Goal: Task Accomplishment & Management: Manage account settings

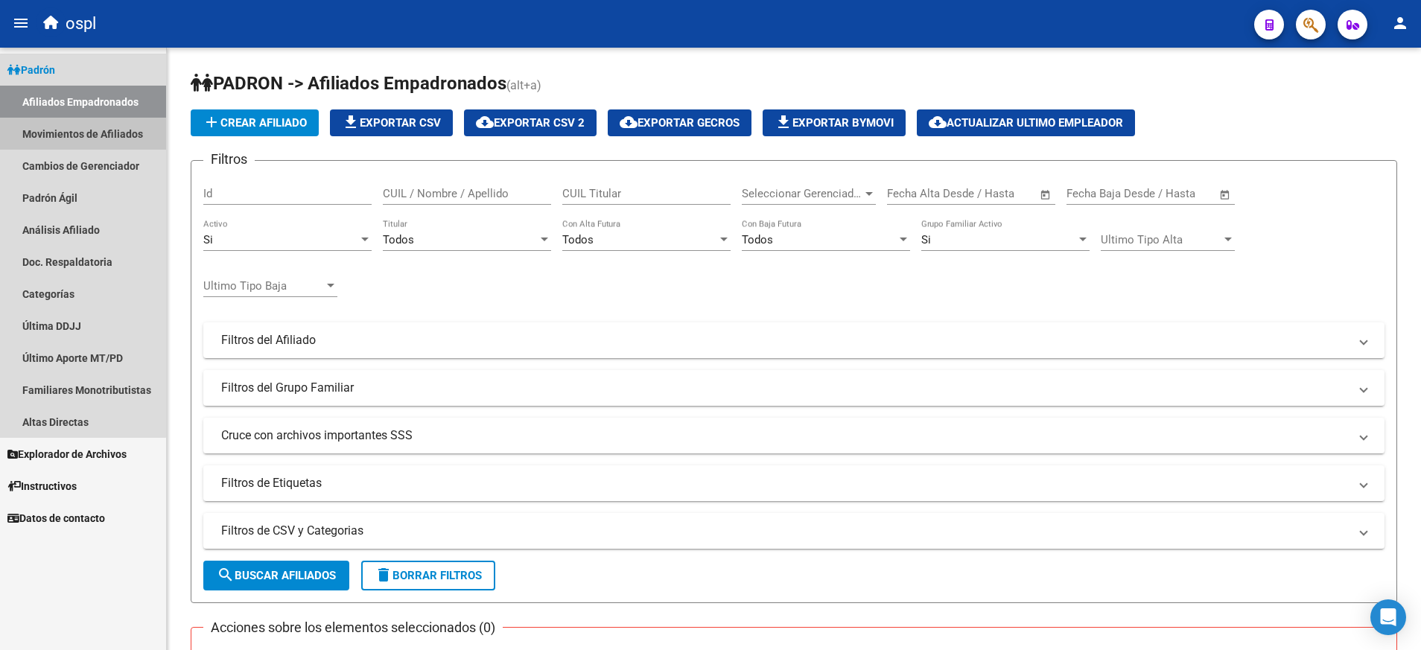
click at [70, 126] on link "Movimientos de Afiliados" at bounding box center [83, 134] width 166 height 32
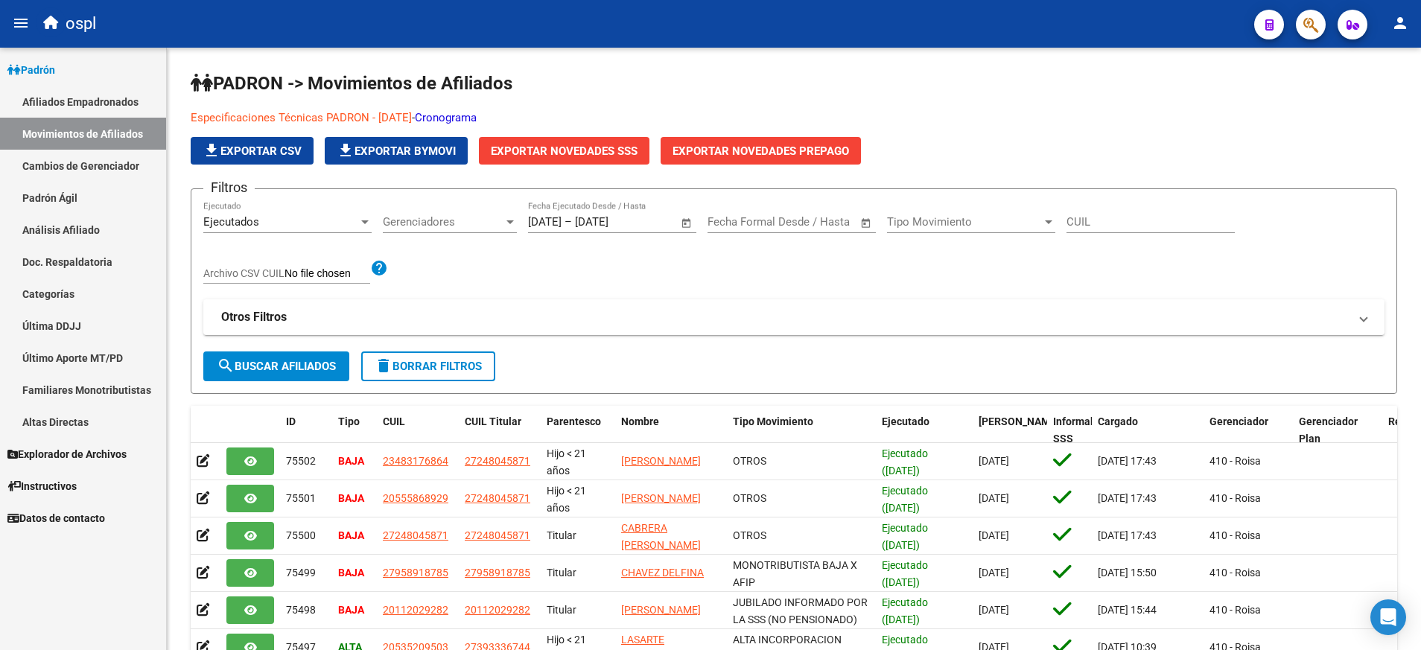
click at [112, 453] on span "Explorador de Archivos" at bounding box center [66, 454] width 119 height 16
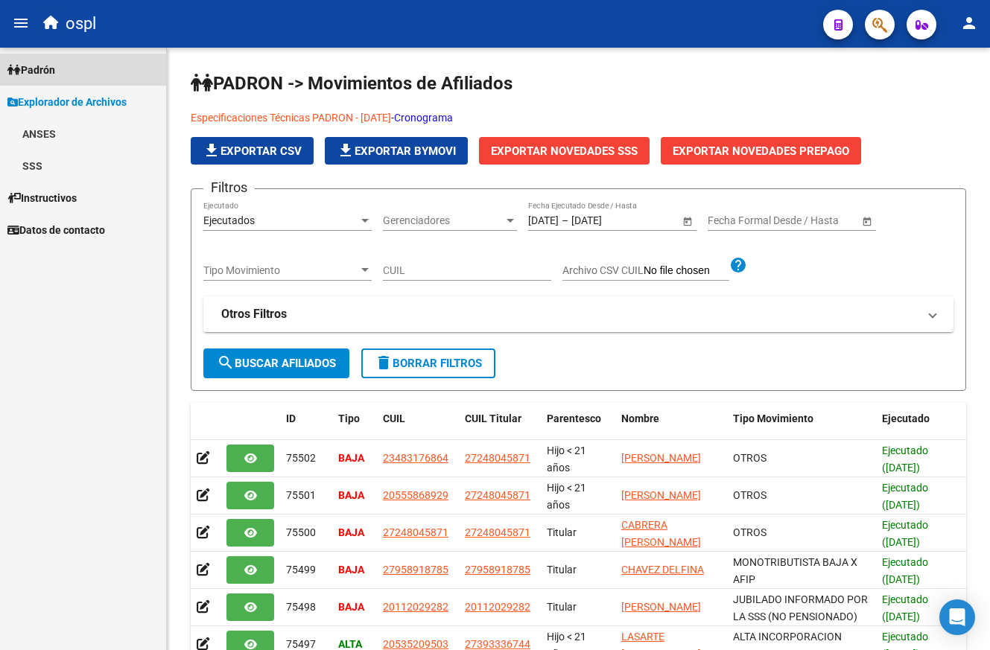
click at [55, 70] on span "Padrón" at bounding box center [31, 70] width 48 height 16
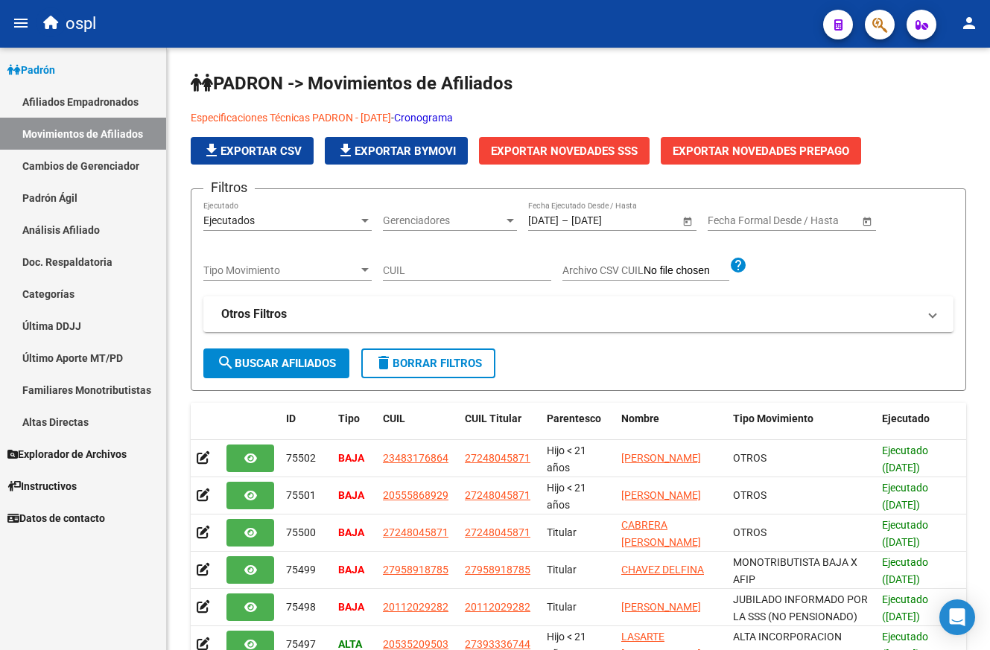
click at [81, 208] on link "Padrón Ágil" at bounding box center [83, 198] width 166 height 32
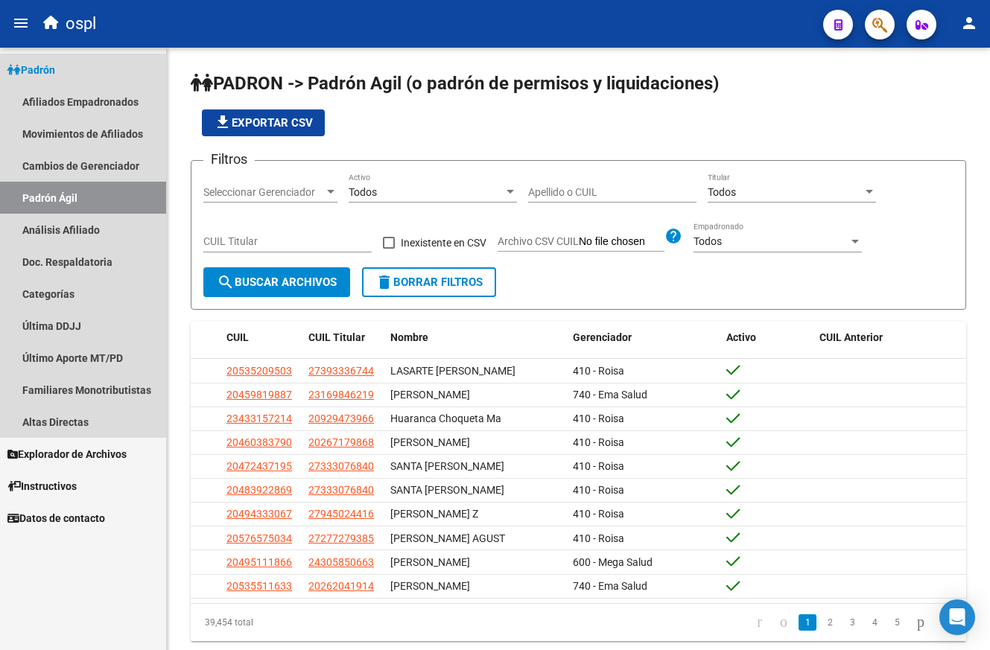
click at [55, 63] on span "Padrón" at bounding box center [31, 70] width 48 height 16
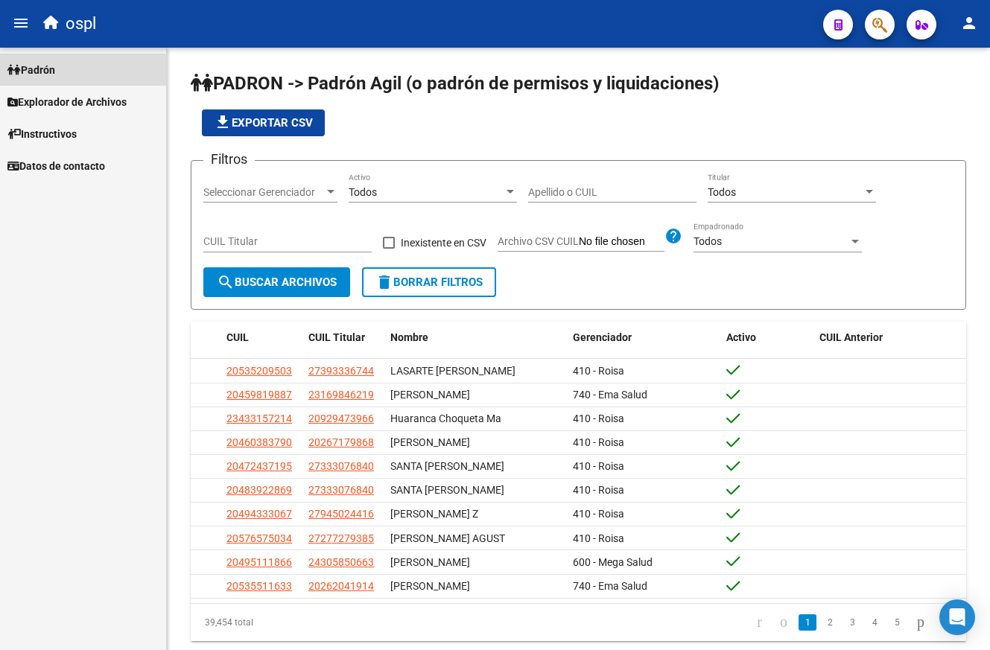
click at [55, 73] on span "Padrón" at bounding box center [31, 70] width 48 height 16
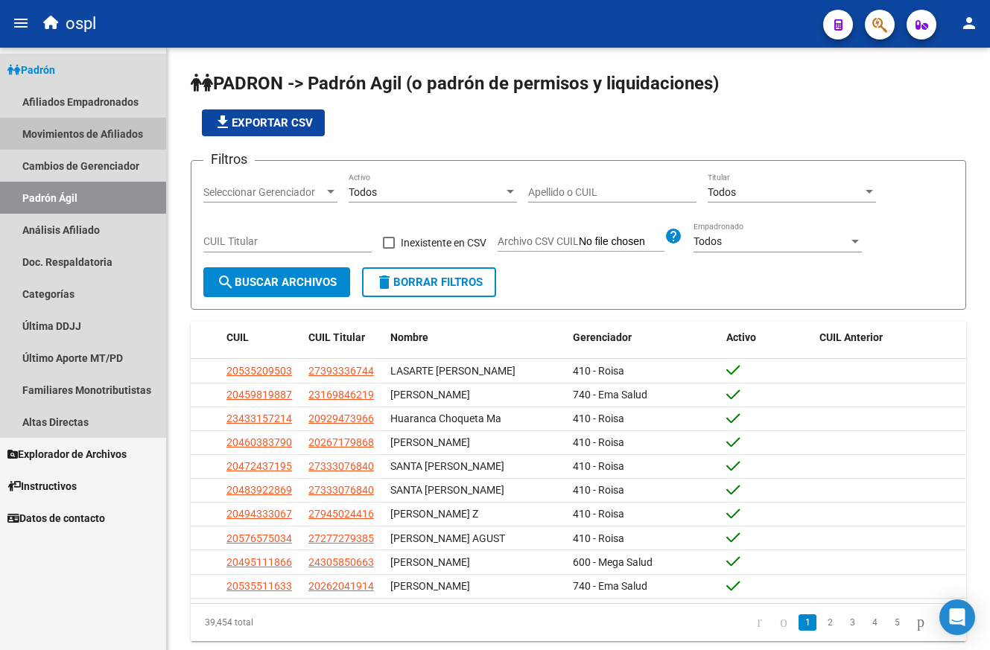
click at [103, 133] on link "Movimientos de Afiliados" at bounding box center [83, 134] width 166 height 32
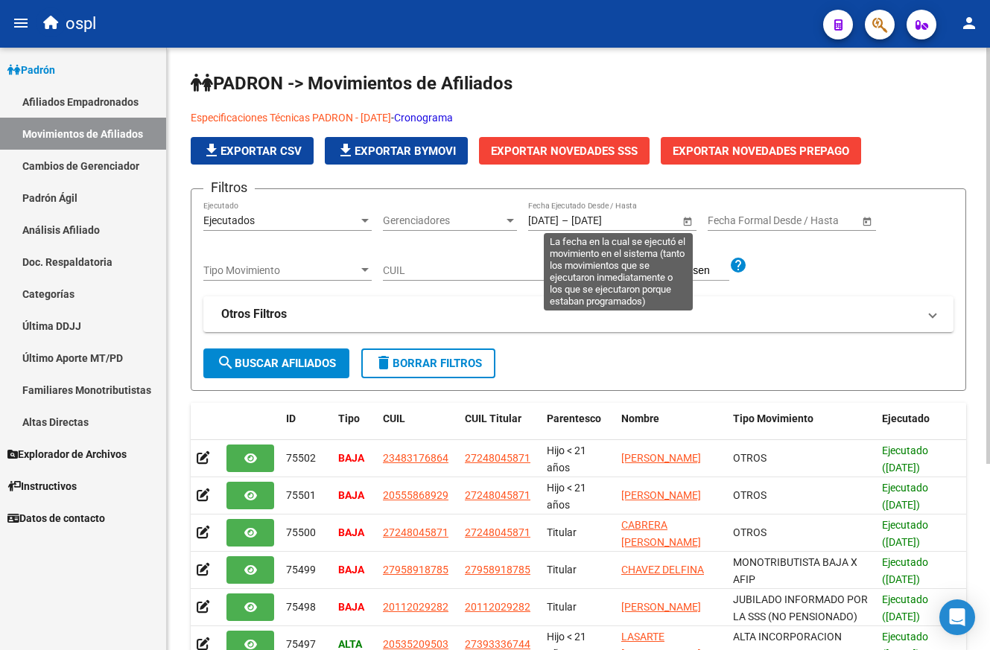
click at [689, 220] on span "Open calendar" at bounding box center [687, 221] width 36 height 36
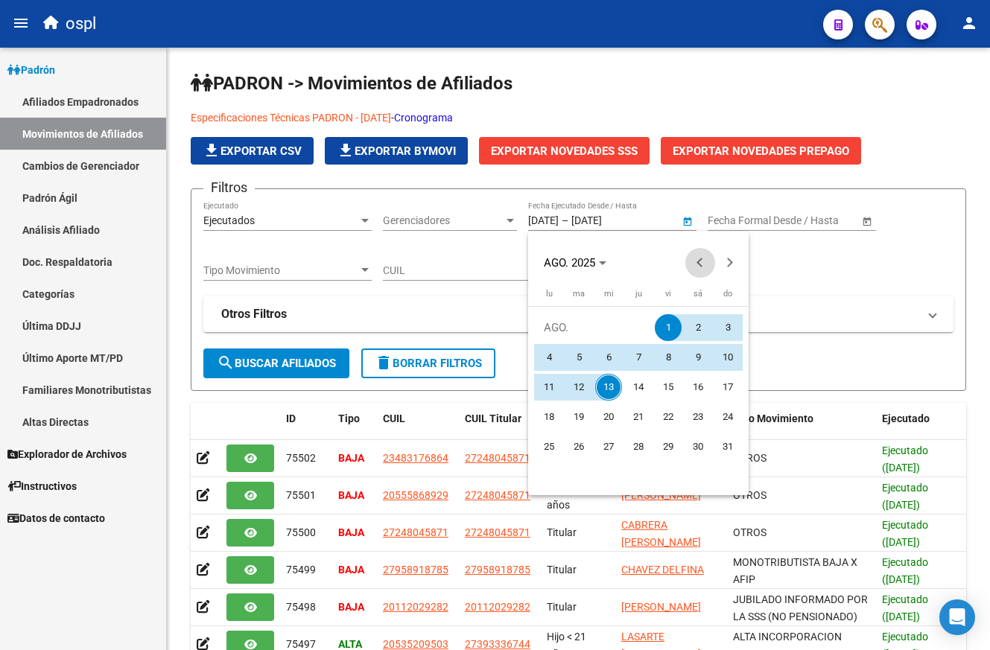
click at [699, 255] on span "Previous month" at bounding box center [700, 263] width 30 height 30
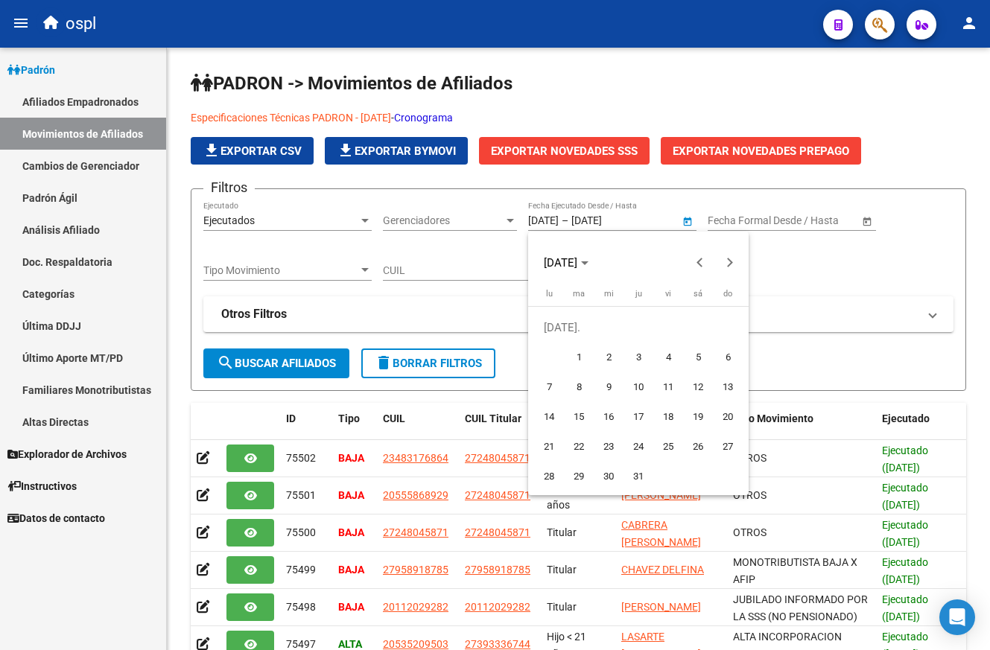
click at [584, 348] on span "1" at bounding box center [578, 357] width 27 height 27
type input "[DATE]"
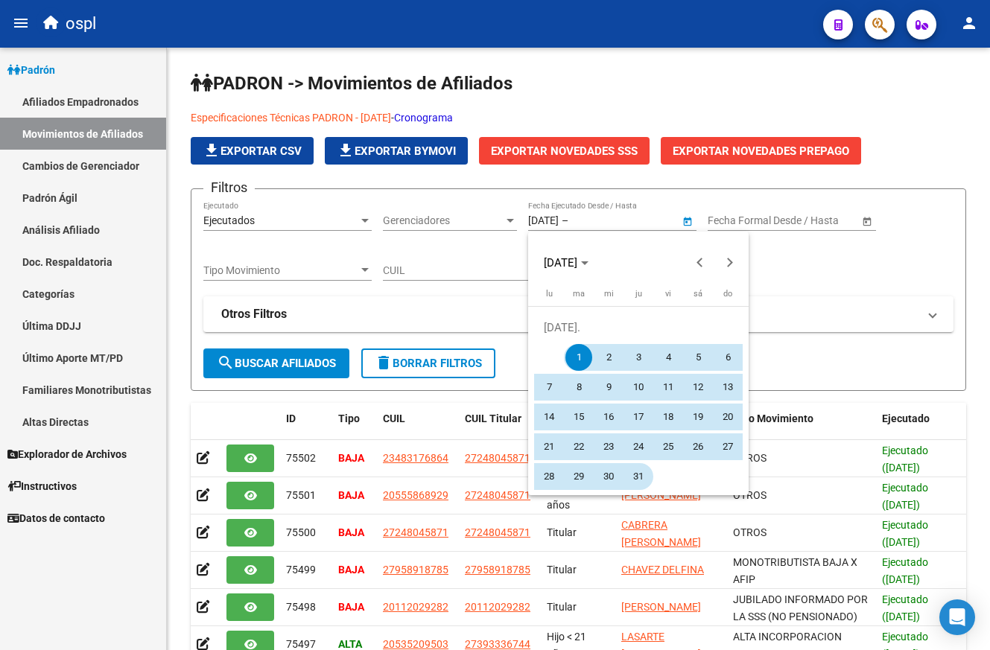
click at [642, 471] on span "31" at bounding box center [638, 476] width 27 height 27
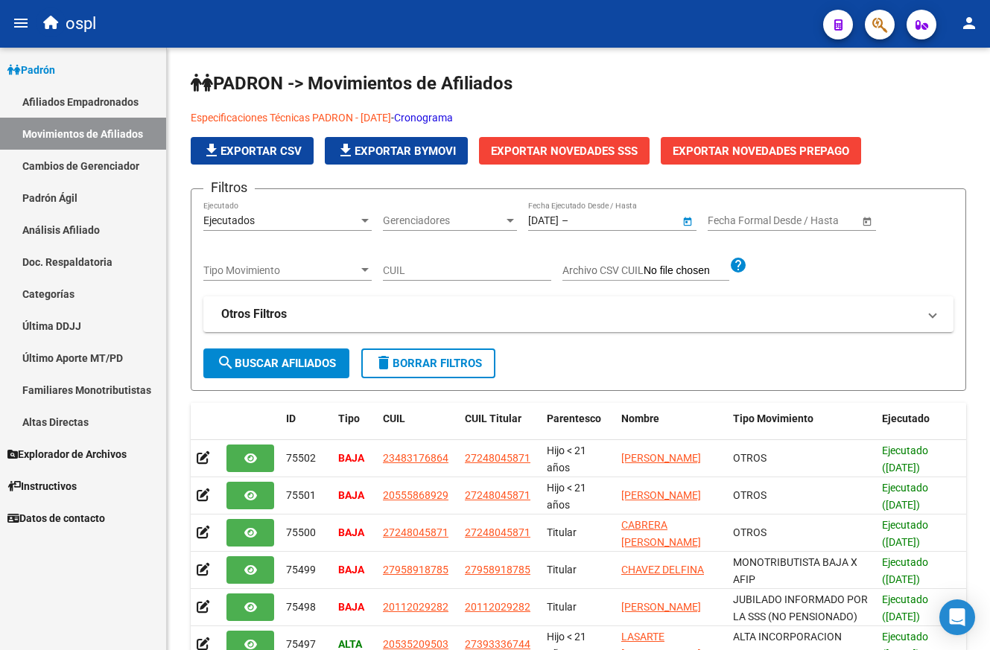
type input "[DATE]"
click at [366, 269] on div at bounding box center [364, 270] width 7 height 4
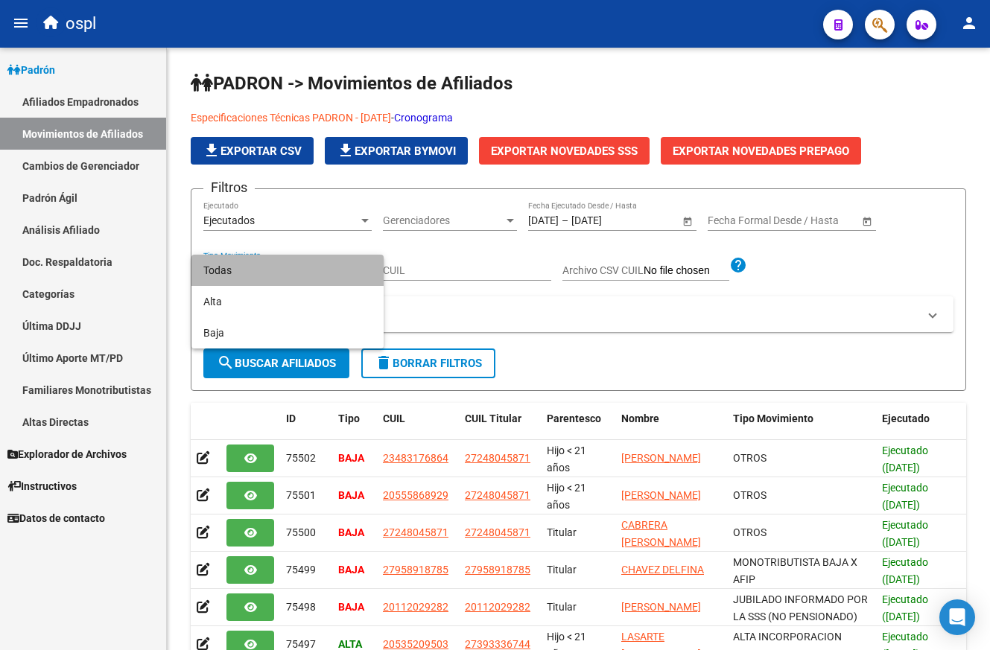
click at [331, 271] on span "Todas" at bounding box center [287, 270] width 168 height 31
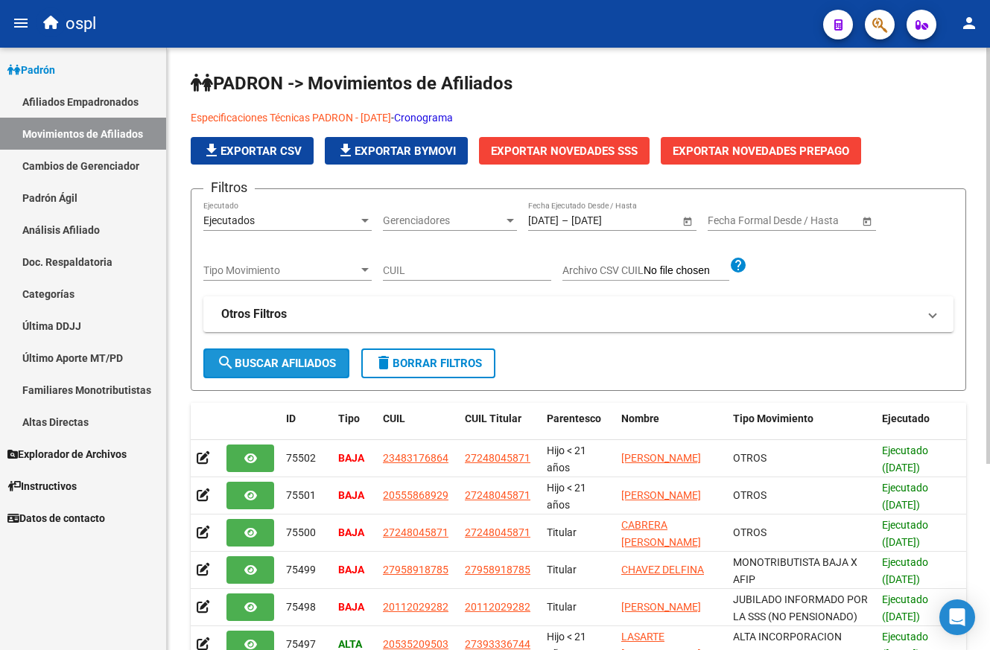
click at [303, 361] on span "search Buscar Afiliados" at bounding box center [276, 363] width 119 height 13
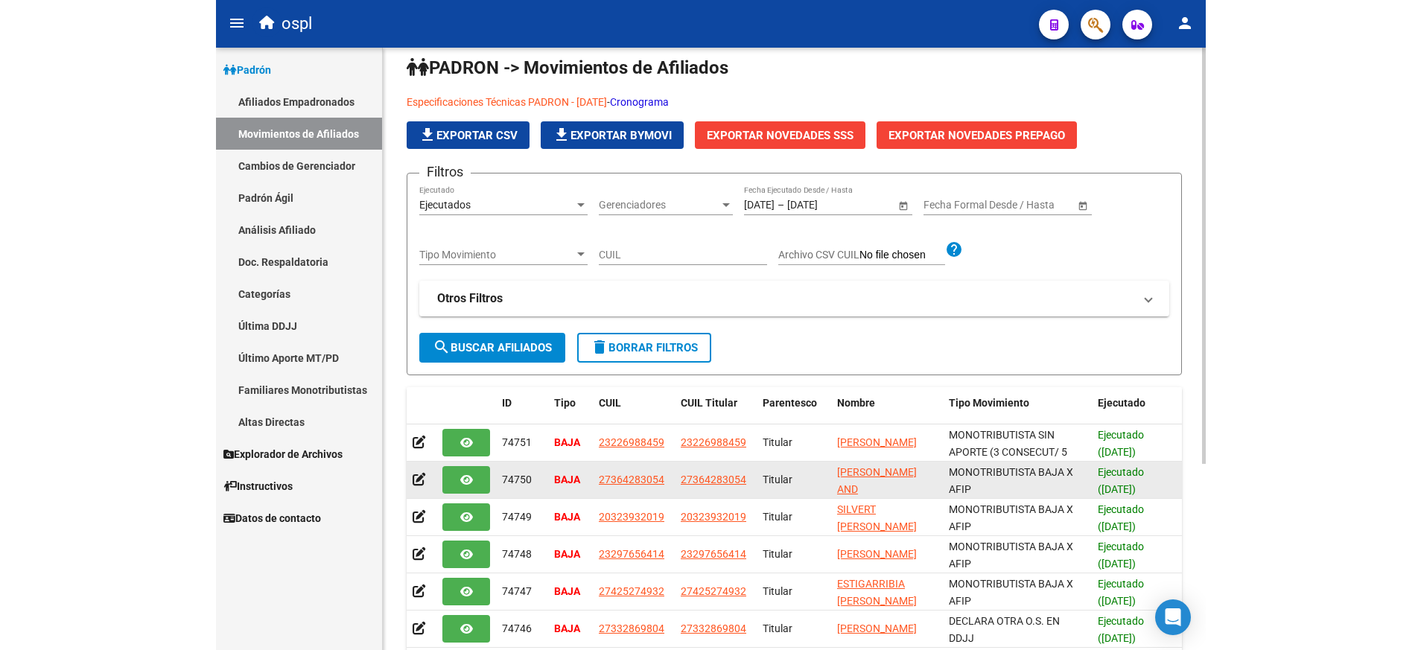
scroll to position [8, 0]
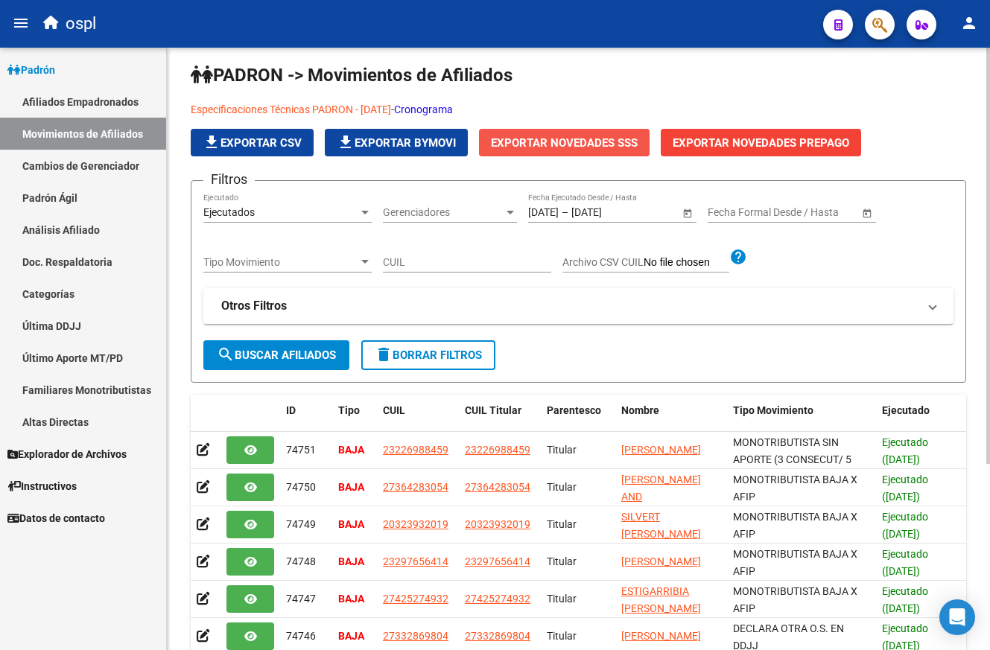
click at [592, 141] on span "Exportar Novedades SSS" at bounding box center [564, 142] width 147 height 13
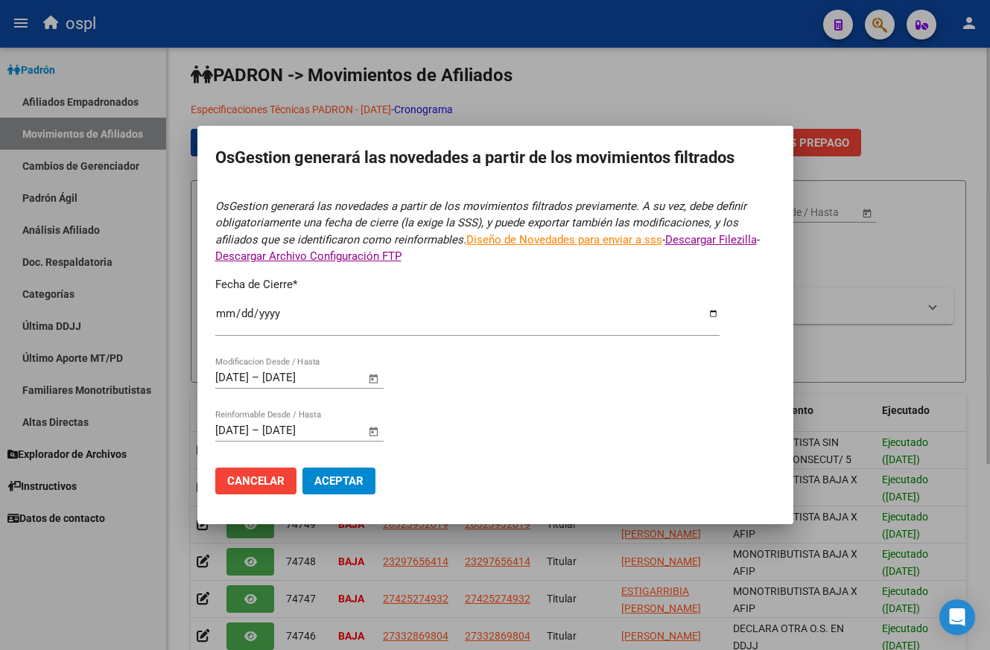
type input "[DATE]"
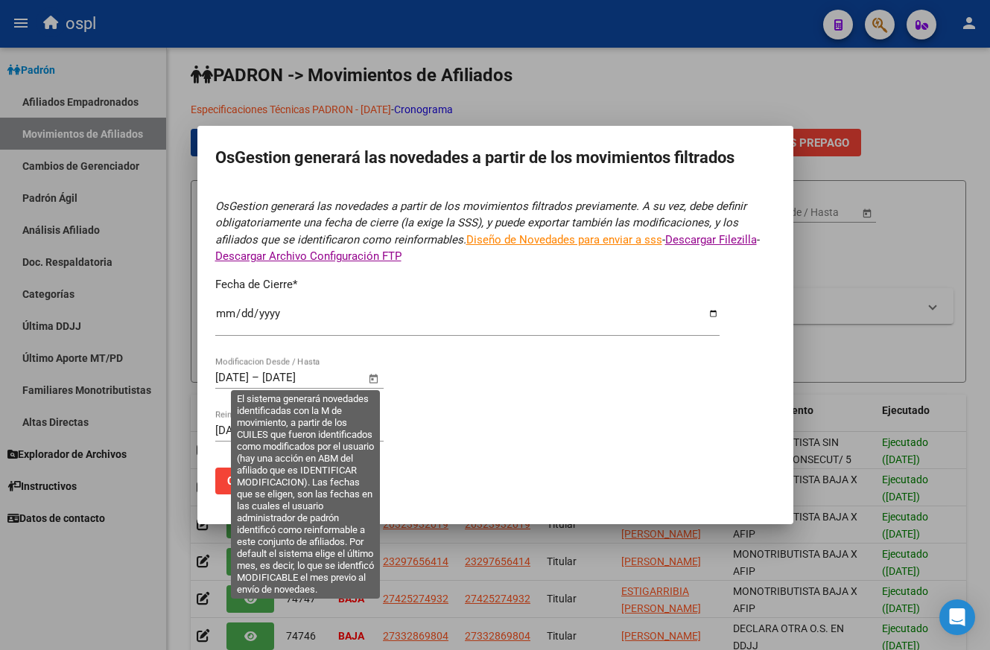
click at [380, 375] on span "Open calendar" at bounding box center [373, 378] width 36 height 36
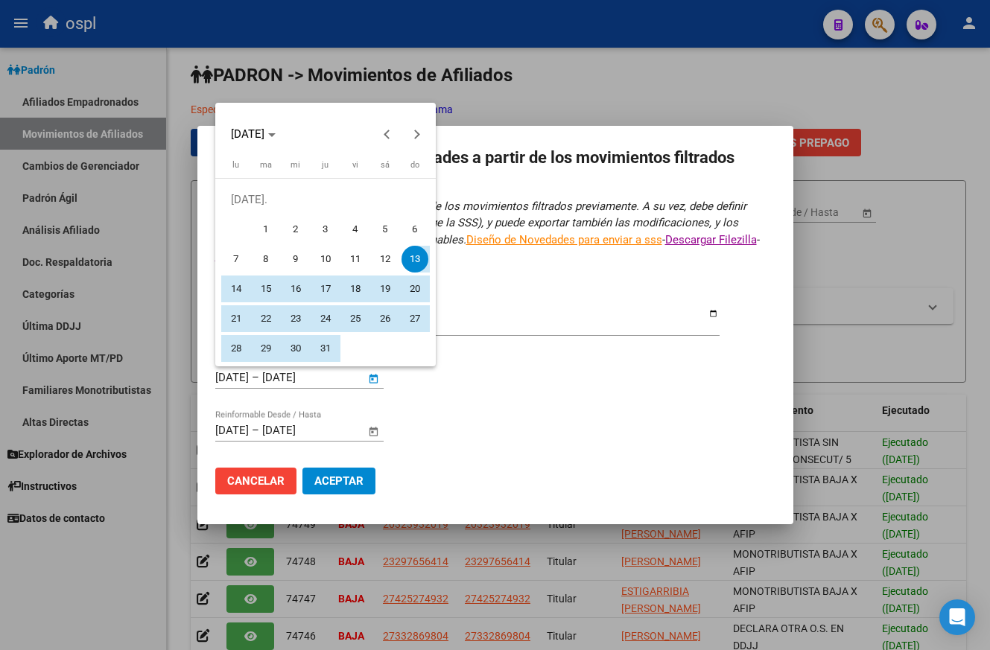
click at [269, 223] on span "1" at bounding box center [265, 229] width 27 height 27
type input "[DATE]"
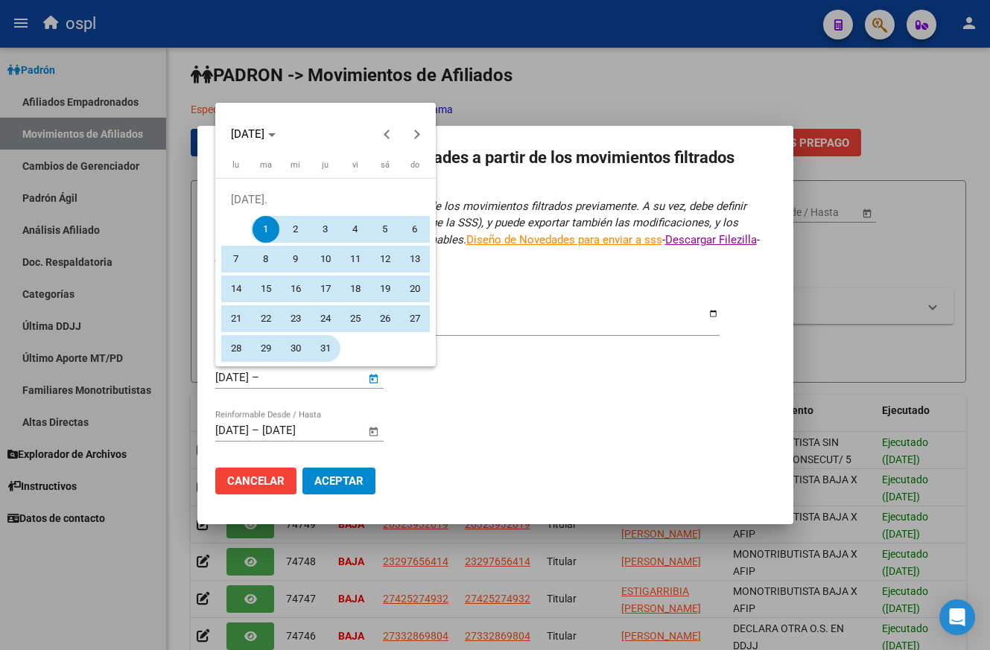
click at [324, 348] on span "31" at bounding box center [325, 348] width 27 height 27
type input "[DATE]"
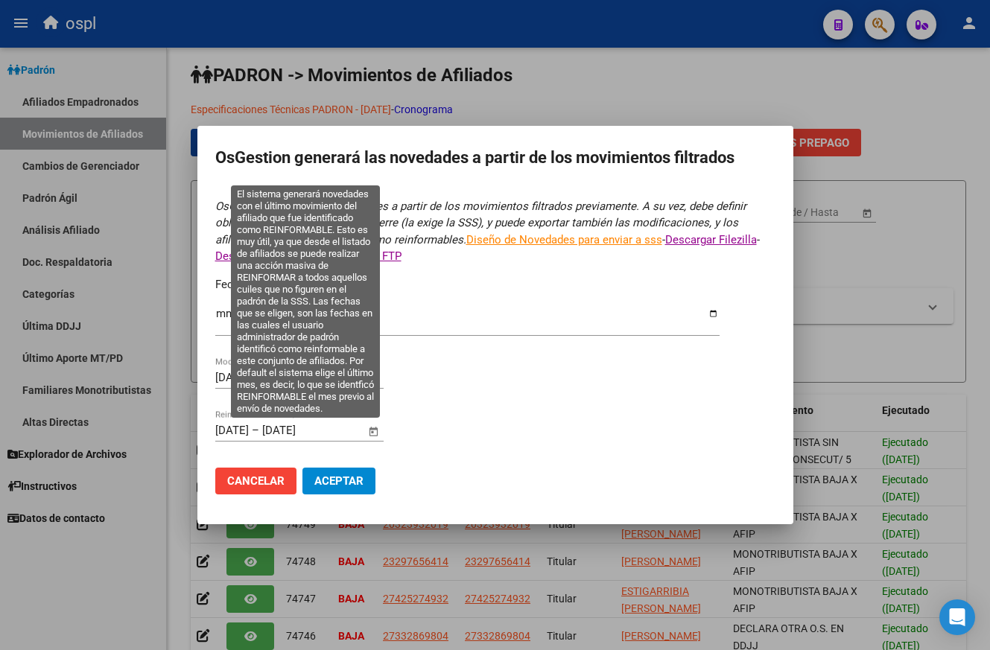
click at [372, 432] on span "Open calendar" at bounding box center [373, 431] width 36 height 36
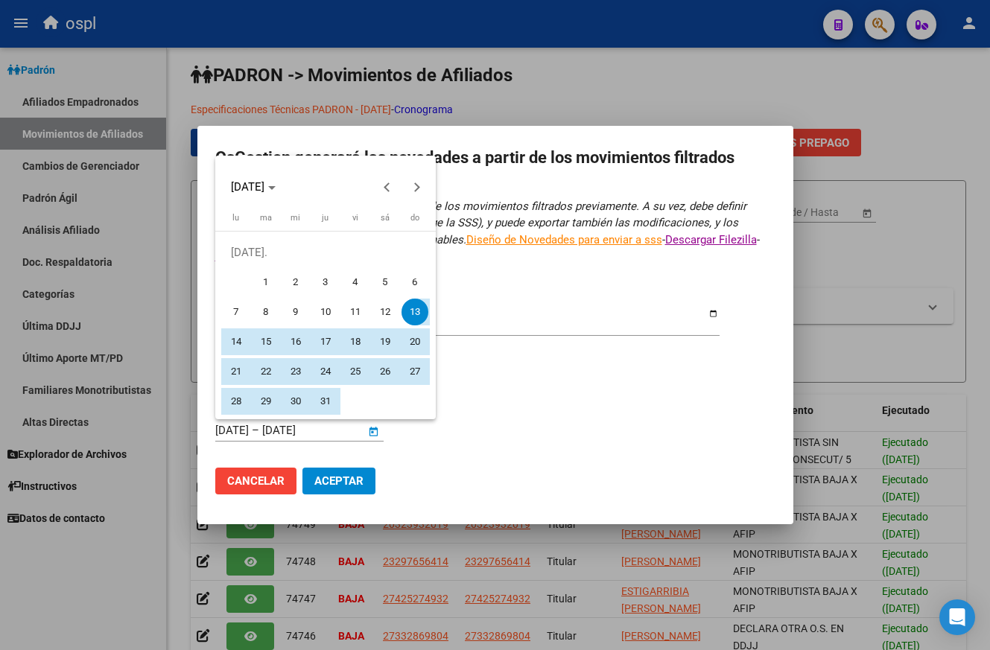
click at [264, 278] on span "1" at bounding box center [265, 282] width 27 height 27
type input "[DATE]"
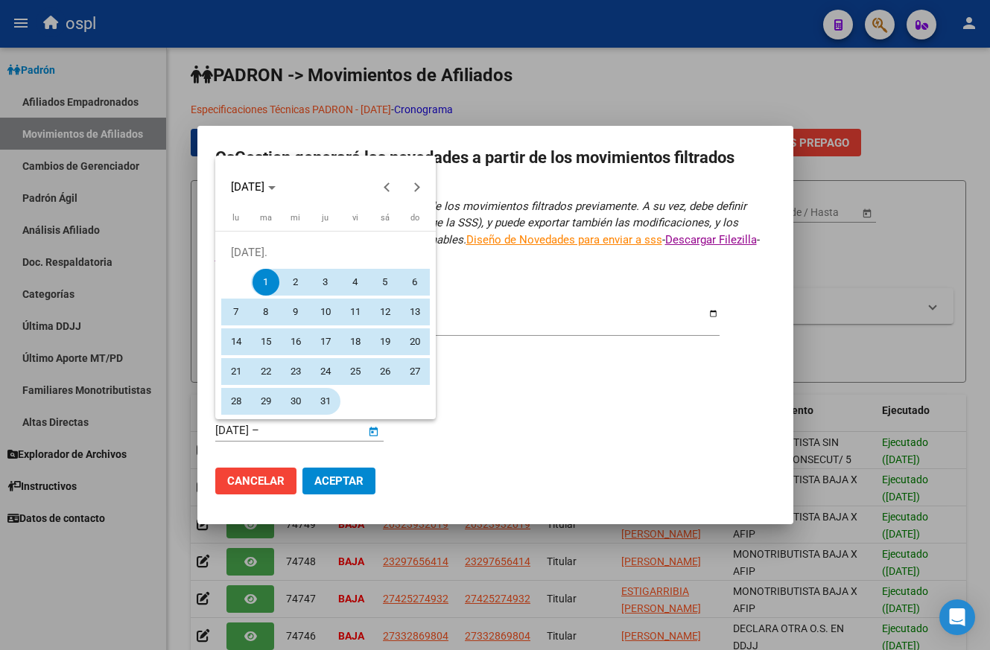
click at [328, 401] on span "31" at bounding box center [325, 401] width 27 height 27
type input "[DATE]"
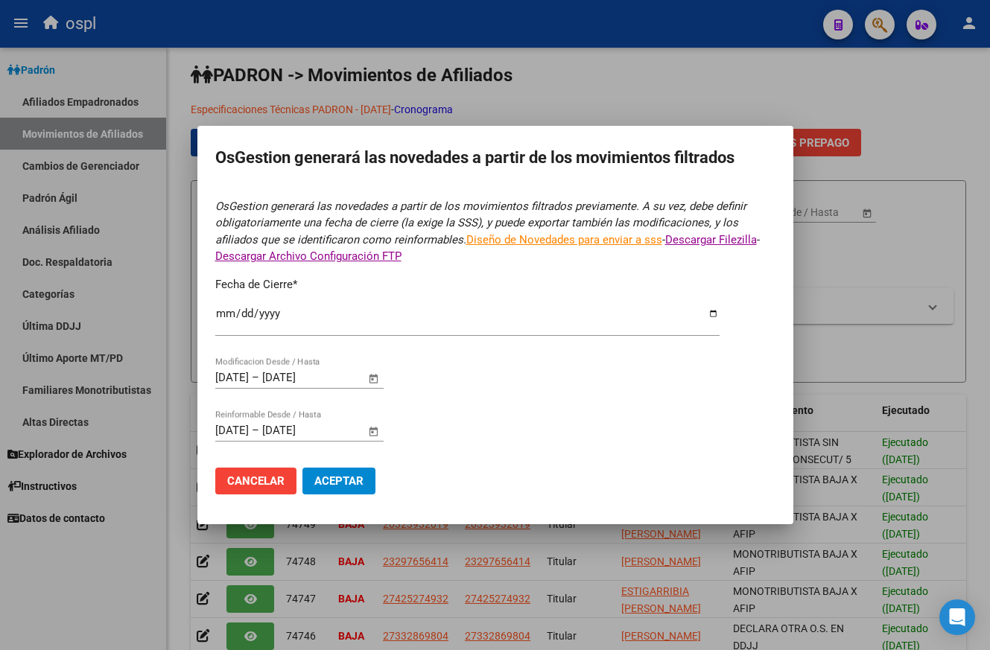
click at [340, 479] on span "Aceptar" at bounding box center [338, 480] width 49 height 13
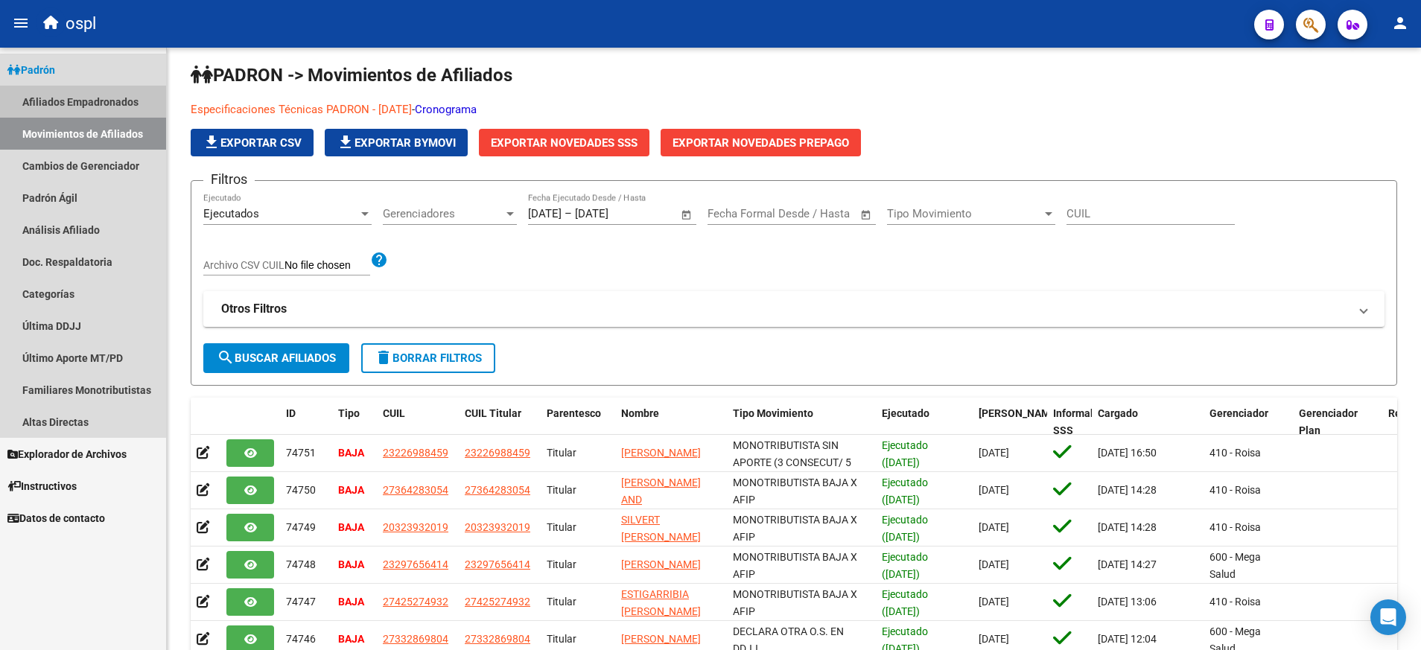
click at [98, 101] on link "Afiliados Empadronados" at bounding box center [83, 102] width 166 height 32
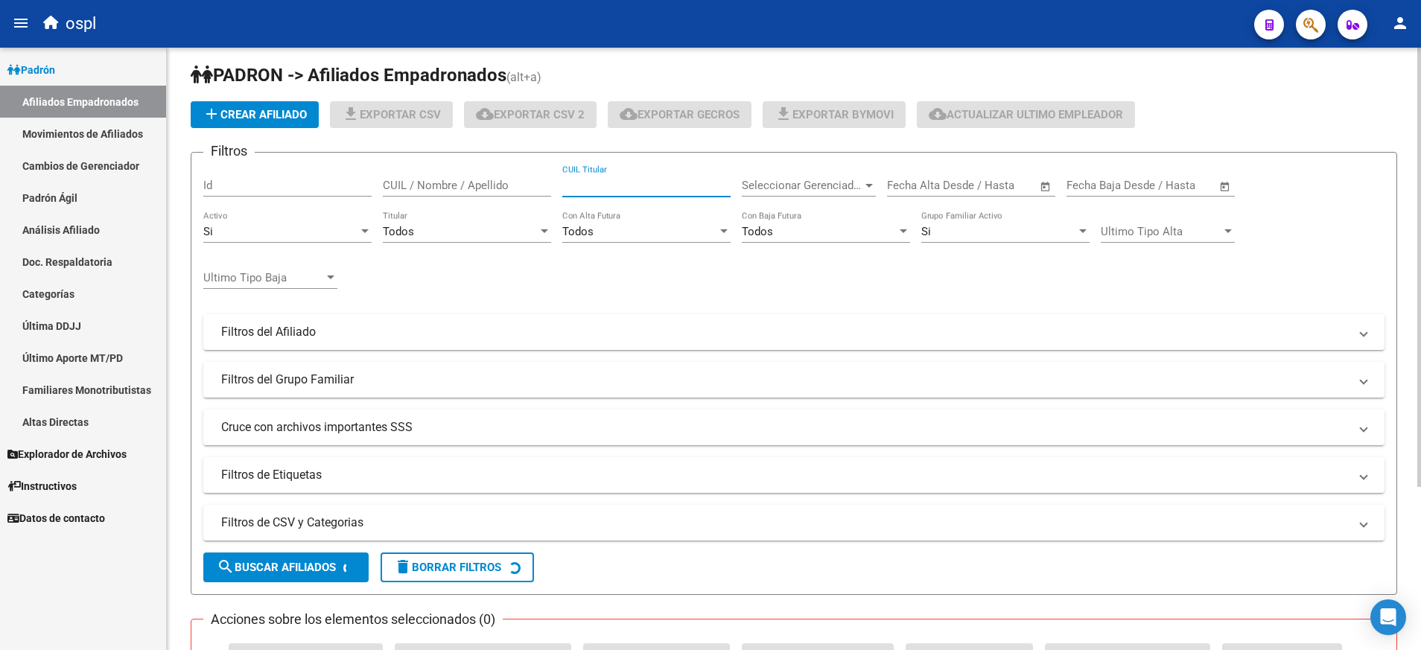
click at [674, 185] on input "CUIL Titular" at bounding box center [646, 185] width 168 height 13
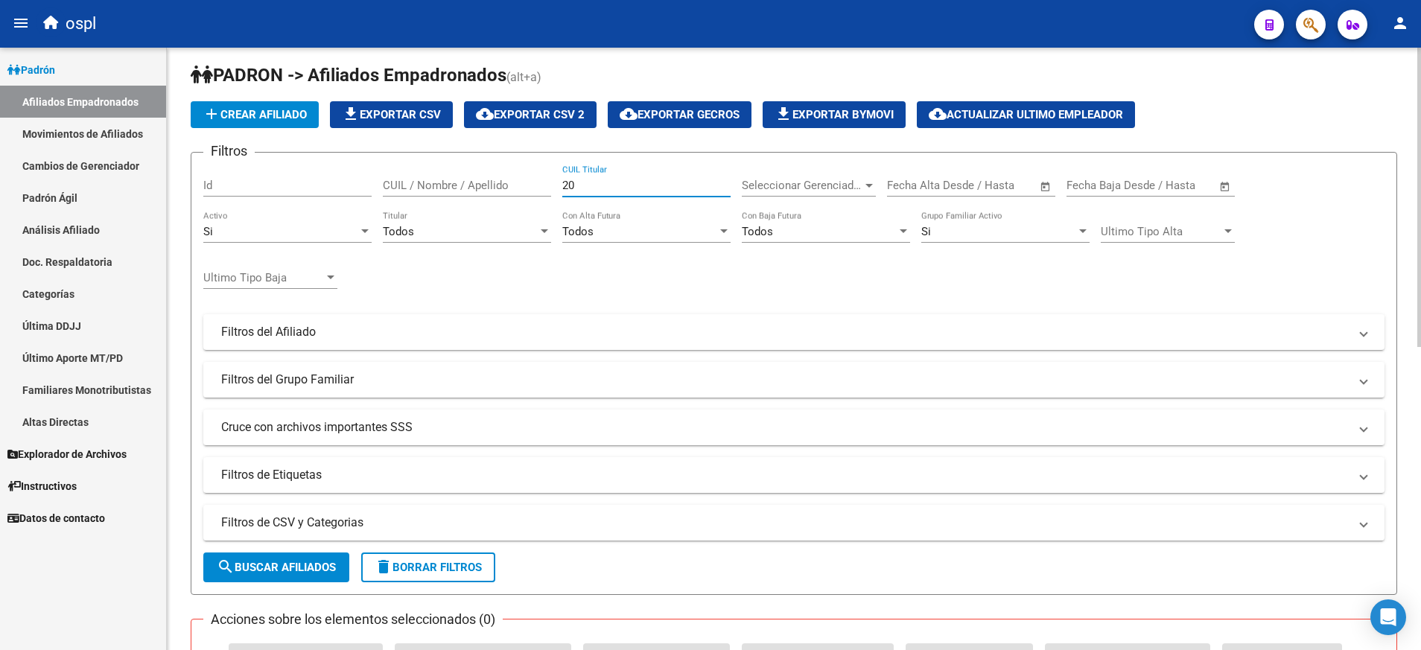
paste input "93229333"
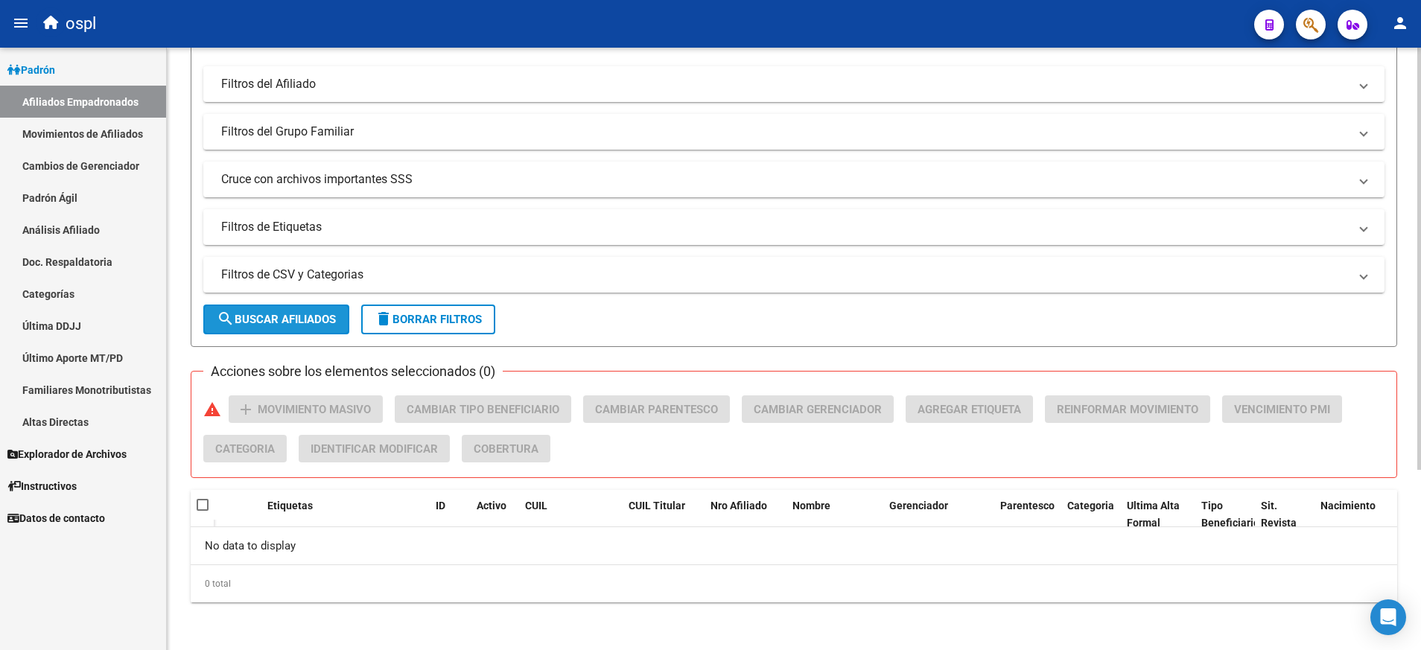
click at [309, 315] on span "search Buscar Afiliados" at bounding box center [276, 319] width 119 height 13
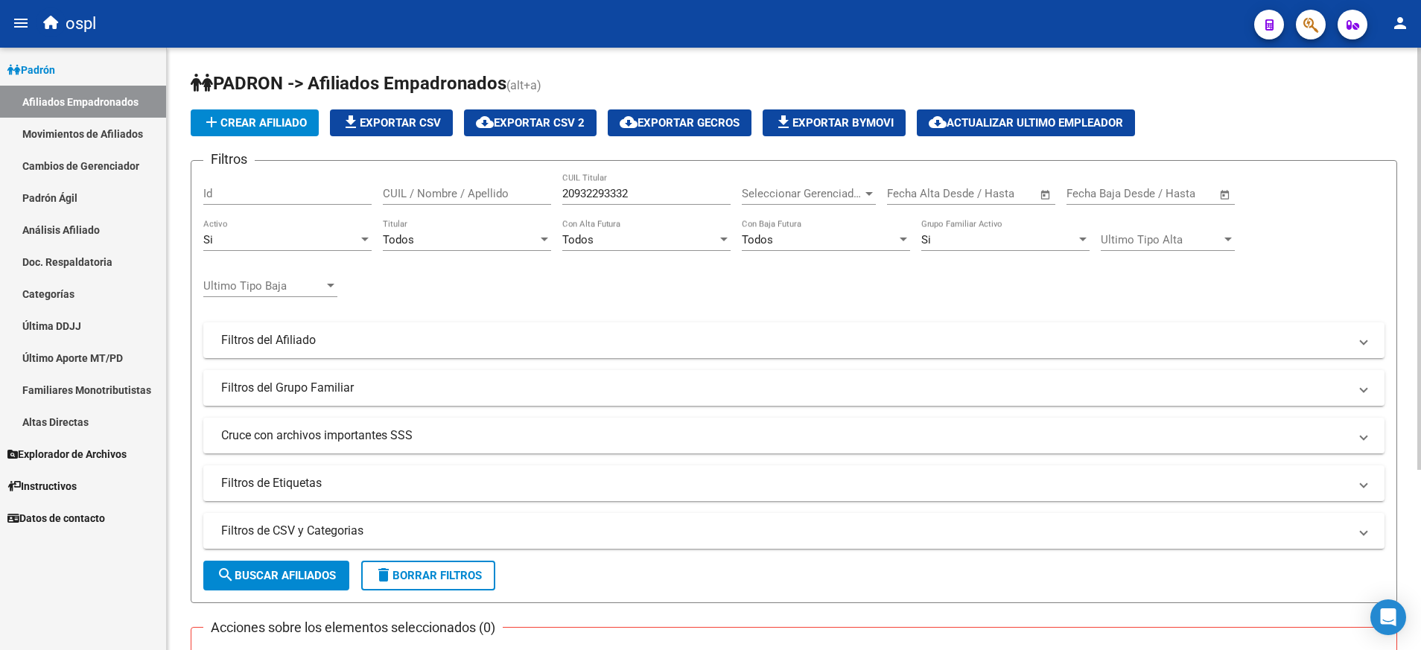
click at [603, 183] on div "20932293332 CUIL Titular" at bounding box center [646, 189] width 168 height 32
paste input "27-24804587-1"
type input "2"
paste input "27-24804587-1"
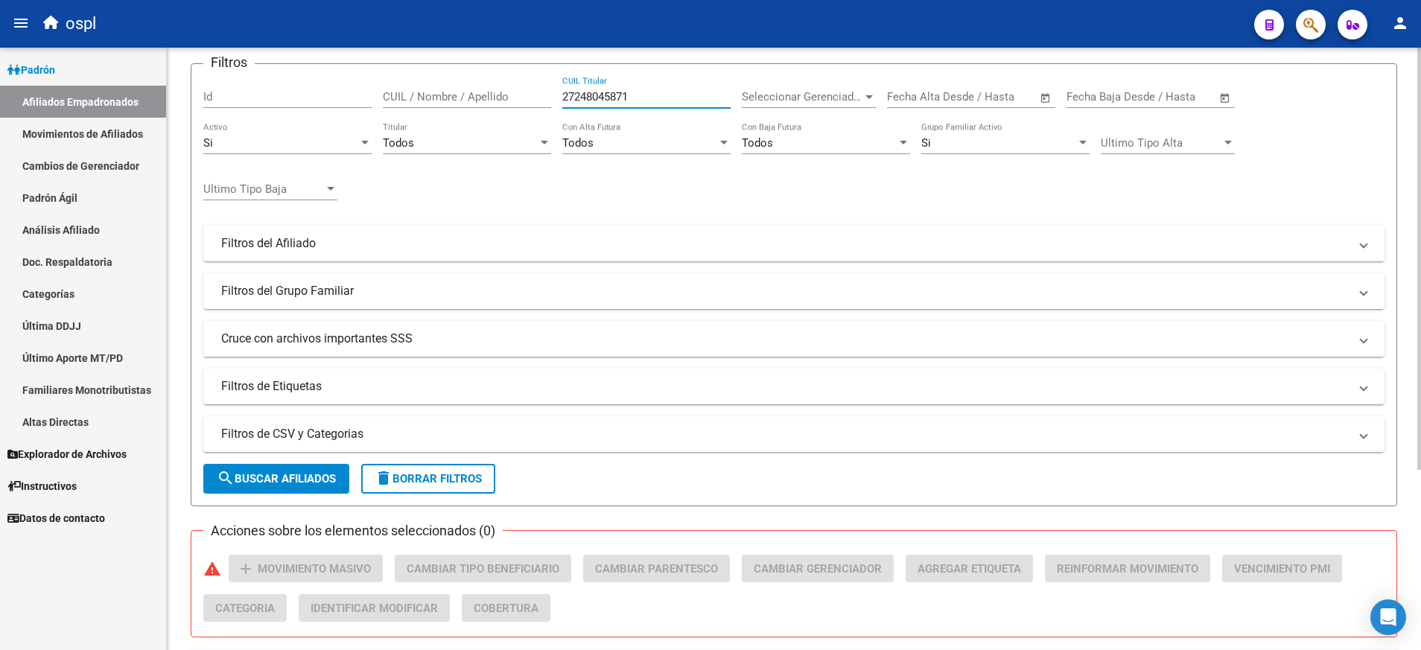
scroll to position [95, 0]
type input "27248045871"
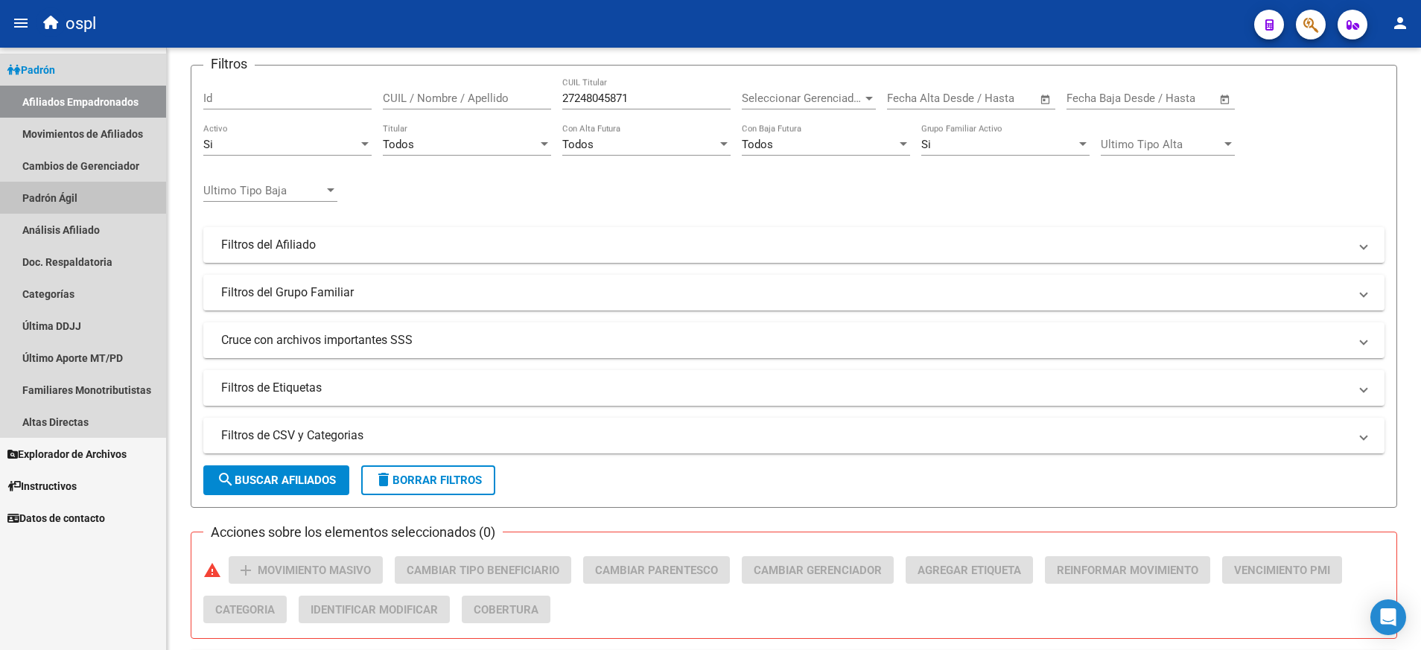
click at [87, 189] on link "Padrón Ágil" at bounding box center [83, 198] width 166 height 32
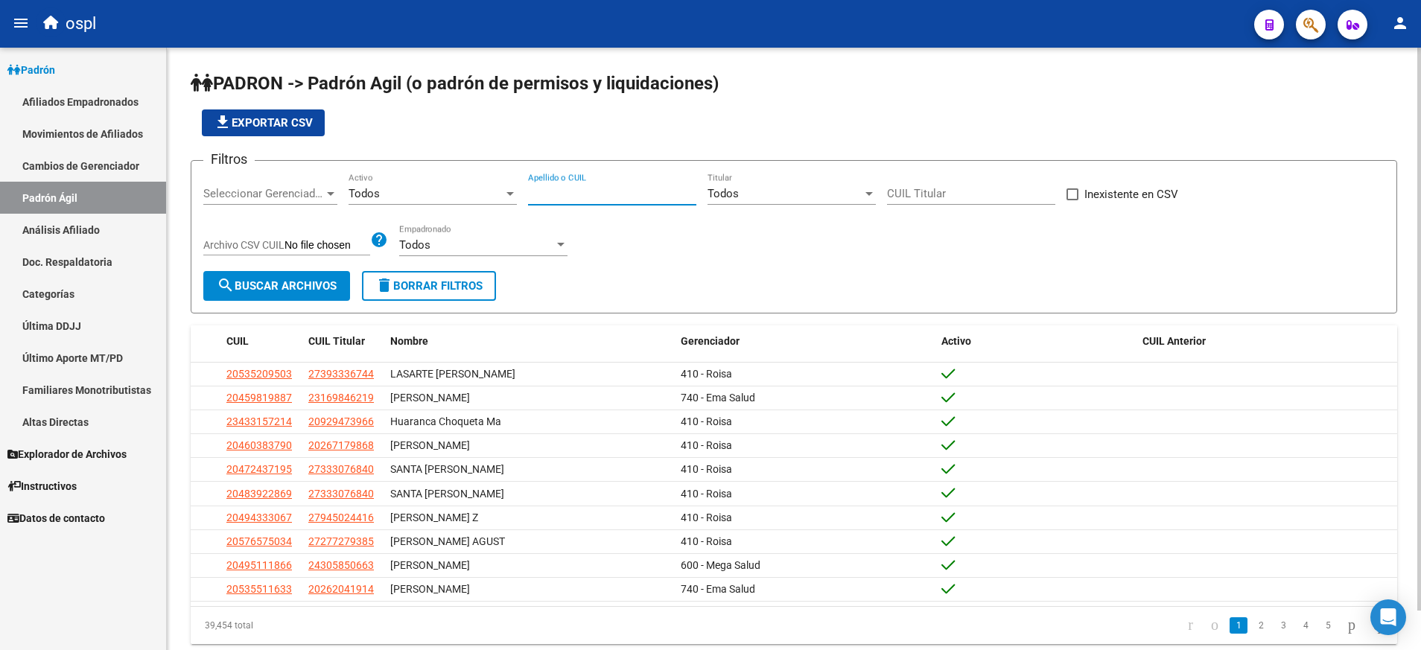
click at [577, 189] on input "Apellido o CUIL" at bounding box center [612, 193] width 168 height 13
paste input "27-24804587-1"
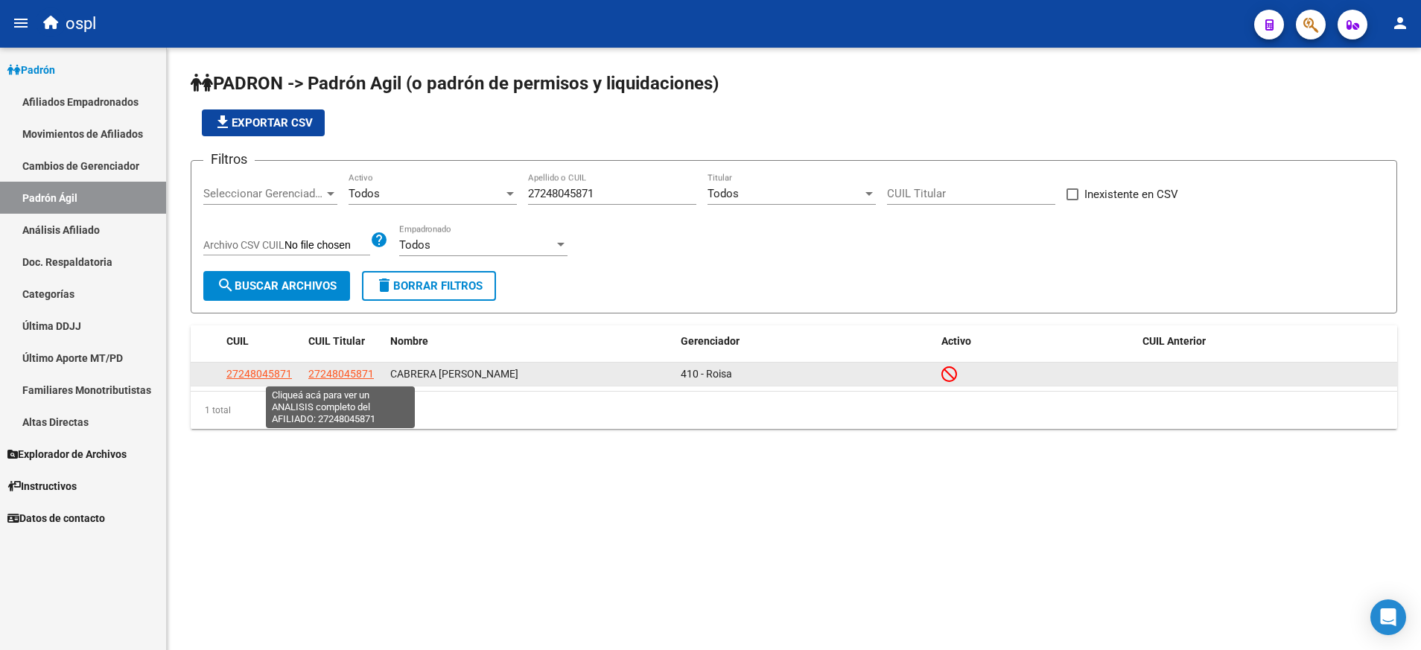
click at [357, 374] on span "27248045871" at bounding box center [341, 374] width 66 height 12
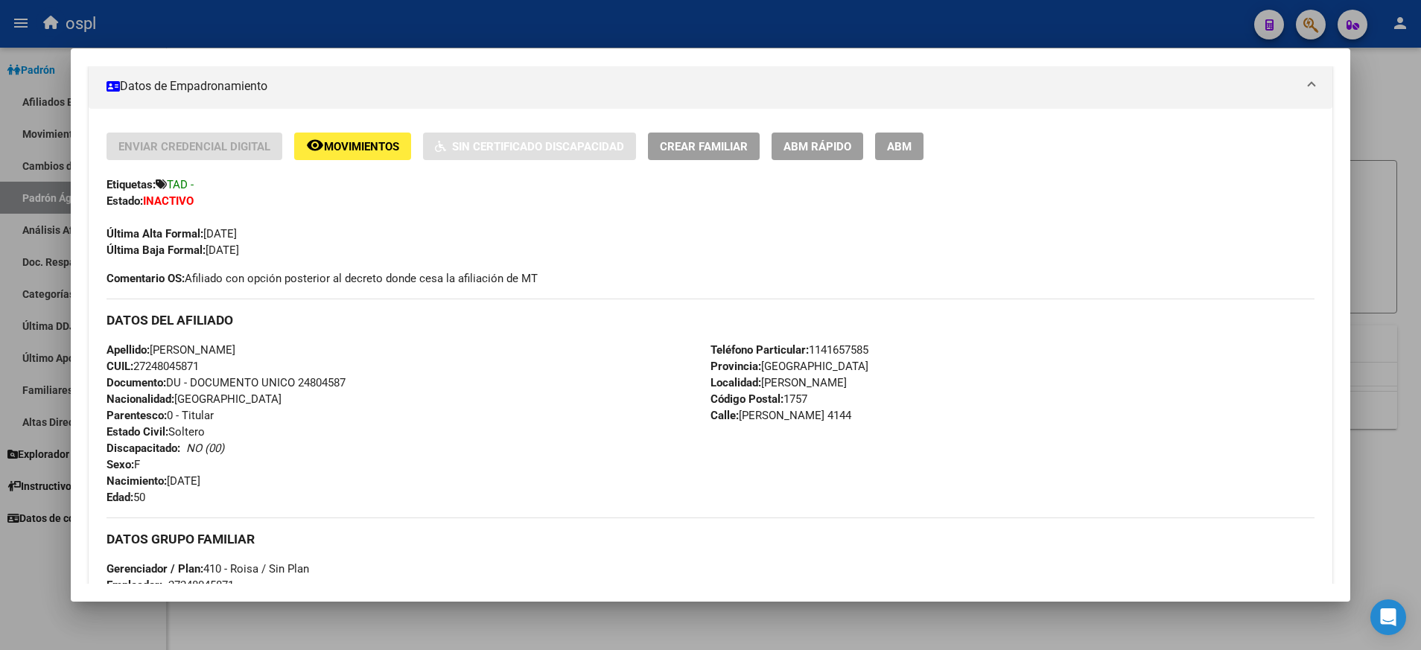
scroll to position [264, 0]
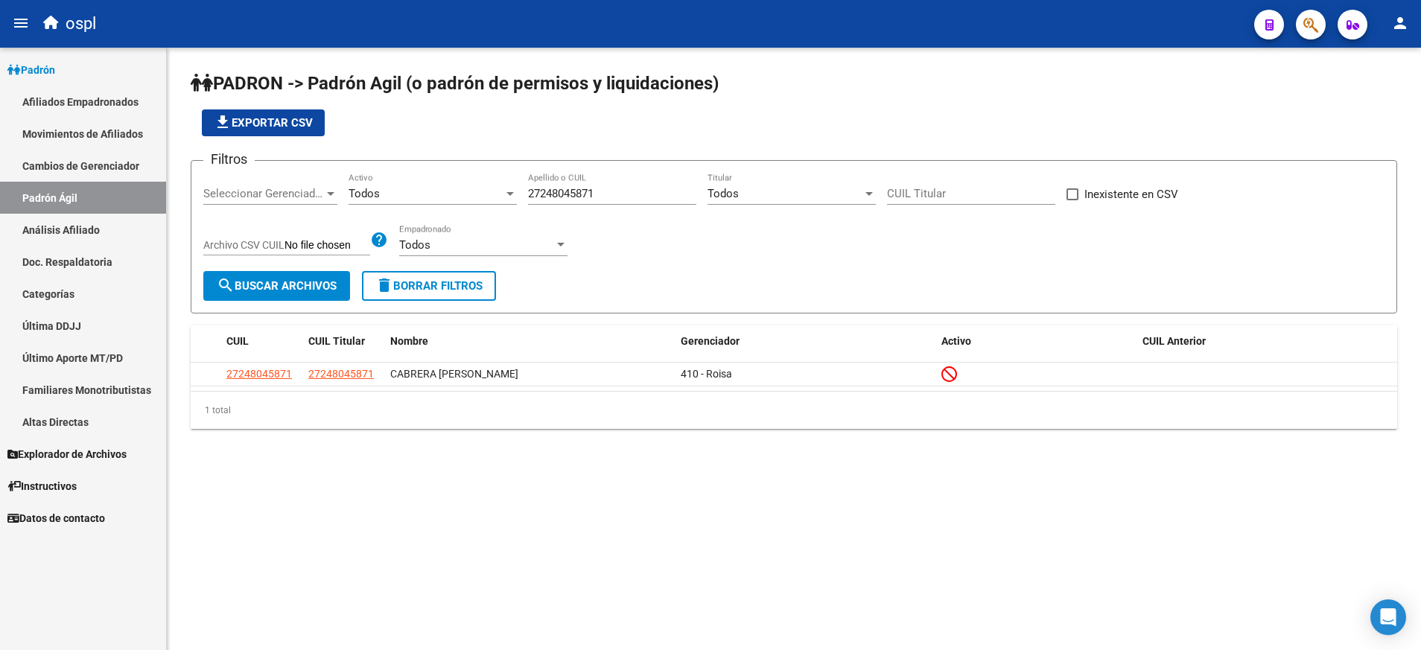
click at [506, 584] on mat-sidenav-content "PADRON -> Padrón Agil (o padrón de permisos y liquidaciones) file_download Expo…" at bounding box center [794, 349] width 1254 height 602
click at [576, 194] on input "27248045871" at bounding box center [612, 193] width 168 height 13
paste input "1937783"
type input "2"
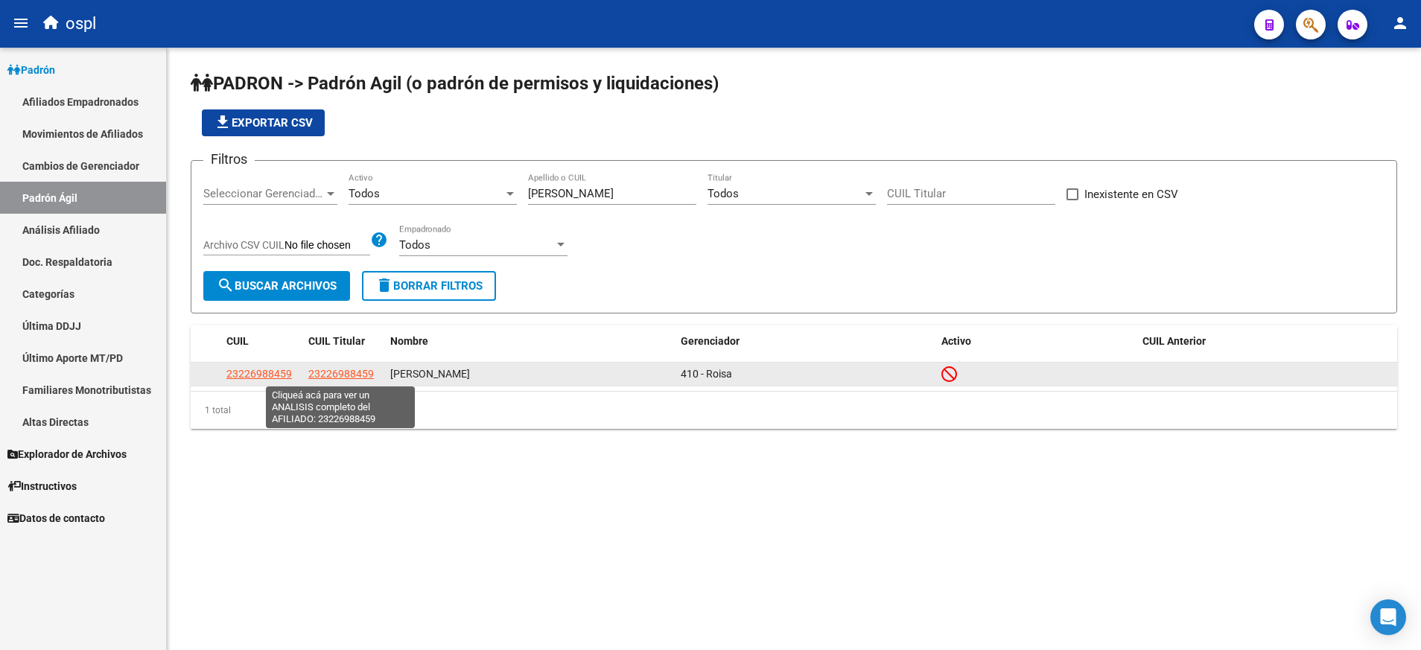
drag, startPoint x: 380, startPoint y: 375, endPoint x: 309, endPoint y: 374, distance: 71.5
click at [309, 374] on datatable-body-cell "23226988459" at bounding box center [343, 374] width 82 height 23
copy span "23226988459"
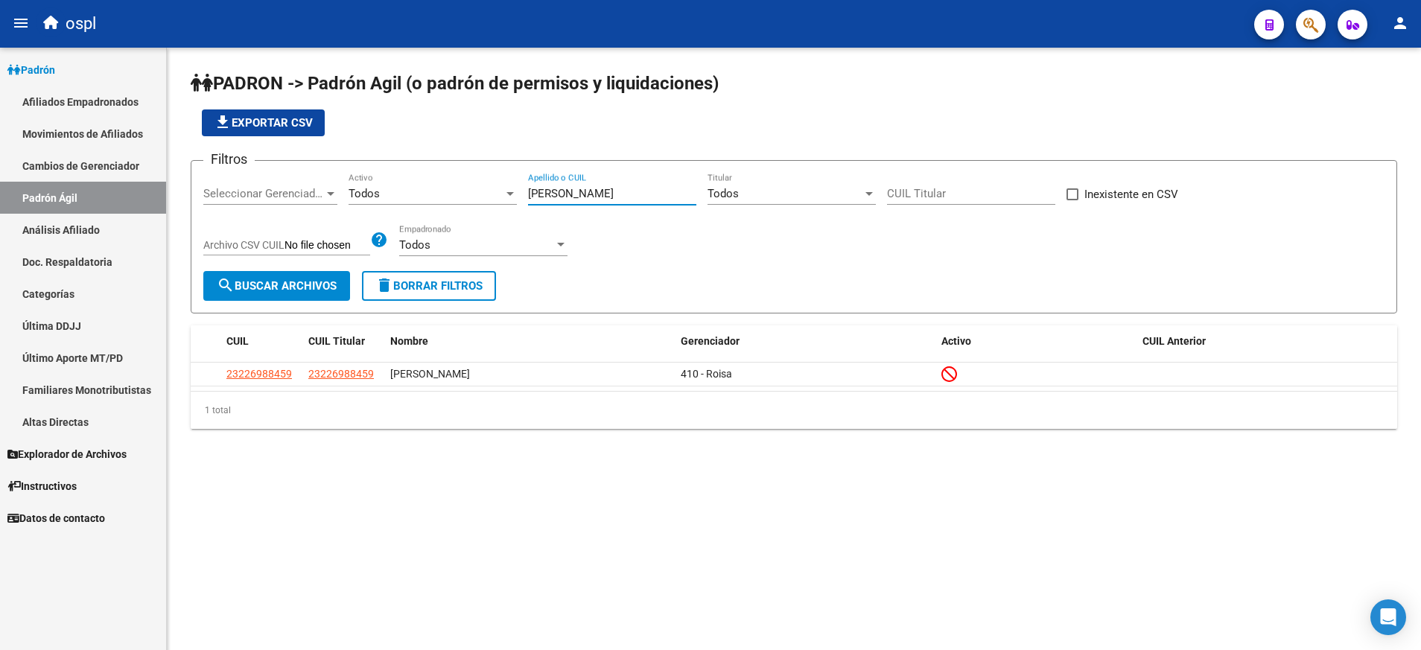
drag, startPoint x: 665, startPoint y: 195, endPoint x: 523, endPoint y: 205, distance: 141.8
click at [523, 205] on div "Filtros Seleccionar Gerenciador Seleccionar Gerenciador Todos Activo gonzalez r…" at bounding box center [793, 222] width 1181 height 98
paste input "24183084"
click at [310, 281] on span "search Buscar Archivos" at bounding box center [277, 285] width 120 height 13
drag, startPoint x: 592, startPoint y: 186, endPoint x: 510, endPoint y: 188, distance: 81.9
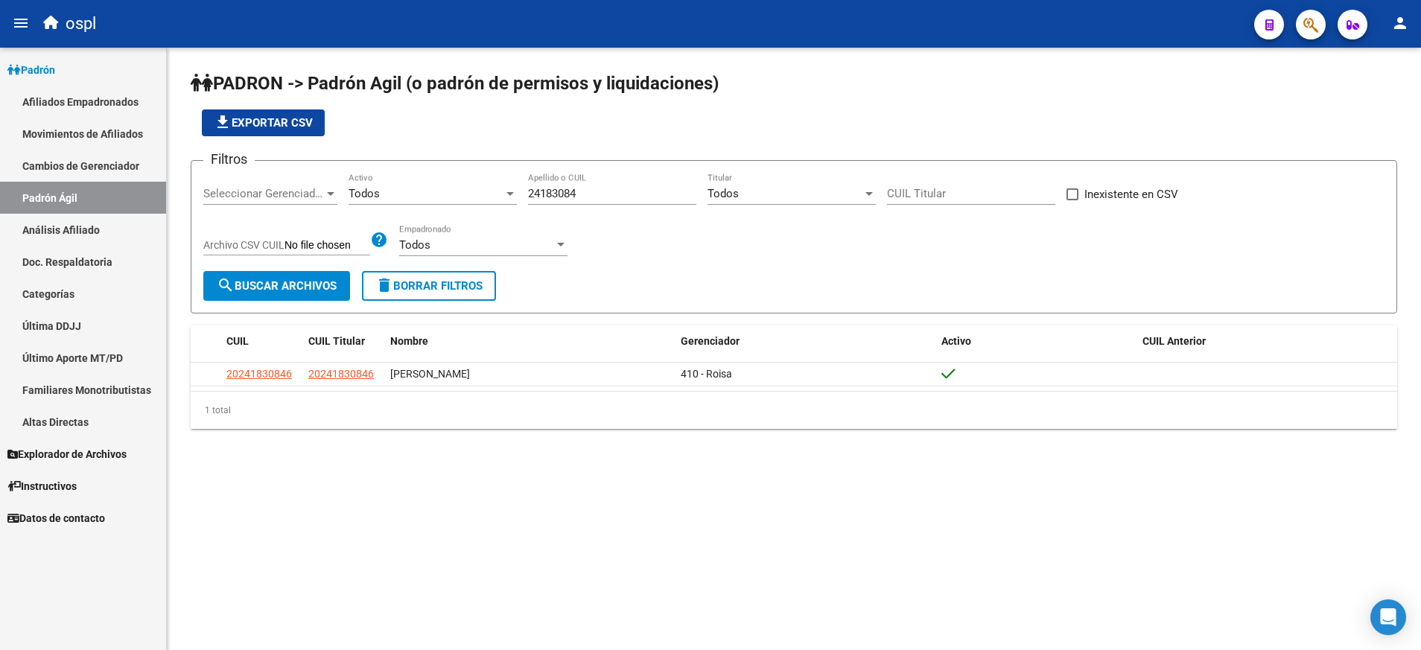
click at [510, 188] on div "Filtros Seleccionar Gerenciador Seleccionar Gerenciador Todos Activo 24183084 A…" at bounding box center [793, 222] width 1181 height 98
drag, startPoint x: 510, startPoint y: 188, endPoint x: 503, endPoint y: 185, distance: 7.7
click at [495, 196] on div "Filtros Seleccionar Gerenciador Seleccionar Gerenciador Todos Activo 24183084 A…" at bounding box center [793, 222] width 1181 height 98
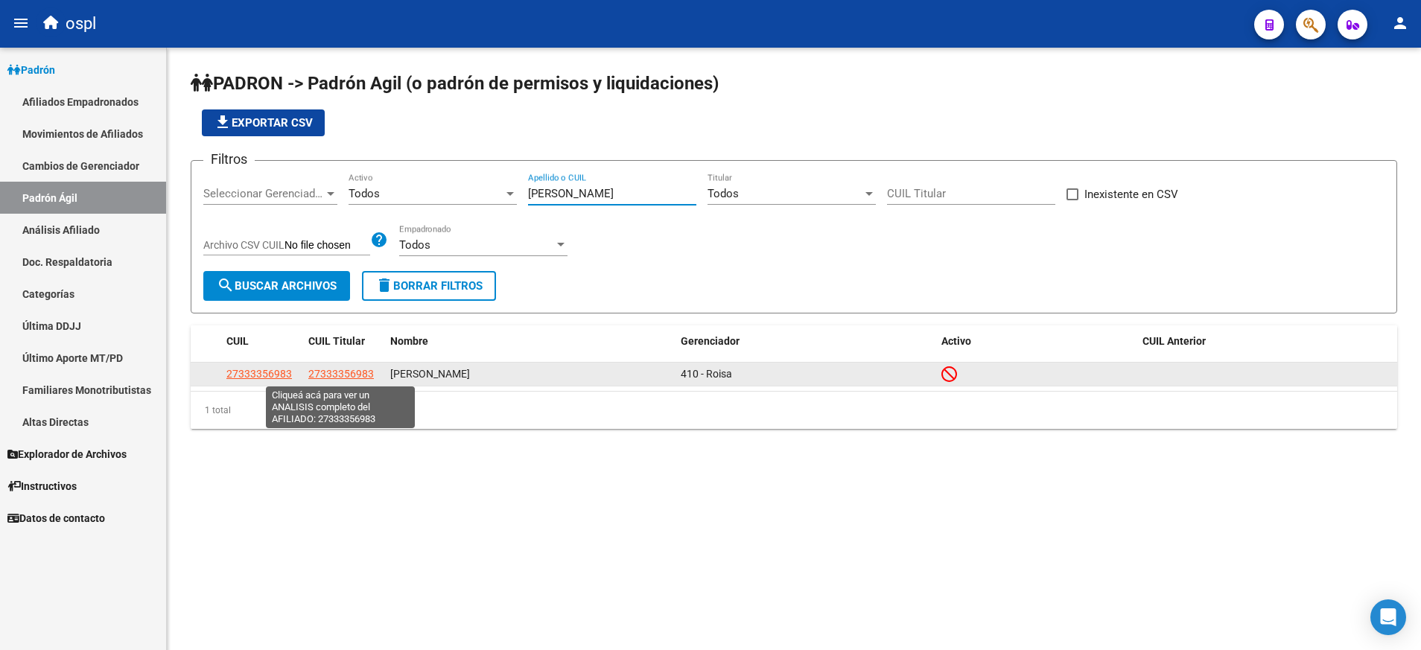
type input "martinez fabiana"
click at [353, 371] on span "27333356983" at bounding box center [341, 374] width 66 height 12
type textarea "27333356983"
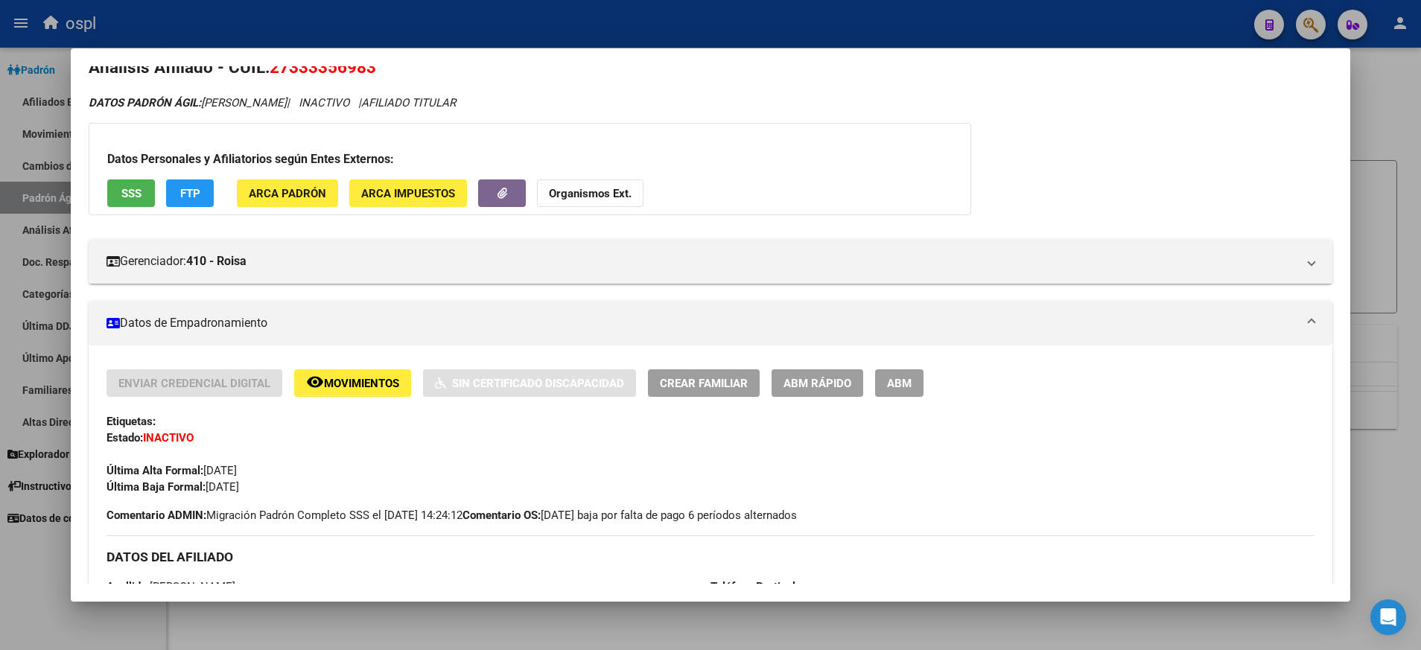
scroll to position [0, 0]
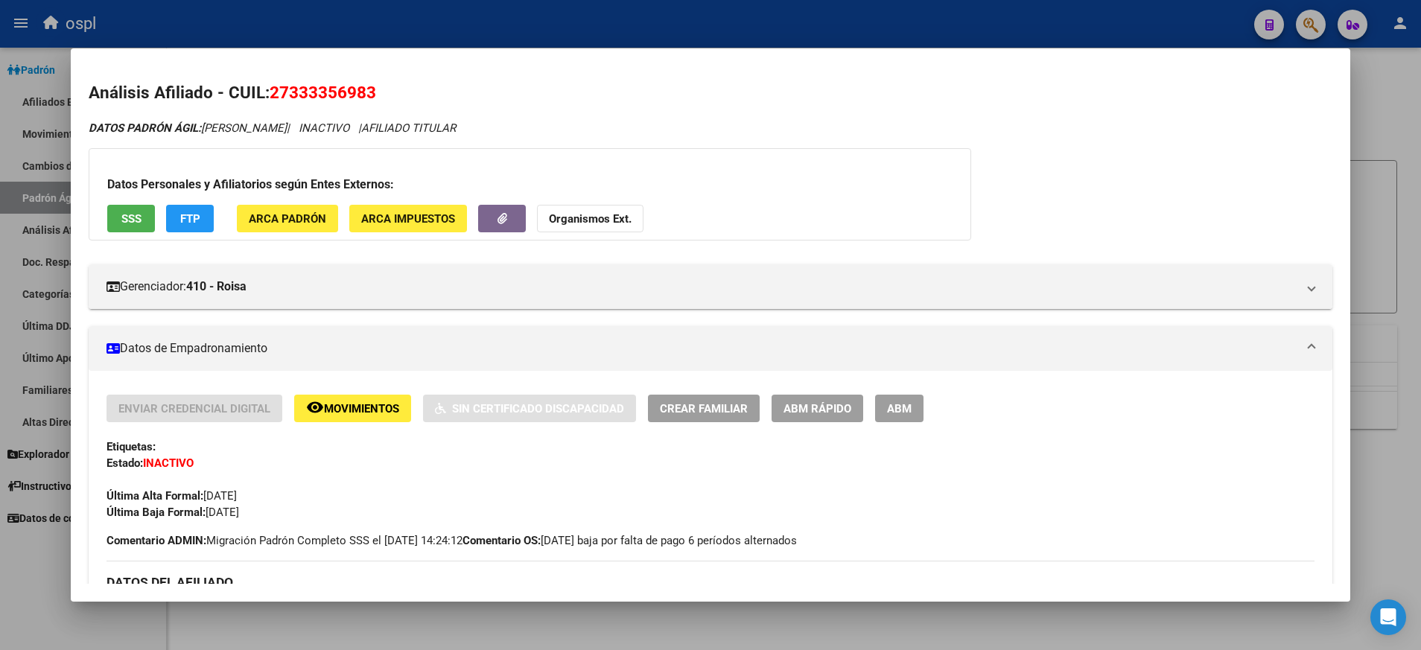
click at [331, 89] on span "27333356983" at bounding box center [323, 92] width 106 height 19
copy span "27333356983"
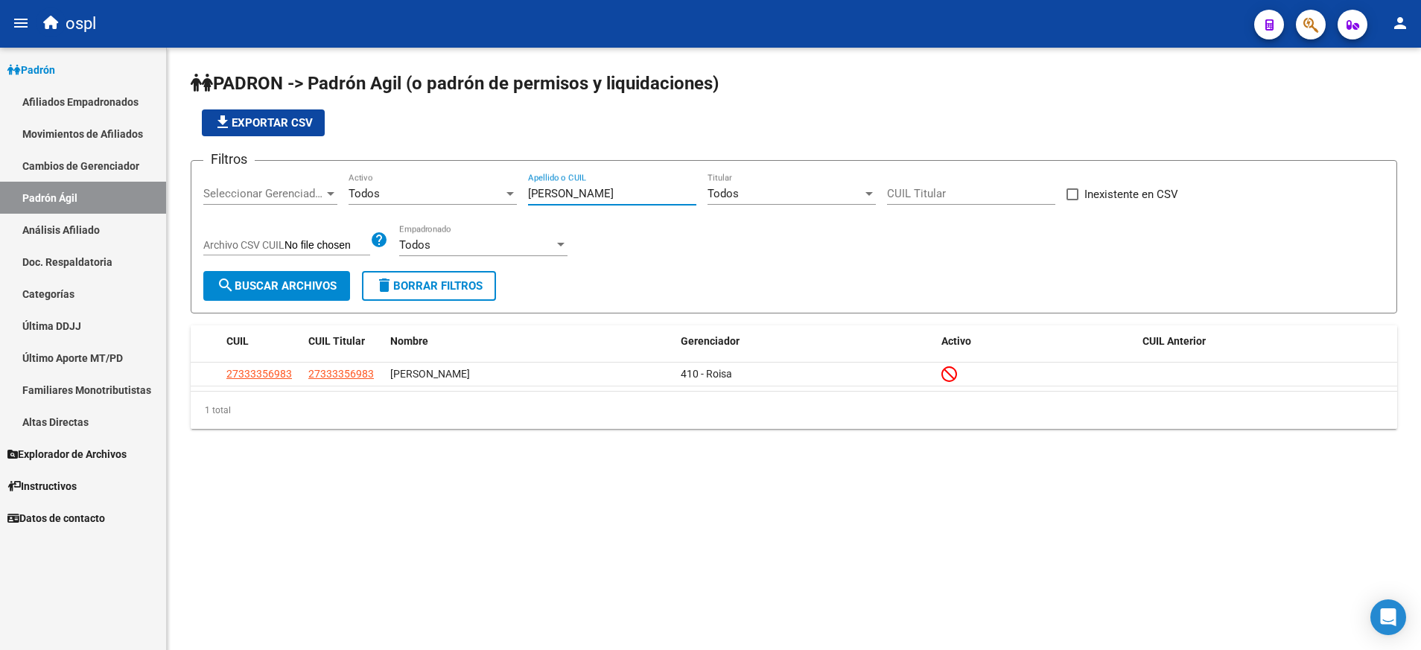
drag, startPoint x: 640, startPoint y: 199, endPoint x: 473, endPoint y: 174, distance: 169.3
click at [469, 175] on div "Filtros Seleccionar Gerenciador Seleccionar Gerenciador Todos Activo martinez f…" at bounding box center [793, 222] width 1181 height 98
paste input "27370835883"
type input "27370835883"
click at [330, 294] on button "search Buscar Archivos" at bounding box center [276, 286] width 147 height 30
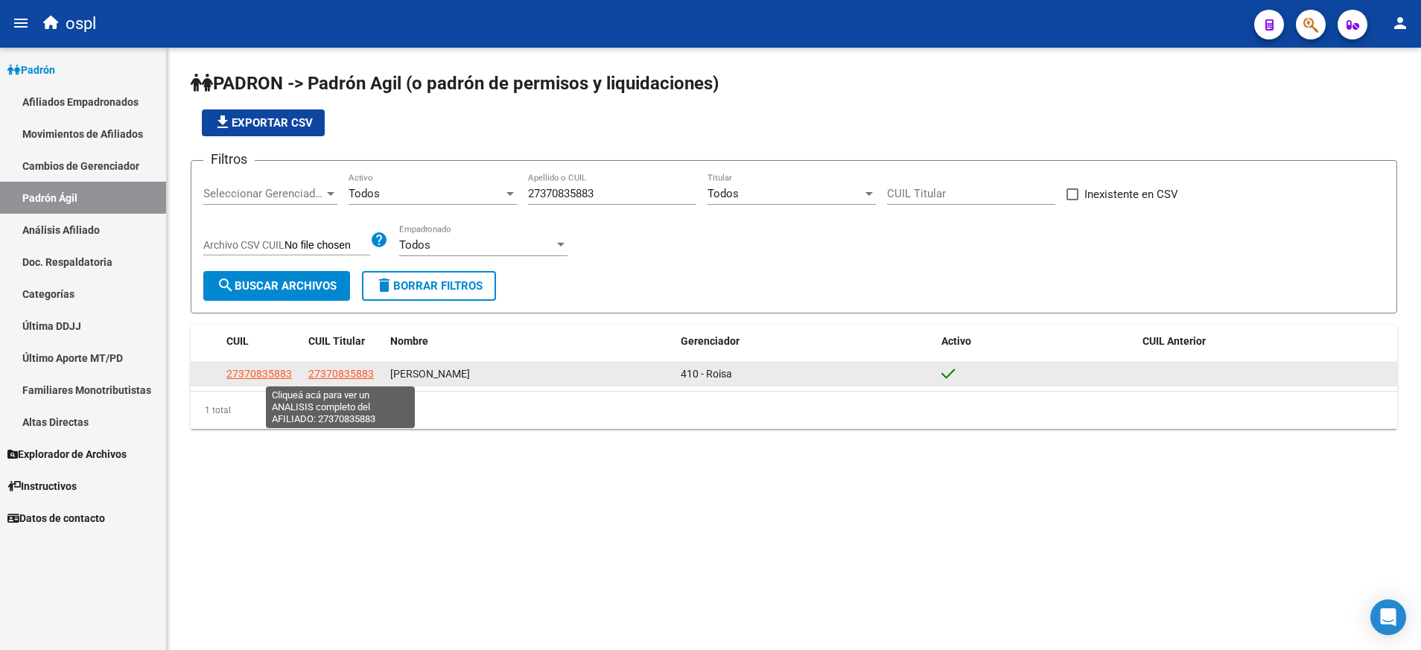
click at [357, 377] on span "27370835883" at bounding box center [341, 374] width 66 height 12
type textarea "27370835883"
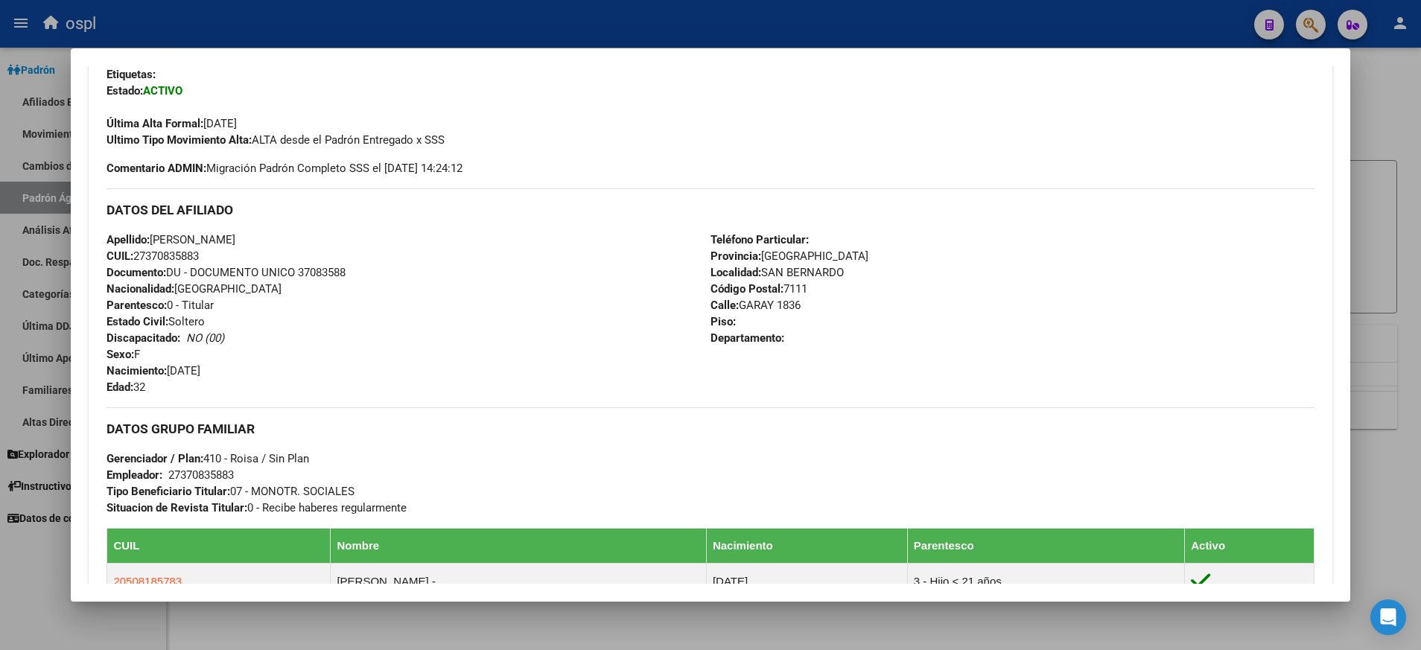
scroll to position [112, 0]
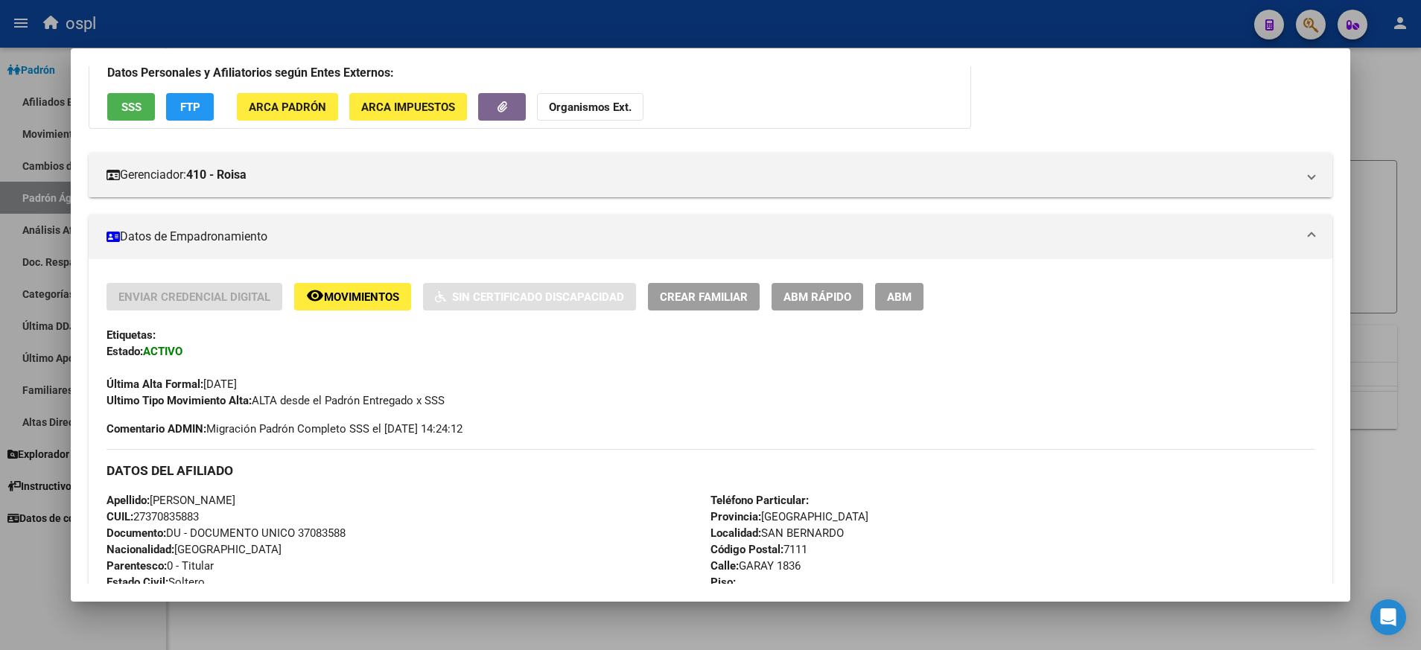
click at [899, 292] on span "ABM" at bounding box center [899, 296] width 25 height 13
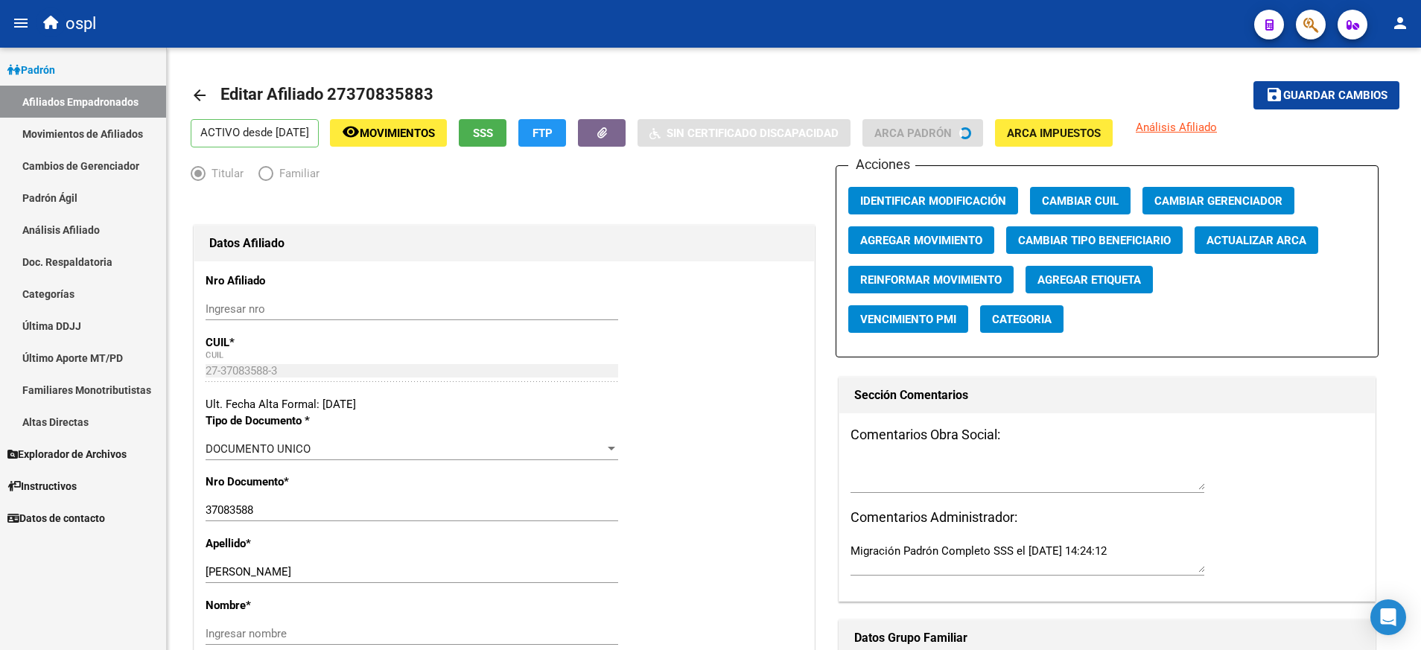
radio input "true"
type input "27-37083588-3"
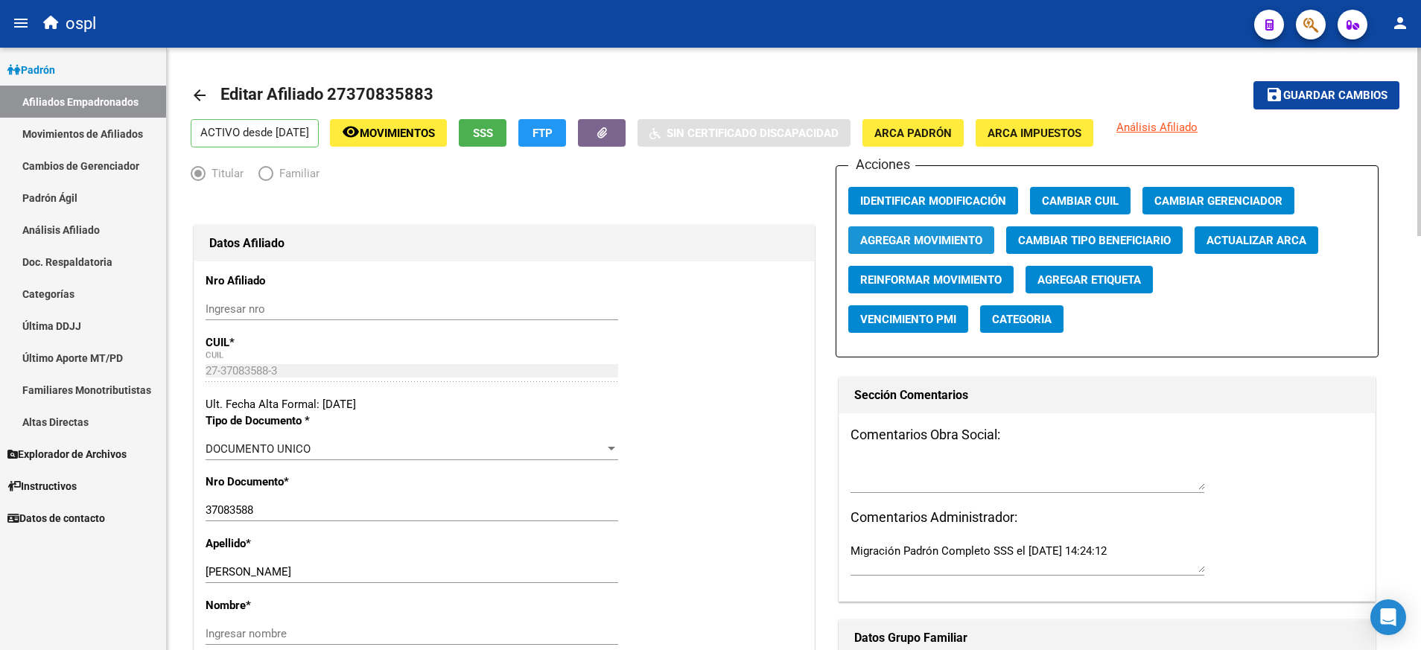
click at [965, 244] on span "Agregar Movimiento" at bounding box center [921, 240] width 122 height 13
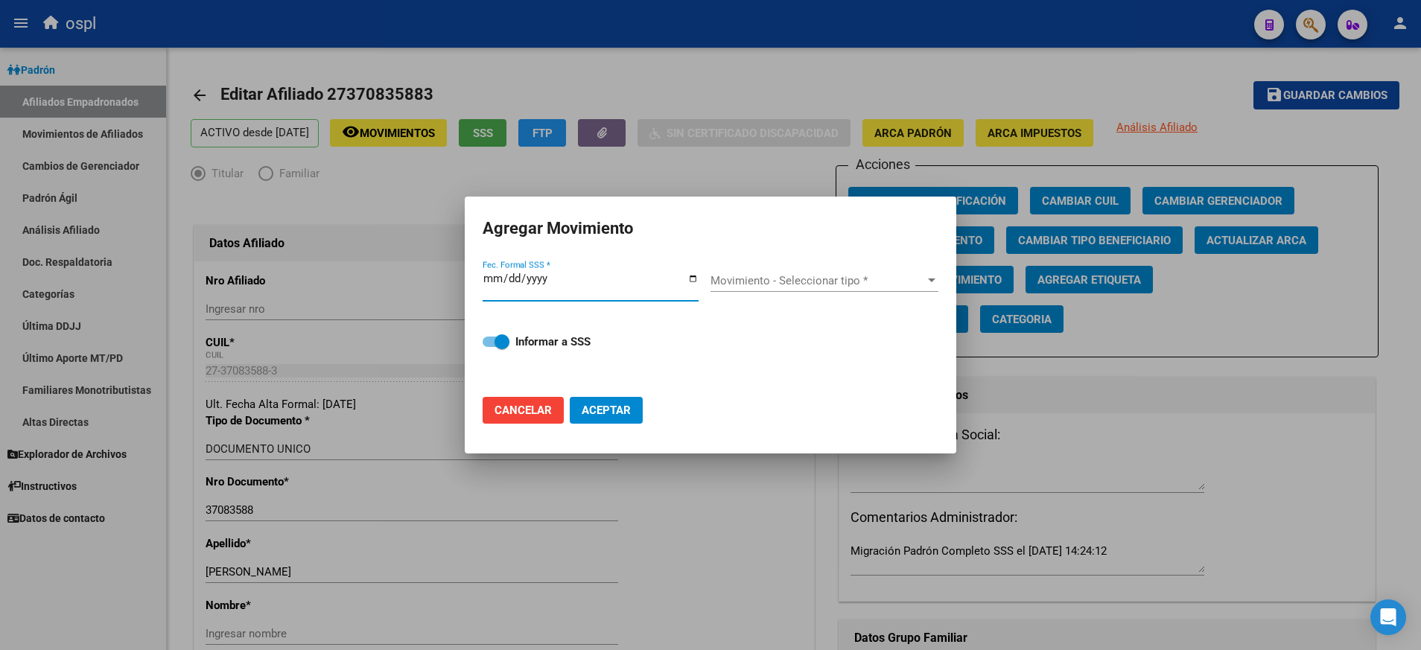
click at [694, 278] on input "Fec. Formal SSS *" at bounding box center [590, 285] width 216 height 24
type input "[DATE]"
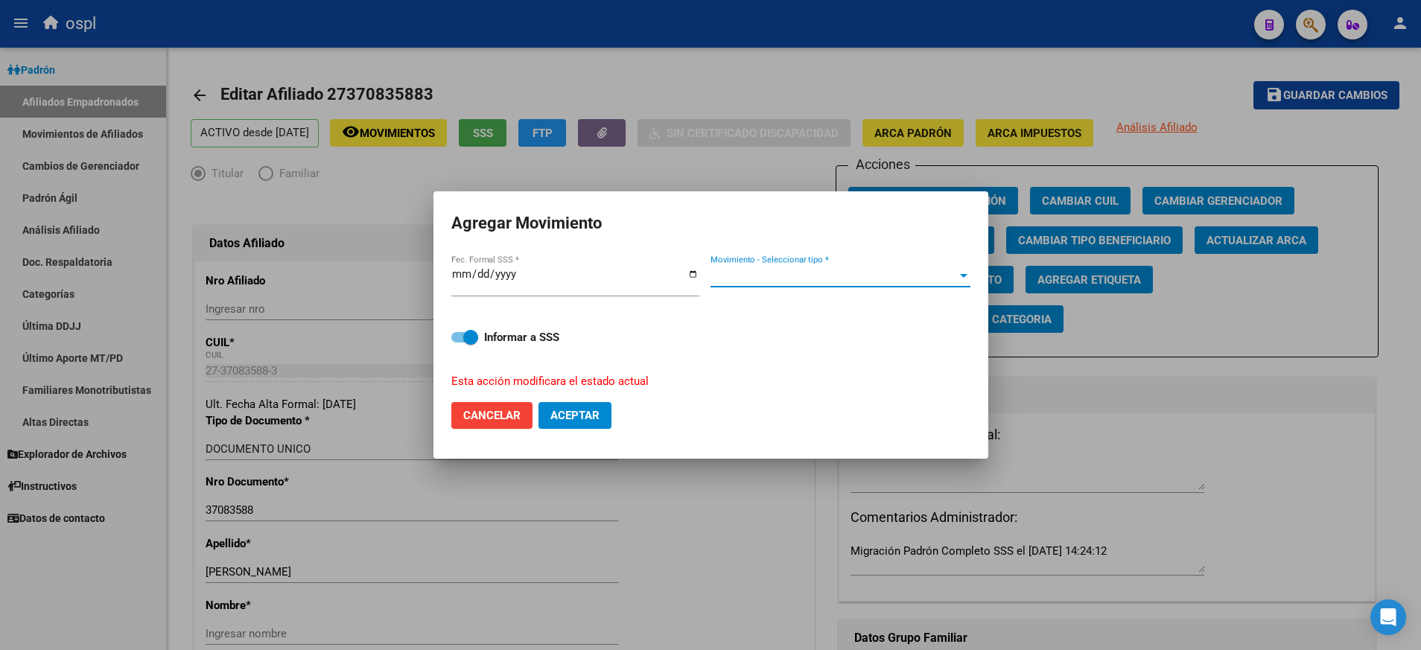
click at [961, 278] on div at bounding box center [963, 276] width 13 height 12
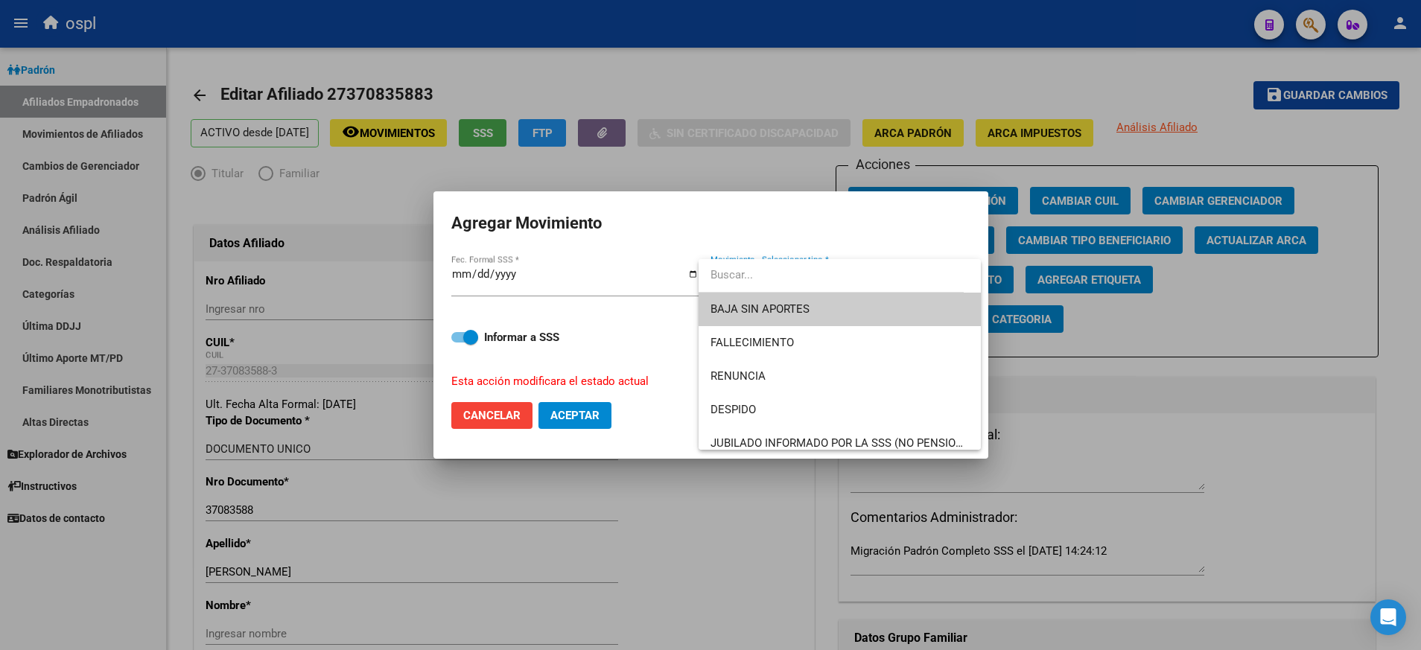
click at [931, 314] on span "BAJA SIN APORTES" at bounding box center [839, 310] width 258 height 34
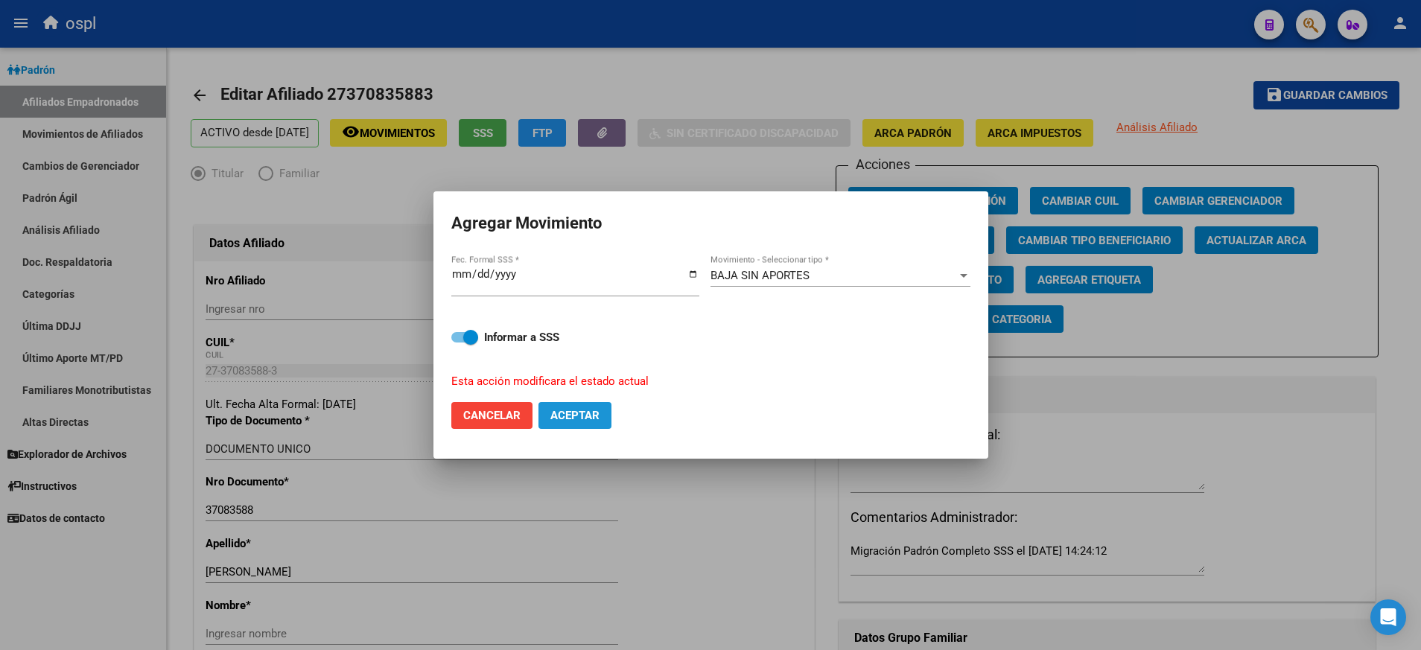
click at [578, 410] on span "Aceptar" at bounding box center [574, 415] width 49 height 13
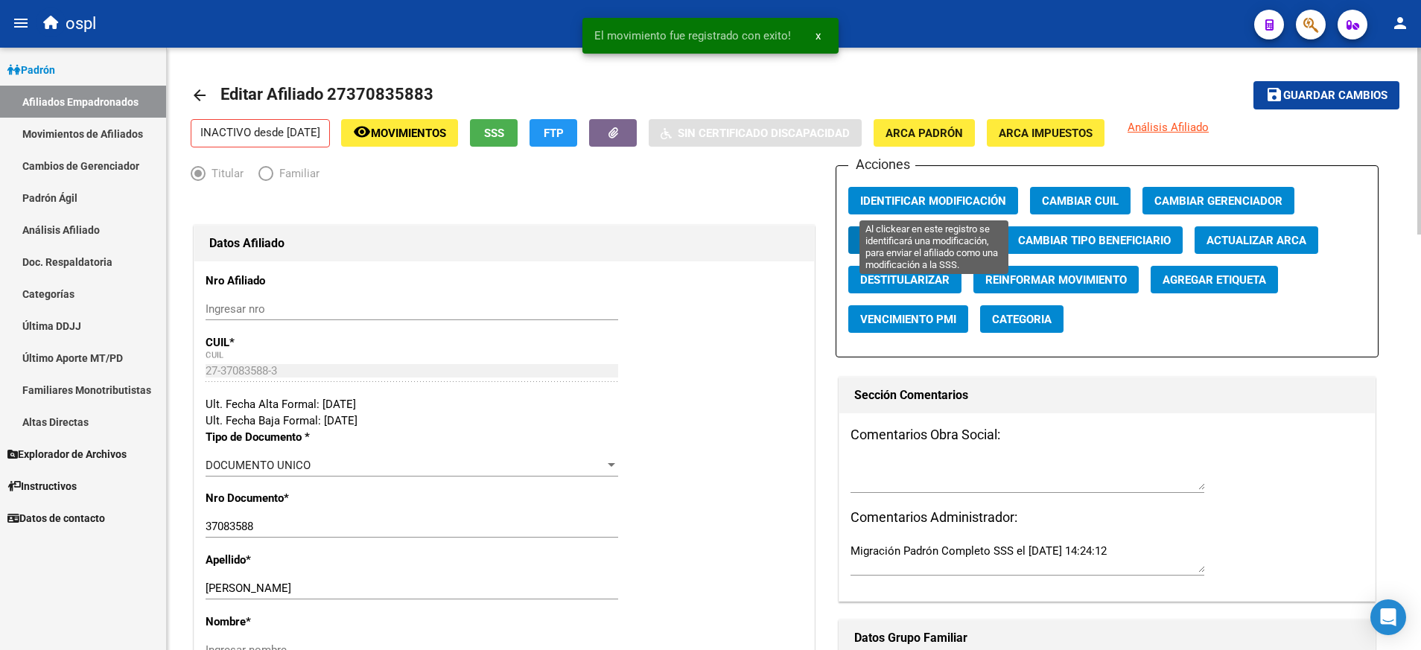
click at [917, 196] on span "Identificar Modificación" at bounding box center [933, 200] width 146 height 13
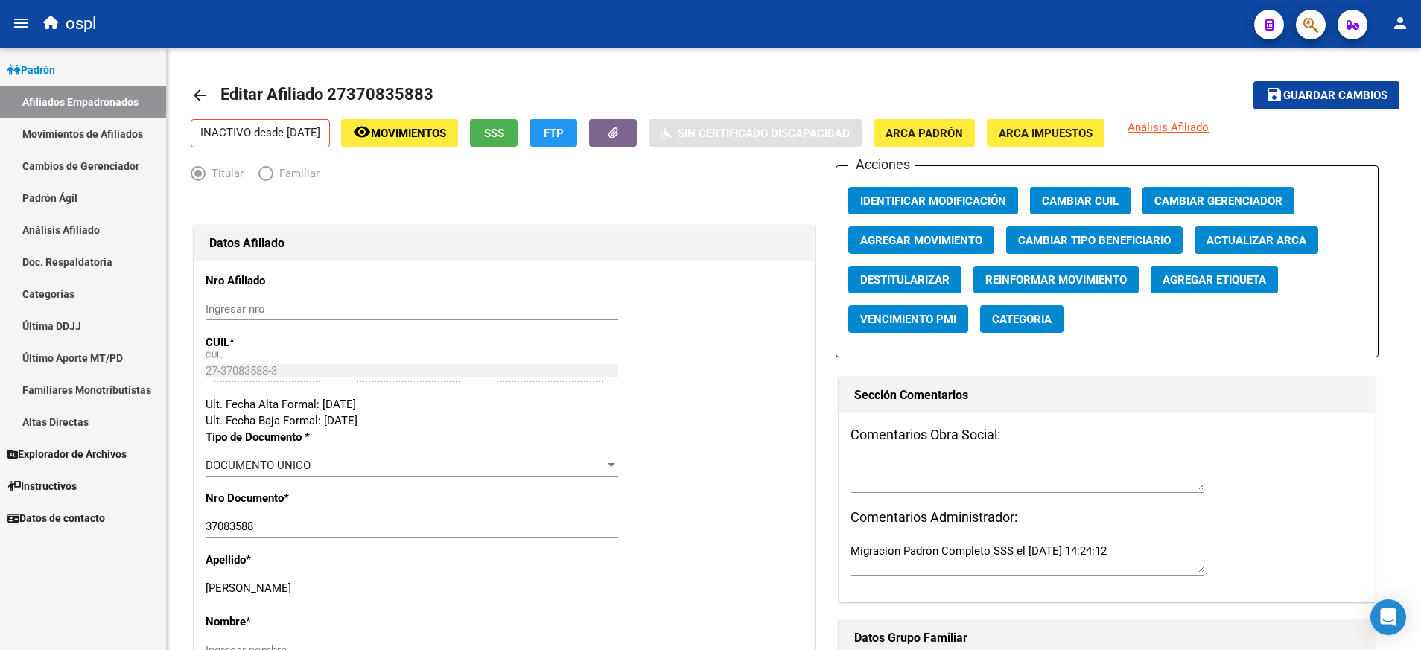
click at [85, 95] on link "Afiliados Empadronados" at bounding box center [83, 102] width 166 height 32
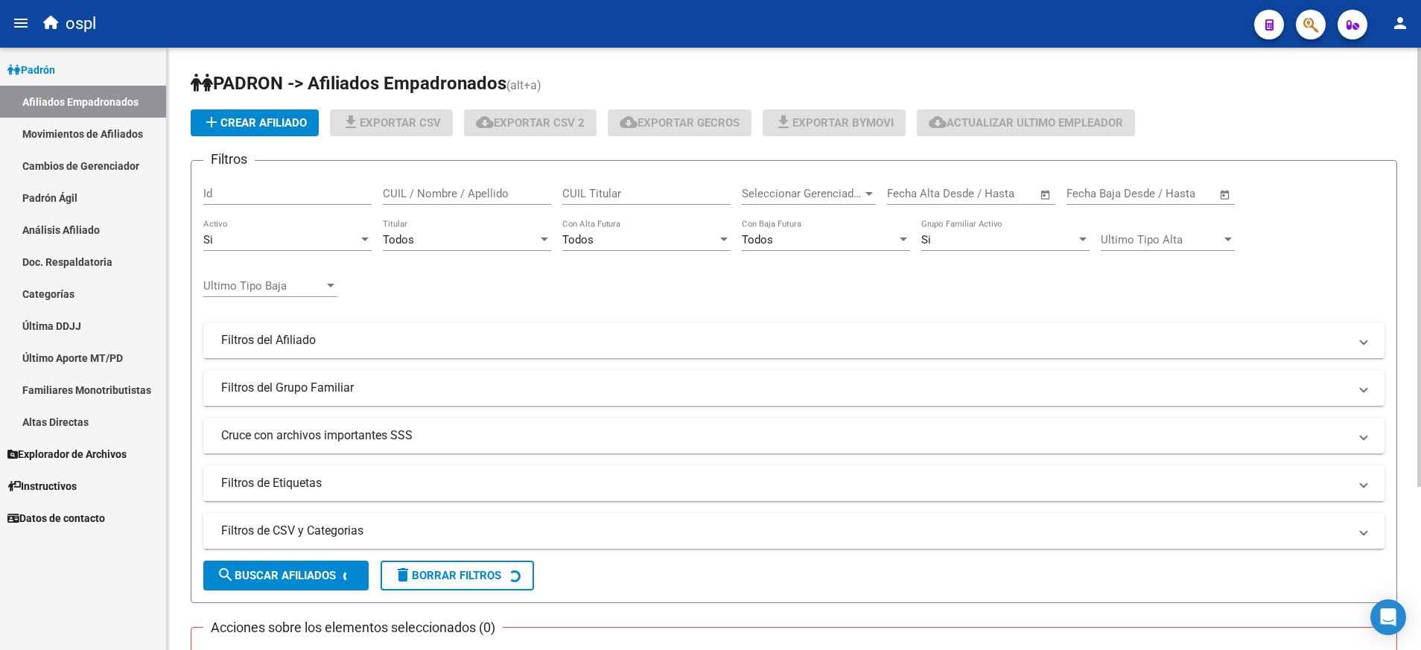
click at [596, 196] on input "CUIL Titular" at bounding box center [646, 193] width 168 height 13
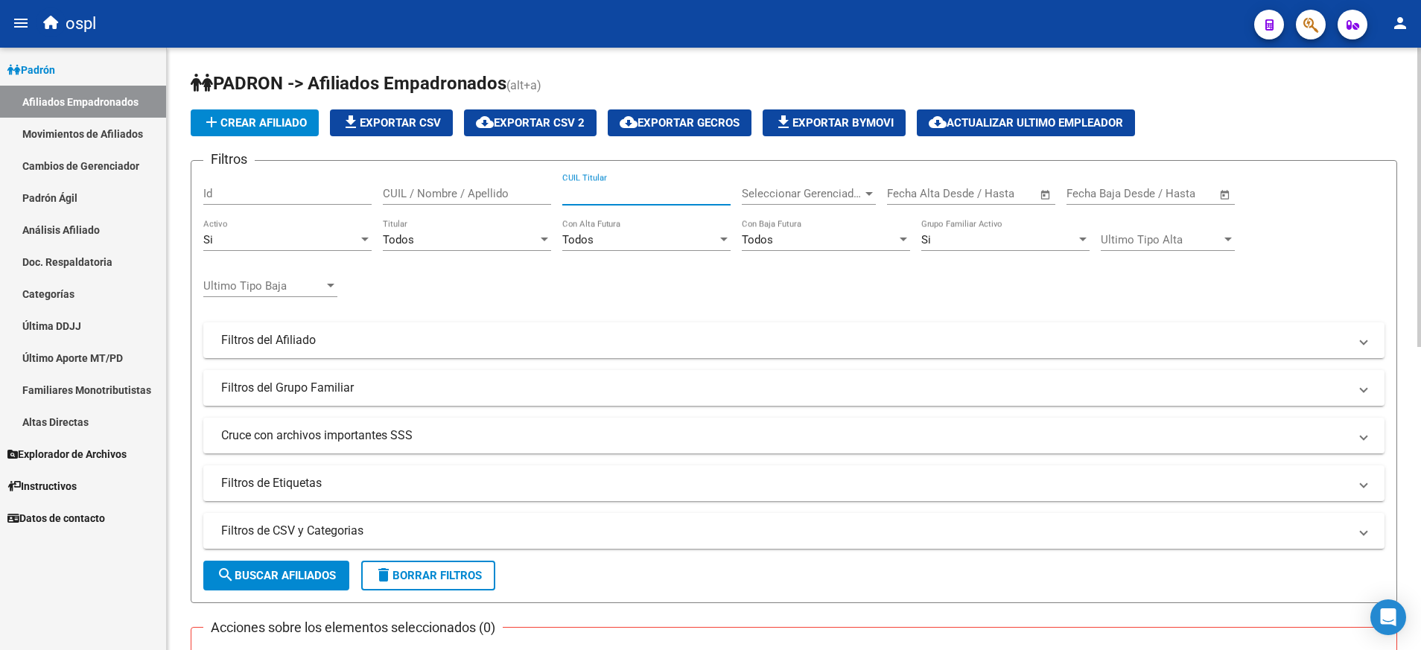
paste input "23392207414"
type input "23392207414"
click at [290, 584] on button "search Buscar Afiliados" at bounding box center [276, 576] width 146 height 30
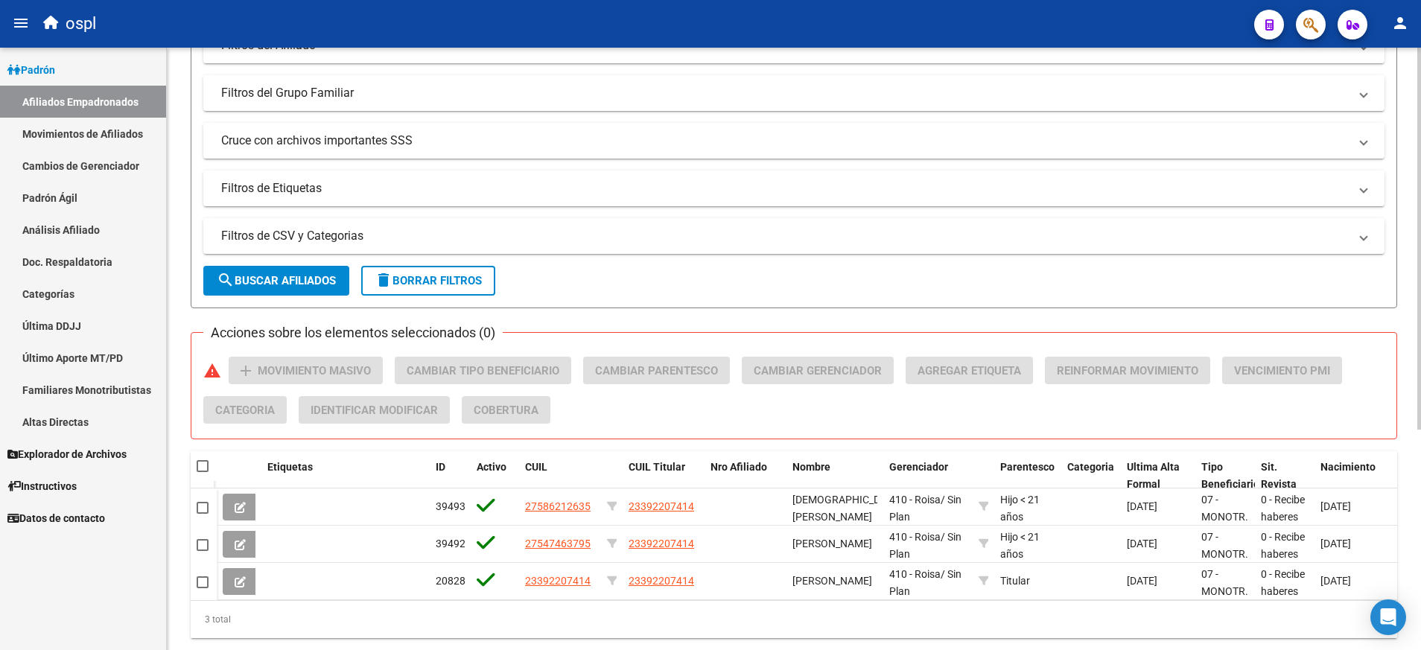
scroll to position [298, 0]
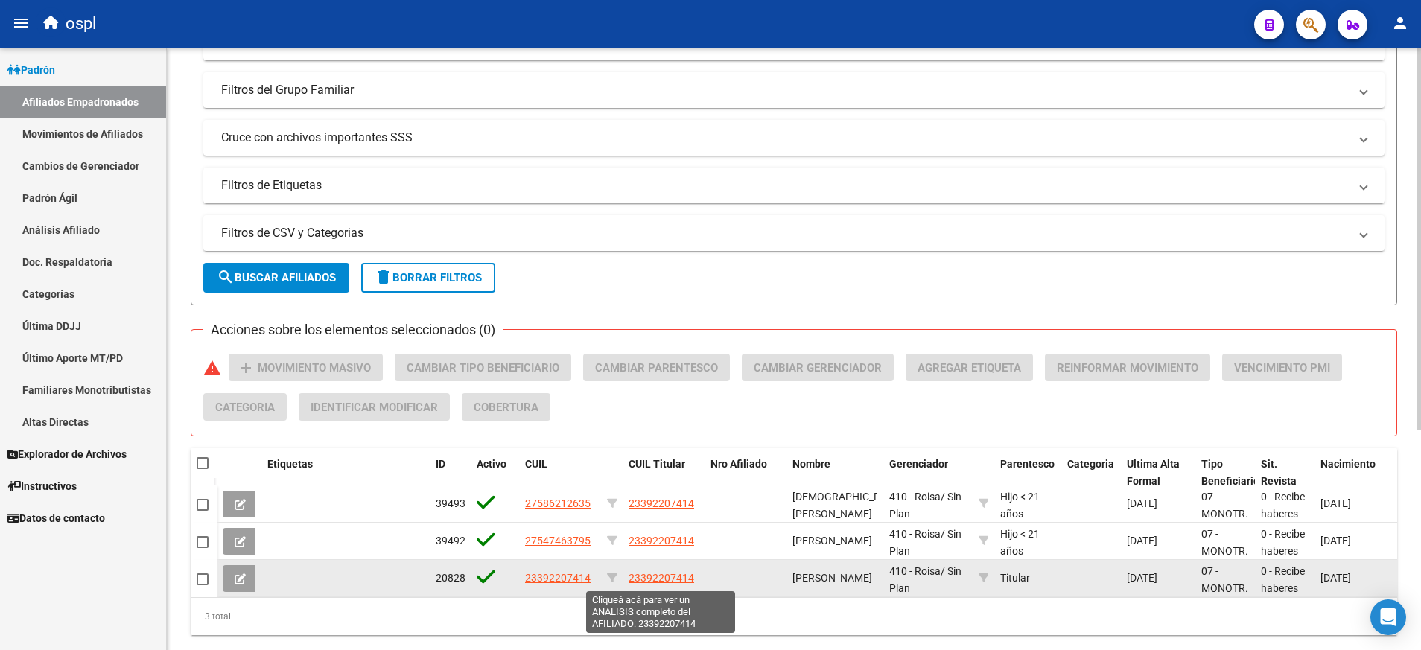
click at [673, 577] on span "23392207414" at bounding box center [661, 578] width 66 height 12
type textarea "23392207414"
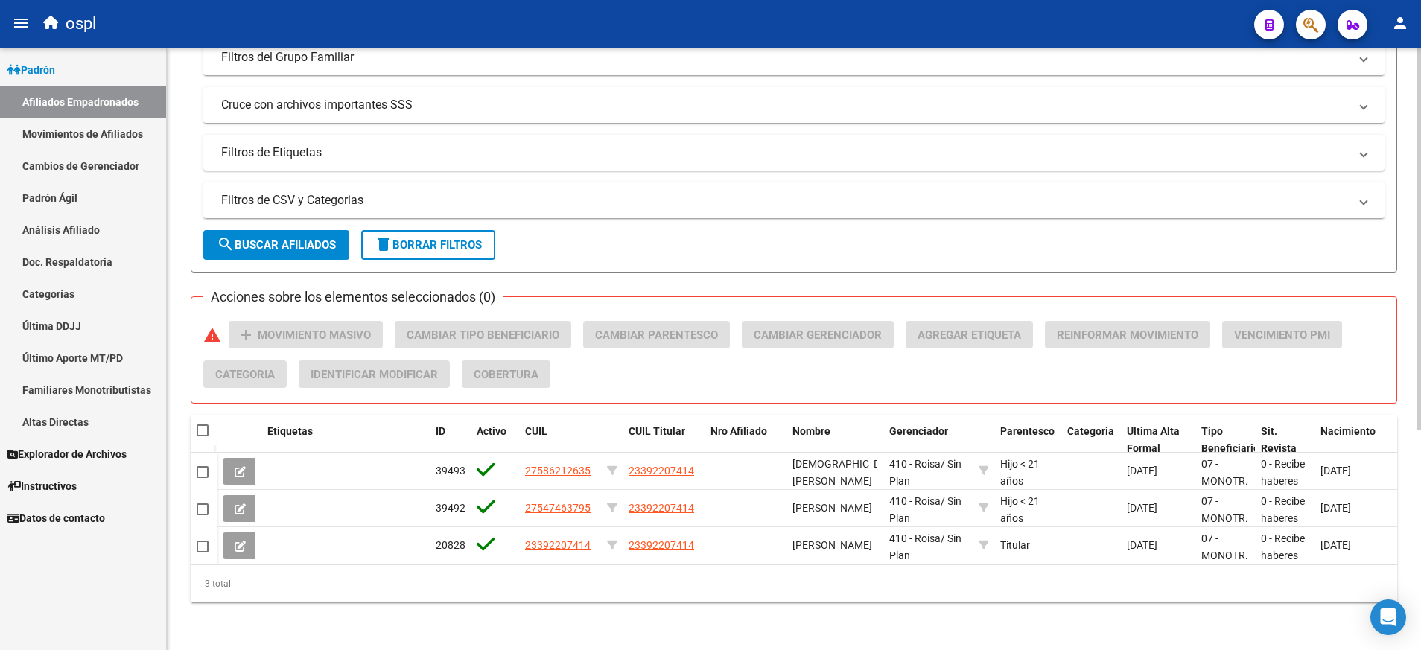
scroll to position [348, 0]
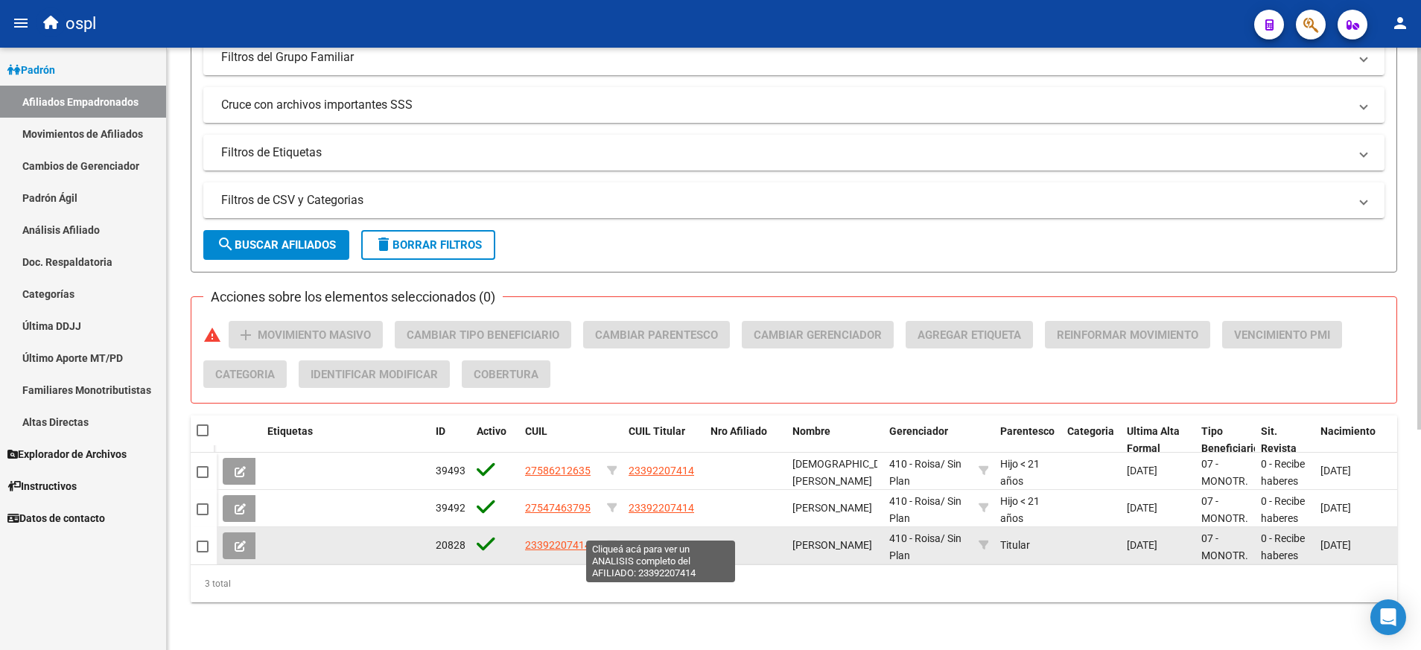
click at [634, 539] on span "23392207414" at bounding box center [661, 545] width 66 height 12
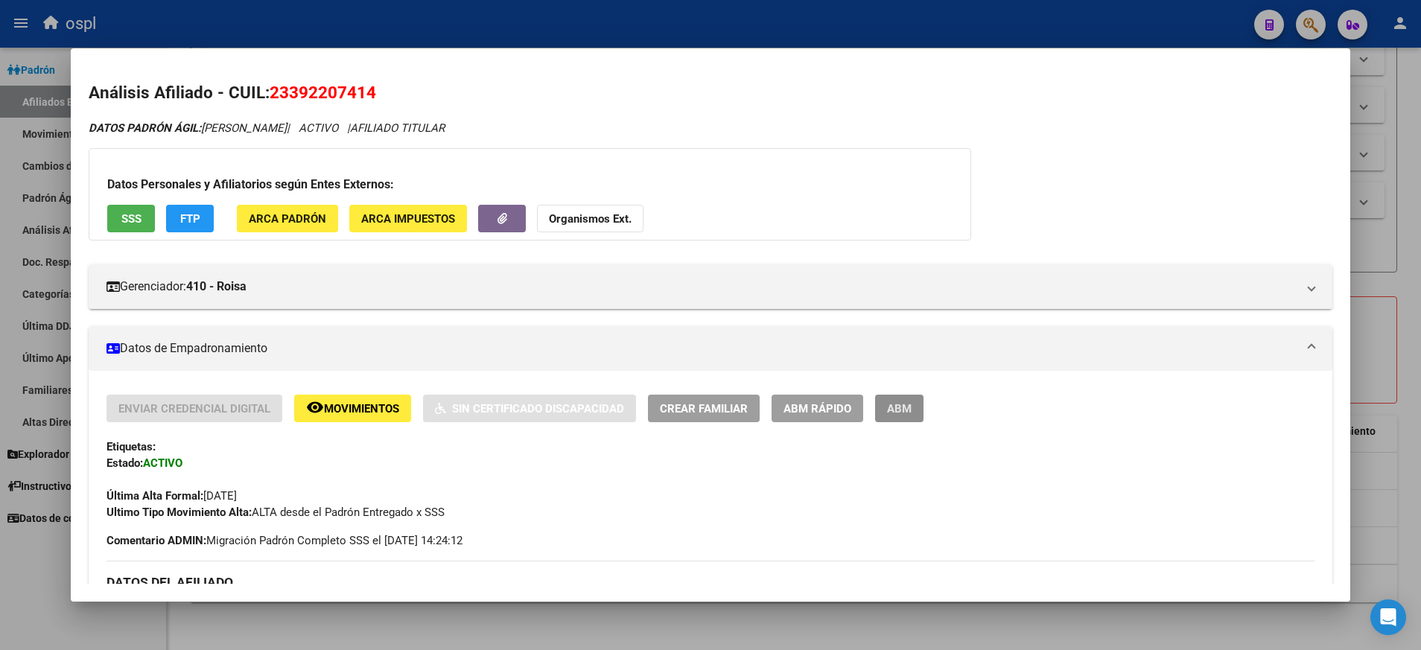
click at [918, 409] on button "ABM" at bounding box center [899, 409] width 48 height 28
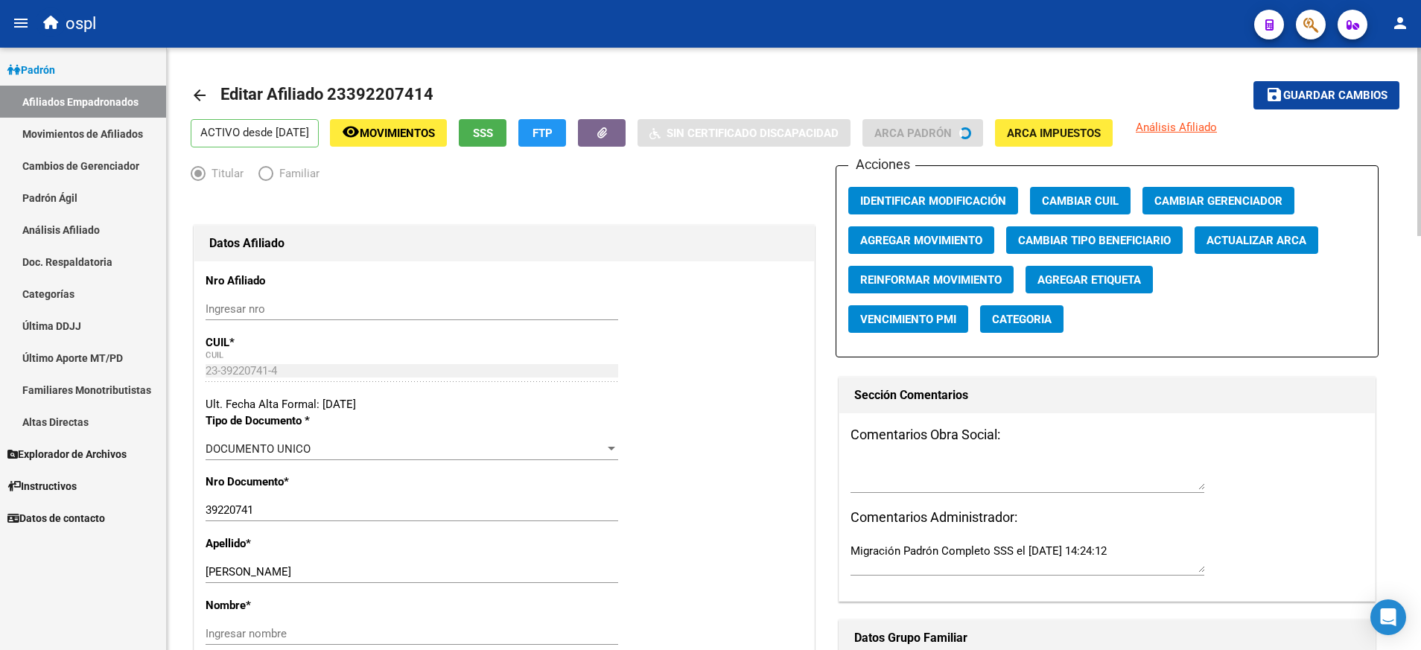
radio input "true"
type input "23-39220741-4"
click at [960, 247] on span "Agregar Movimiento" at bounding box center [921, 240] width 122 height 13
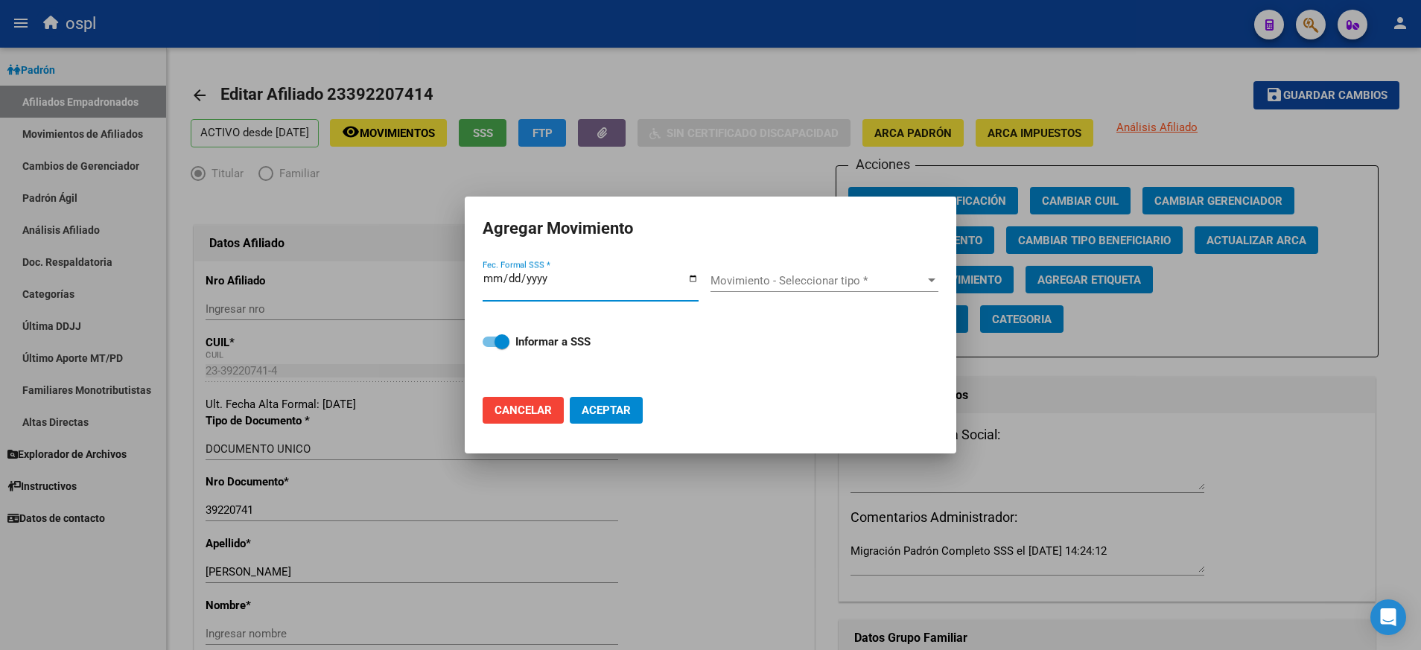
click at [695, 281] on input "Fec. Formal SSS *" at bounding box center [590, 285] width 216 height 24
type input "[DATE]"
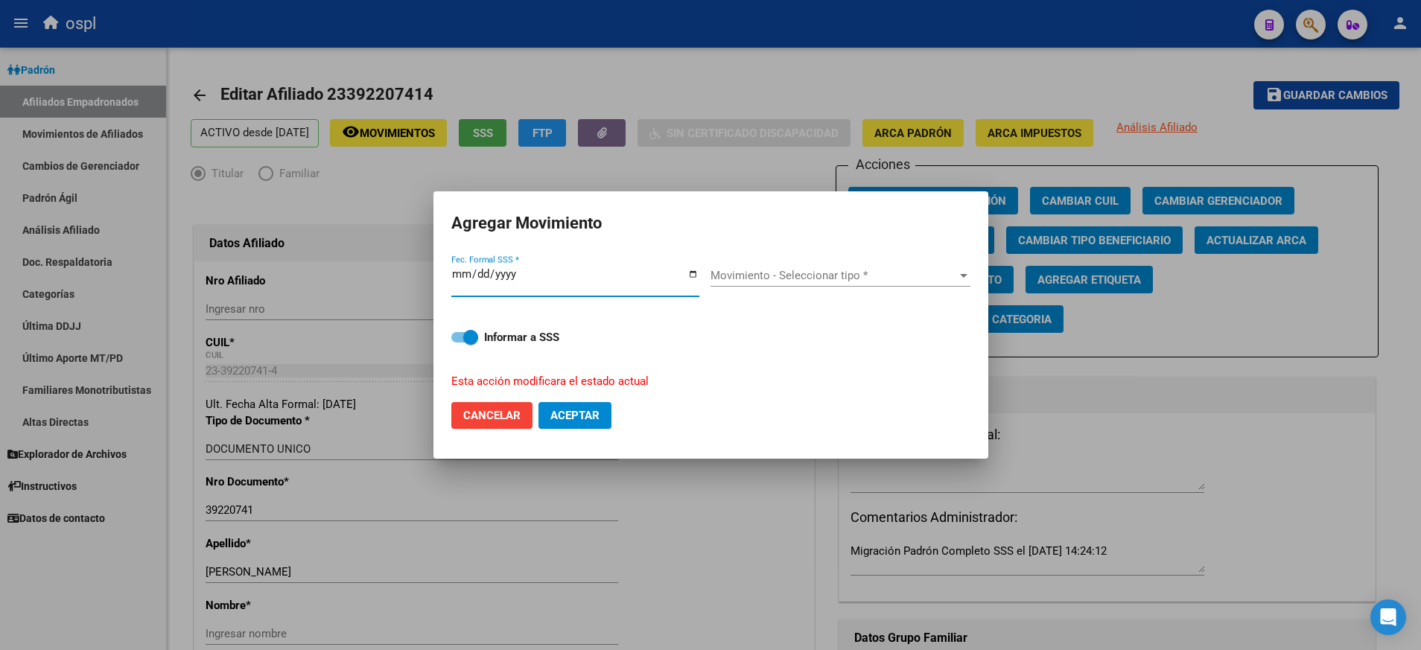
click at [967, 280] on div at bounding box center [963, 276] width 13 height 12
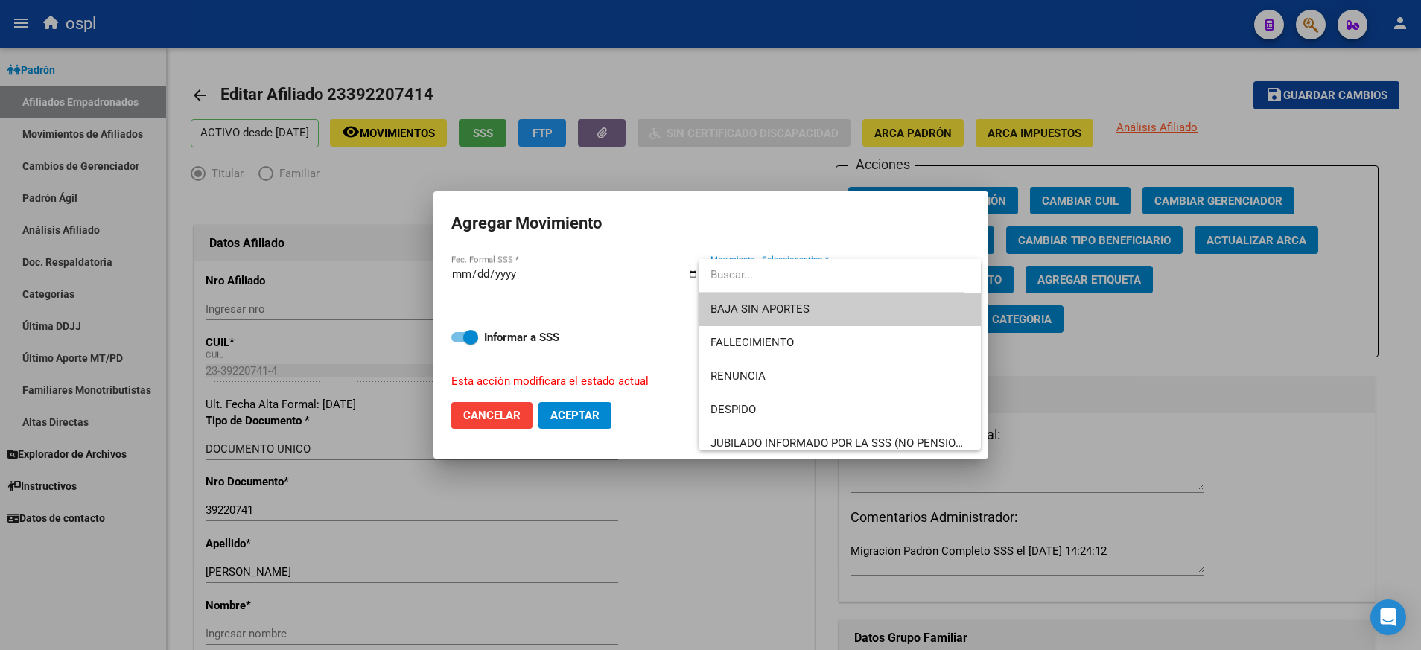
click at [874, 311] on span "BAJA SIN APORTES" at bounding box center [839, 310] width 258 height 34
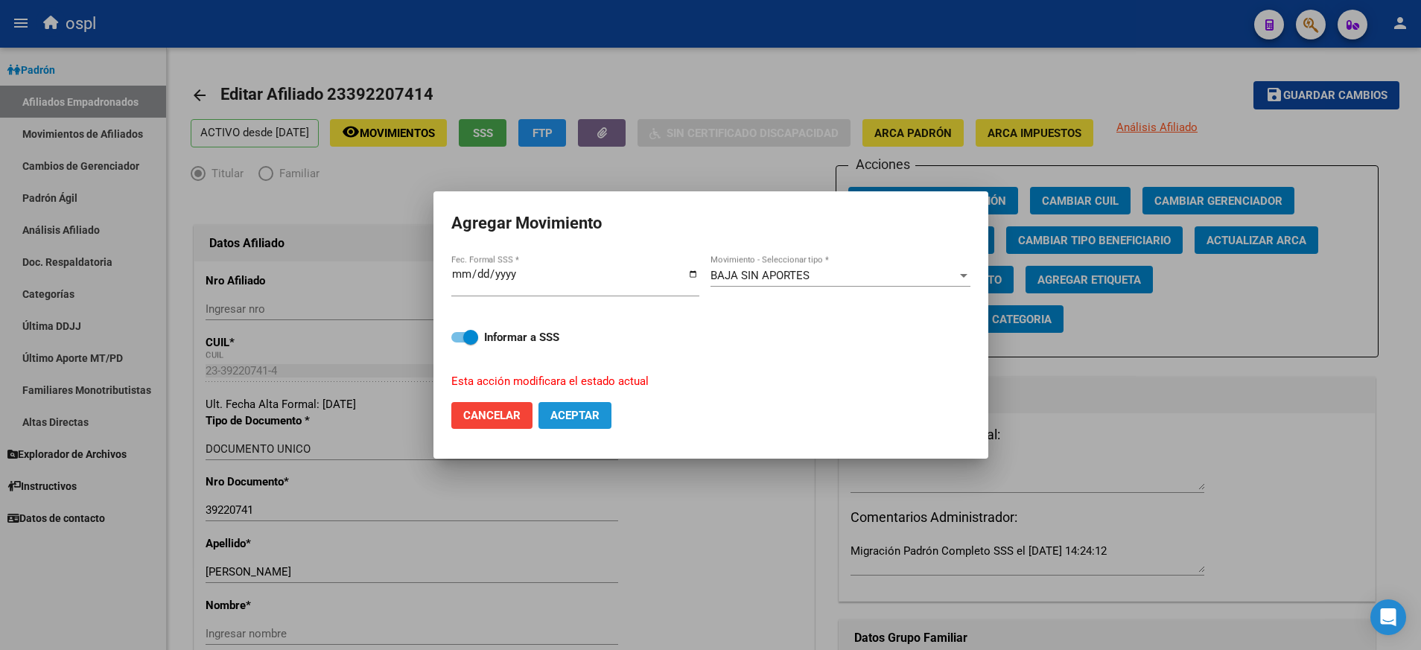
click at [596, 415] on span "Aceptar" at bounding box center [574, 415] width 49 height 13
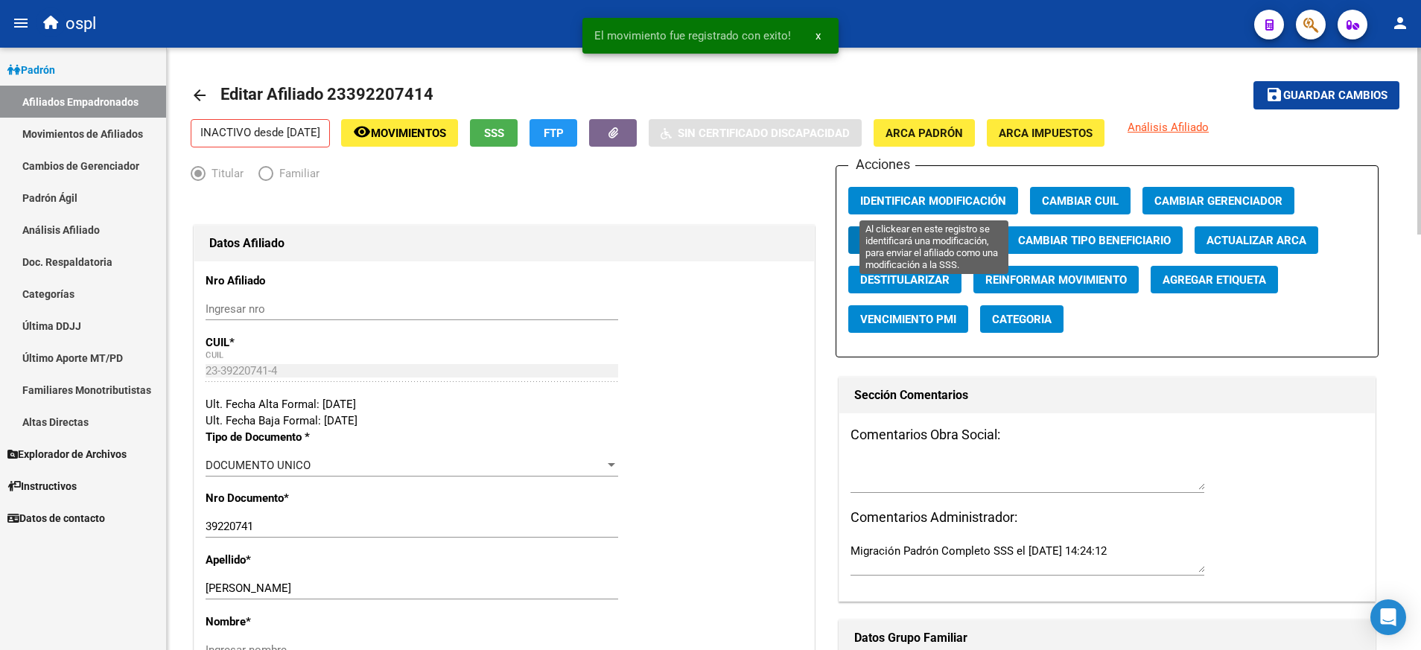
click at [934, 200] on span "Identificar Modificación" at bounding box center [933, 200] width 146 height 13
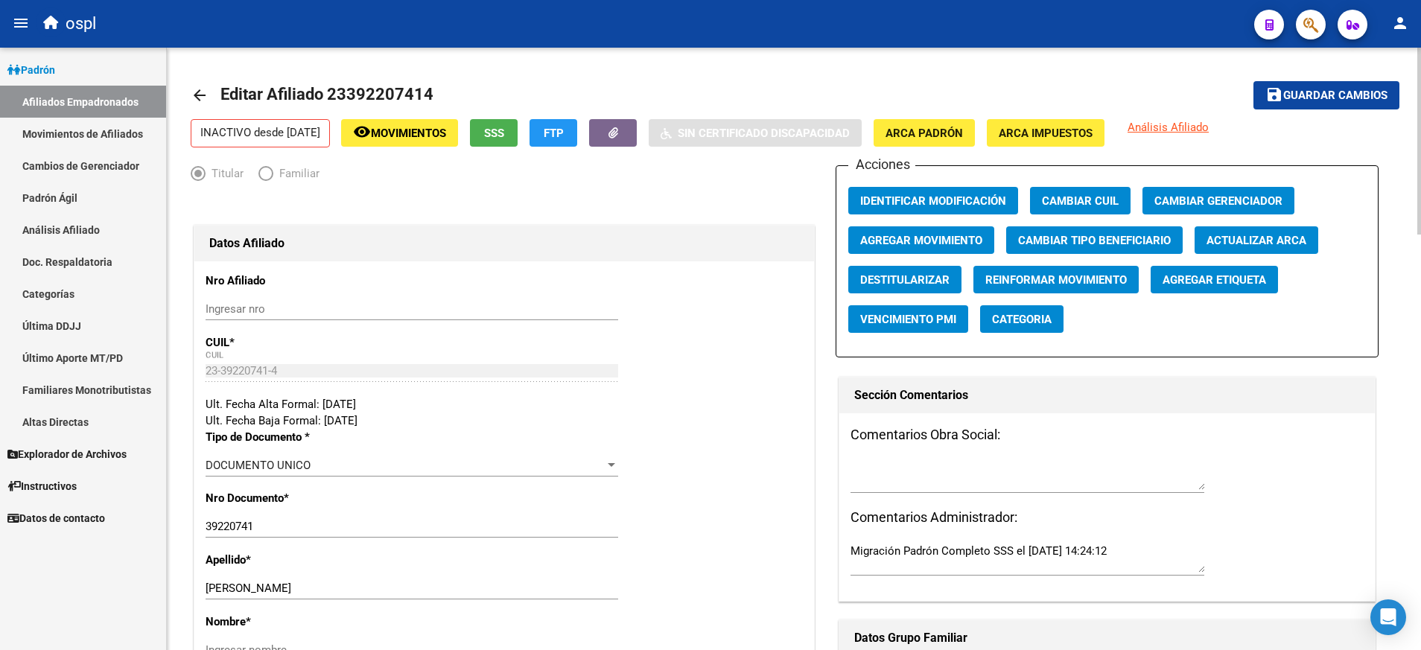
click at [957, 238] on span "Agregar Movimiento" at bounding box center [921, 240] width 122 height 13
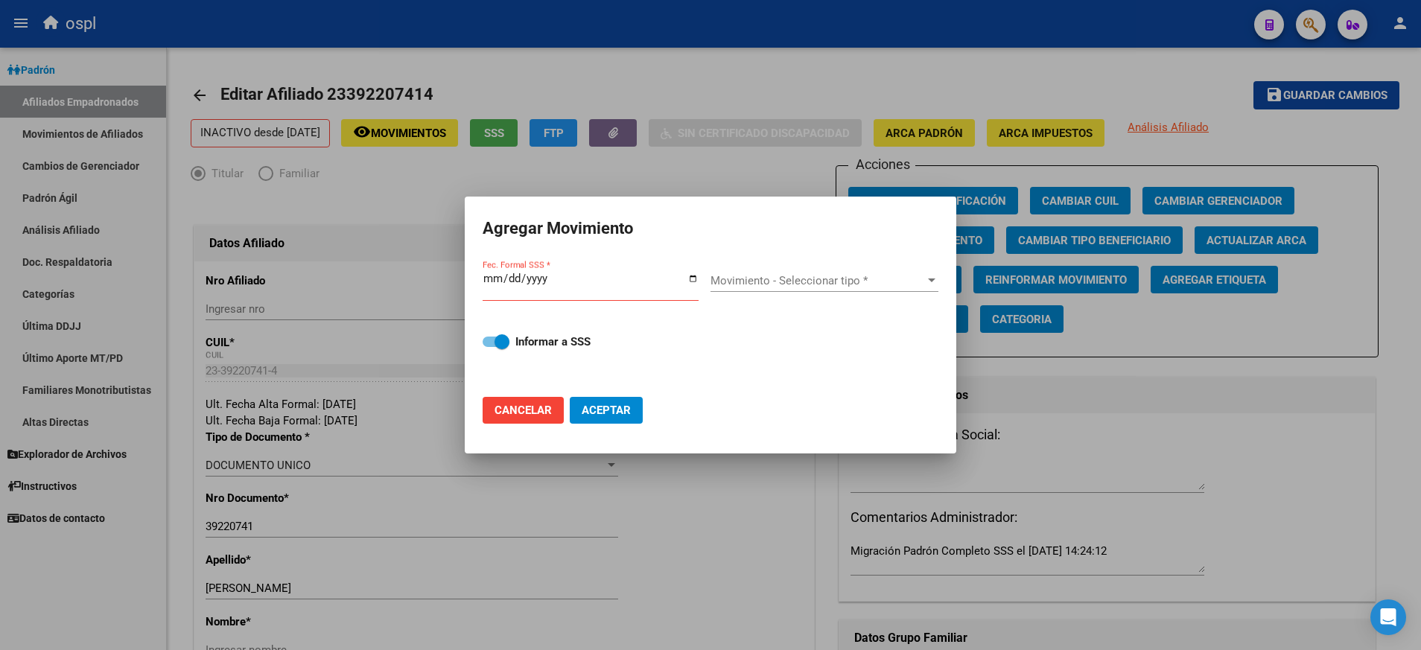
click at [933, 271] on div "Movimiento - Seleccionar tipo * Movimiento - Seleccionar tipo *" at bounding box center [824, 281] width 228 height 22
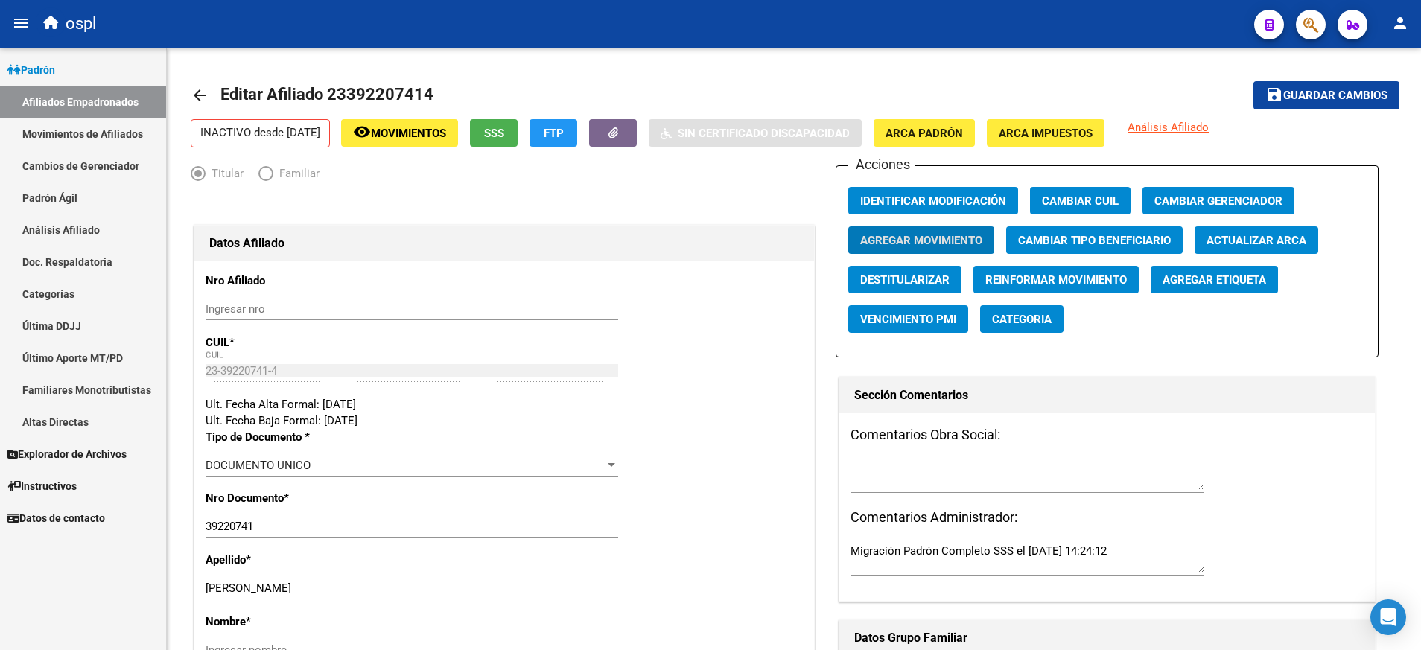
click at [109, 102] on link "Afiliados Empadronados" at bounding box center [83, 102] width 166 height 32
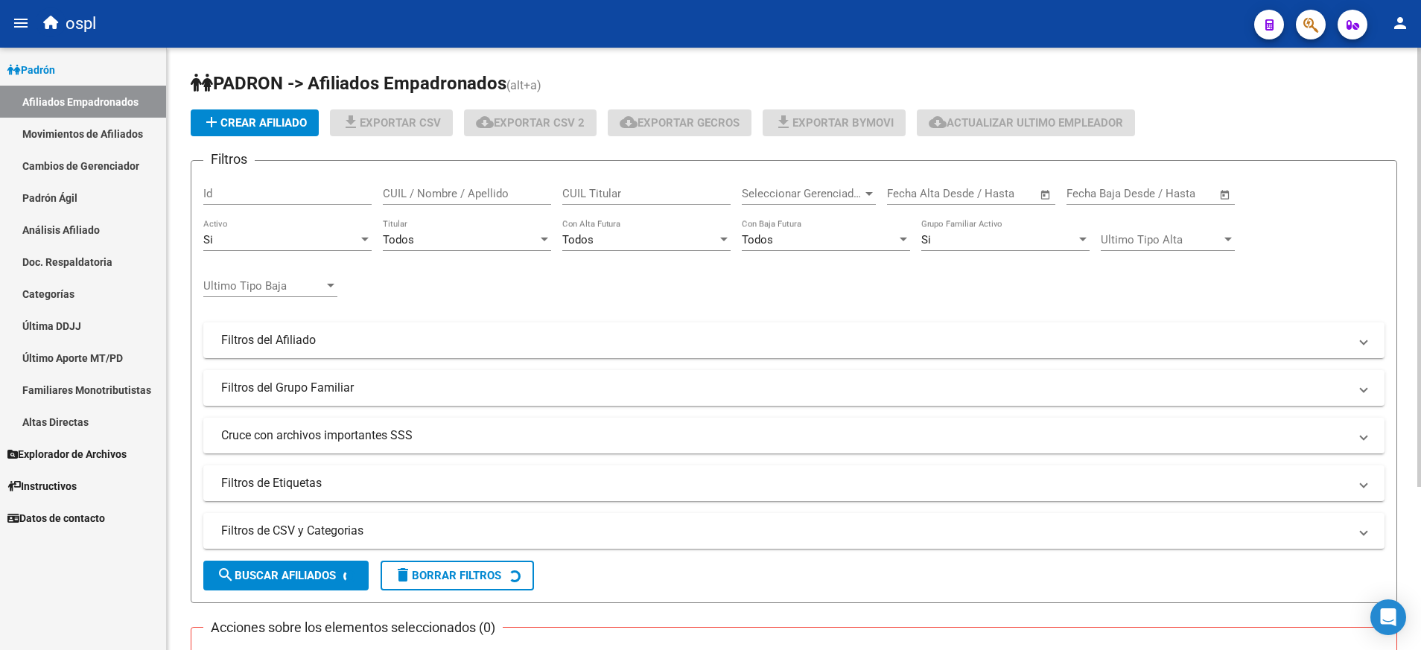
click at [612, 188] on input "CUIL Titular" at bounding box center [646, 193] width 168 height 13
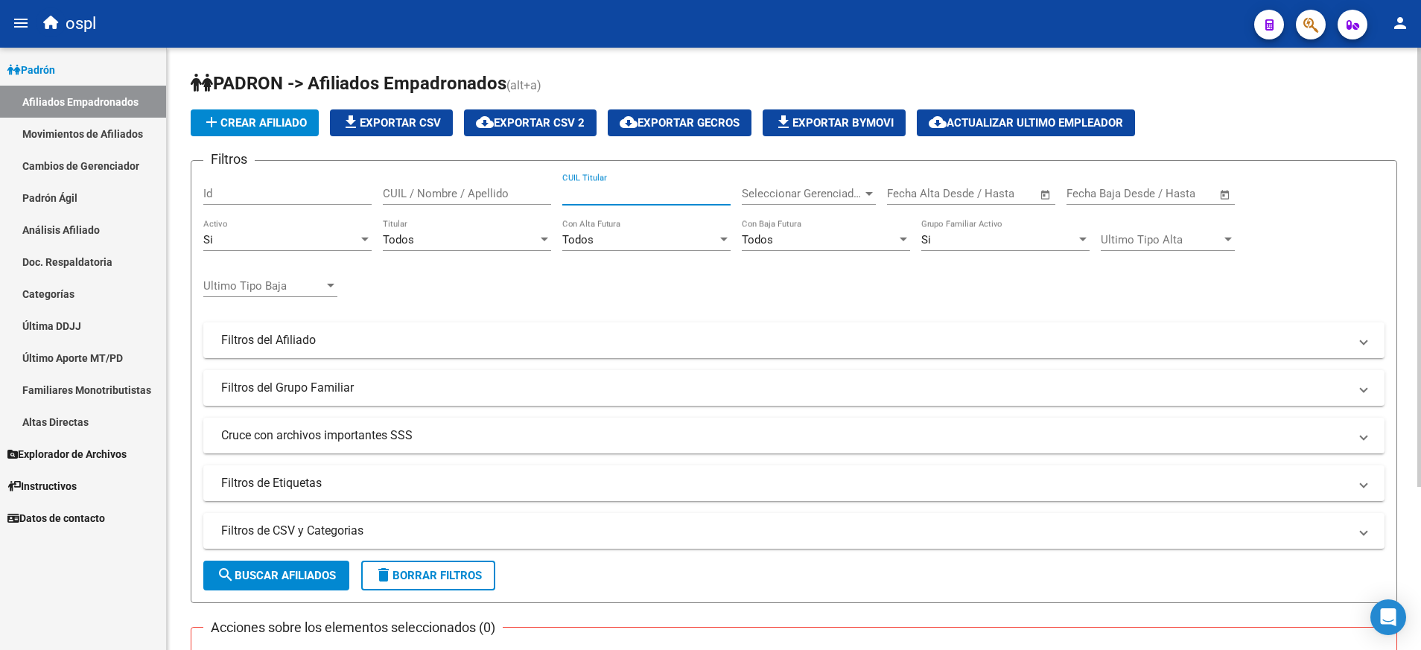
paste input "23392207414"
click at [286, 572] on span "search Buscar Afiliados" at bounding box center [276, 575] width 119 height 13
click at [611, 191] on input "23392207414" at bounding box center [646, 193] width 168 height 13
click at [612, 194] on input "23392207414" at bounding box center [646, 193] width 168 height 13
paste input "7207136250"
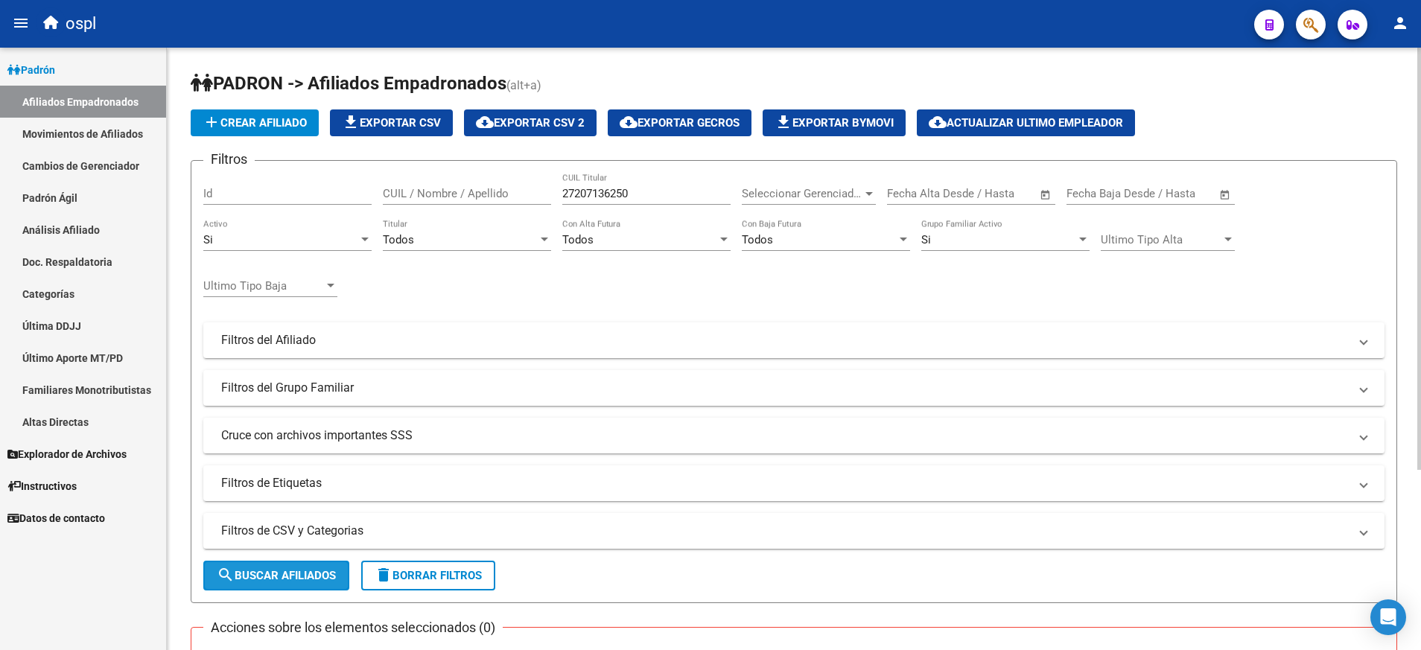
click at [320, 570] on span "search Buscar Afiliados" at bounding box center [276, 575] width 119 height 13
click at [596, 189] on input "27207136250" at bounding box center [646, 193] width 168 height 13
paste input "3239260764"
type input "23239260764"
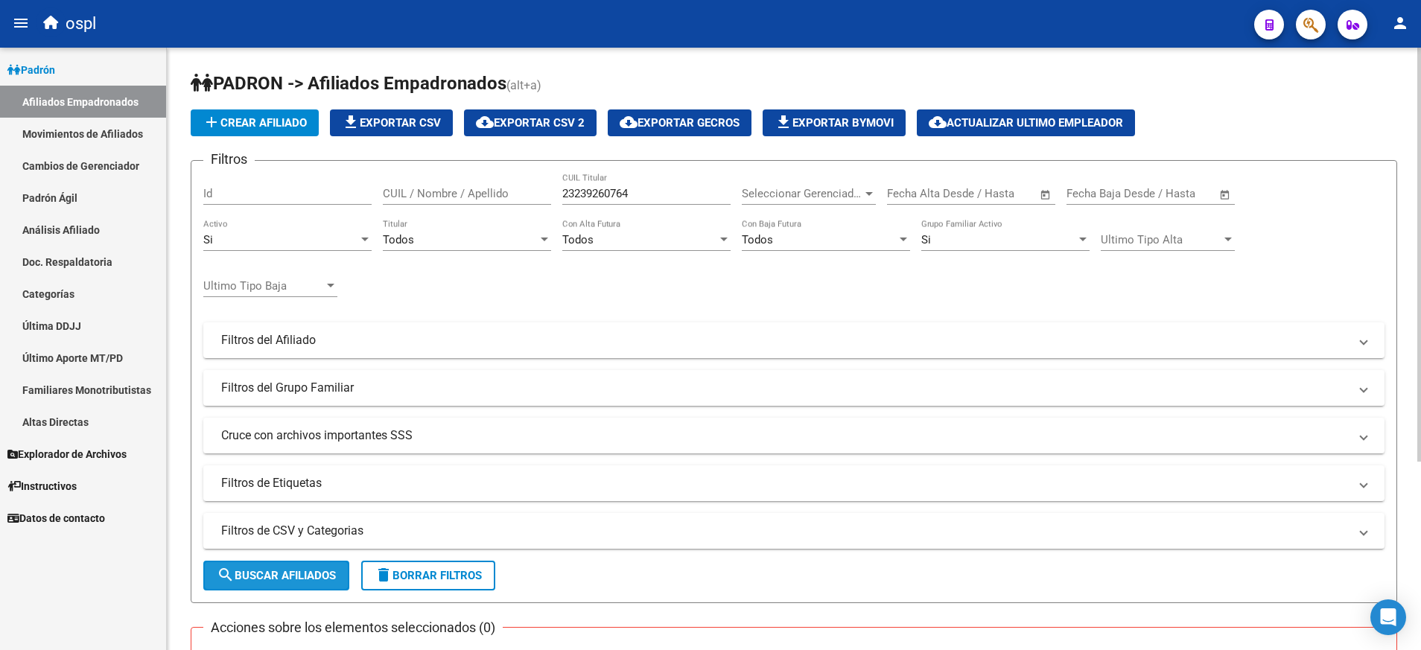
click at [313, 570] on span "search Buscar Afiliados" at bounding box center [276, 575] width 119 height 13
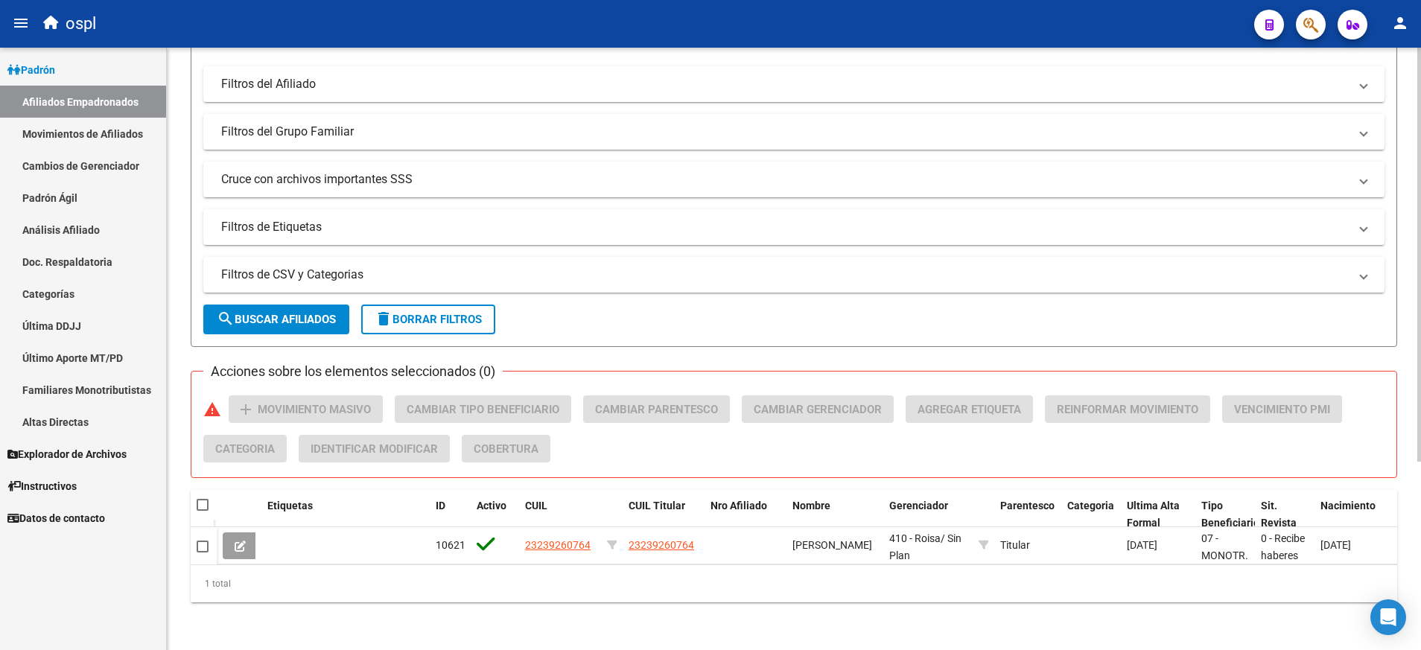
scroll to position [274, 0]
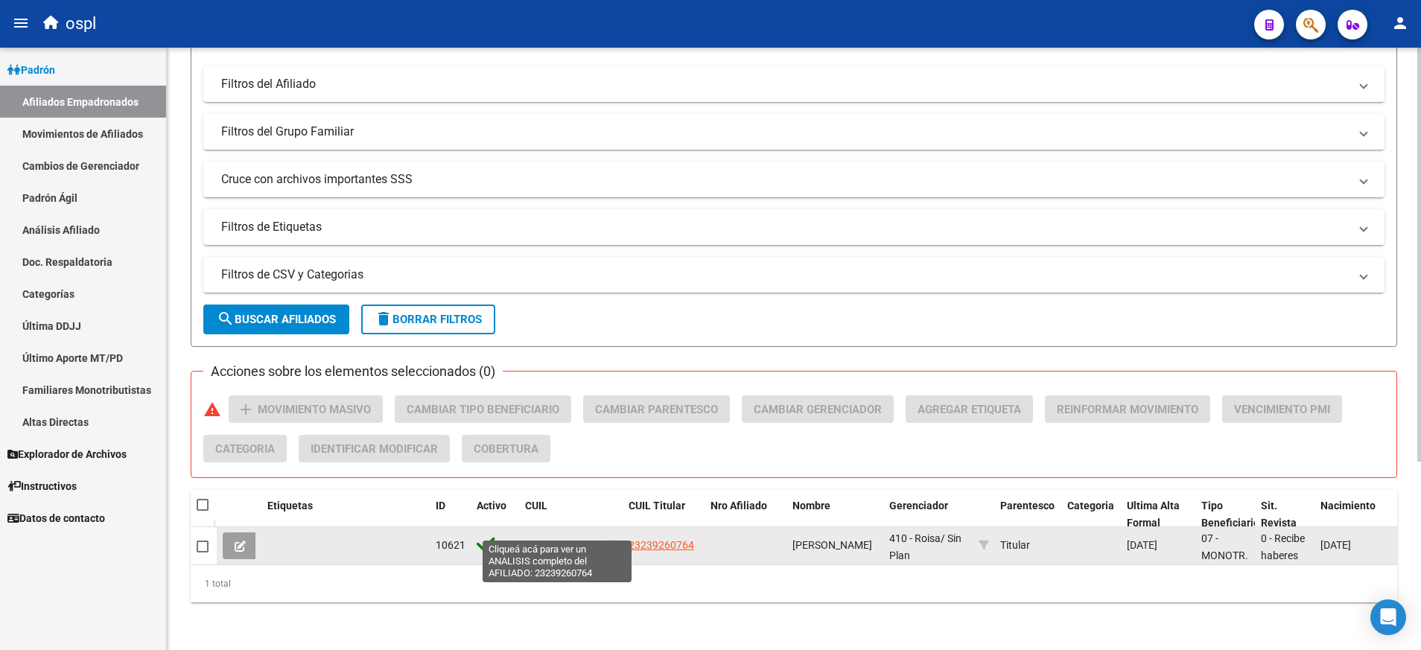
click at [558, 539] on span "23239260764" at bounding box center [558, 545] width 66 height 12
type textarea "23239260764"
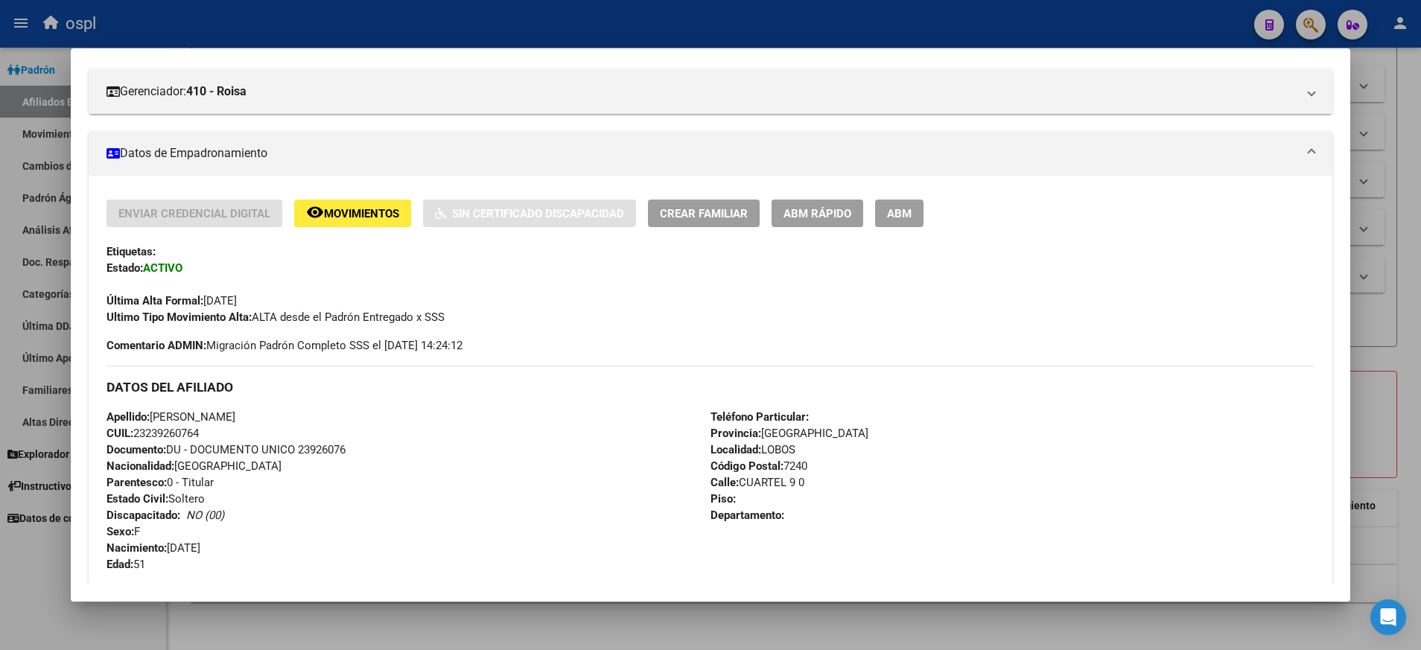
scroll to position [0, 0]
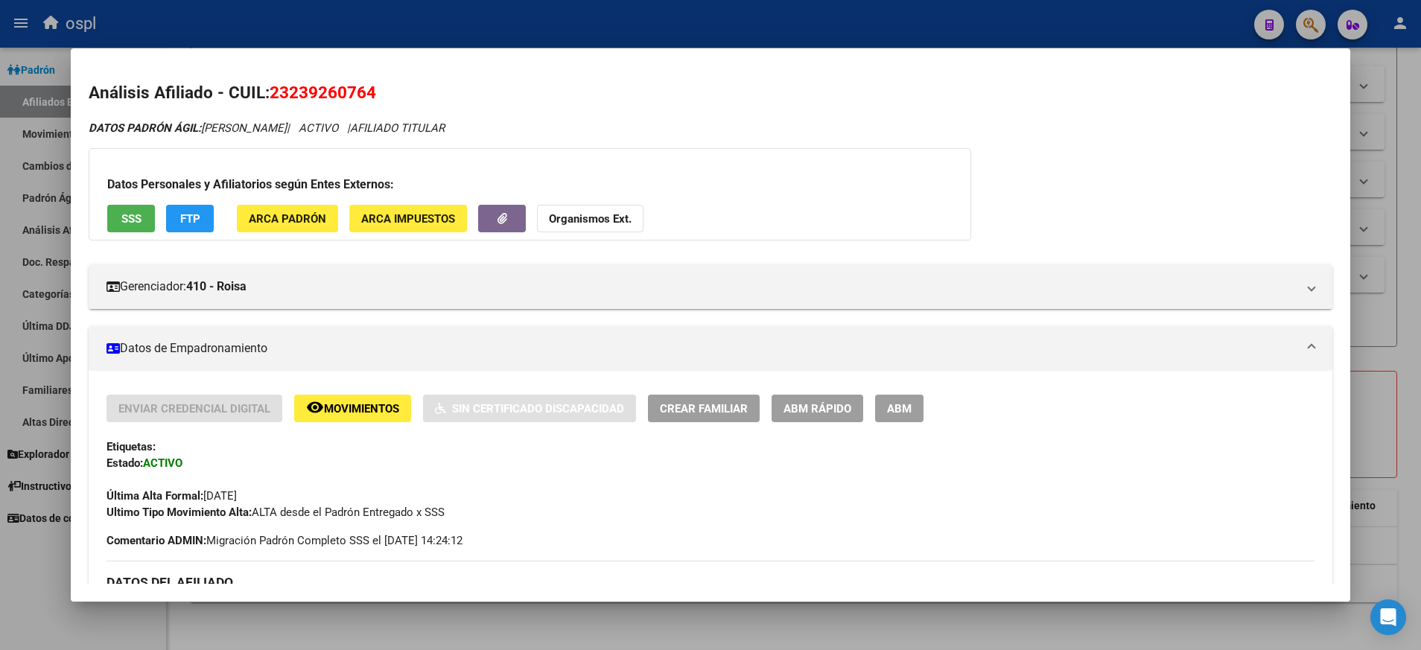
click at [896, 406] on span "ABM" at bounding box center [899, 408] width 25 height 13
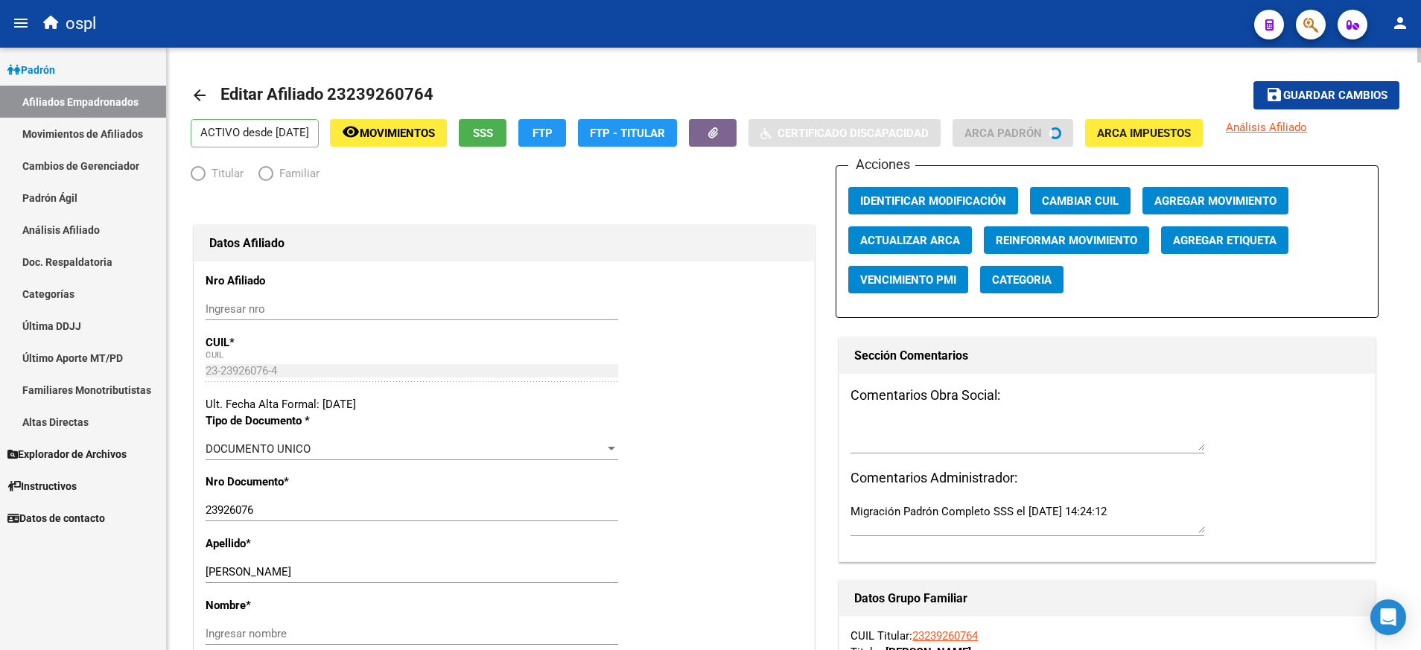
radio input "true"
type input "23-23926076-4"
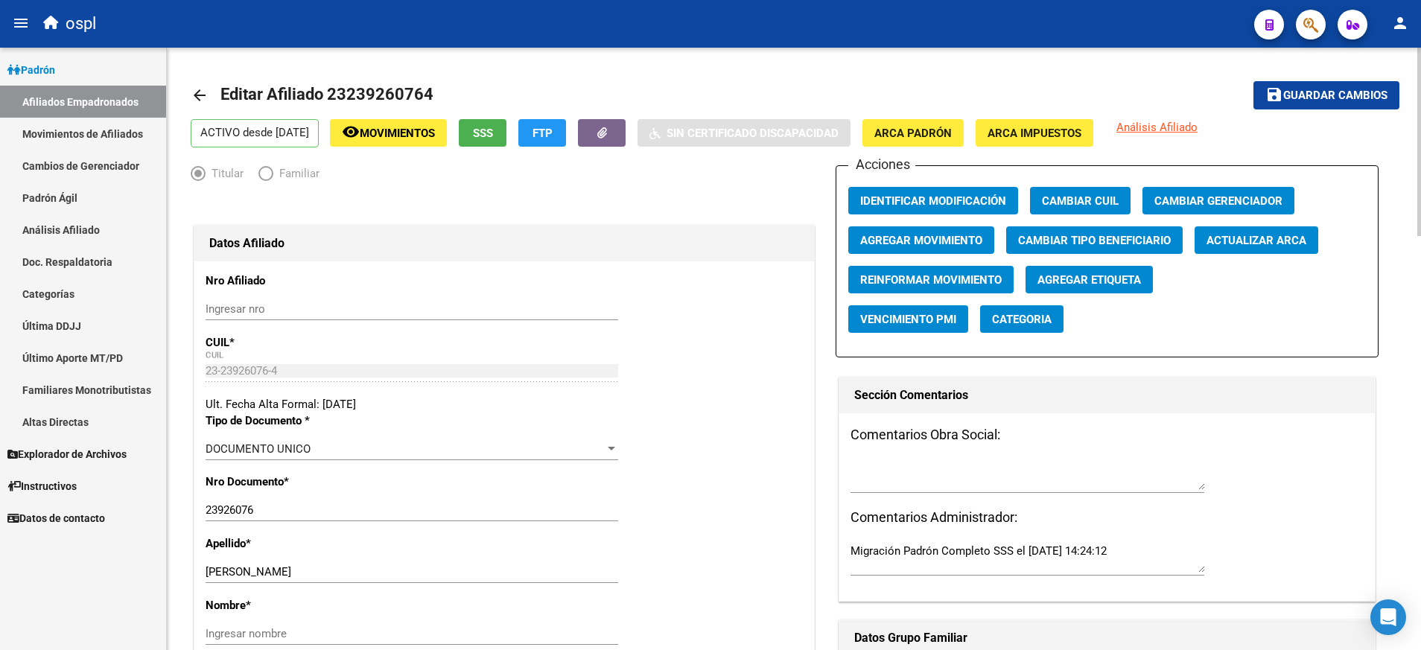
click at [955, 236] on span "Agregar Movimiento" at bounding box center [921, 240] width 122 height 13
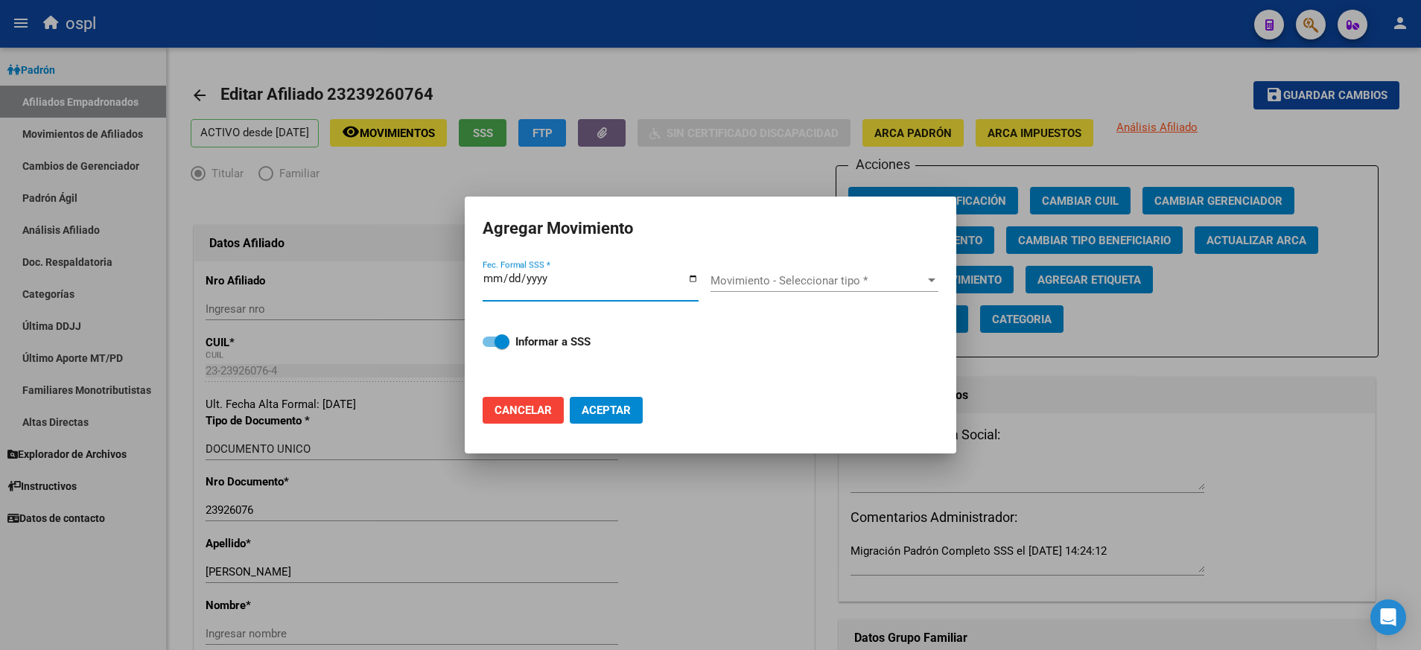
click at [697, 276] on input "Fec. Formal SSS *" at bounding box center [590, 285] width 216 height 24
type input "2025-08-01"
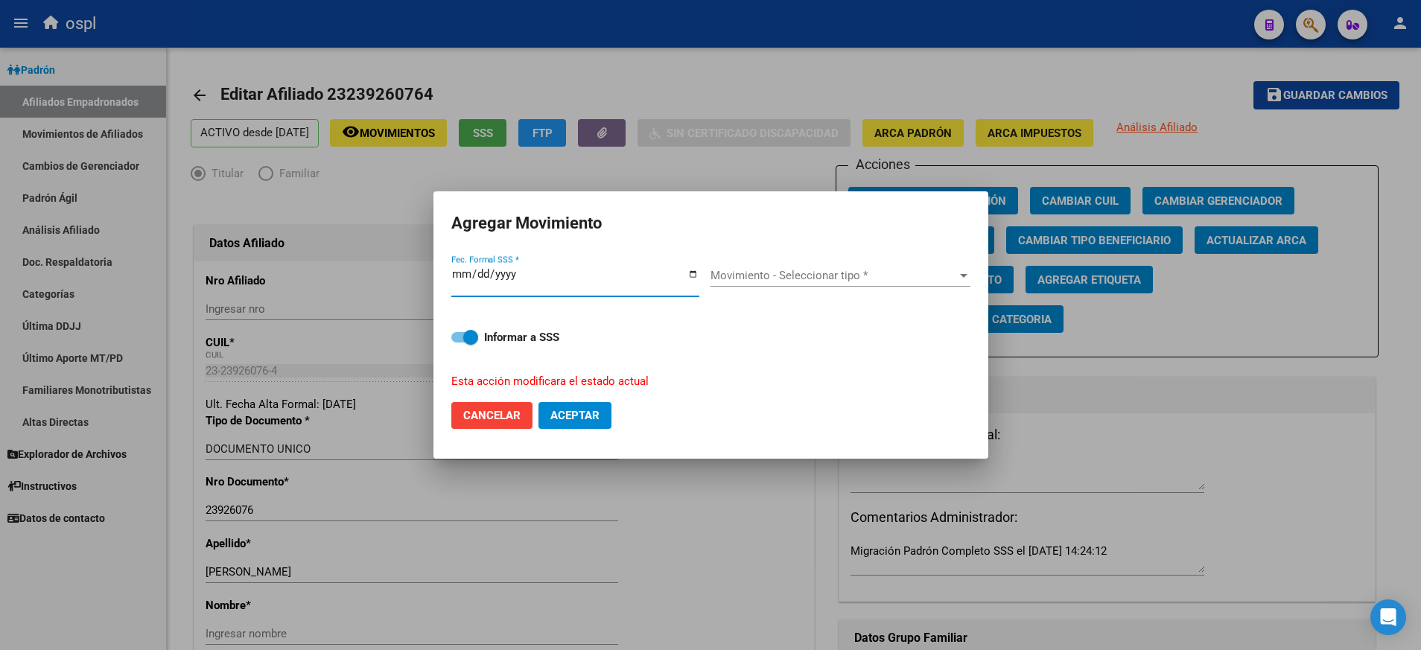
click at [958, 269] on div "Movimiento - Seleccionar tipo *" at bounding box center [840, 275] width 260 height 13
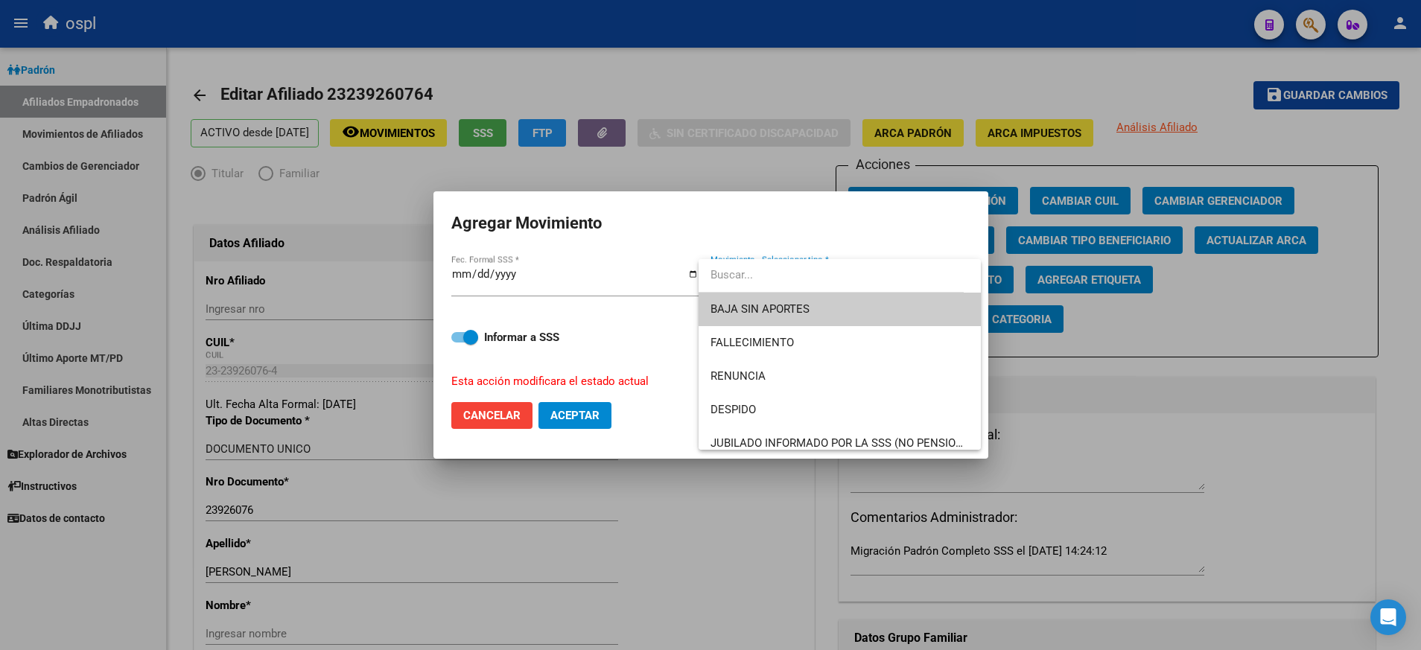
click at [930, 306] on span "BAJA SIN APORTES" at bounding box center [839, 310] width 258 height 34
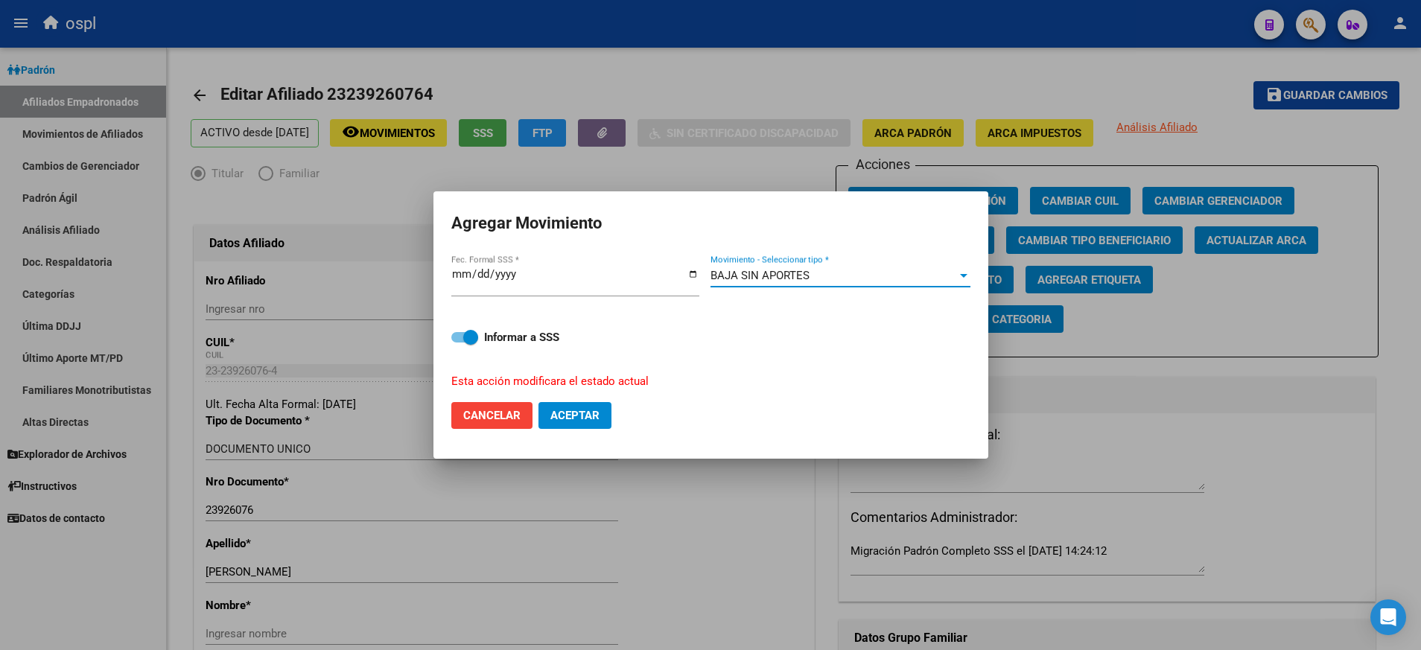
click at [605, 419] on button "Aceptar" at bounding box center [574, 415] width 73 height 27
checkbox input "false"
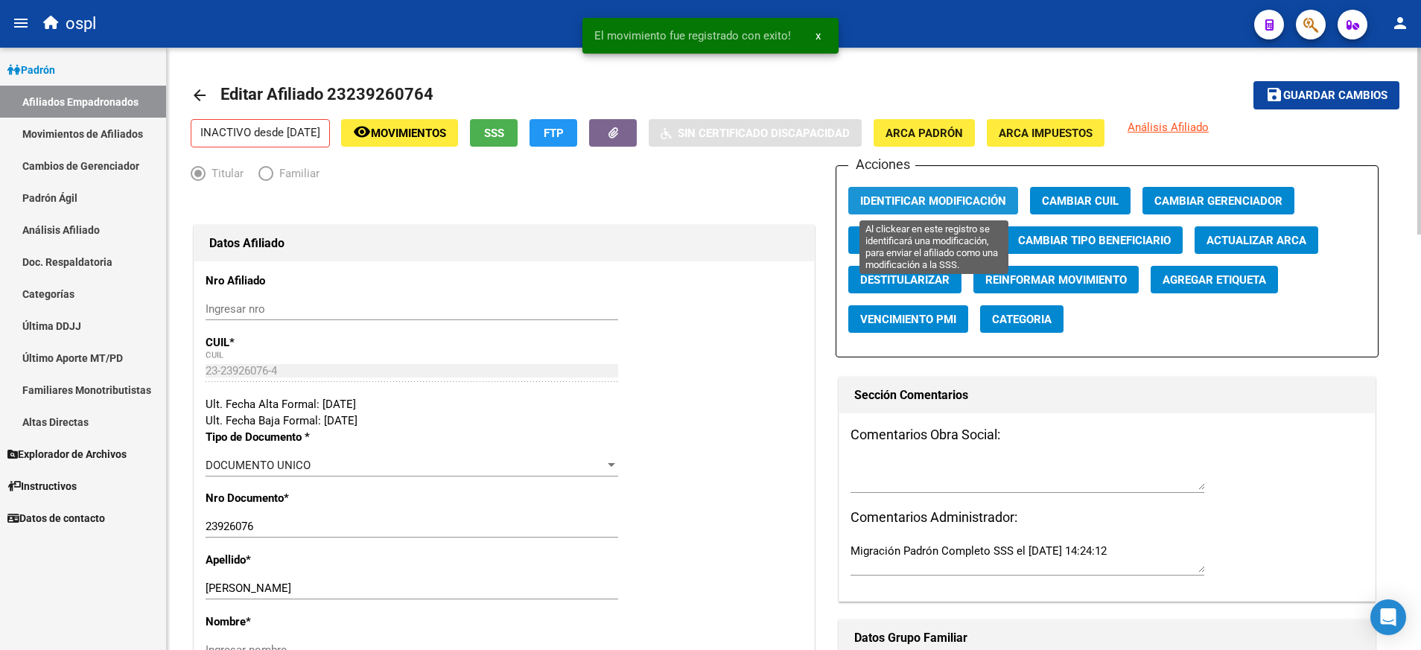
click at [960, 198] on span "Identificar Modificación" at bounding box center [933, 200] width 146 height 13
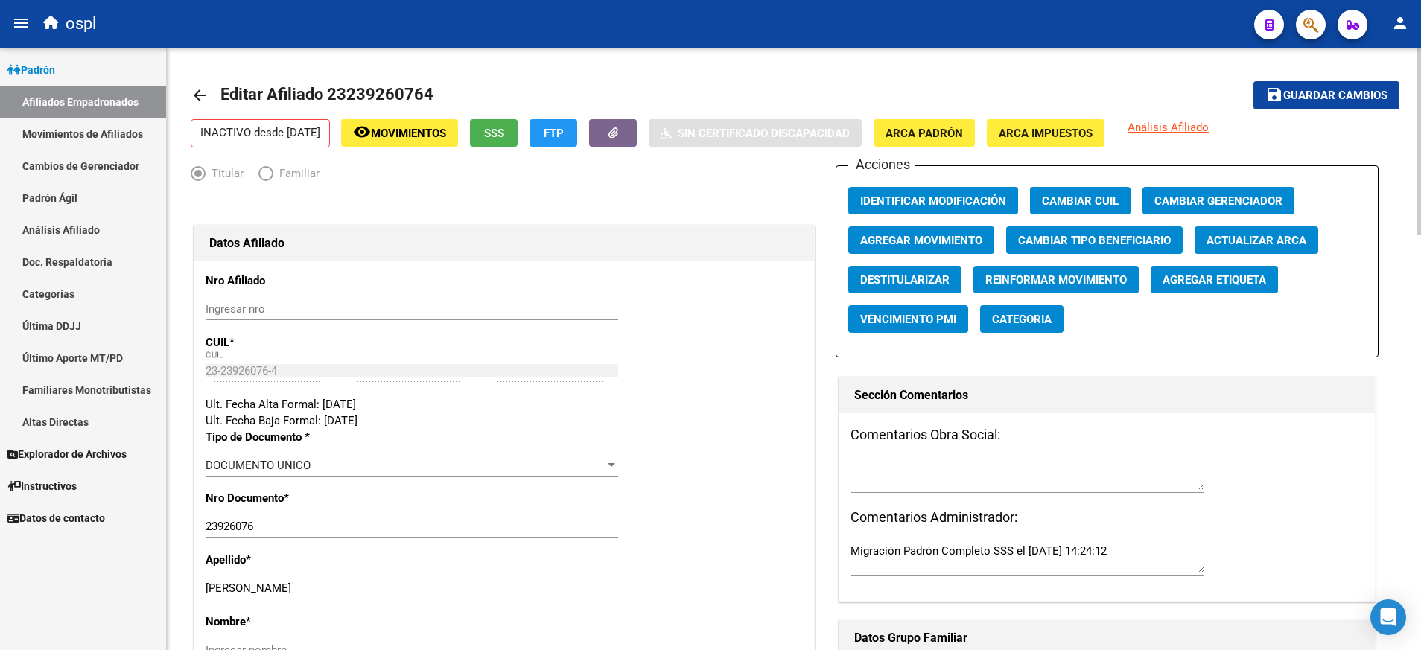
click at [197, 94] on mat-icon "arrow_back" at bounding box center [200, 95] width 18 height 18
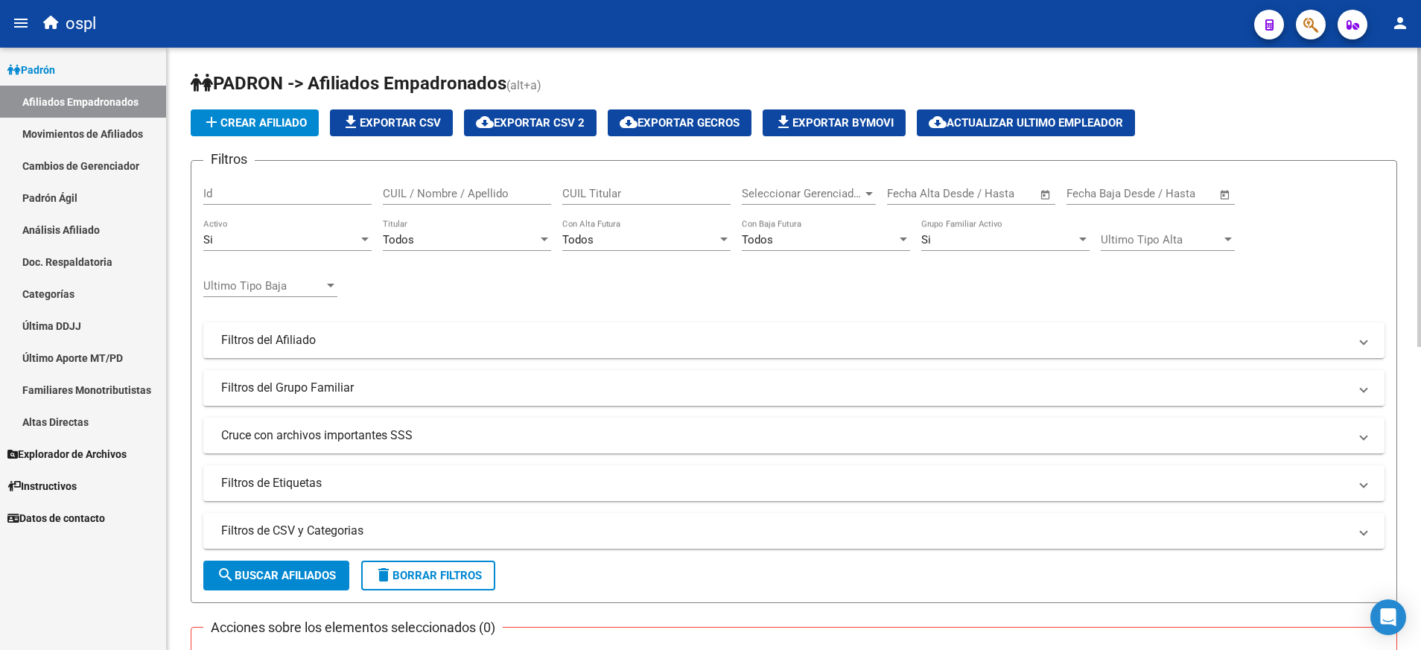
click at [633, 194] on input "CUIL Titular" at bounding box center [646, 193] width 168 height 13
paste input "27949848413"
type input "27949848413"
click at [322, 575] on span "search Buscar Afiliados" at bounding box center [276, 575] width 119 height 13
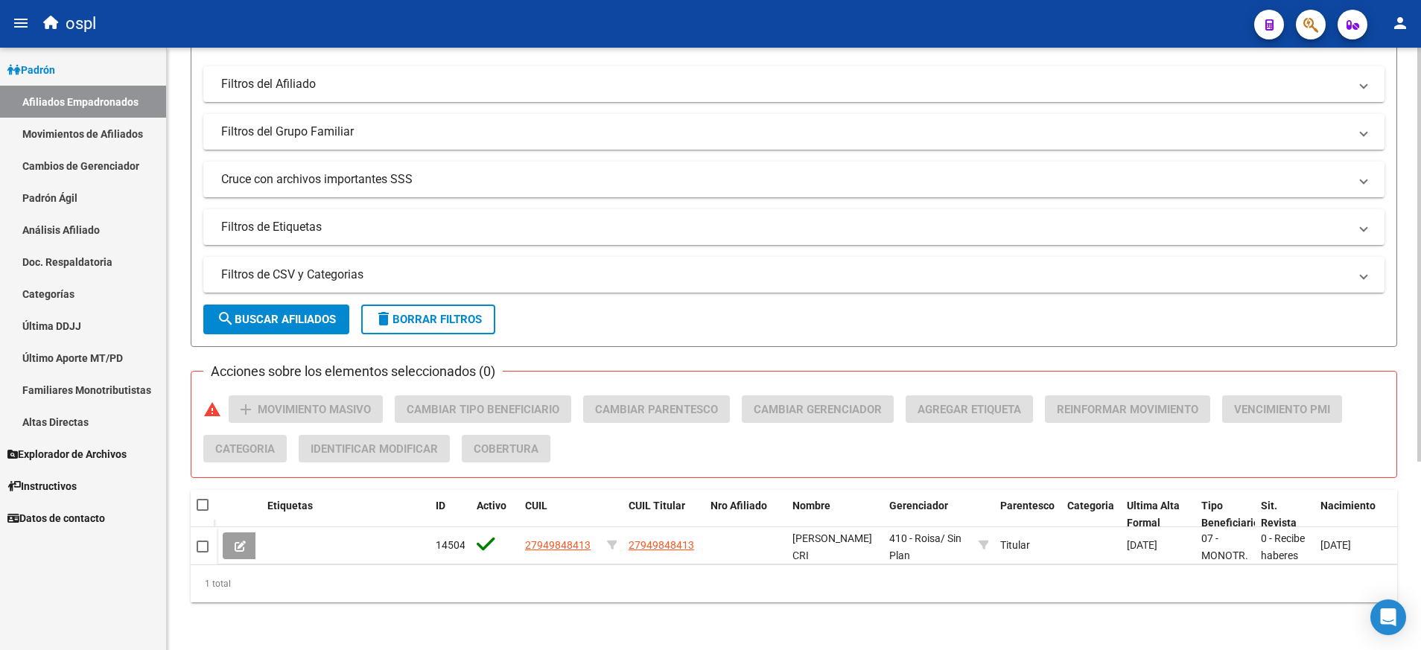
scroll to position [274, 0]
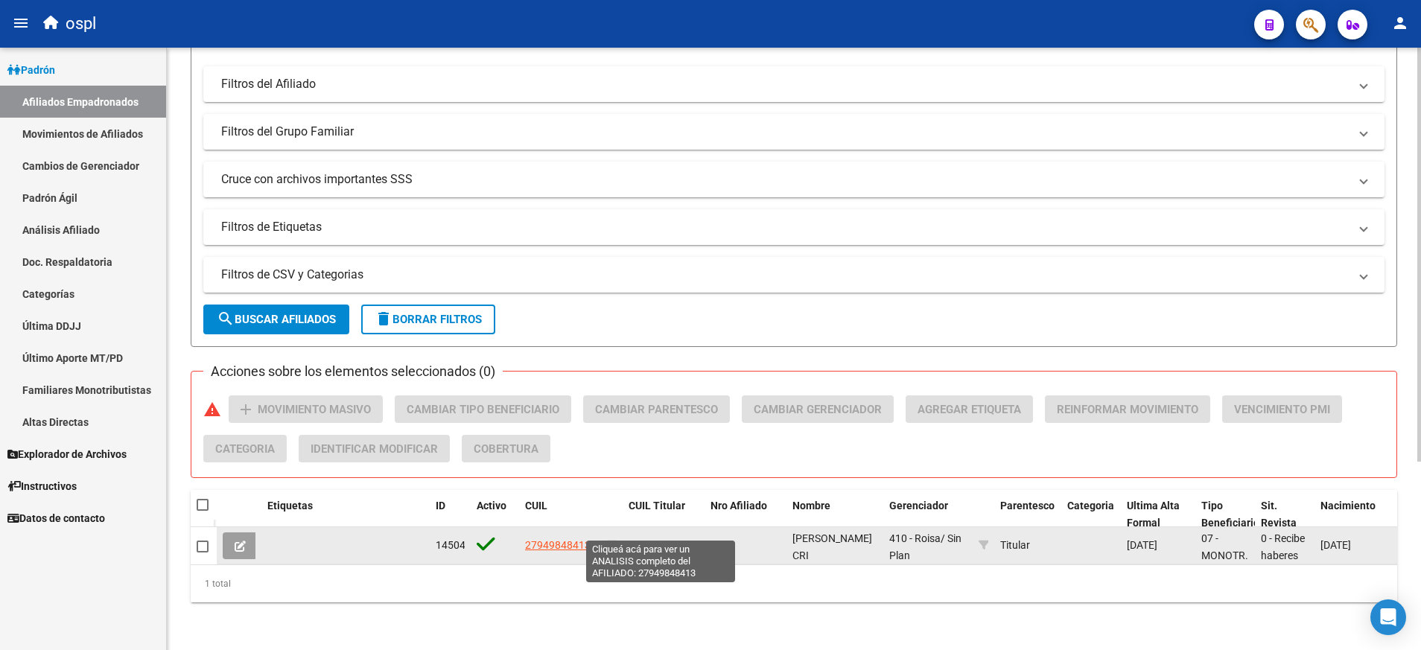
click at [650, 539] on span "27949848413" at bounding box center [661, 545] width 66 height 12
type textarea "27949848413"
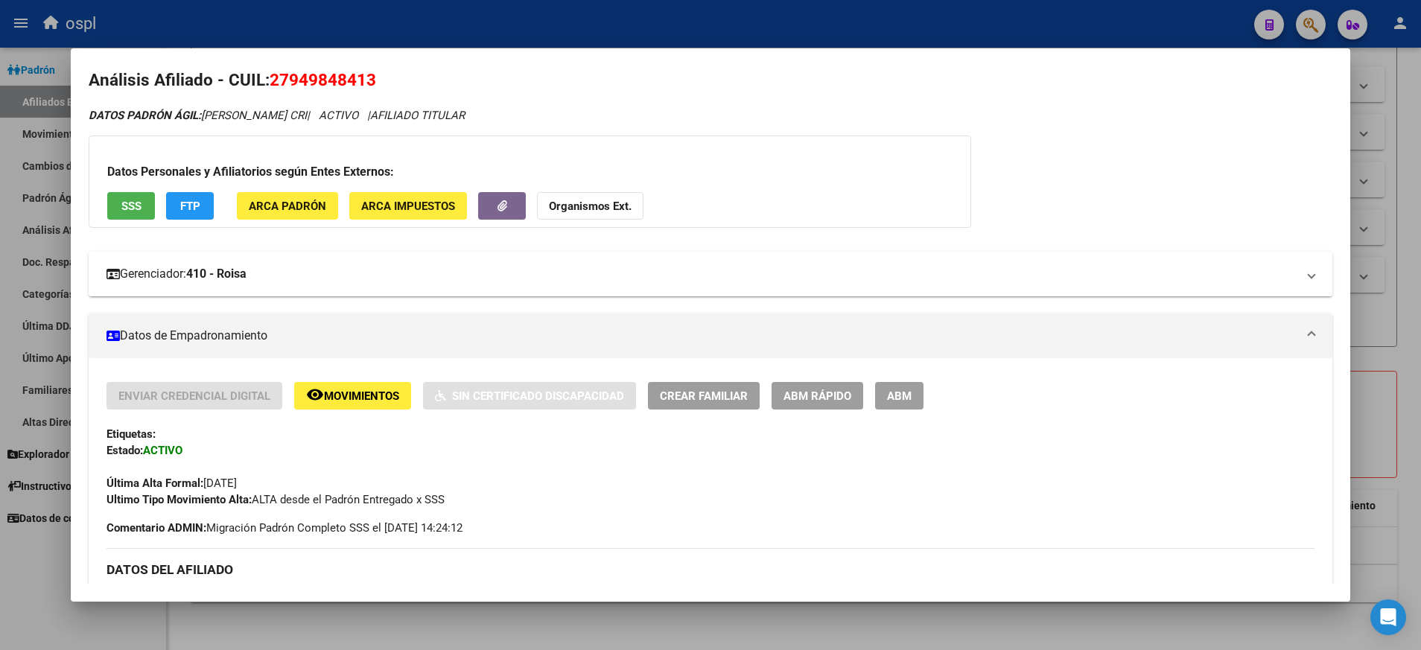
scroll to position [0, 0]
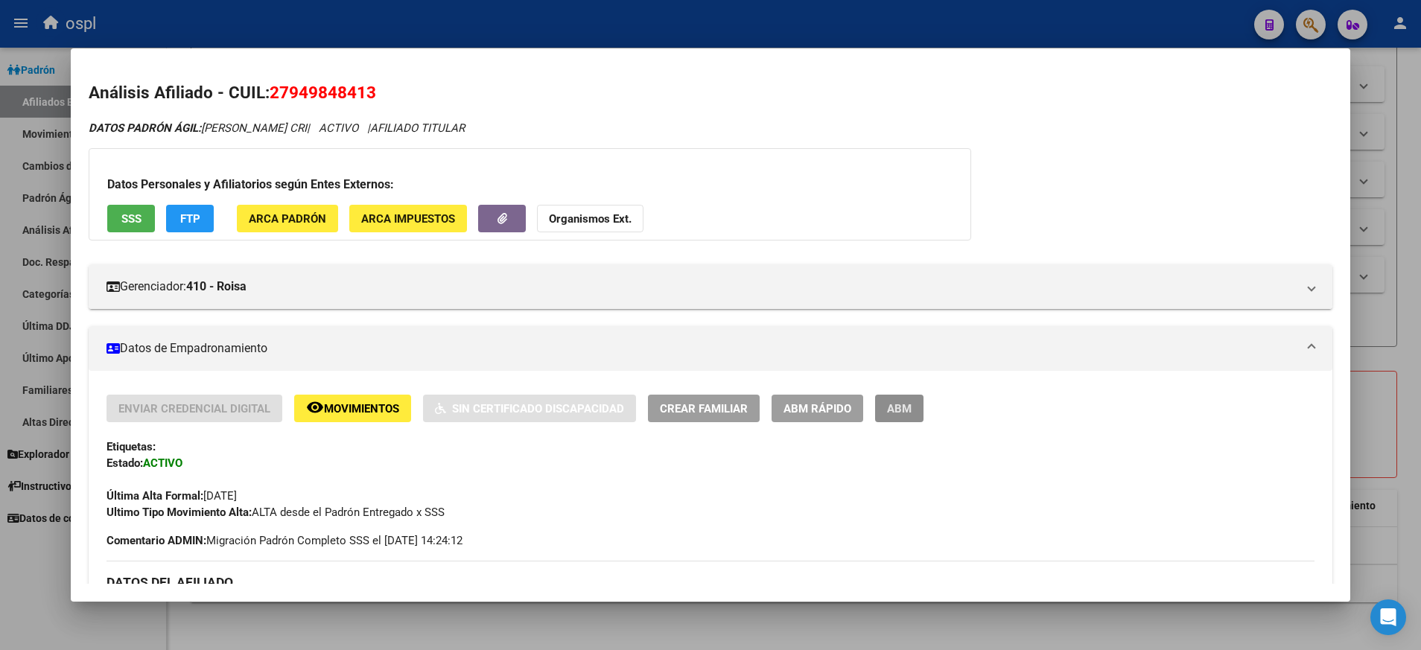
click at [902, 399] on button "ABM" at bounding box center [899, 409] width 48 height 28
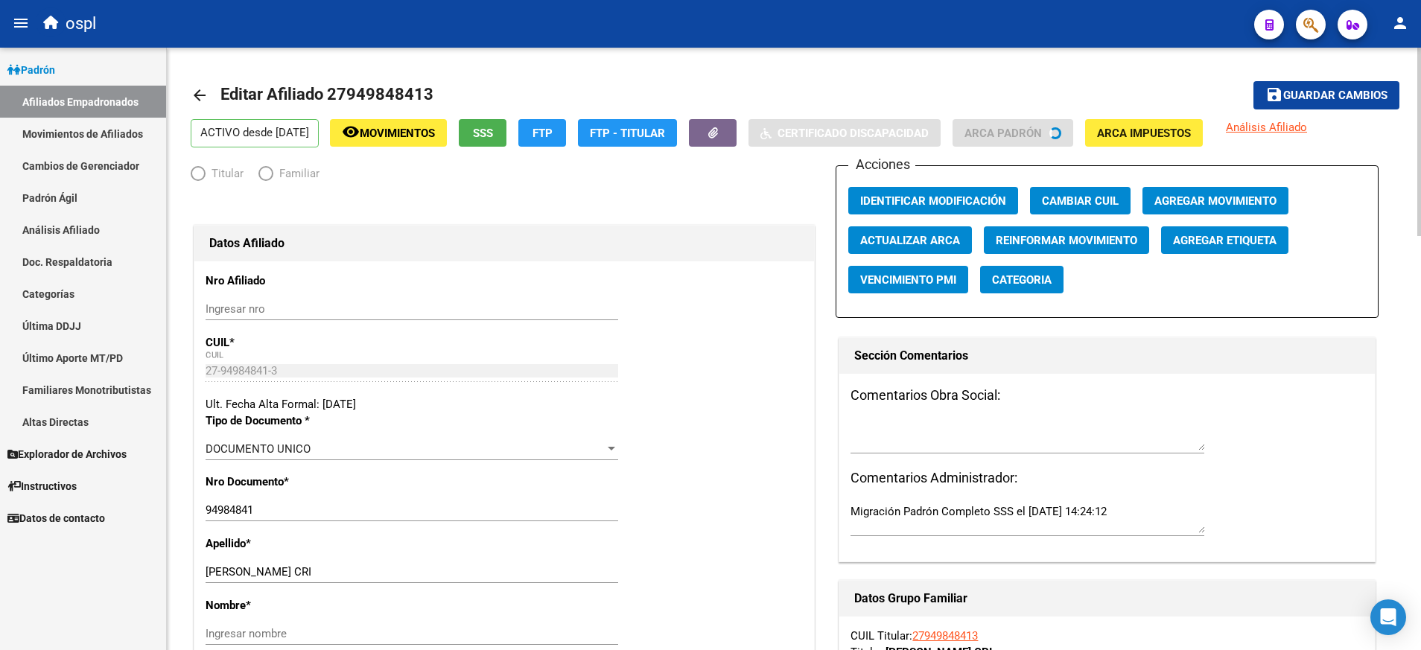
radio input "true"
type input "27-94984841-3"
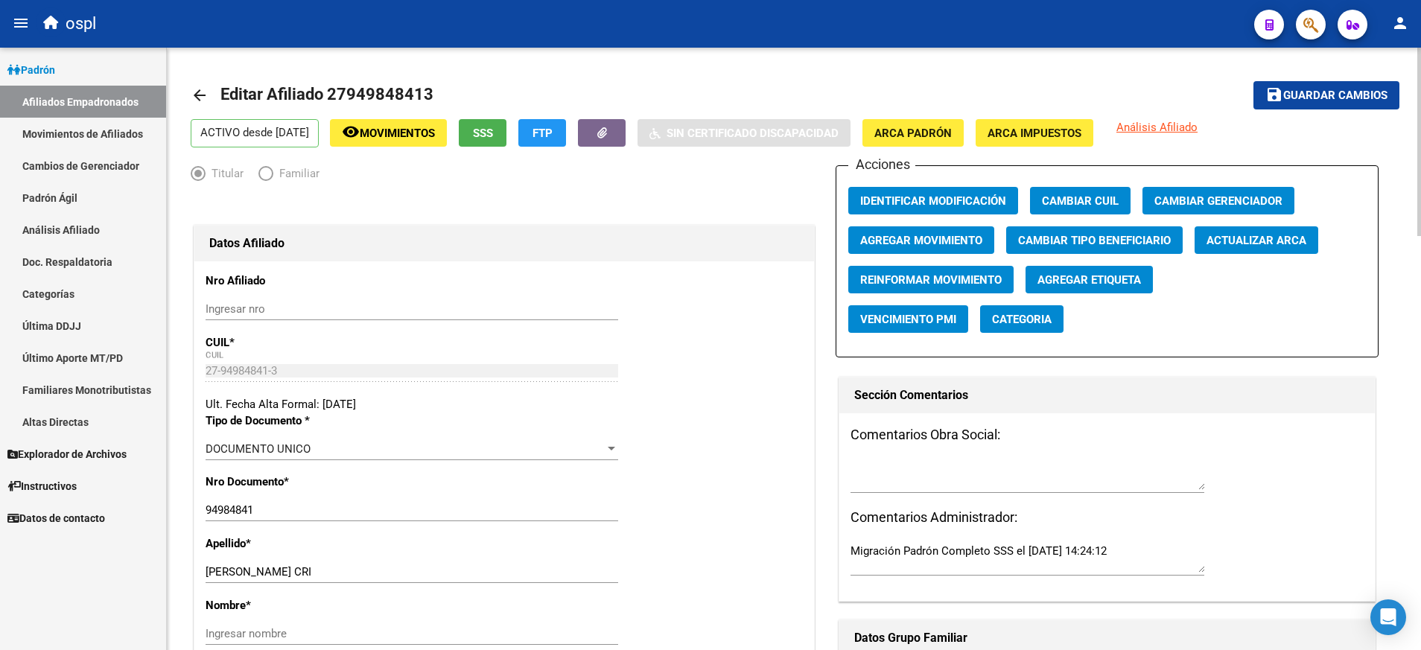
click at [978, 235] on span "Agregar Movimiento" at bounding box center [921, 240] width 122 height 13
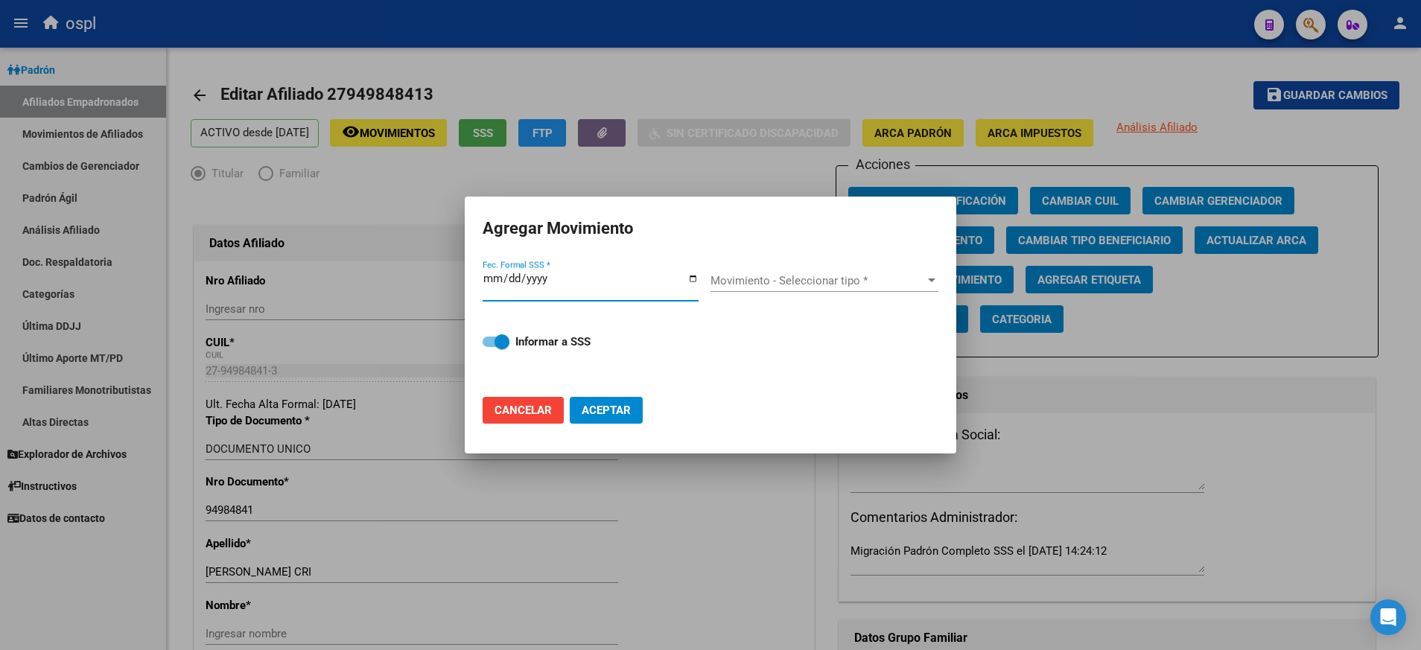
click at [693, 284] on input "Fec. Formal SSS *" at bounding box center [590, 285] width 216 height 24
type input "[DATE]"
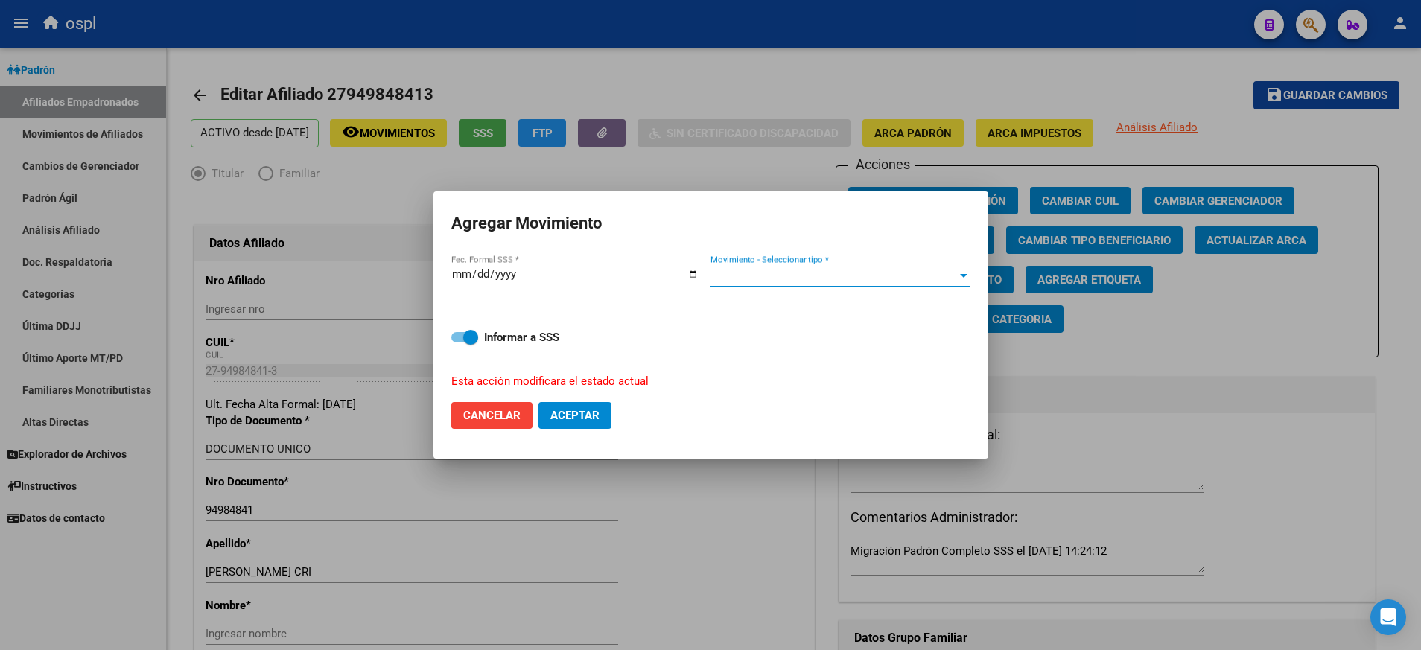
click at [963, 269] on div "Movimiento - Seleccionar tipo *" at bounding box center [840, 275] width 260 height 13
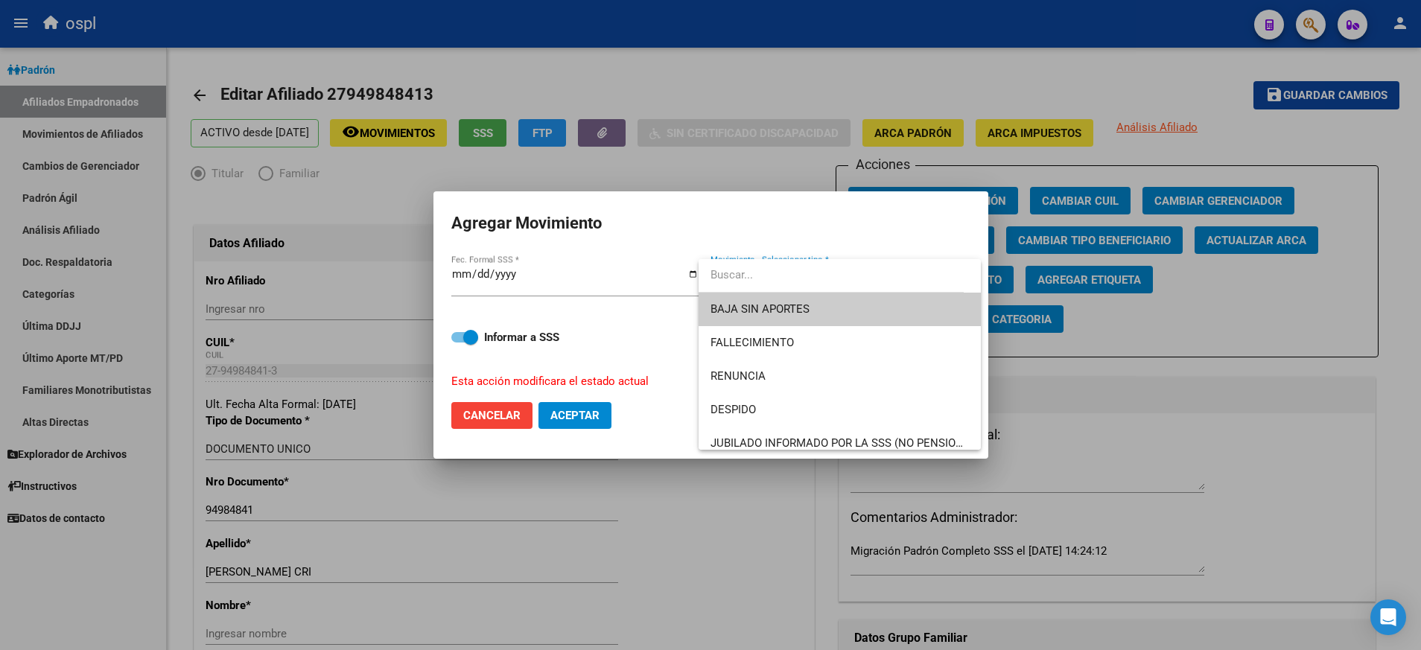
click at [896, 310] on span "BAJA SIN APORTES" at bounding box center [839, 310] width 258 height 34
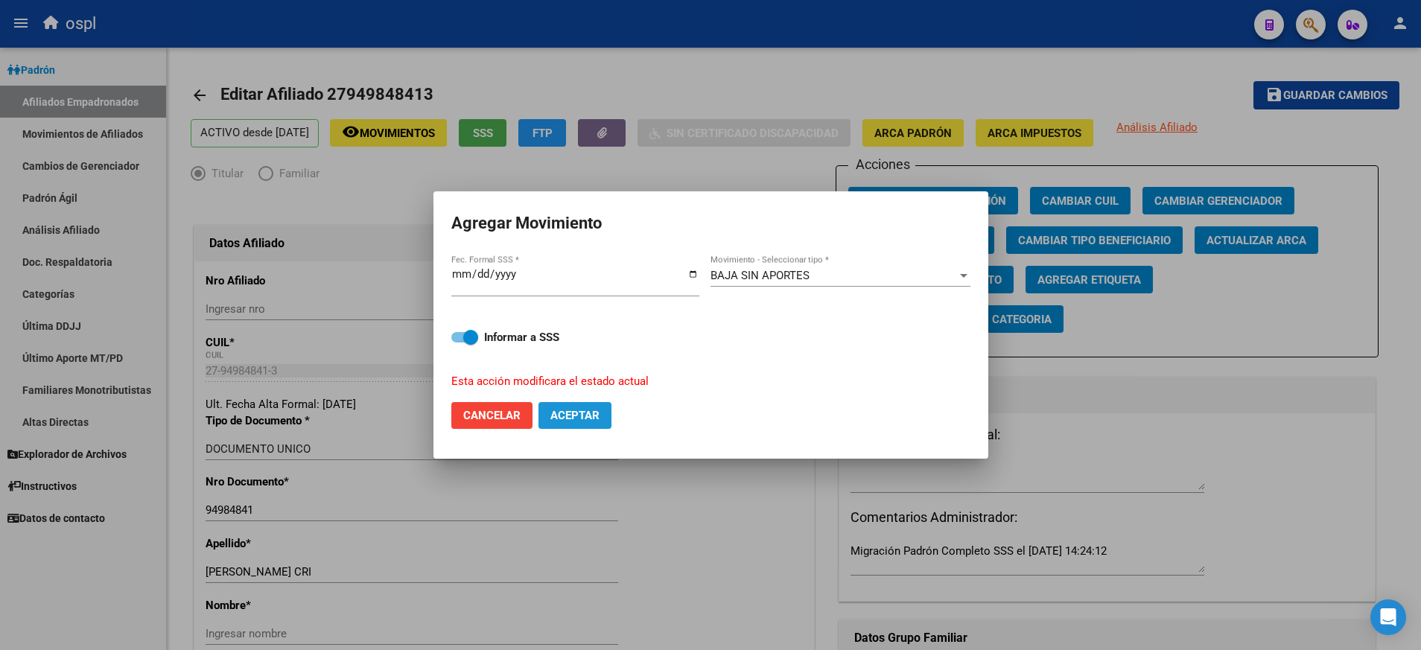
click at [606, 415] on button "Aceptar" at bounding box center [574, 415] width 73 height 27
checkbox input "false"
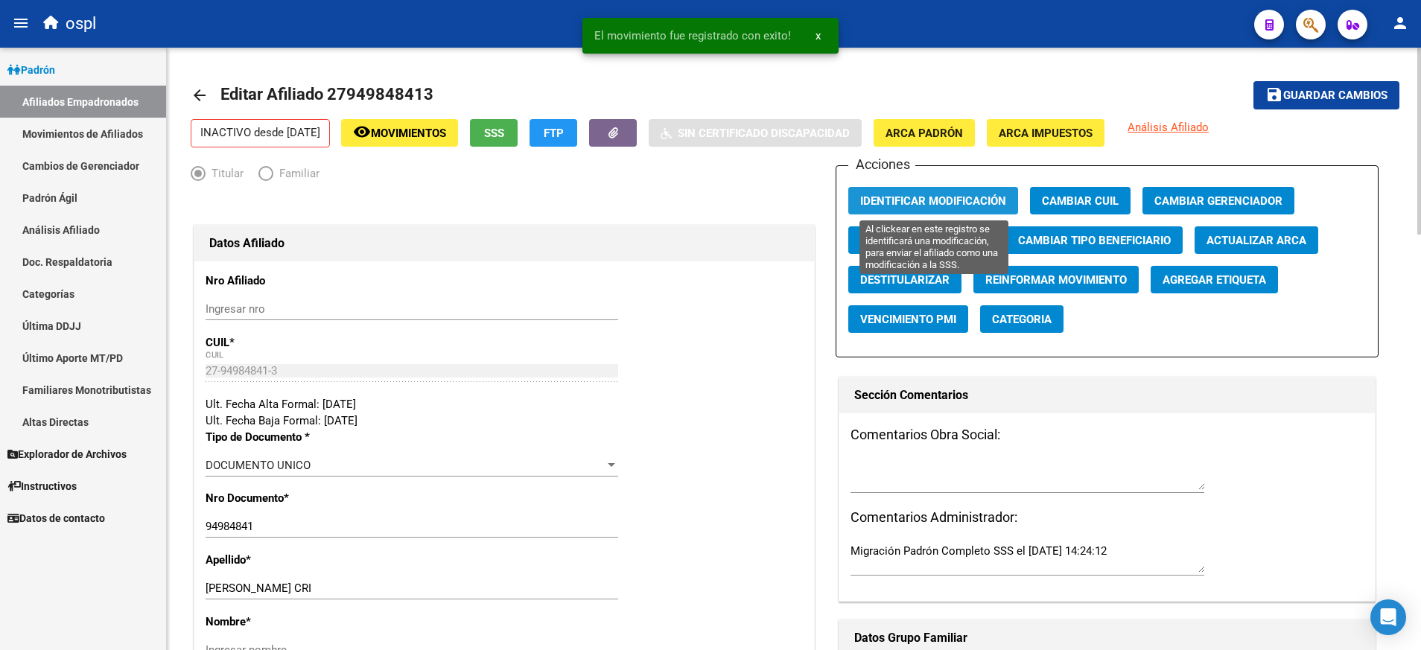
click at [936, 197] on span "Identificar Modificación" at bounding box center [933, 200] width 146 height 13
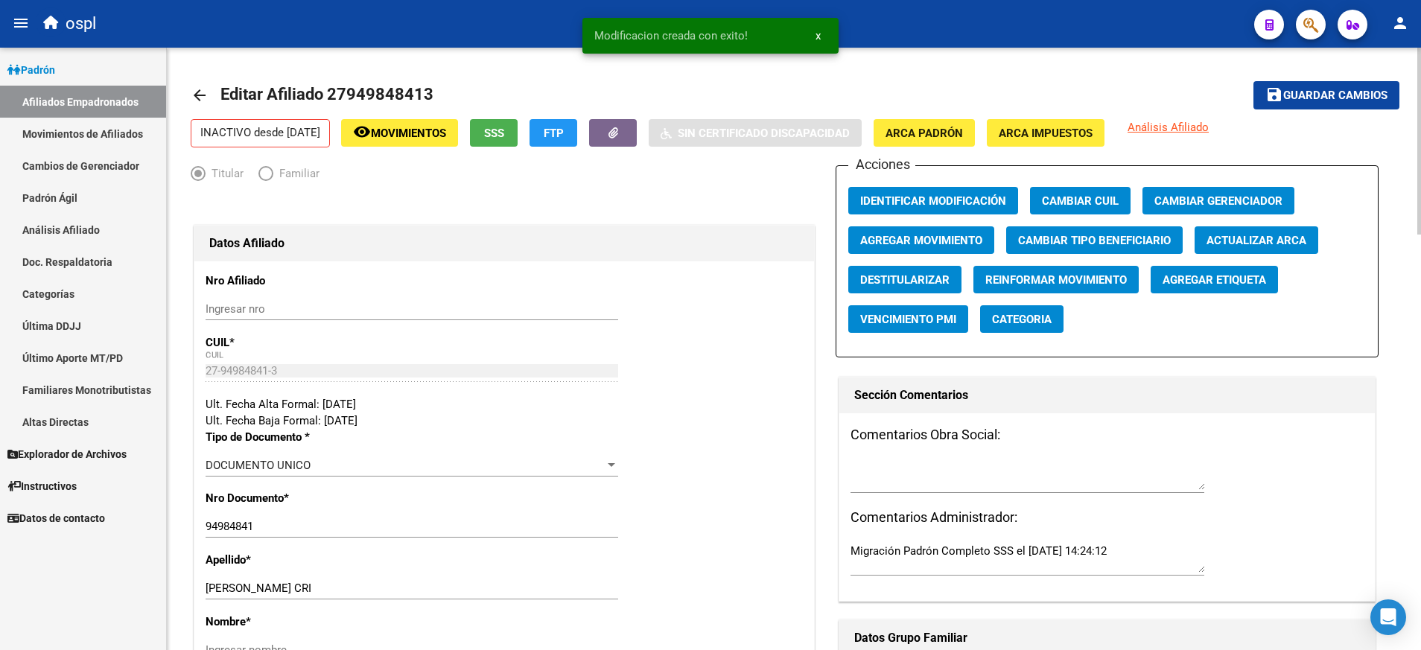
drag, startPoint x: 208, startPoint y: 91, endPoint x: 221, endPoint y: 66, distance: 28.0
click at [208, 91] on mat-icon "arrow_back" at bounding box center [200, 95] width 18 height 18
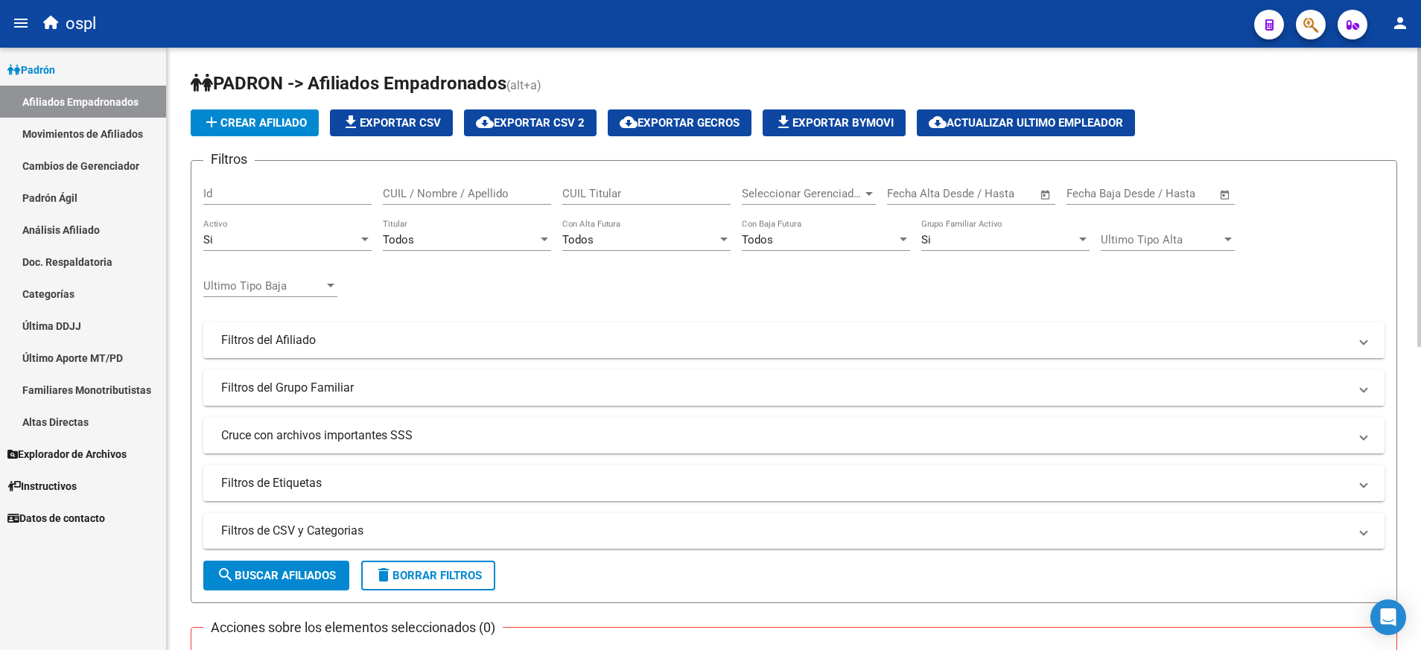
click at [606, 191] on input "CUIL Titular" at bounding box center [646, 193] width 168 height 13
paste input "20304854783"
click at [308, 577] on span "search Buscar Afiliados" at bounding box center [276, 575] width 119 height 13
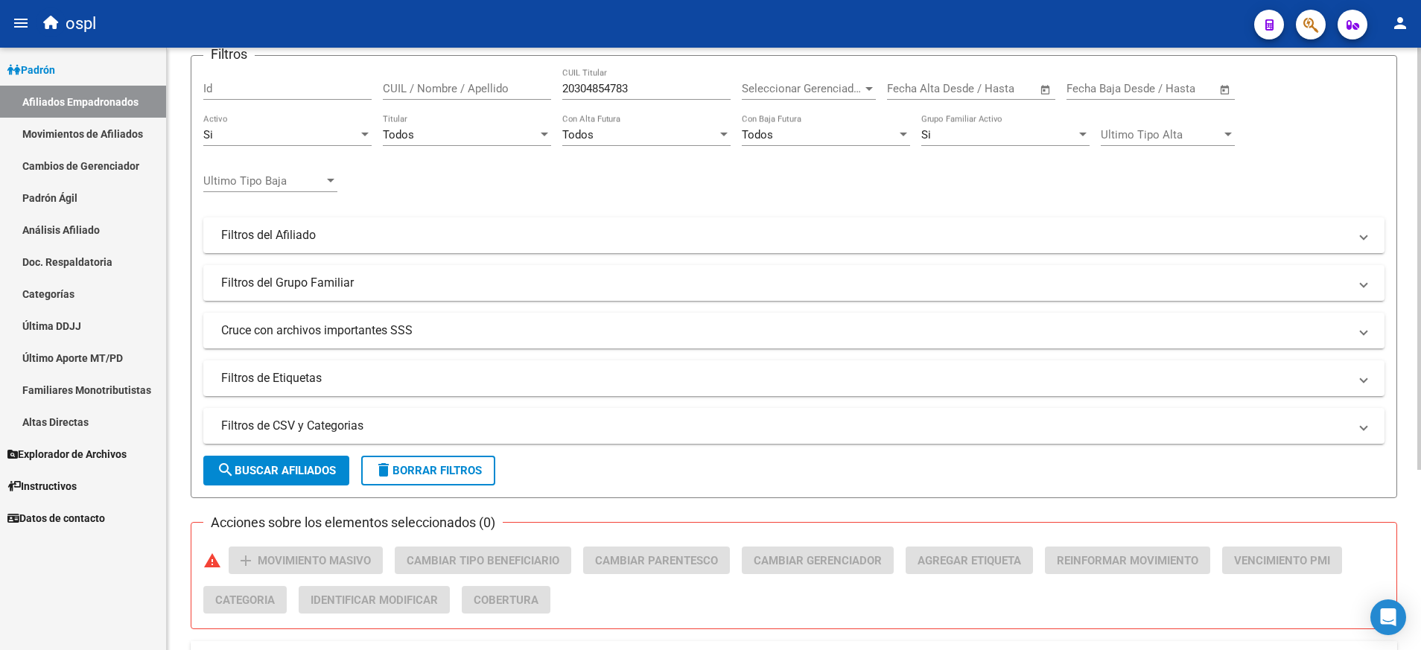
scroll to position [34, 0]
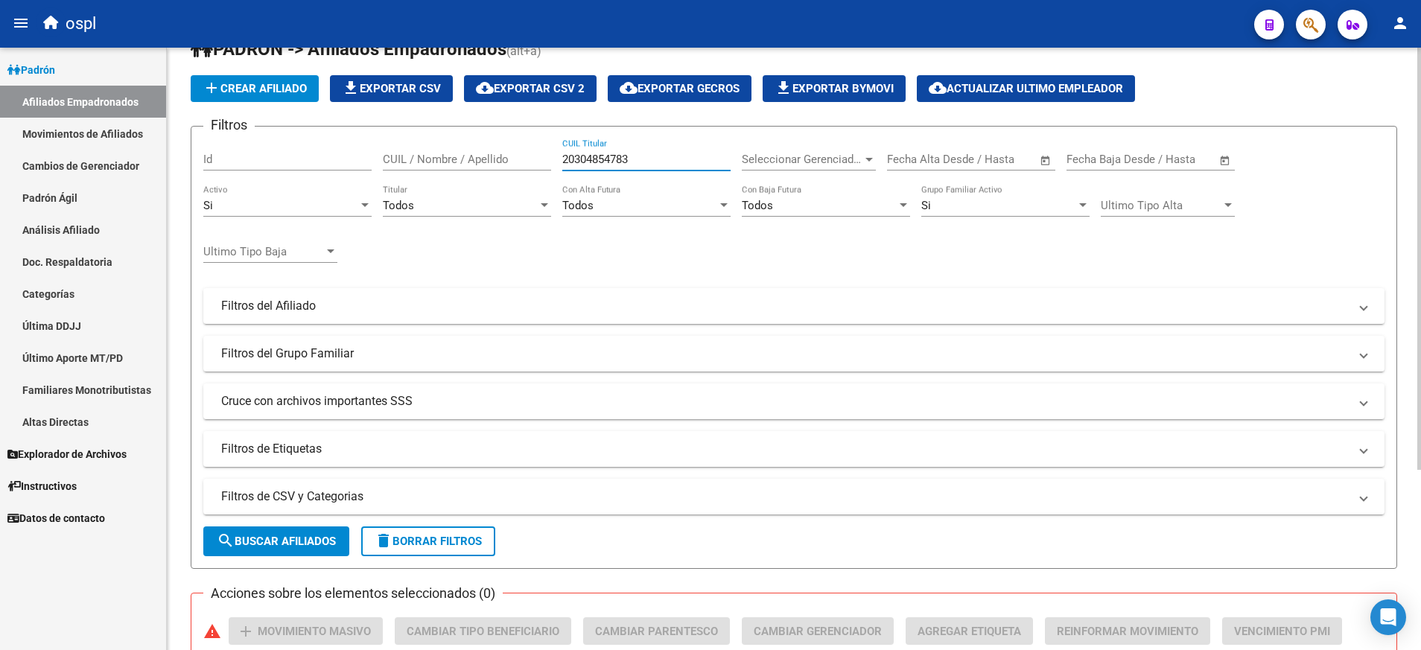
click at [592, 156] on input "20304854783" at bounding box center [646, 159] width 168 height 13
click at [595, 156] on input "20304854783" at bounding box center [646, 159] width 168 height 13
paste input "7300950138"
click at [278, 543] on span "search Buscar Afiliados" at bounding box center [276, 541] width 119 height 13
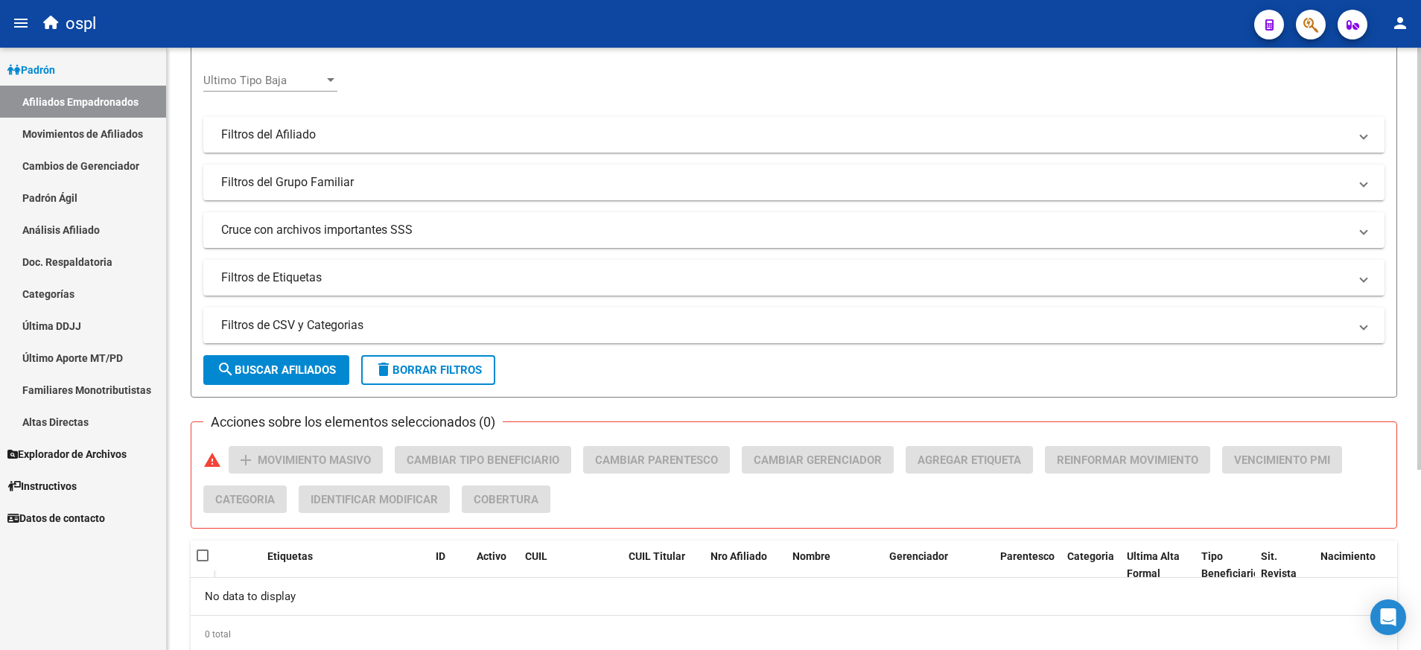
scroll to position [258, 0]
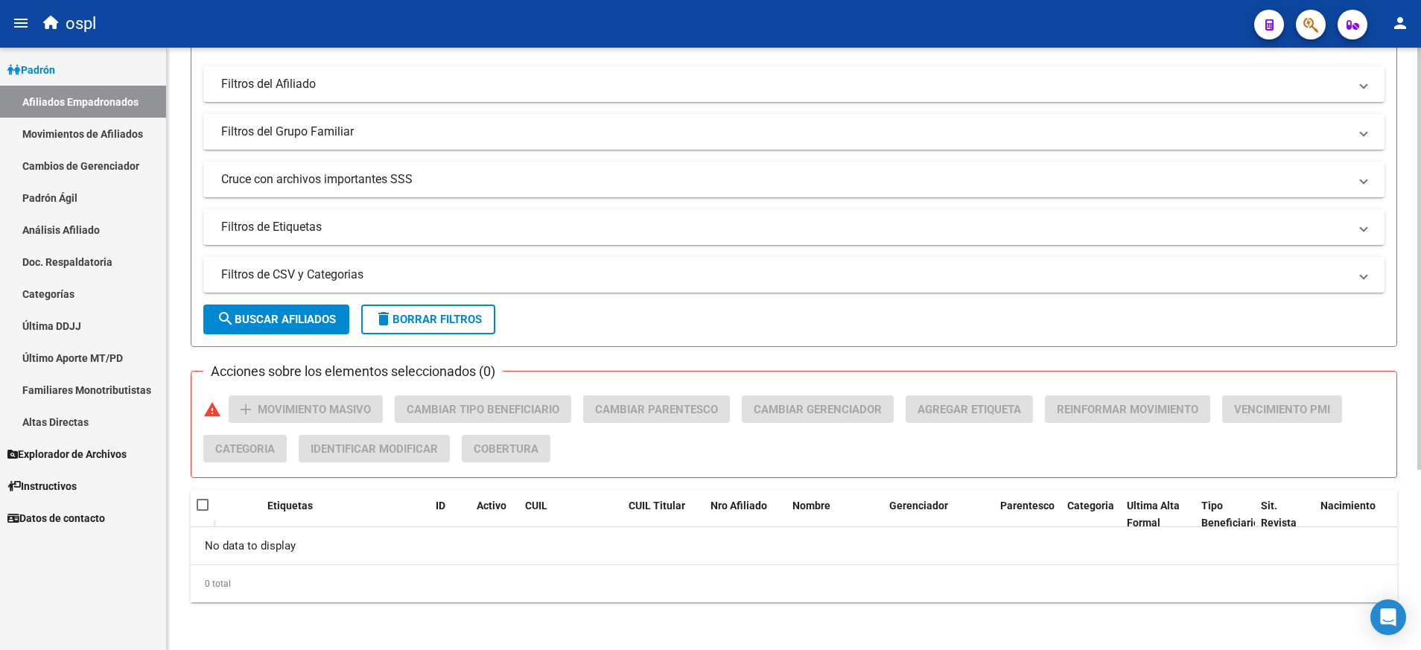
click at [296, 310] on button "search Buscar Afiliados" at bounding box center [276, 320] width 146 height 30
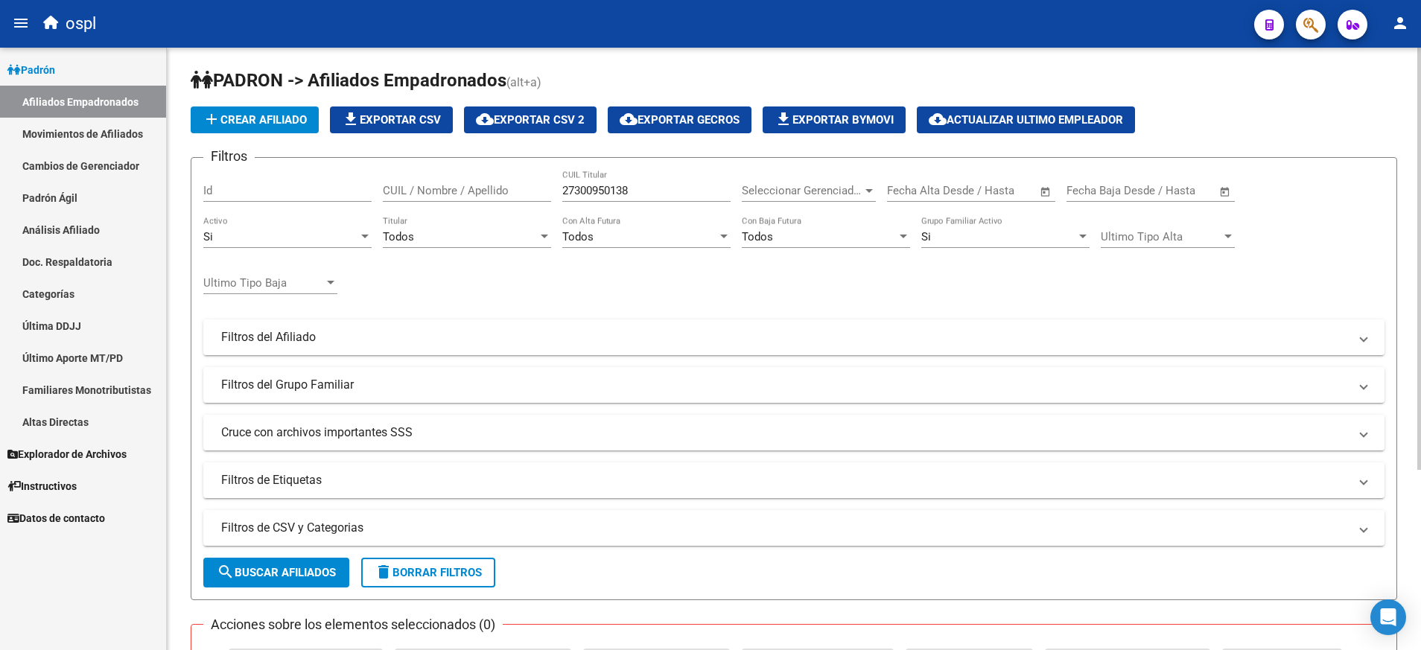
scroll to position [0, 0]
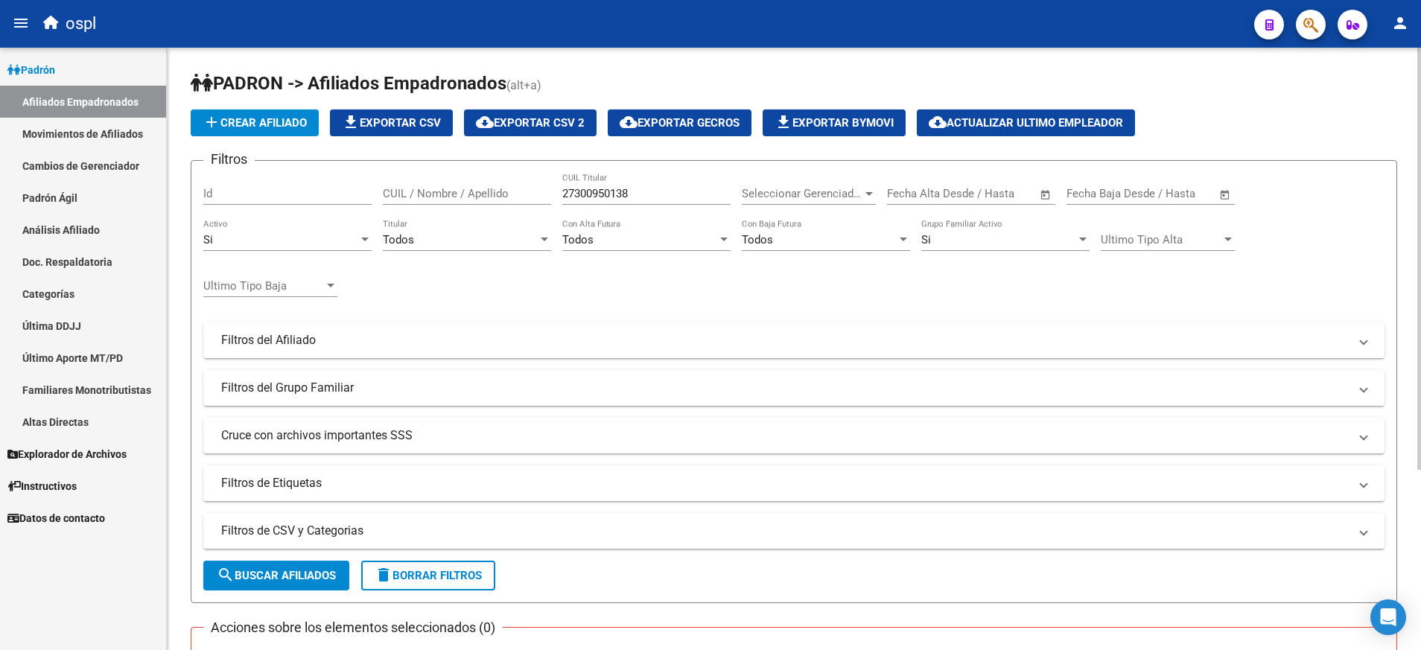
click at [606, 191] on input "27300950138" at bounding box center [646, 193] width 168 height 13
click at [608, 191] on input "27300950138" at bounding box center [646, 193] width 168 height 13
paste input "949125683"
click at [330, 582] on span "search Buscar Afiliados" at bounding box center [276, 575] width 119 height 13
click at [615, 192] on input "27949125683" at bounding box center [646, 193] width 168 height 13
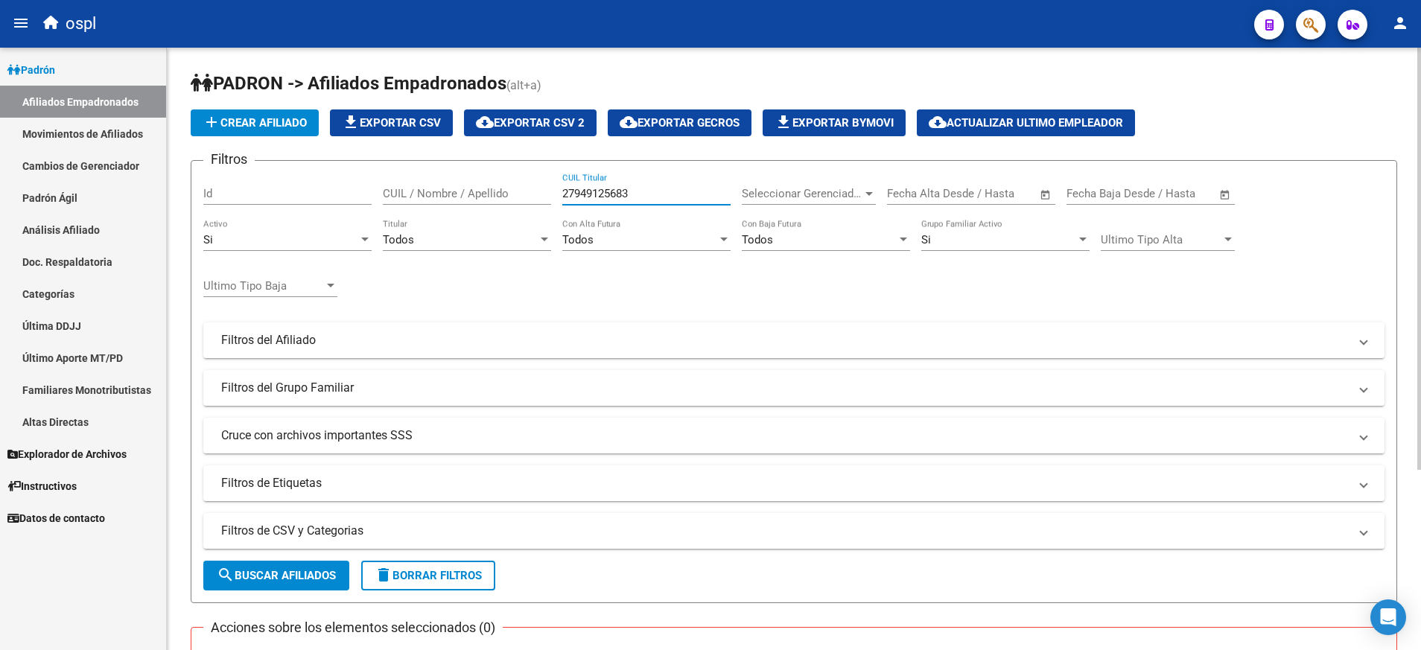
click at [615, 192] on input "27949125683" at bounding box center [646, 193] width 168 height 13
paste input "188136767|"
click at [588, 194] on input "27188136767" at bounding box center [646, 193] width 168 height 13
click at [587, 193] on input "27188136767" at bounding box center [646, 193] width 168 height 13
click at [584, 196] on input "27188136767" at bounding box center [646, 193] width 168 height 13
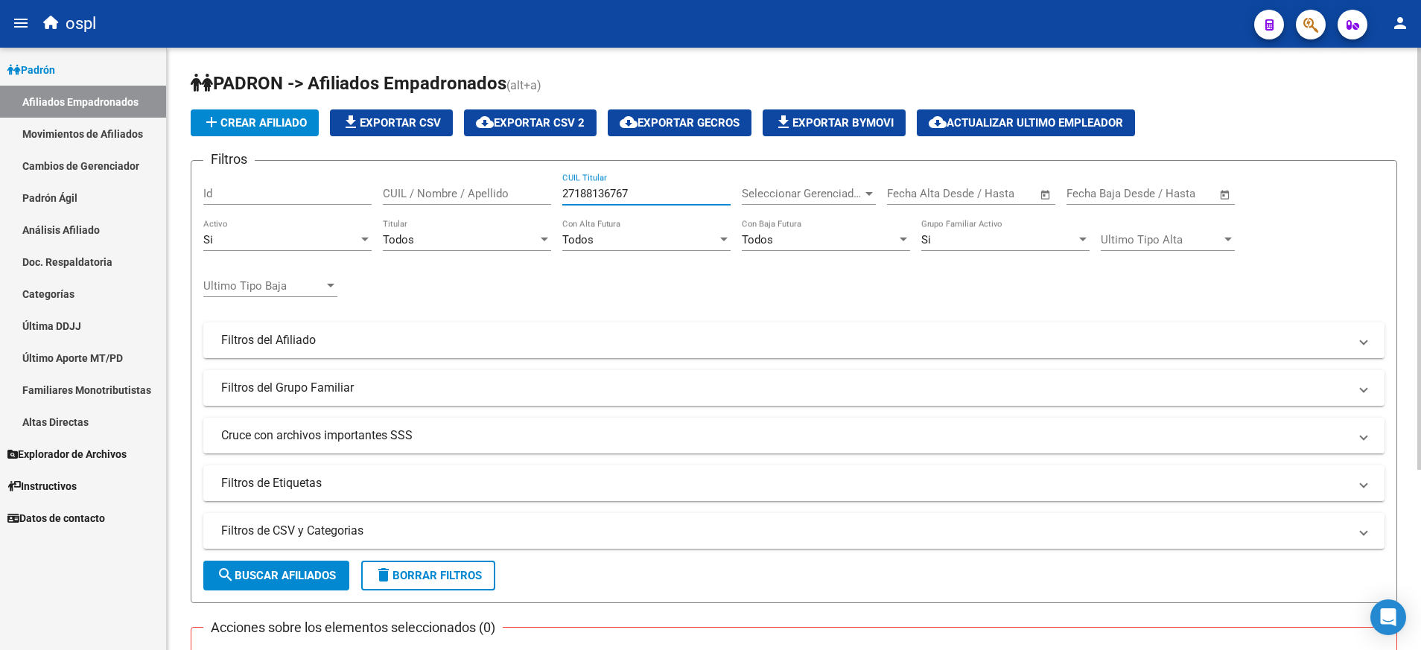
click at [584, 196] on input "27188136767" at bounding box center [646, 193] width 168 height 13
type input "27188136767"
click at [304, 576] on span "search Buscar Afiliados" at bounding box center [276, 575] width 119 height 13
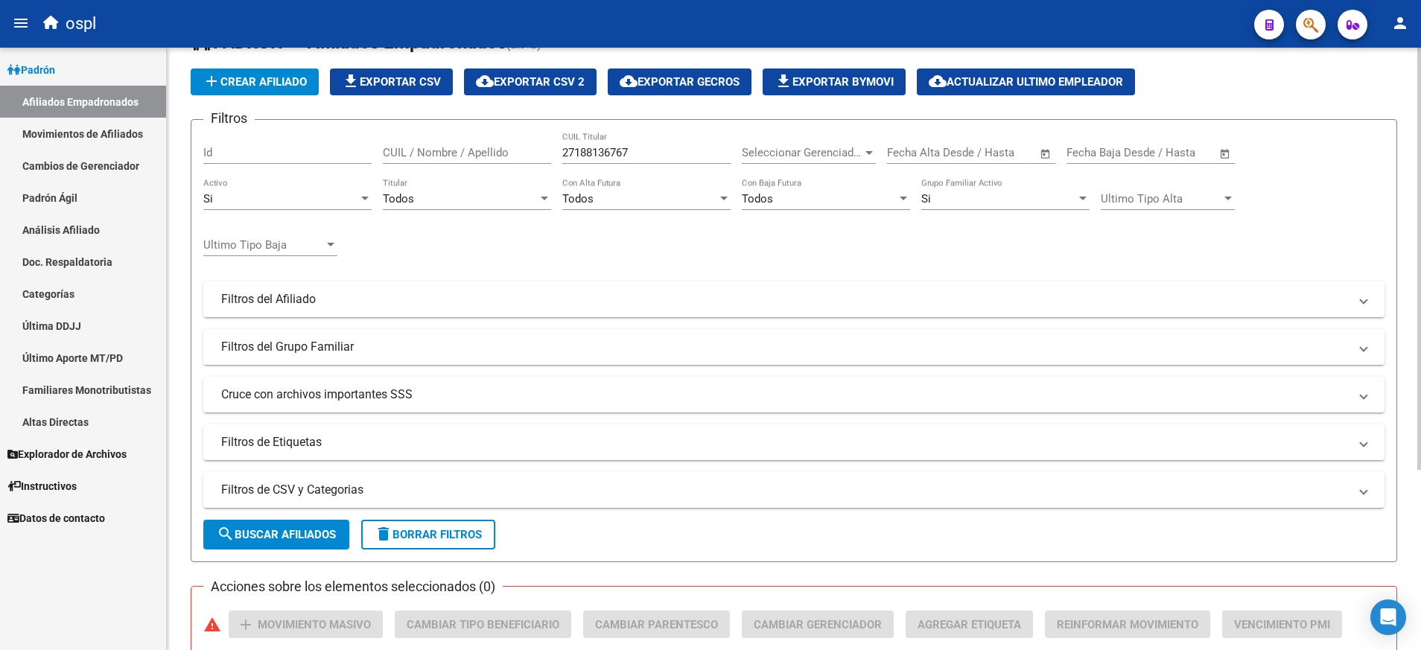
scroll to position [34, 0]
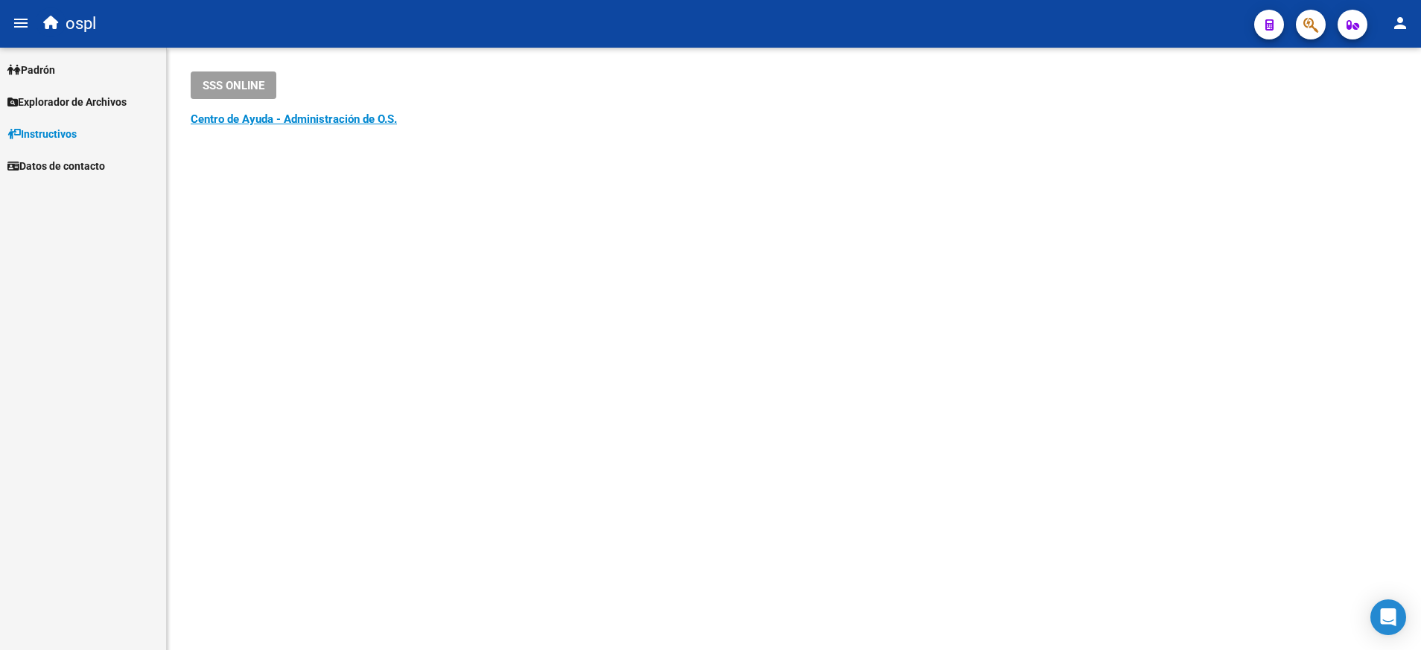
click at [59, 57] on link "Padrón" at bounding box center [83, 70] width 166 height 32
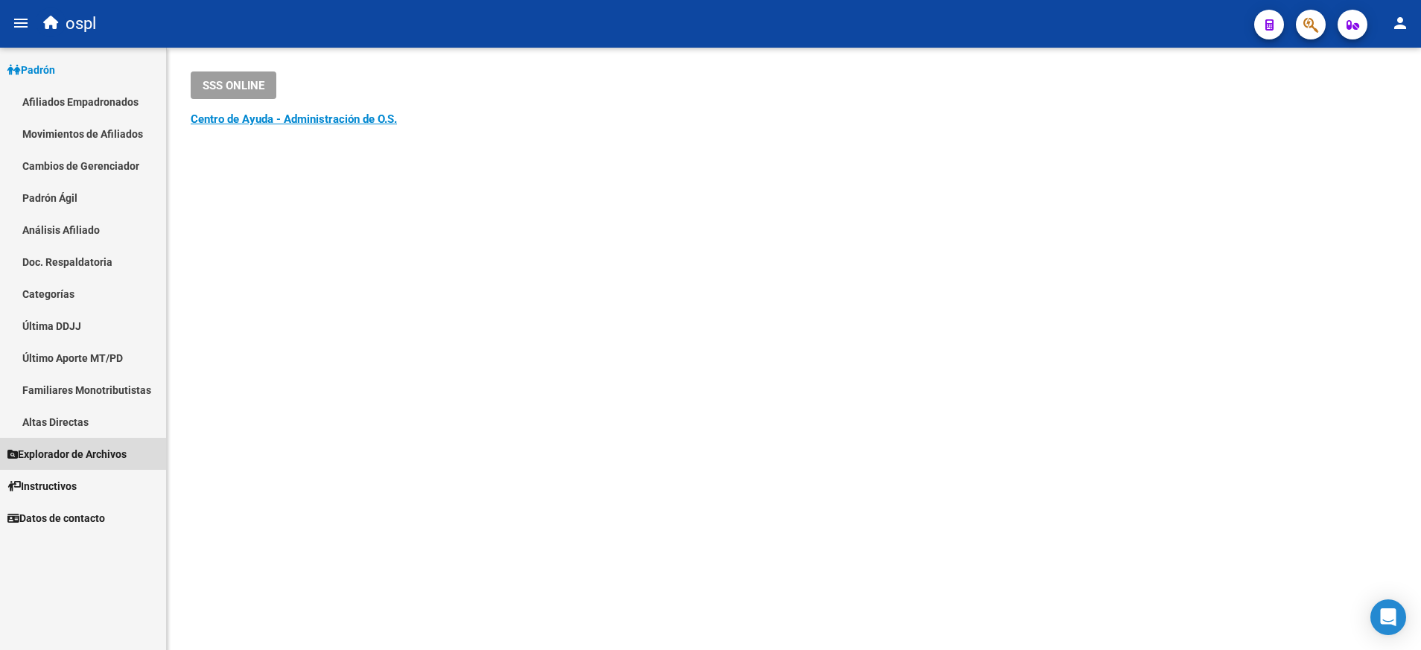
click at [105, 453] on span "Explorador de Archivos" at bounding box center [66, 454] width 119 height 16
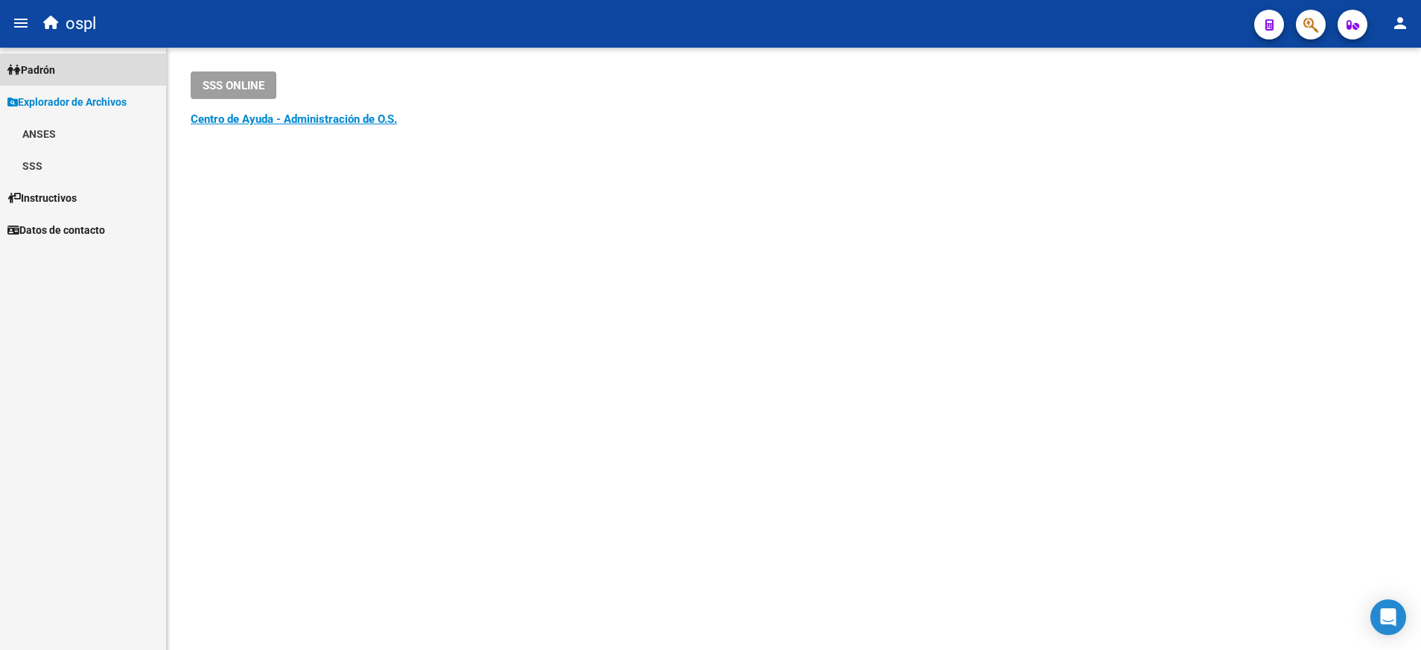
click at [52, 66] on span "Padrón" at bounding box center [31, 70] width 48 height 16
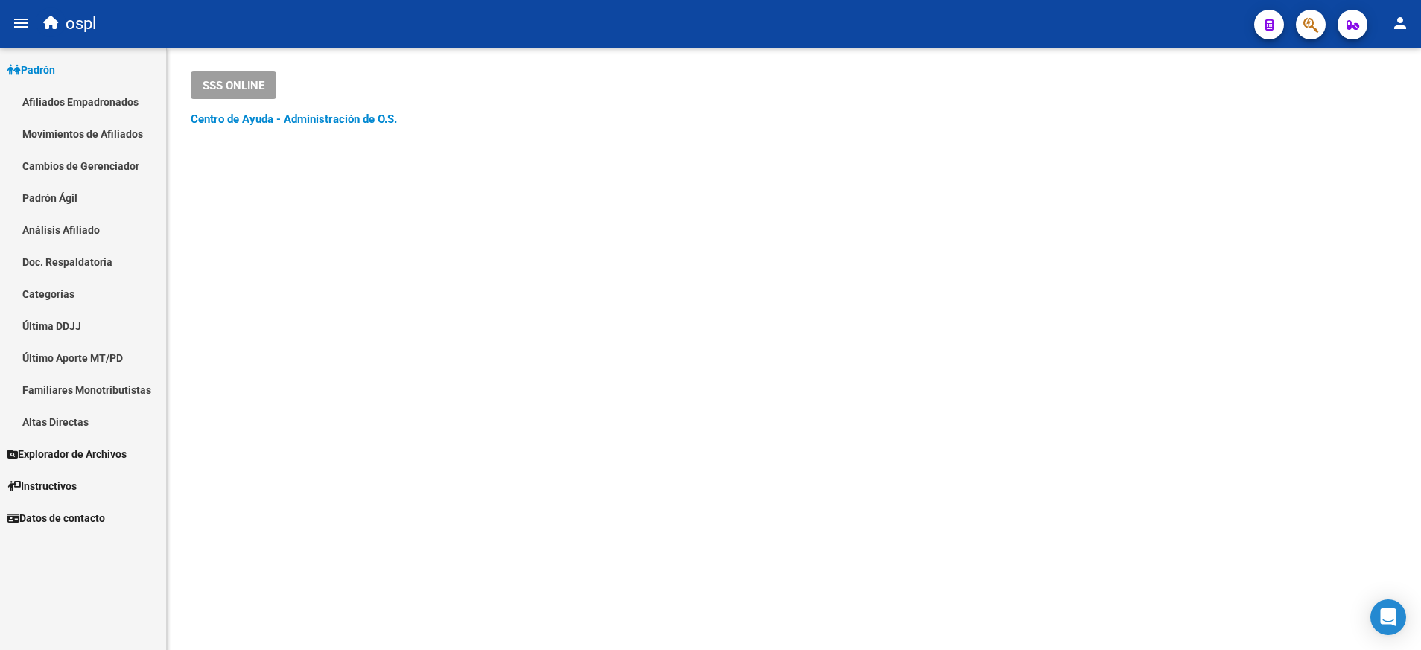
click at [118, 136] on link "Movimientos de Afiliados" at bounding box center [83, 134] width 166 height 32
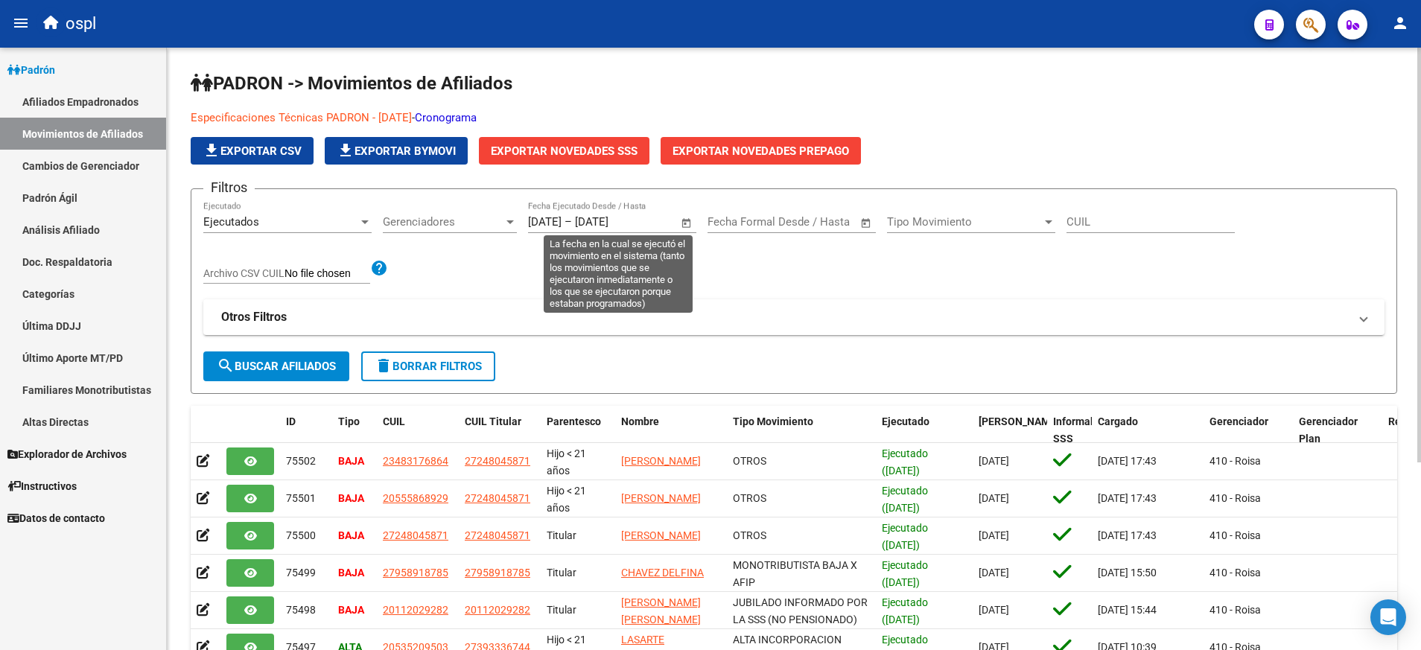
click at [683, 222] on span "Open calendar" at bounding box center [687, 223] width 36 height 36
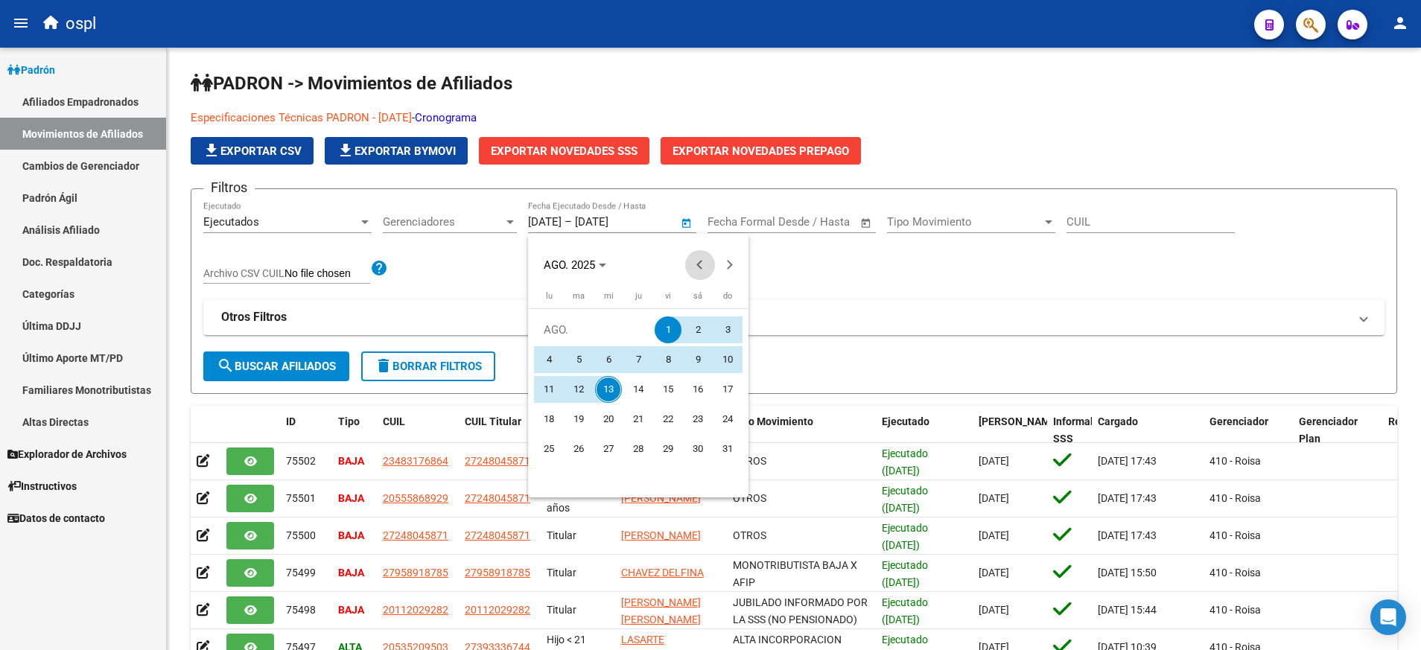
click at [705, 255] on span "Previous month" at bounding box center [700, 265] width 30 height 30
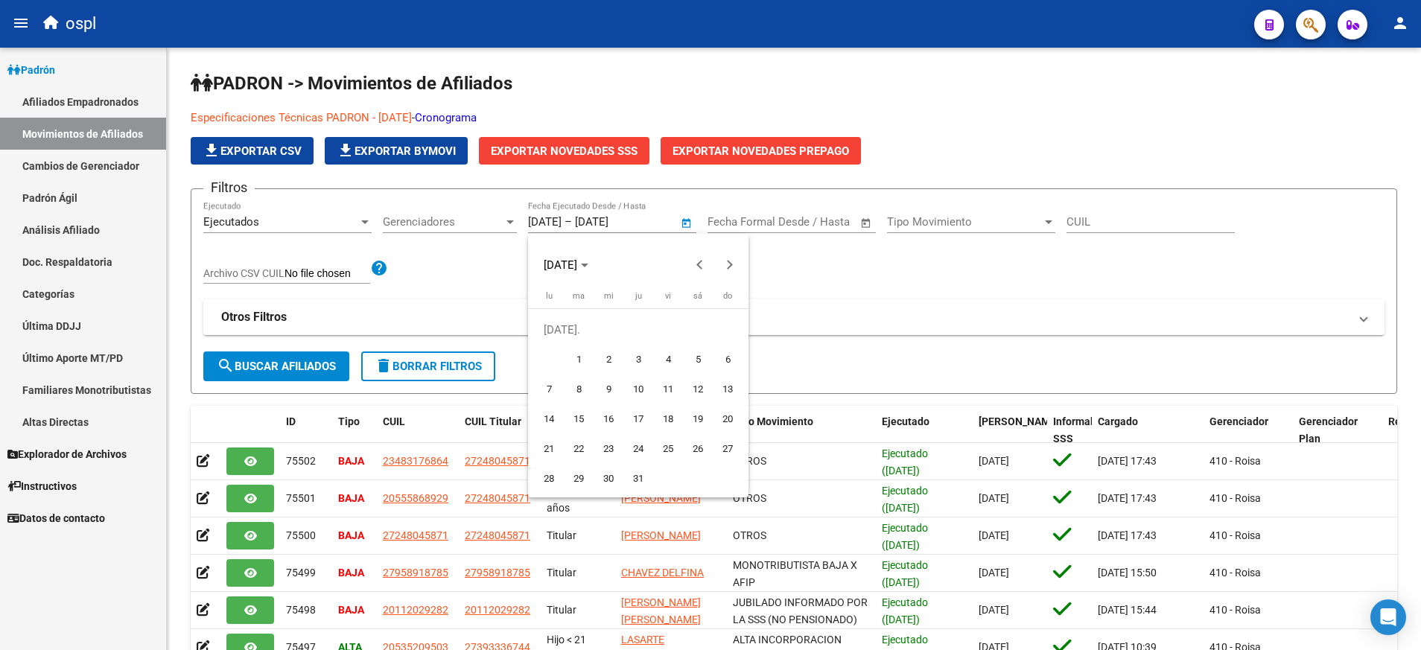
click at [564, 357] on button "1" at bounding box center [579, 360] width 30 height 30
type input "[DATE]"
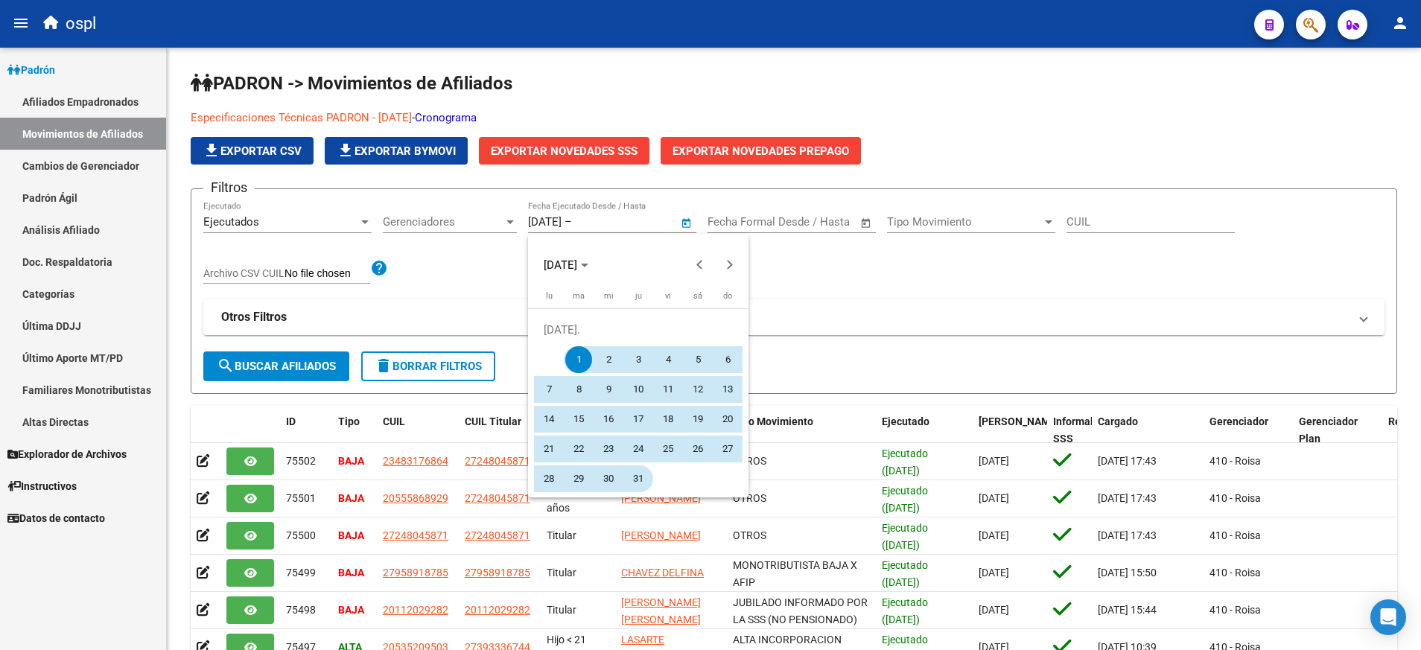
click at [640, 479] on span "31" at bounding box center [638, 478] width 27 height 27
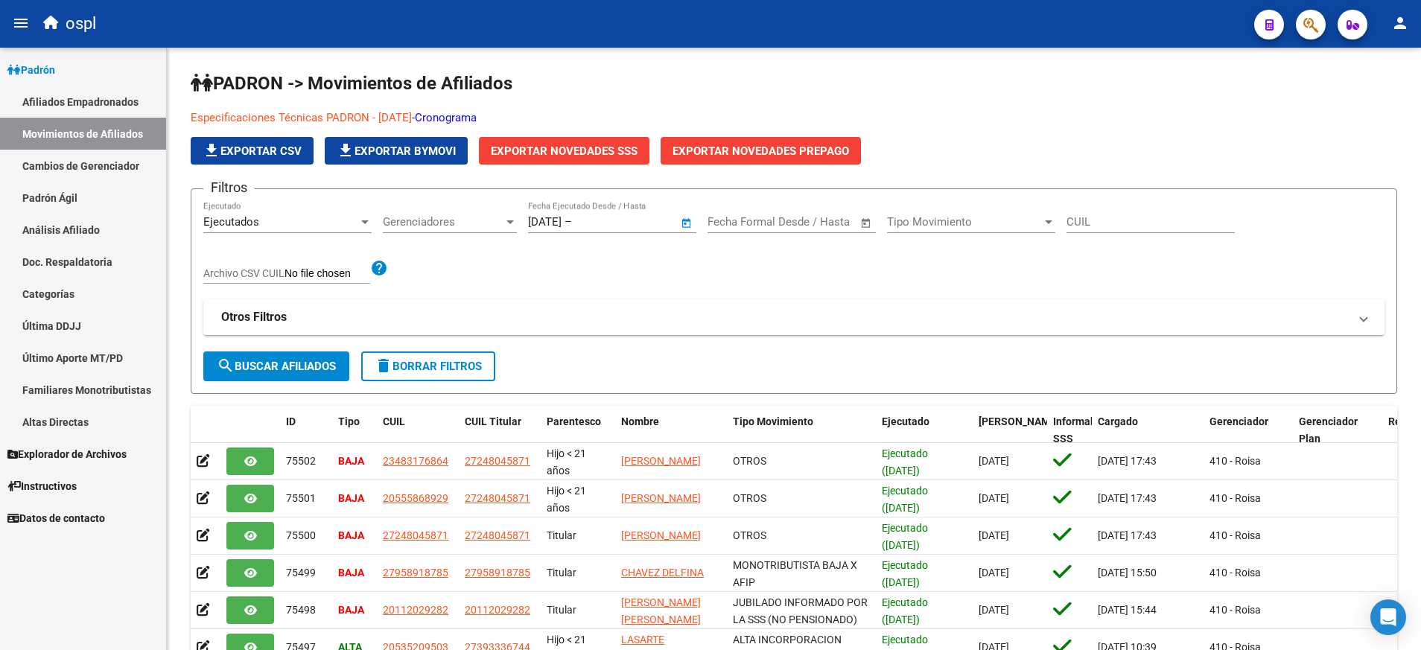
type input "[DATE]"
click at [310, 364] on span "search Buscar Afiliados" at bounding box center [276, 366] width 119 height 13
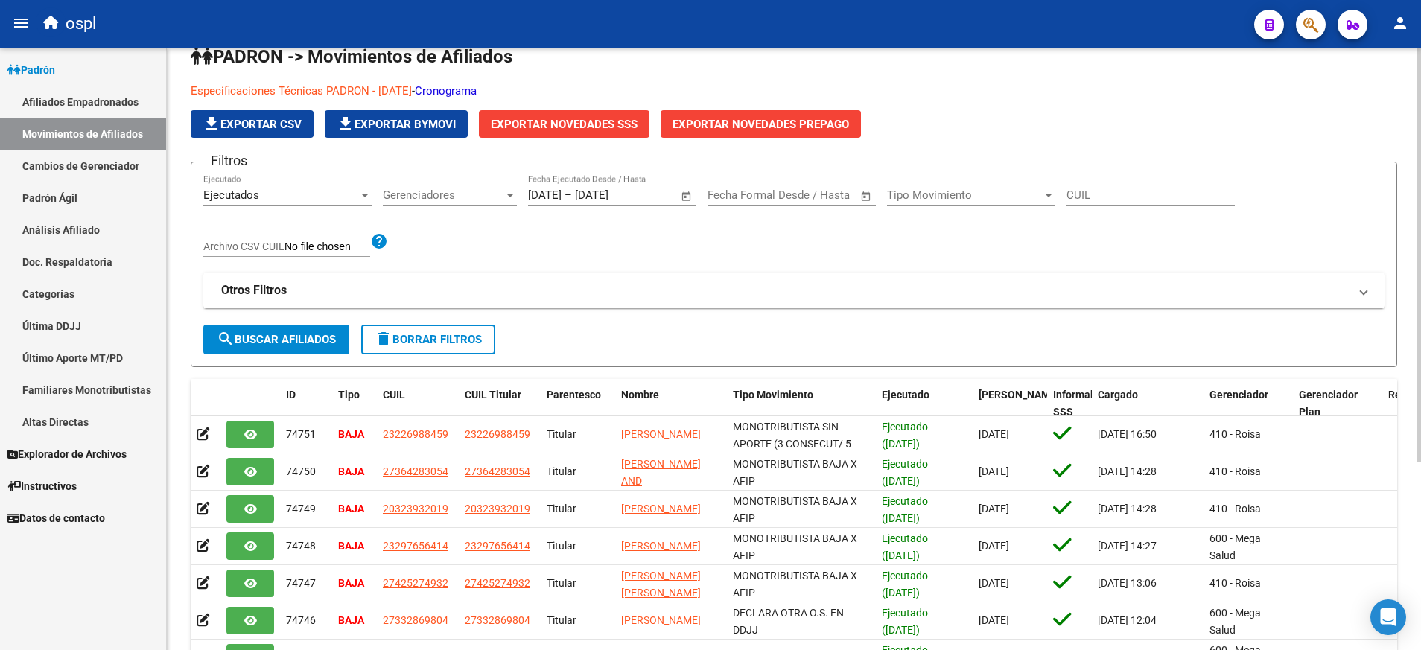
scroll to position [52, 0]
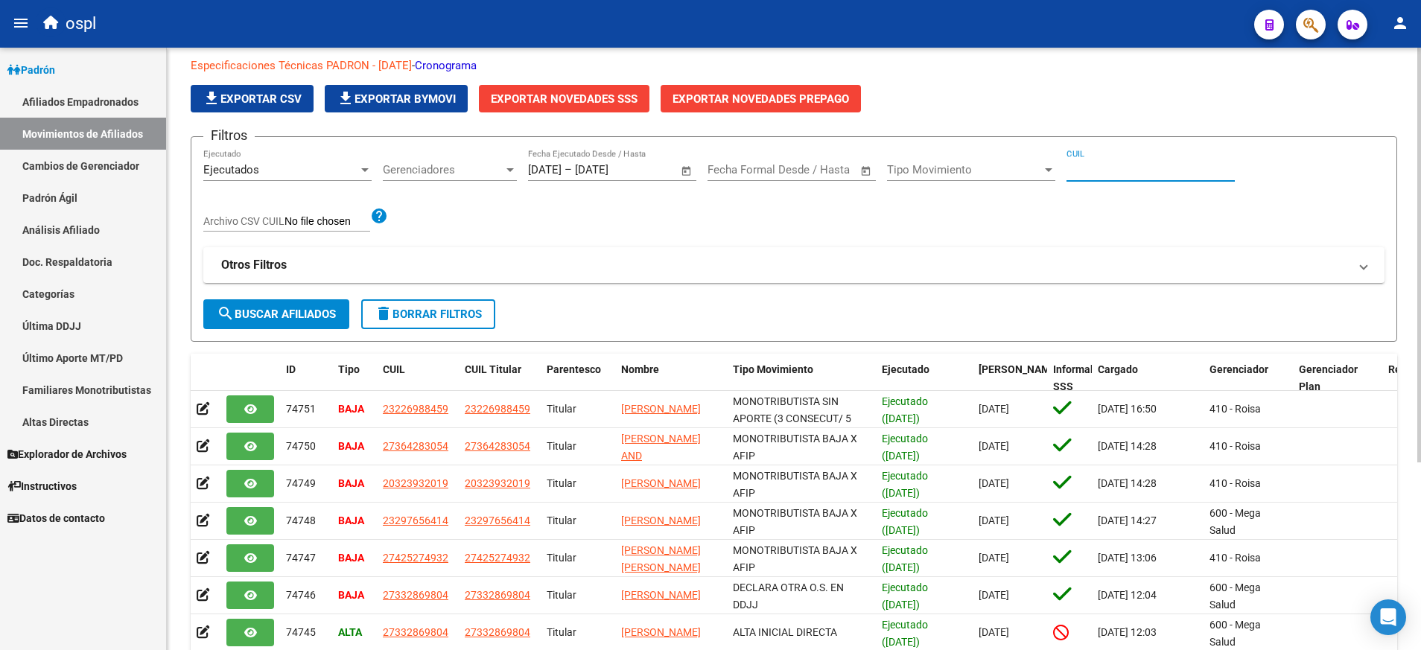
click at [1192, 170] on input "CUIL" at bounding box center [1150, 169] width 168 height 13
paste input "27248045871"
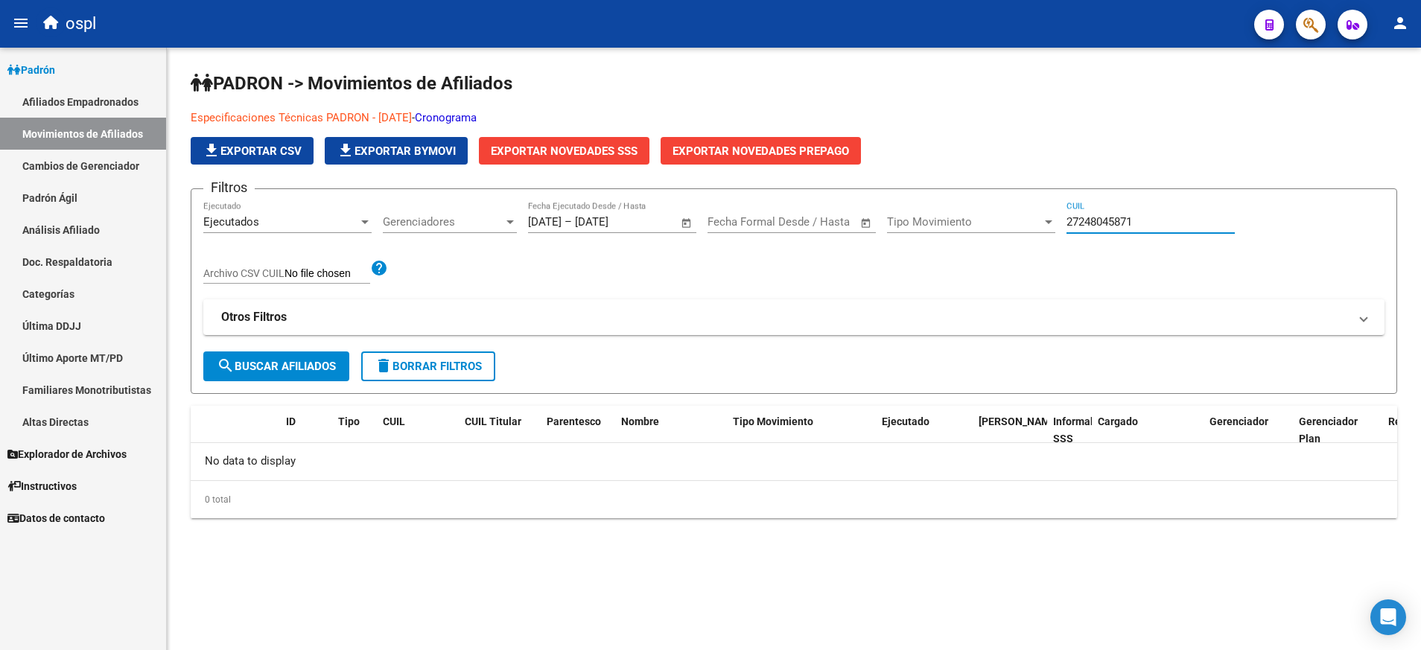
scroll to position [0, 0]
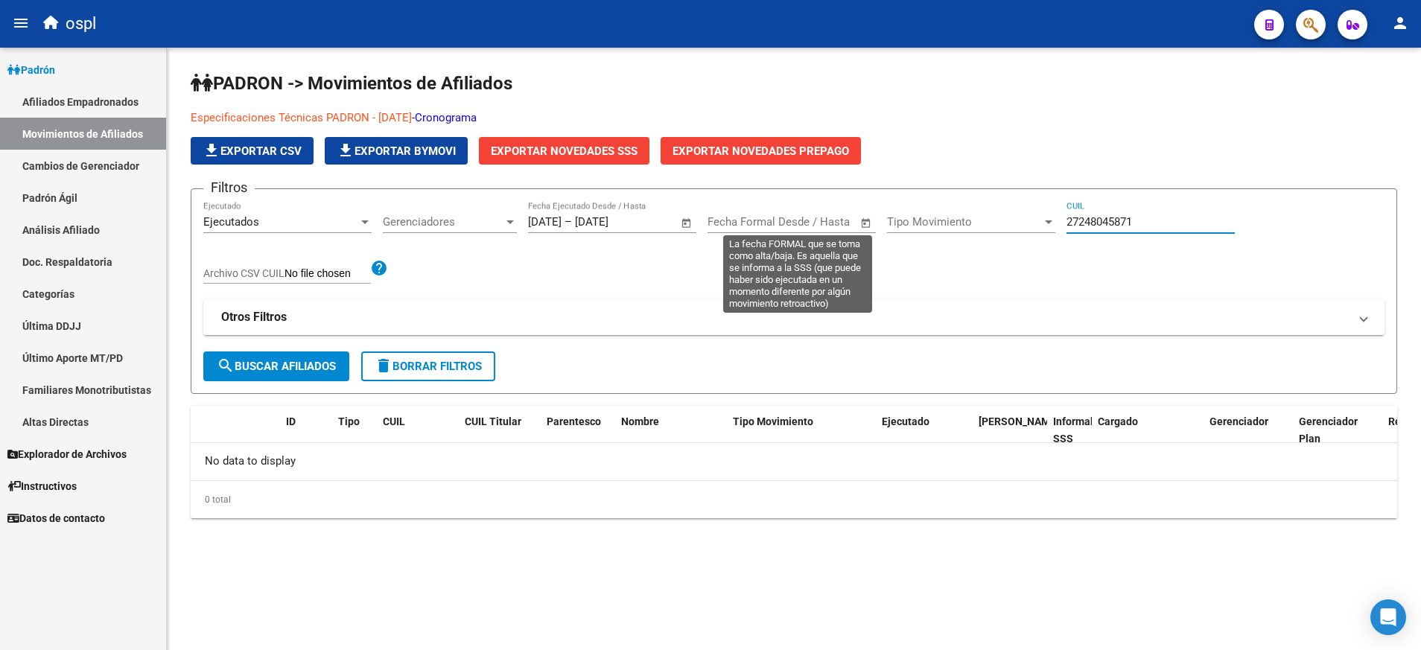
type input "27248045871"
click at [866, 220] on span "Open calendar" at bounding box center [866, 223] width 36 height 36
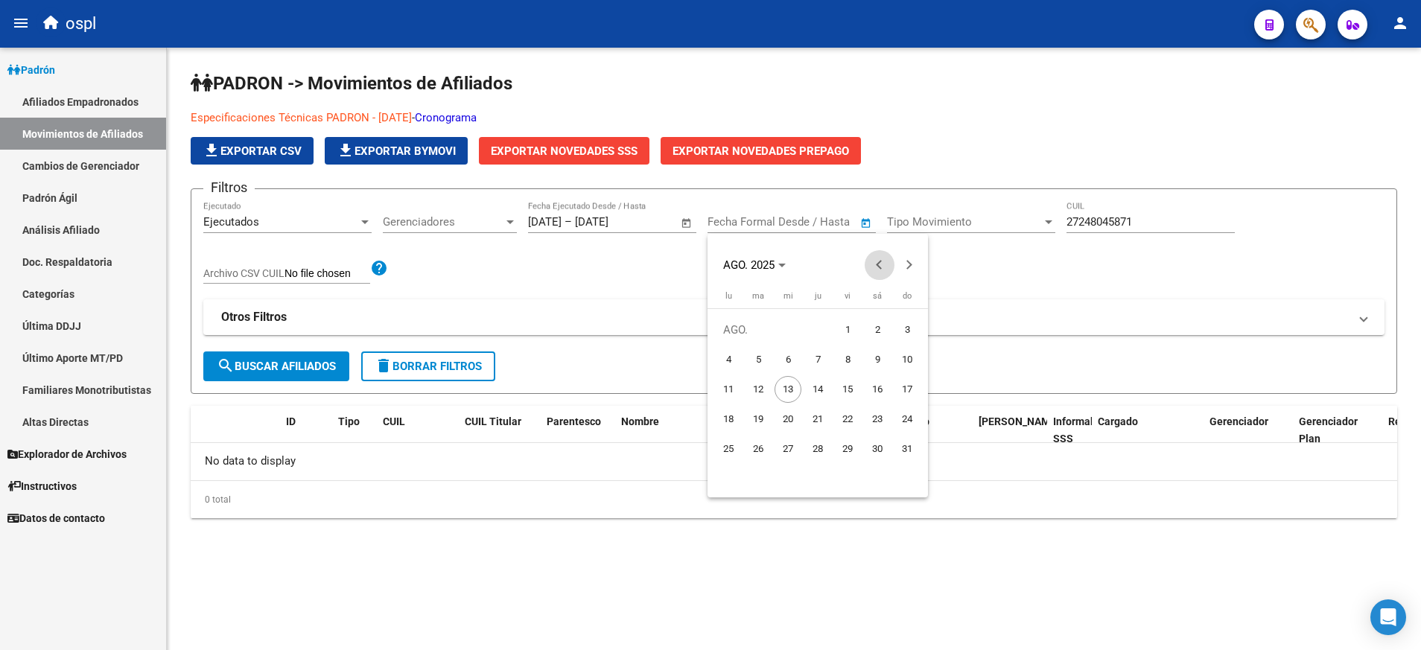
click at [873, 265] on span "Previous month" at bounding box center [879, 265] width 30 height 30
click at [751, 348] on span "1" at bounding box center [758, 359] width 27 height 27
type input "[DATE]"
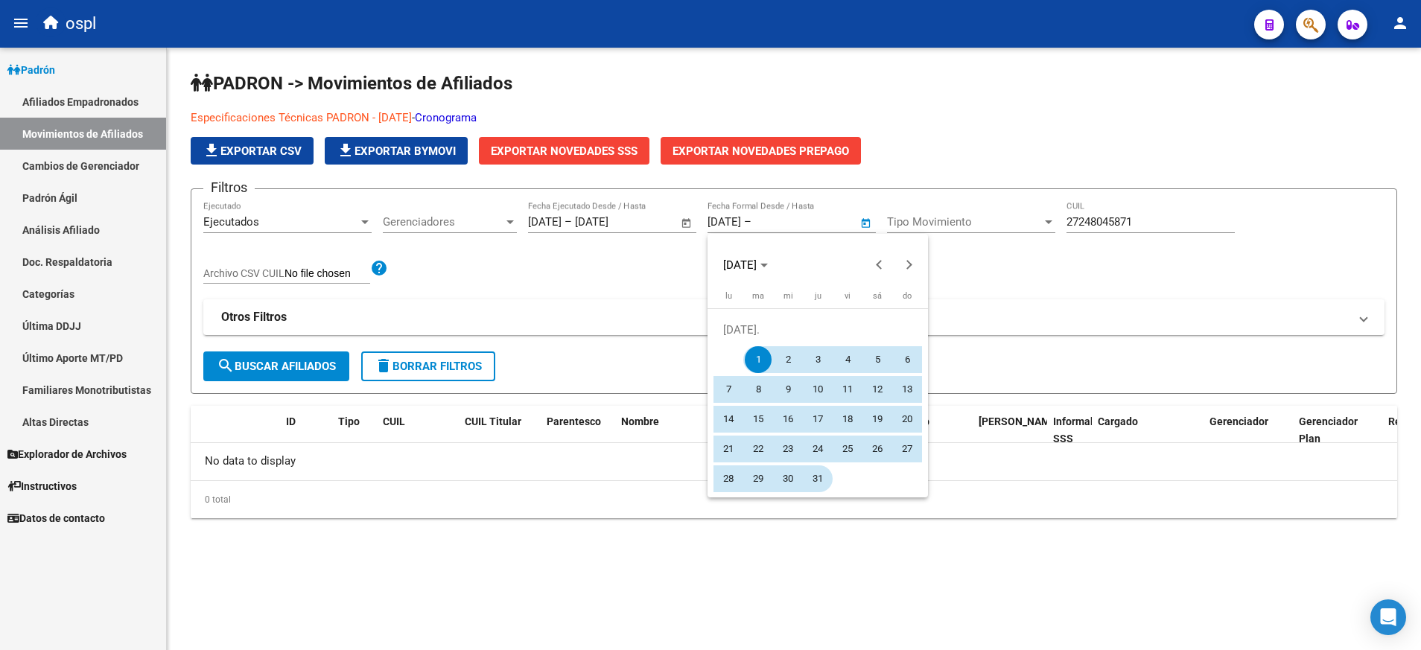
click at [808, 474] on span "31" at bounding box center [817, 478] width 27 height 27
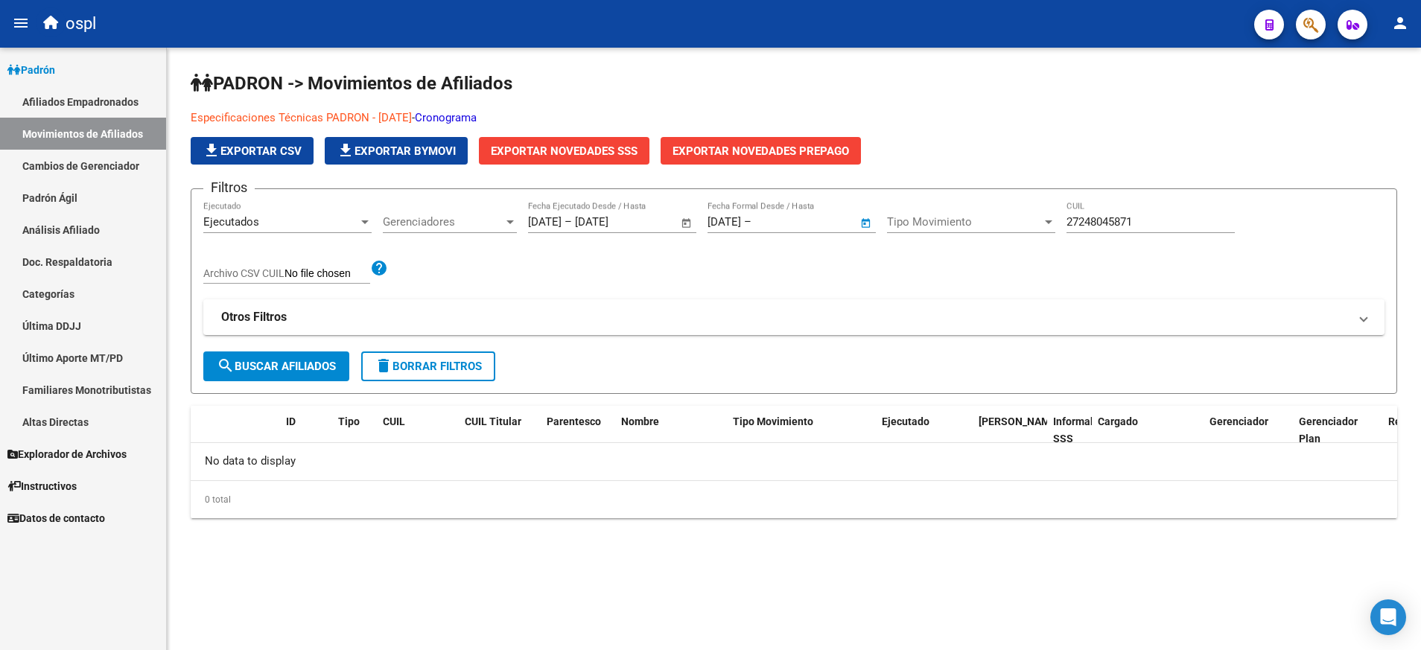
type input "[DATE]"
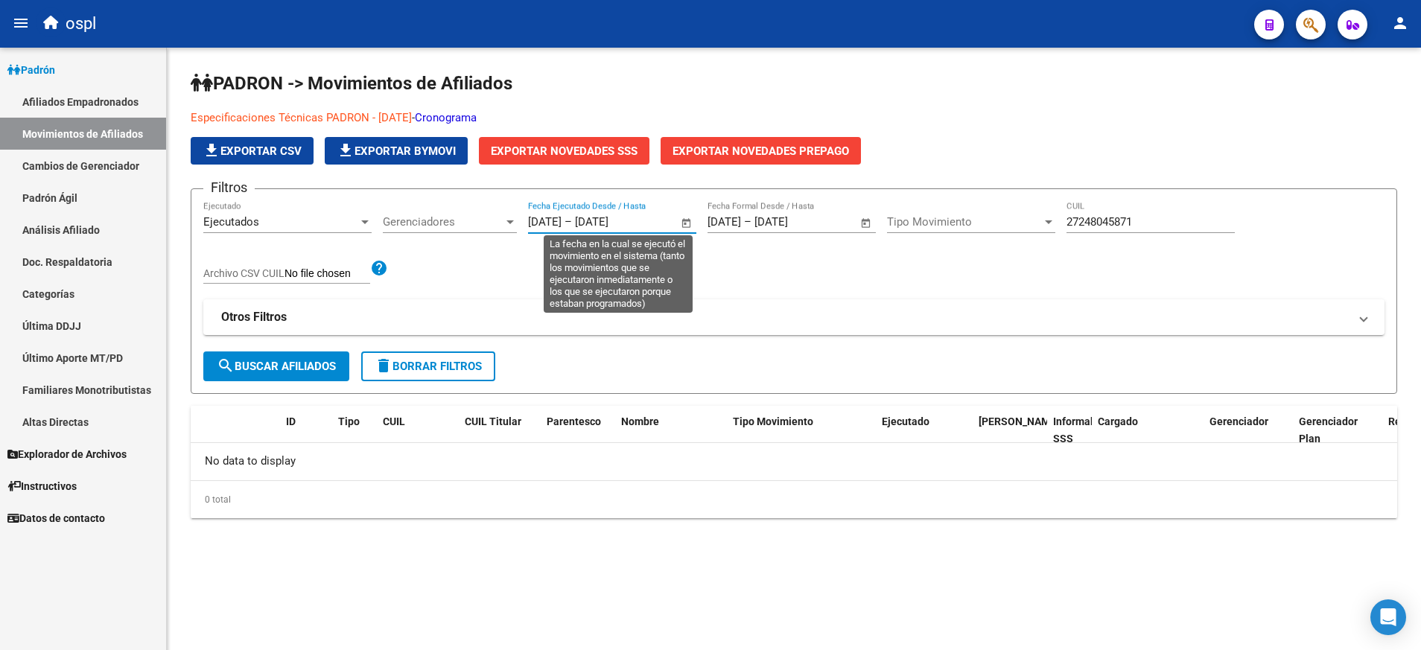
click at [647, 221] on input "[DATE]" at bounding box center [611, 221] width 72 height 13
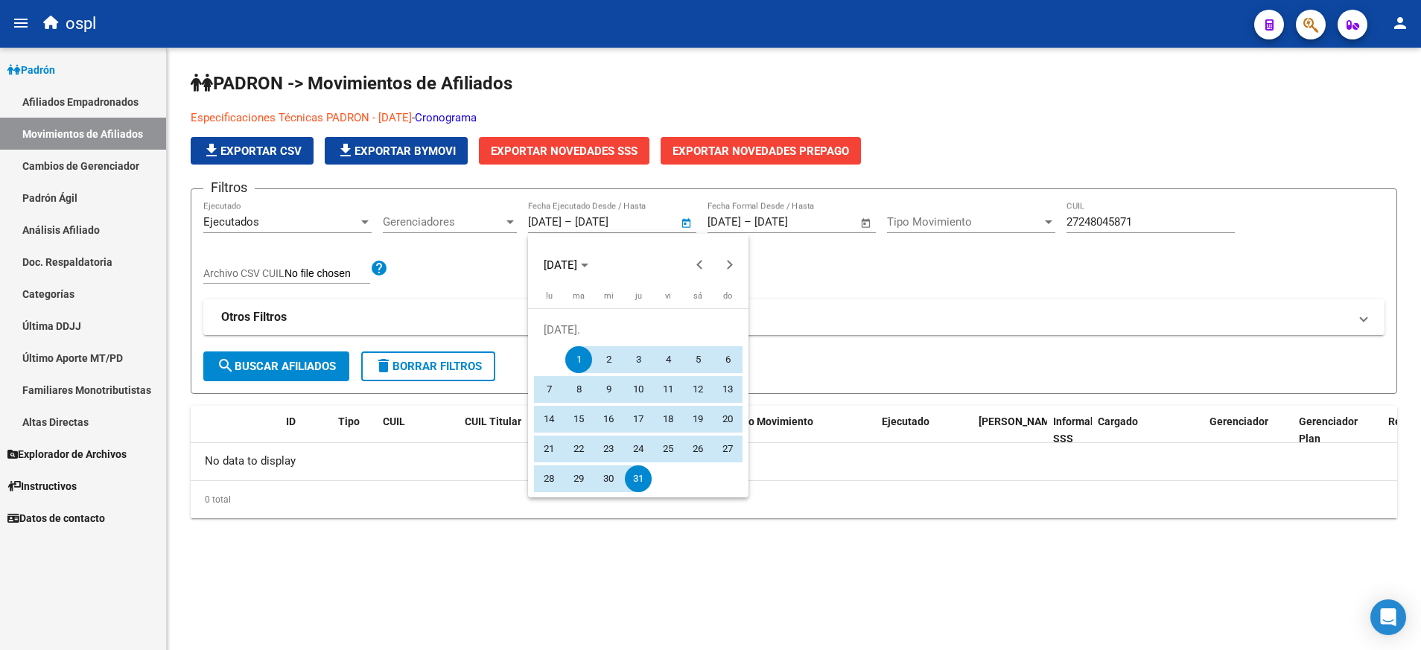
click at [641, 218] on div at bounding box center [710, 325] width 1421 height 650
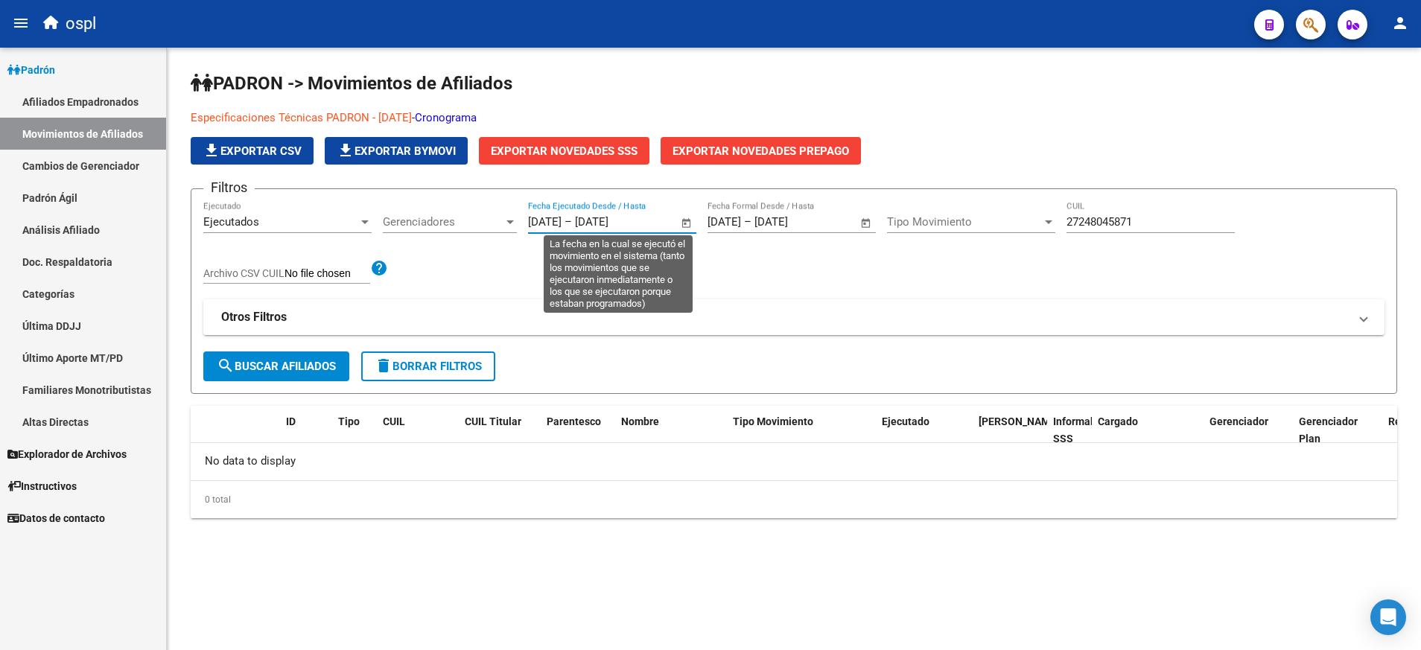
click at [641, 218] on input "[DATE]" at bounding box center [611, 221] width 72 height 13
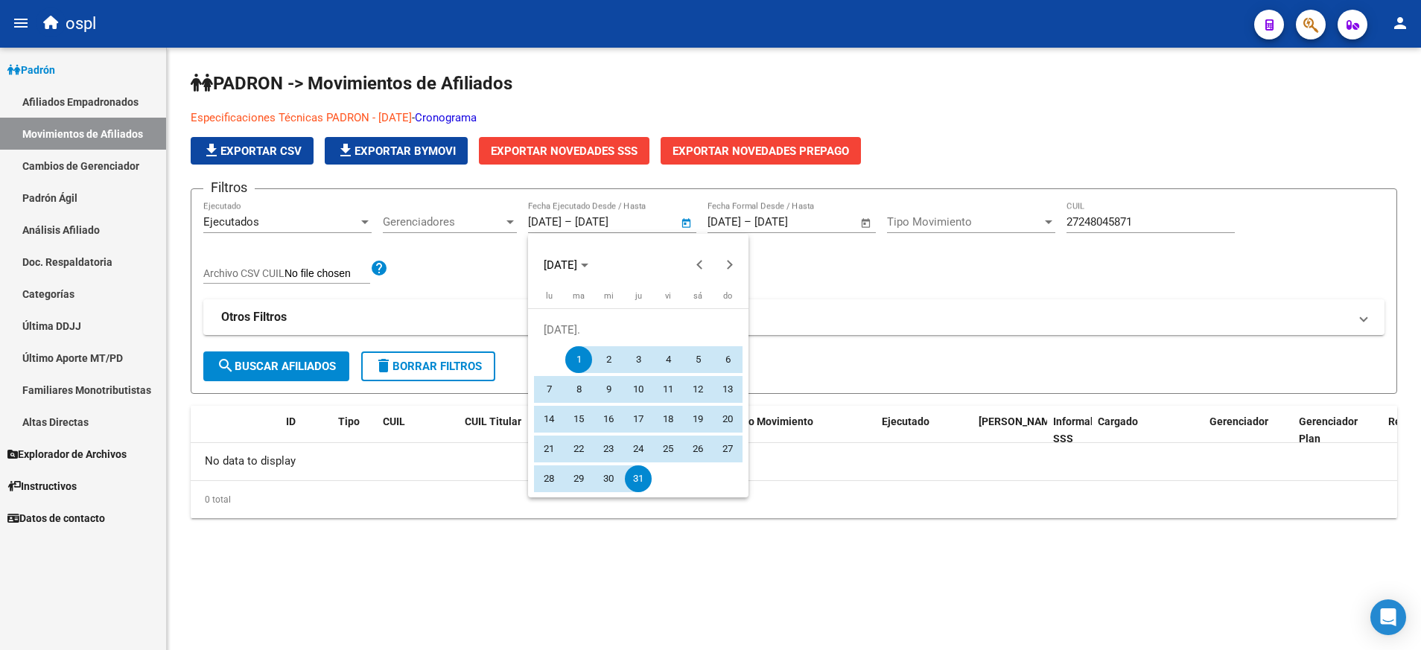
click at [443, 358] on div at bounding box center [710, 325] width 1421 height 650
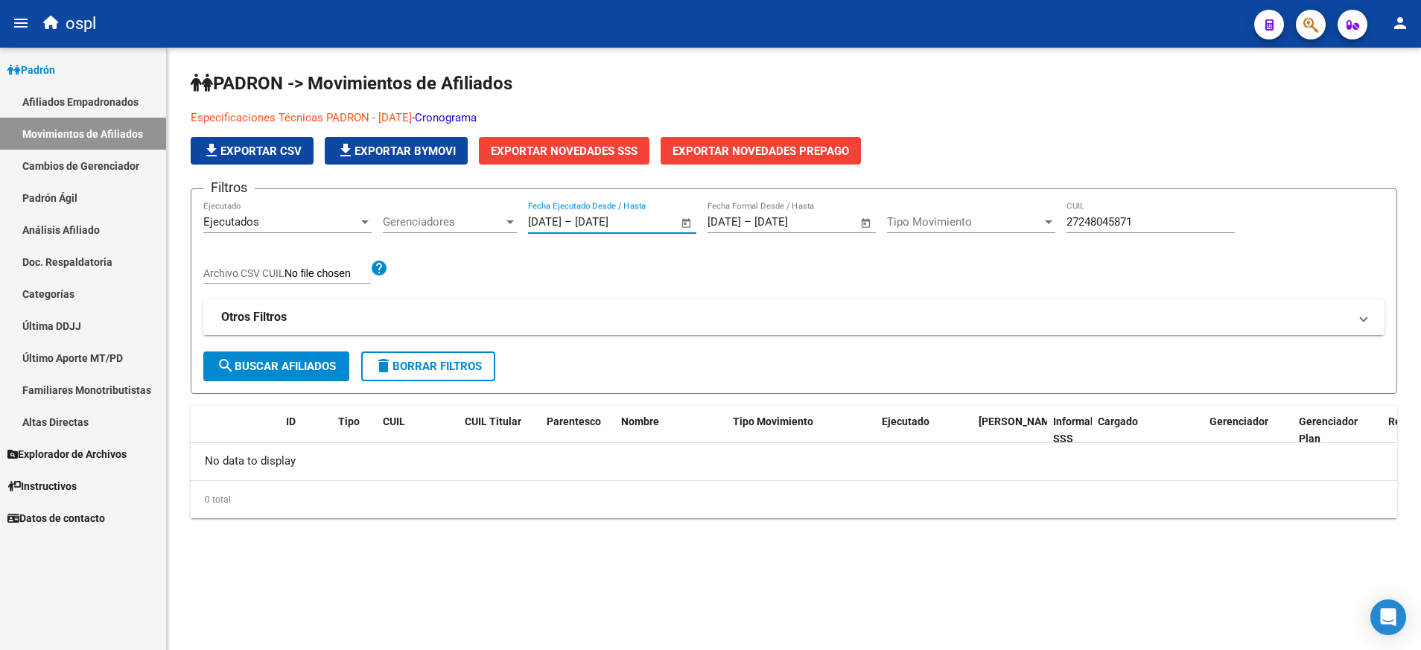
click at [443, 358] on button "delete Borrar Filtros" at bounding box center [428, 366] width 134 height 30
type input "1/8/2025"
type input "[DATE]"
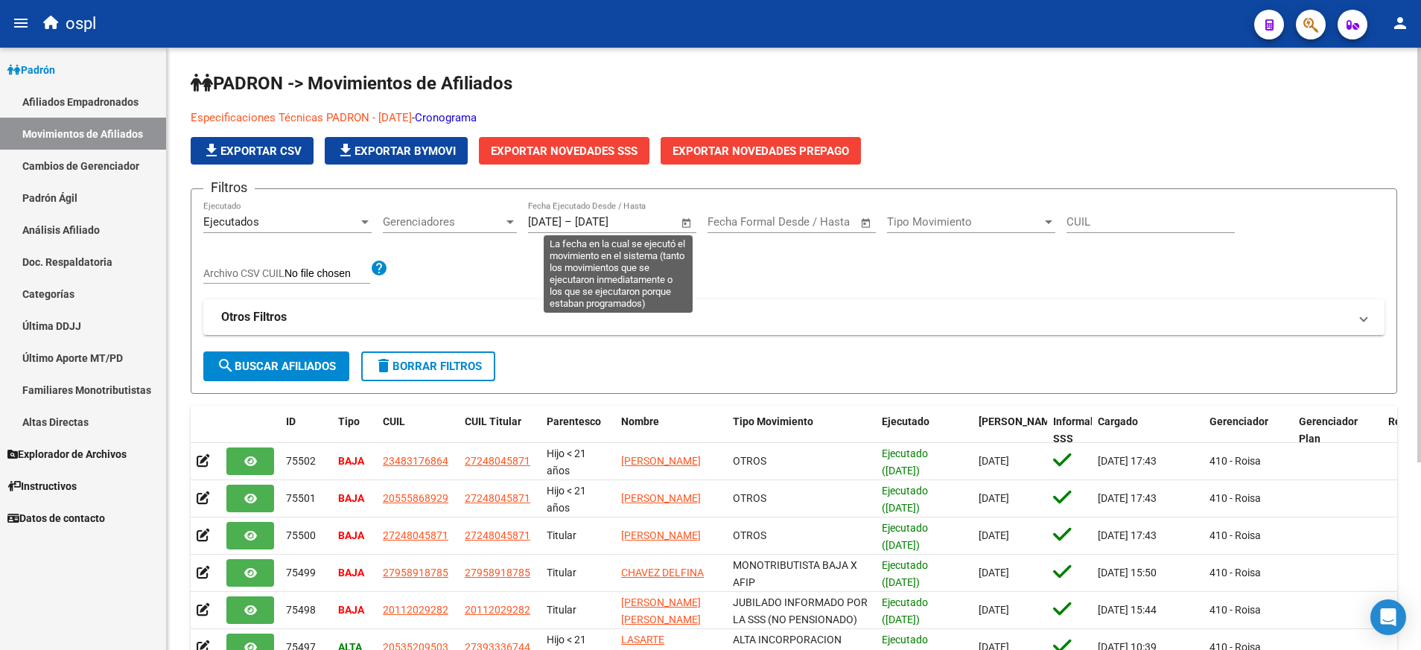
click at [687, 225] on span "Open calendar" at bounding box center [687, 223] width 36 height 36
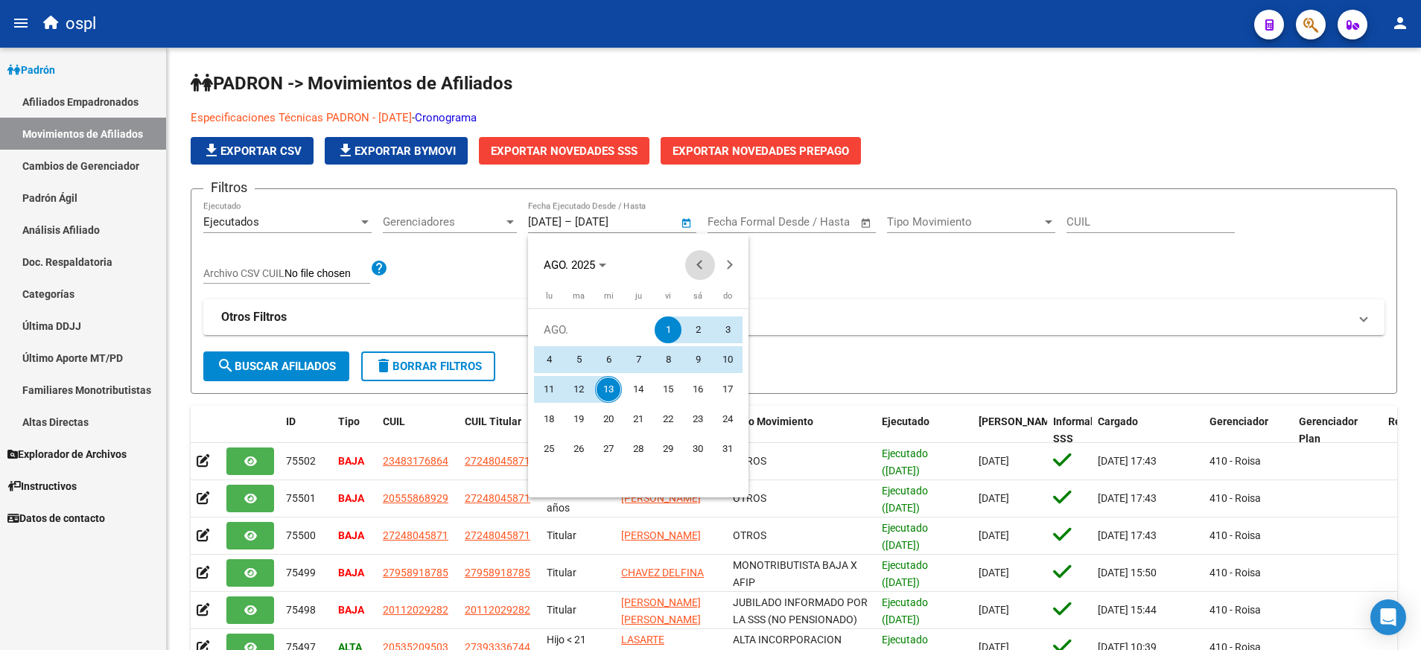
click at [699, 263] on button "Previous month" at bounding box center [700, 265] width 30 height 30
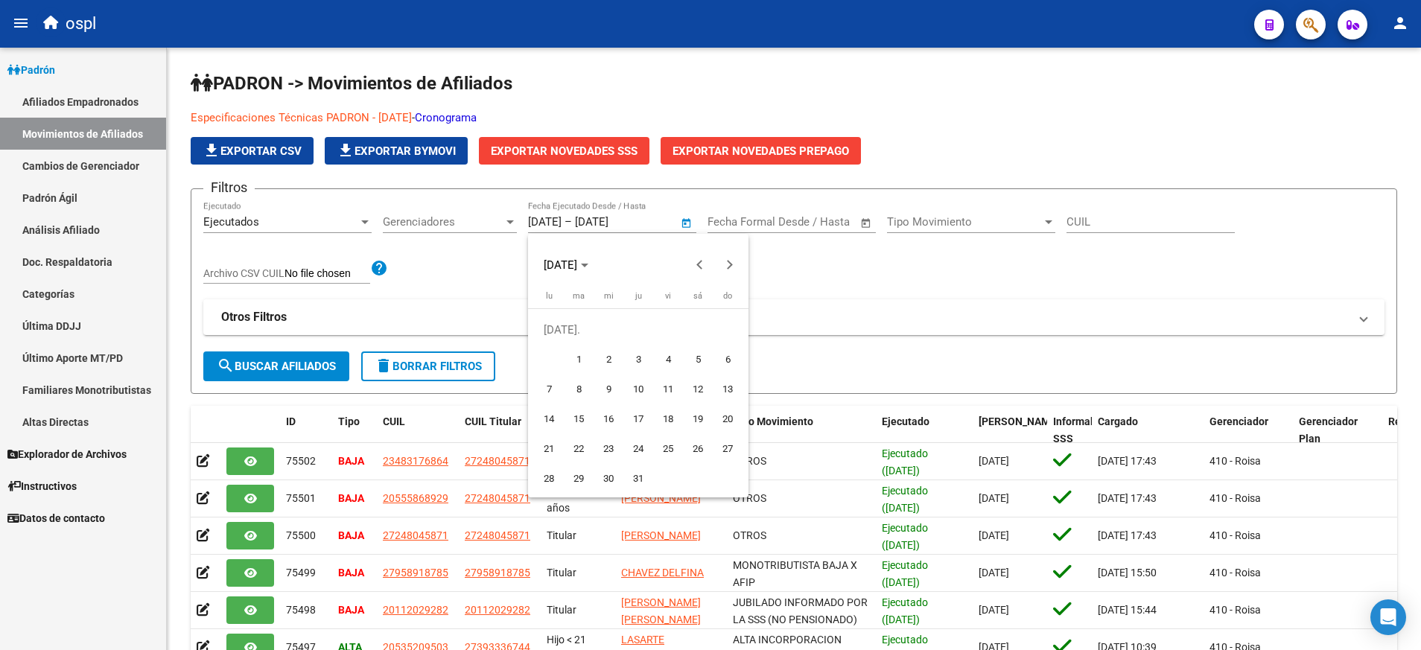
click at [577, 350] on span "1" at bounding box center [578, 359] width 27 height 27
type input "[DATE]"
click at [725, 267] on span "Next month" at bounding box center [730, 265] width 30 height 30
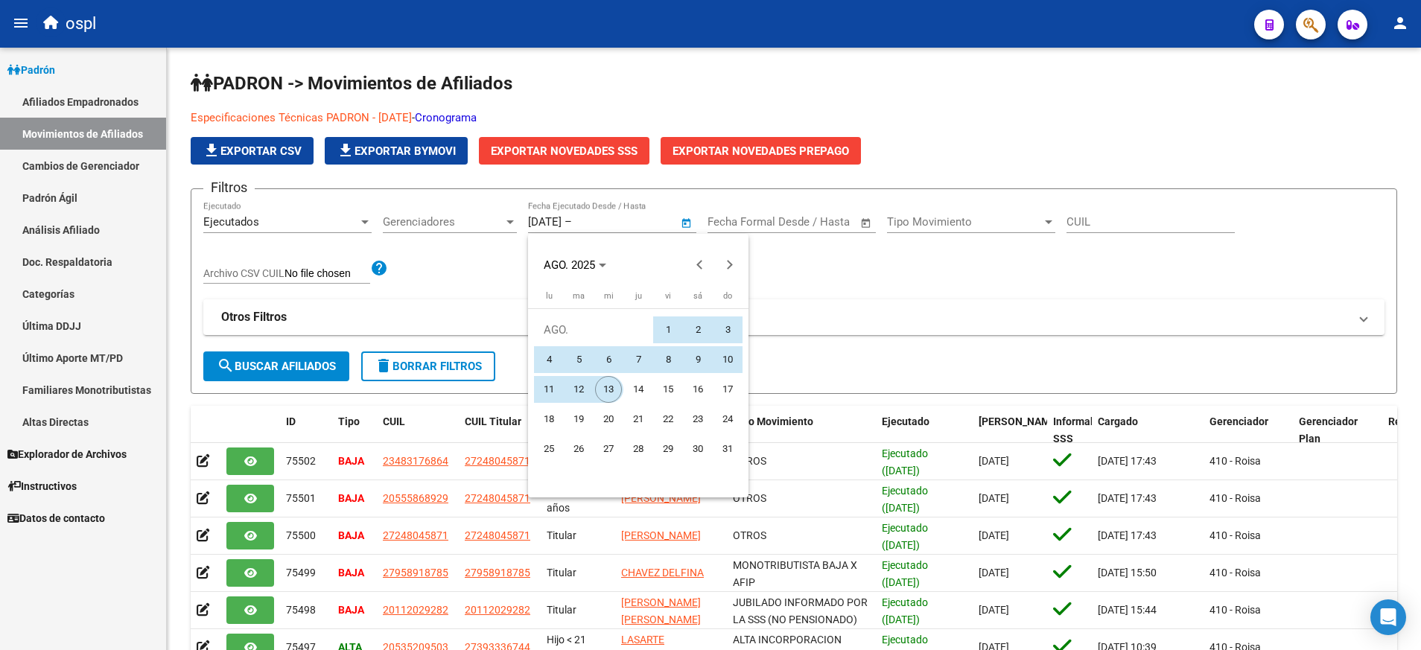
click at [602, 380] on span "13" at bounding box center [608, 389] width 27 height 27
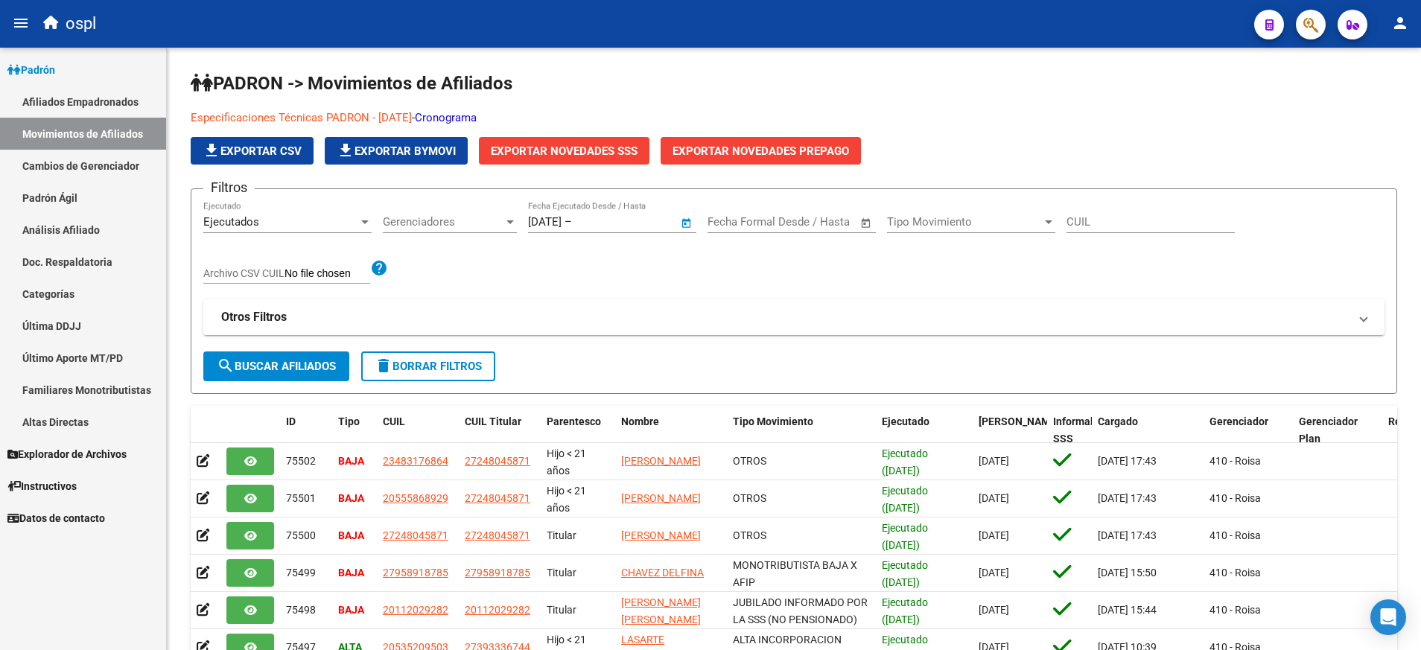
type input "[DATE]"
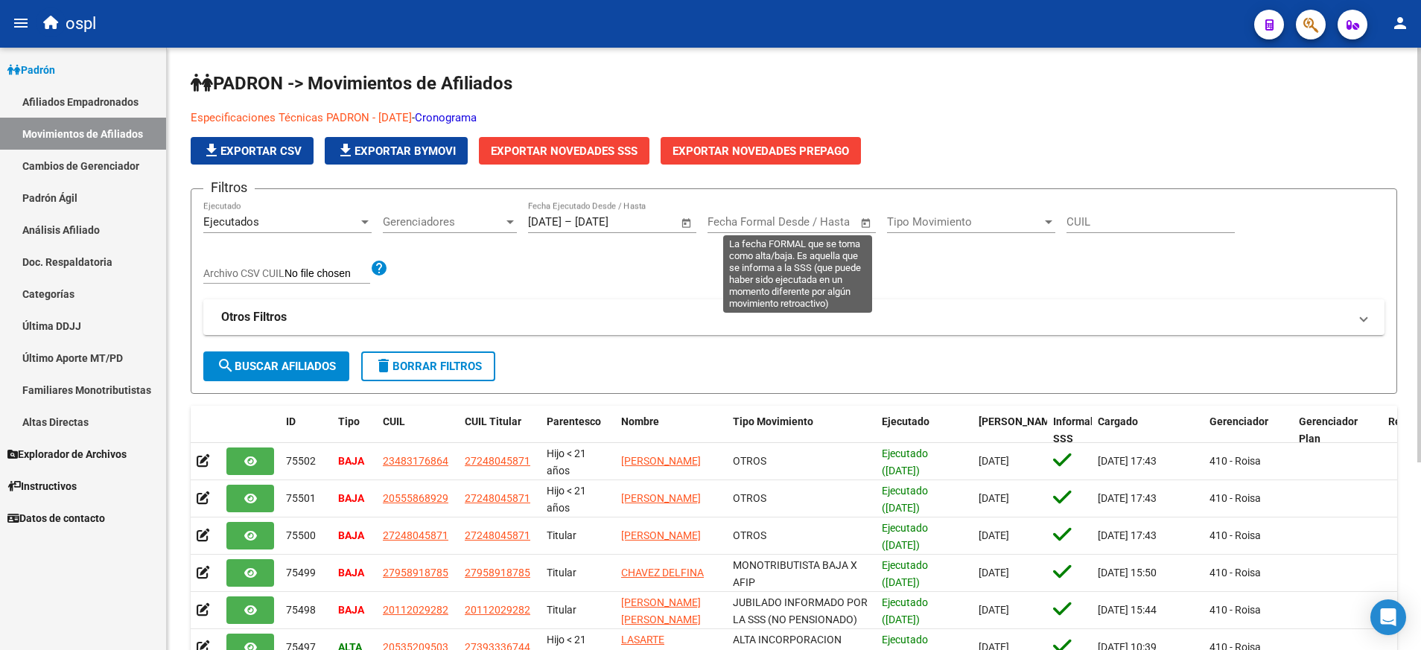
click at [873, 220] on span "Open calendar" at bounding box center [866, 223] width 36 height 36
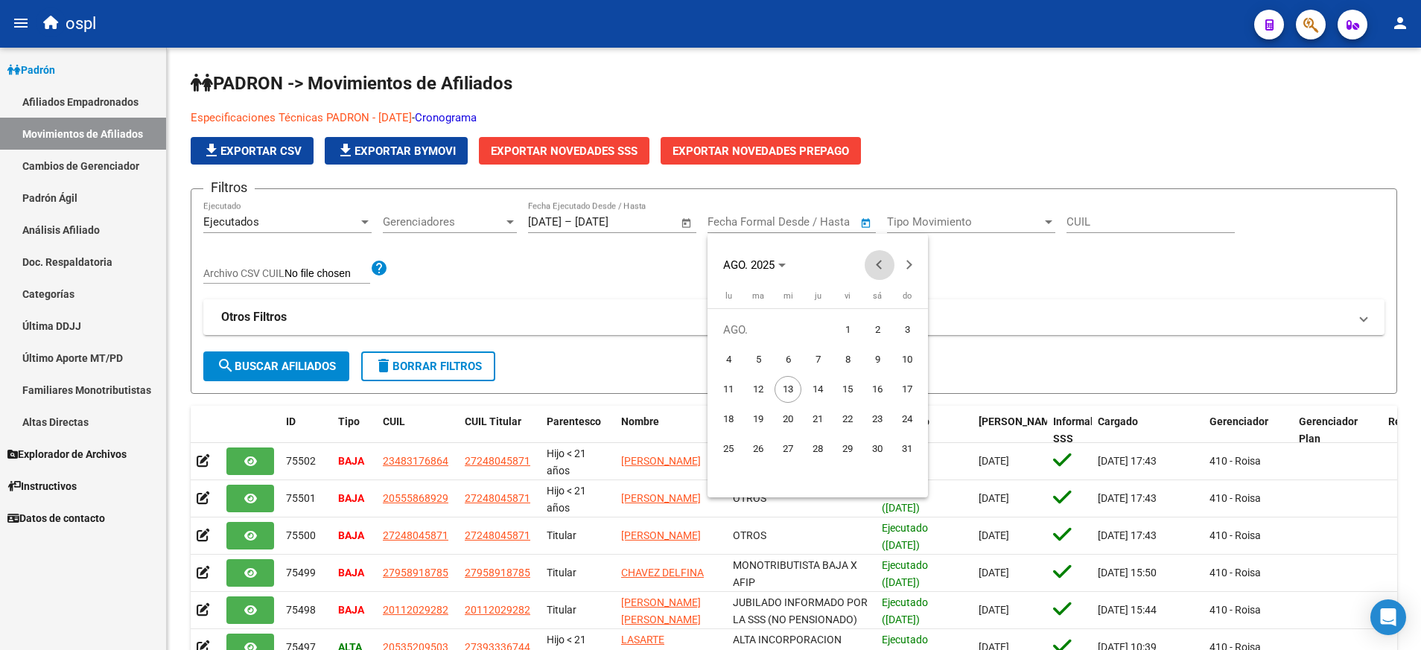
click at [879, 263] on button "Previous month" at bounding box center [879, 265] width 30 height 30
click at [761, 351] on span "1" at bounding box center [758, 359] width 27 height 27
type input "[DATE]"
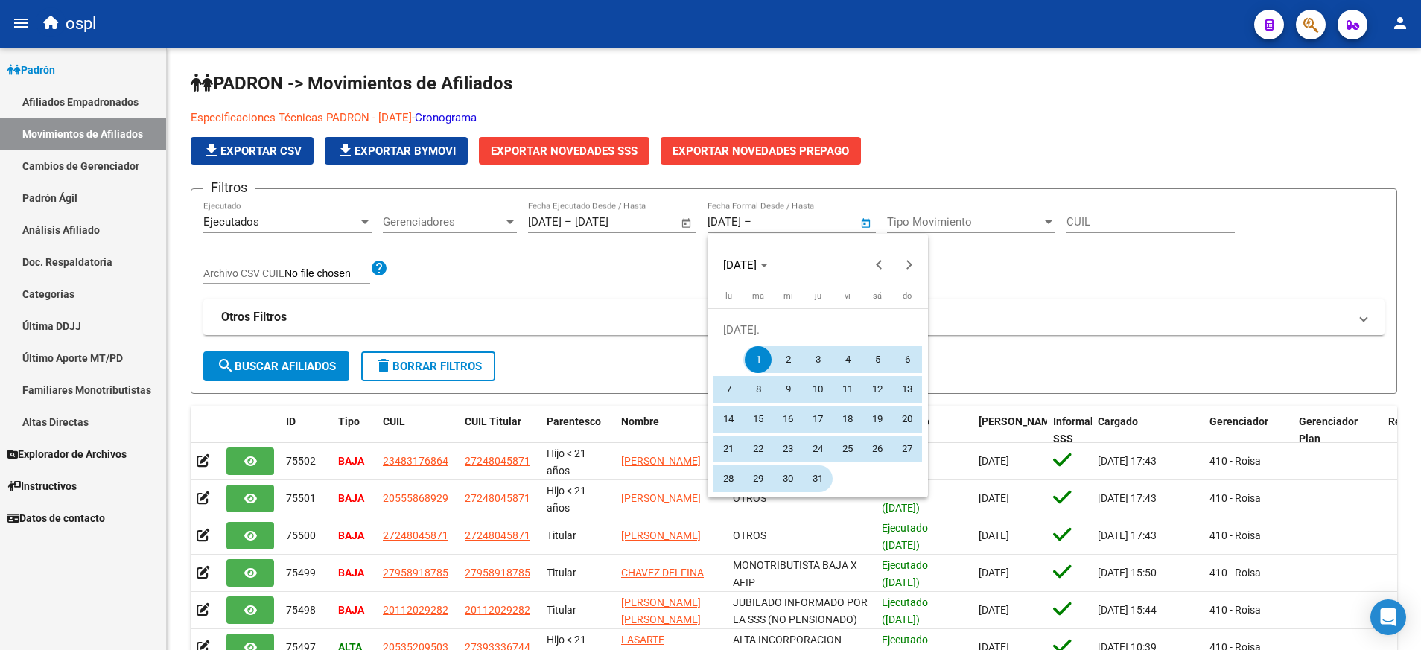
click at [818, 468] on span "31" at bounding box center [817, 478] width 27 height 27
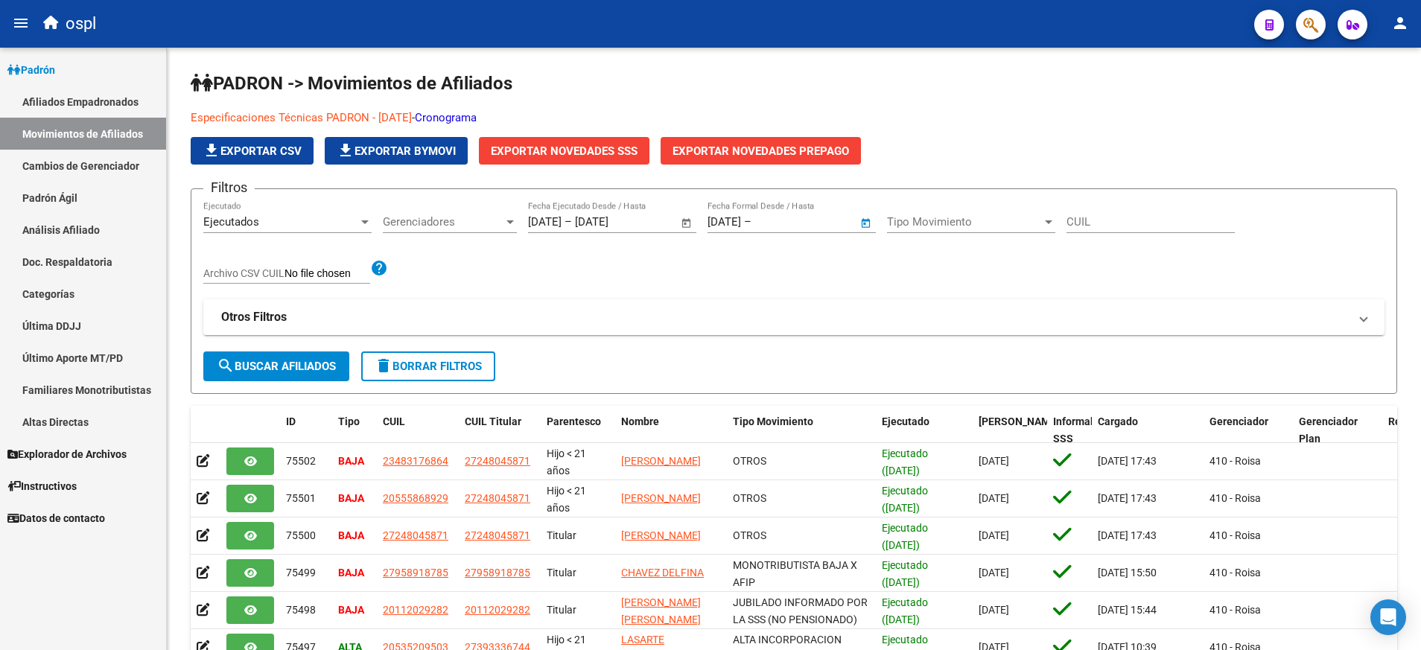
type input "[DATE]"
click at [303, 362] on span "search Buscar Afiliados" at bounding box center [276, 366] width 119 height 13
click at [364, 229] on div "Ejecutados" at bounding box center [287, 221] width 168 height 13
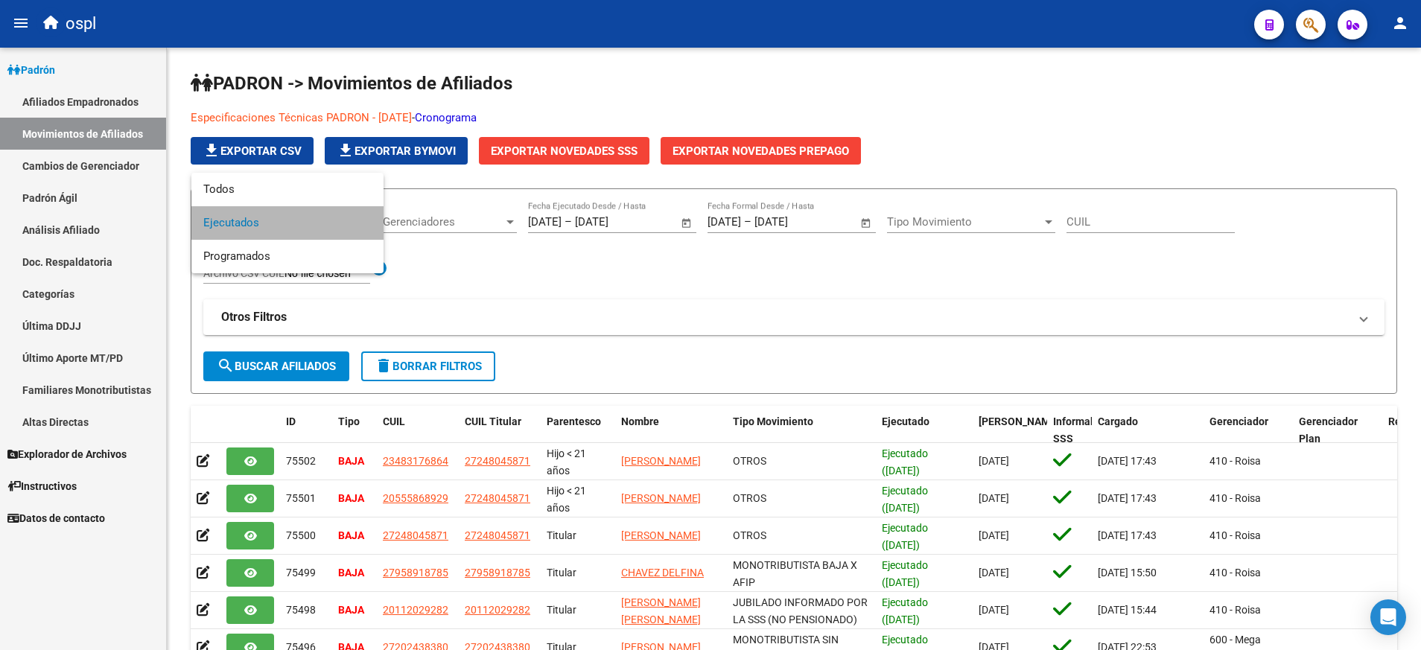
click at [363, 222] on span "Ejecutados" at bounding box center [287, 223] width 168 height 34
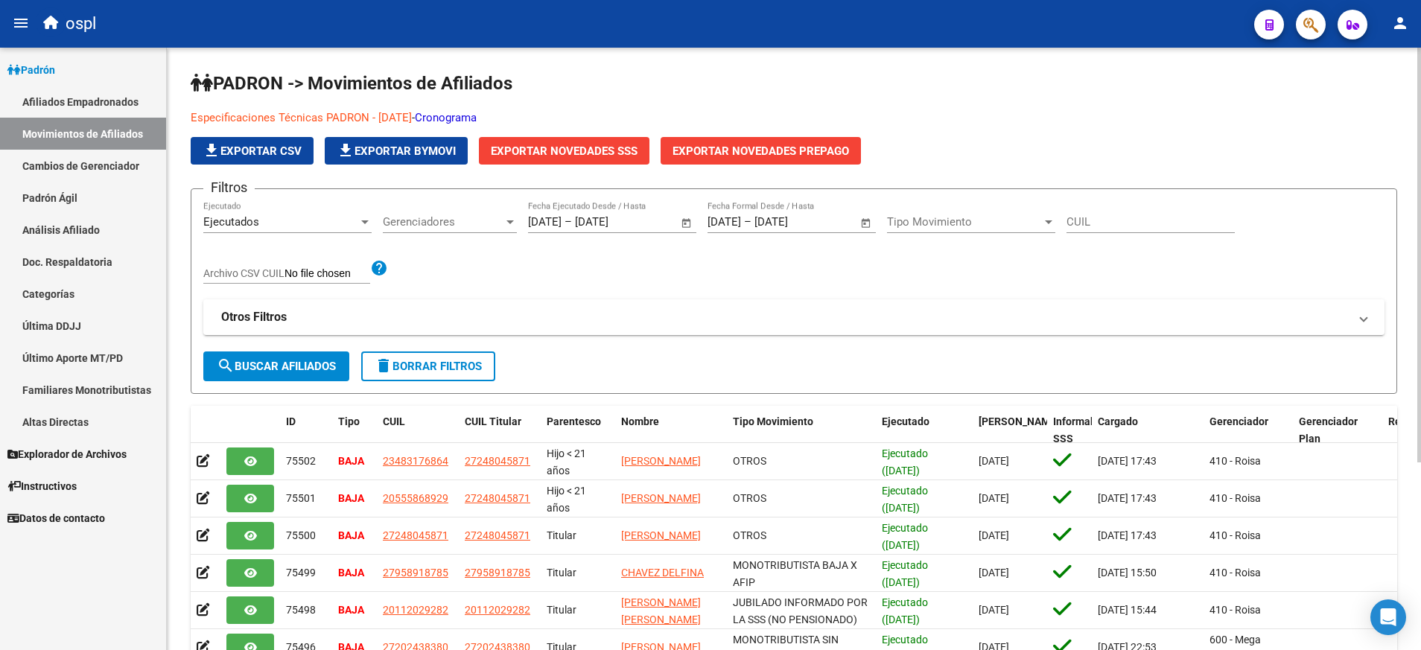
click at [509, 232] on div "Gerenciadores Gerenciadores" at bounding box center [450, 217] width 134 height 32
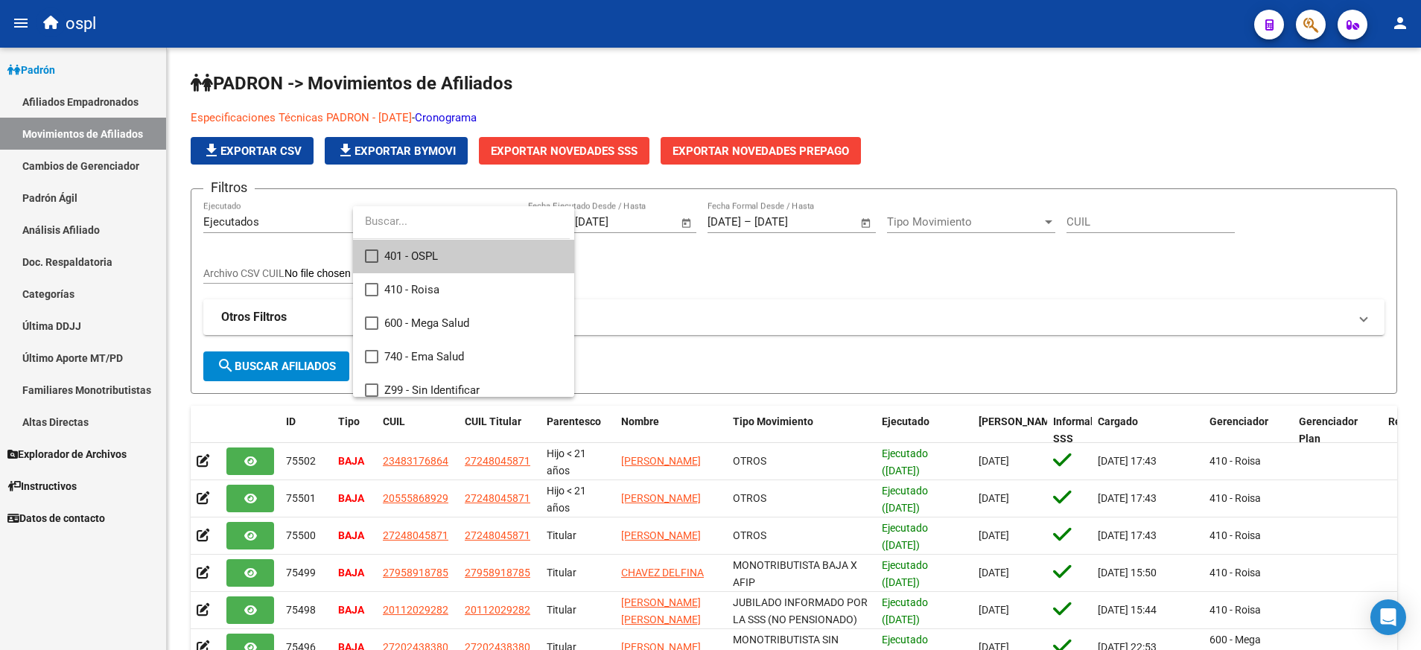
scroll to position [10, 0]
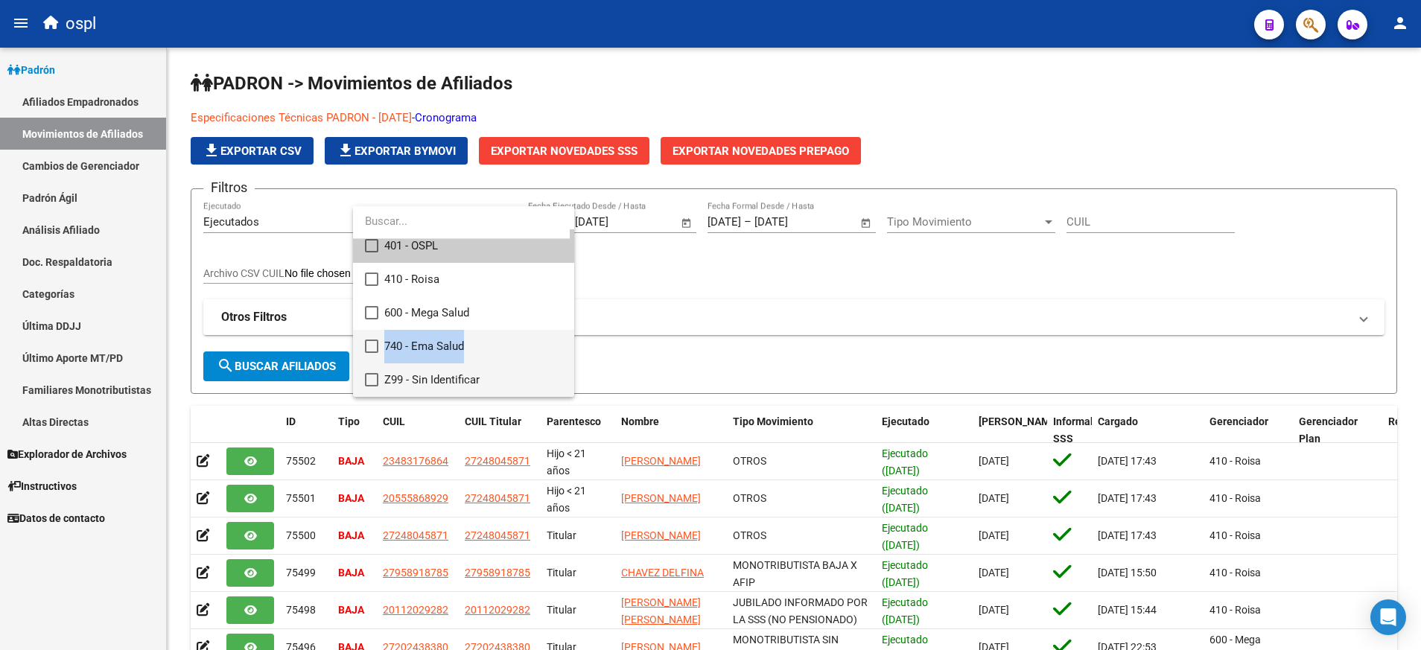
drag, startPoint x: 369, startPoint y: 374, endPoint x: 369, endPoint y: 337, distance: 36.5
click at [369, 337] on div "401 - OSPL 410 - Roisa 600 - Mega Salud 740 - Ema Salud Z99 - Sin Identificar" at bounding box center [463, 301] width 221 height 191
click at [369, 337] on mat-option "740 - Ema Salud" at bounding box center [463, 347] width 221 height 34
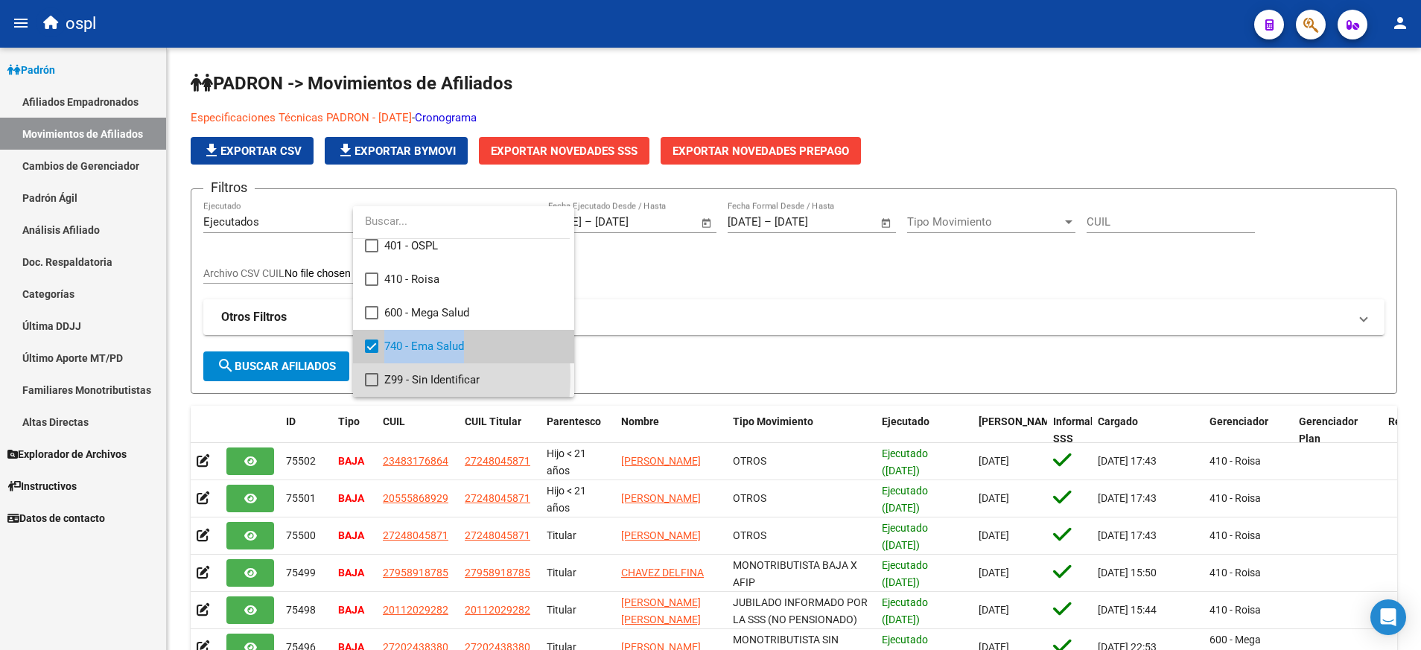
click at [375, 377] on mat-pseudo-checkbox at bounding box center [371, 379] width 13 height 13
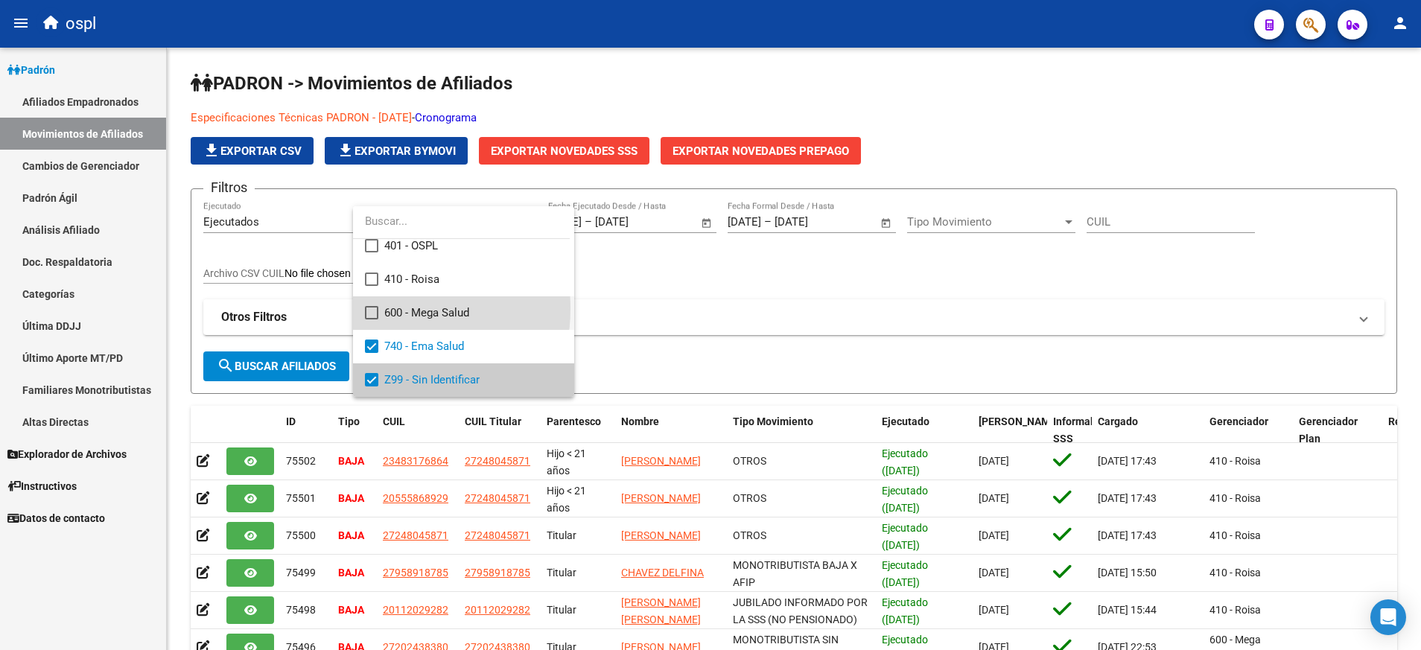
click at [375, 308] on mat-pseudo-checkbox at bounding box center [371, 312] width 13 height 13
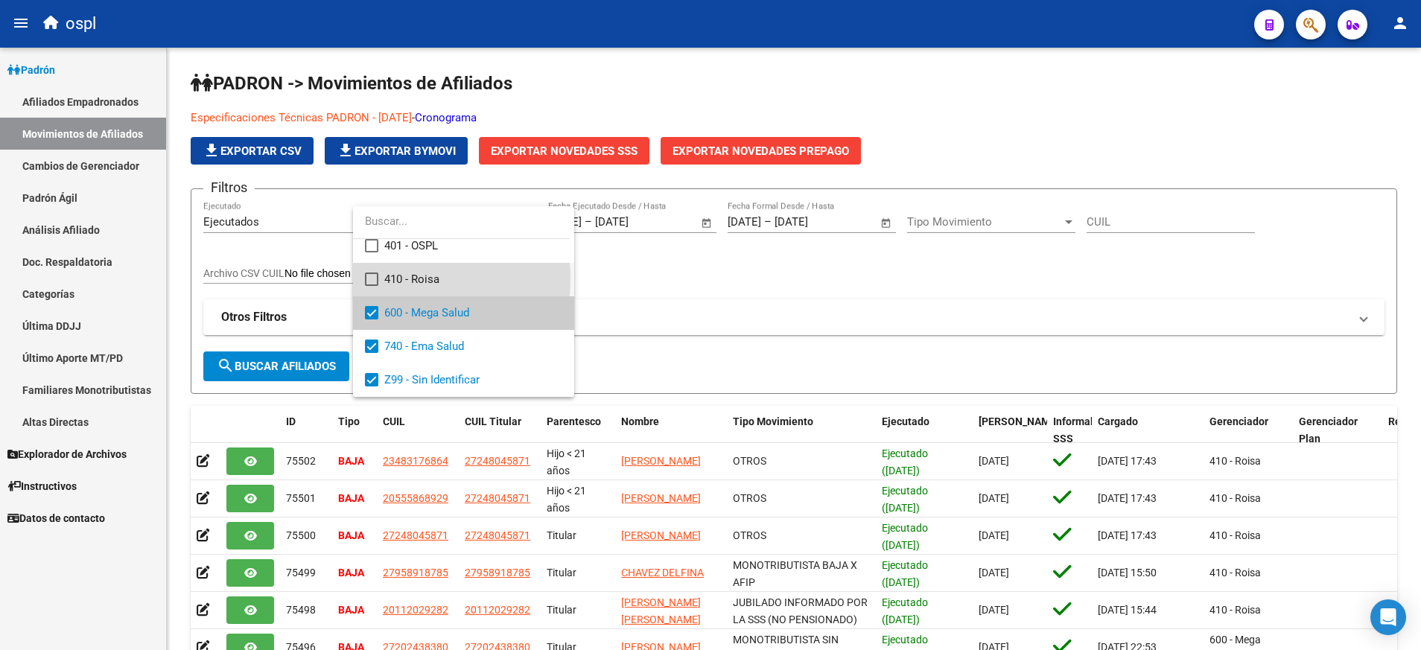
click at [374, 278] on mat-pseudo-checkbox at bounding box center [371, 279] width 13 height 13
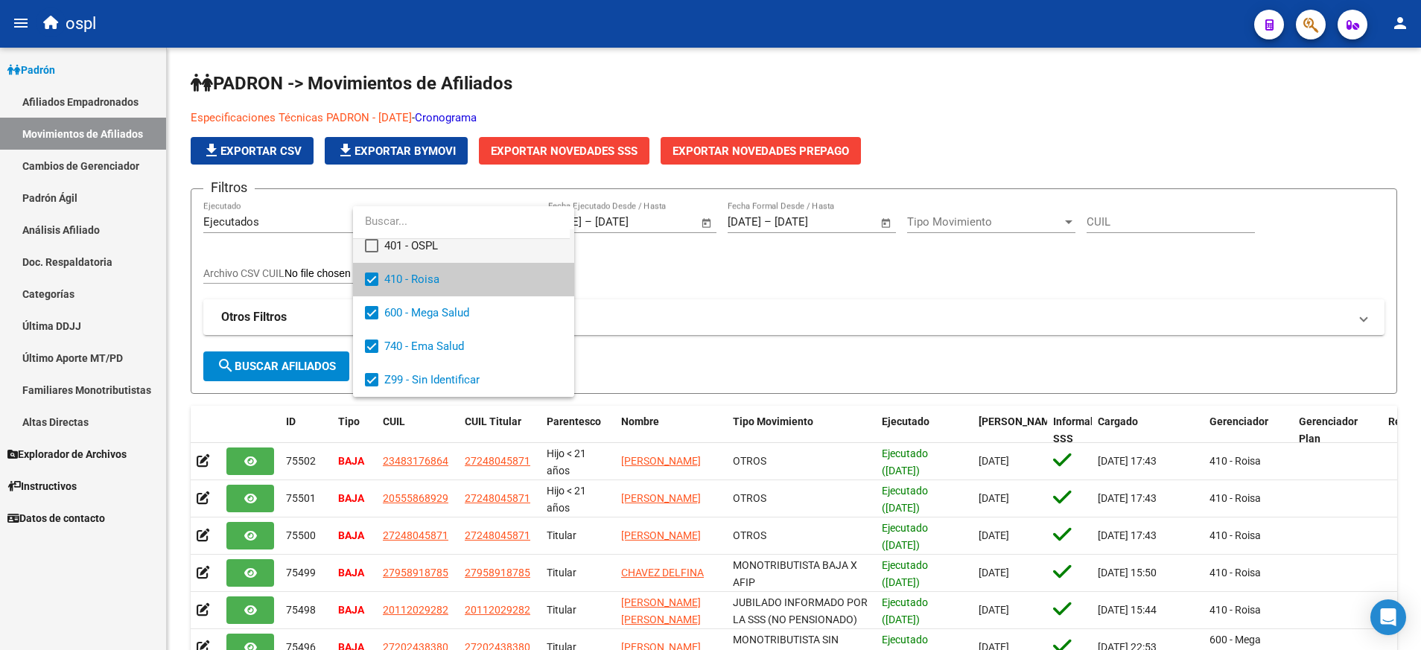
click at [372, 239] on mat-pseudo-checkbox at bounding box center [371, 245] width 13 height 13
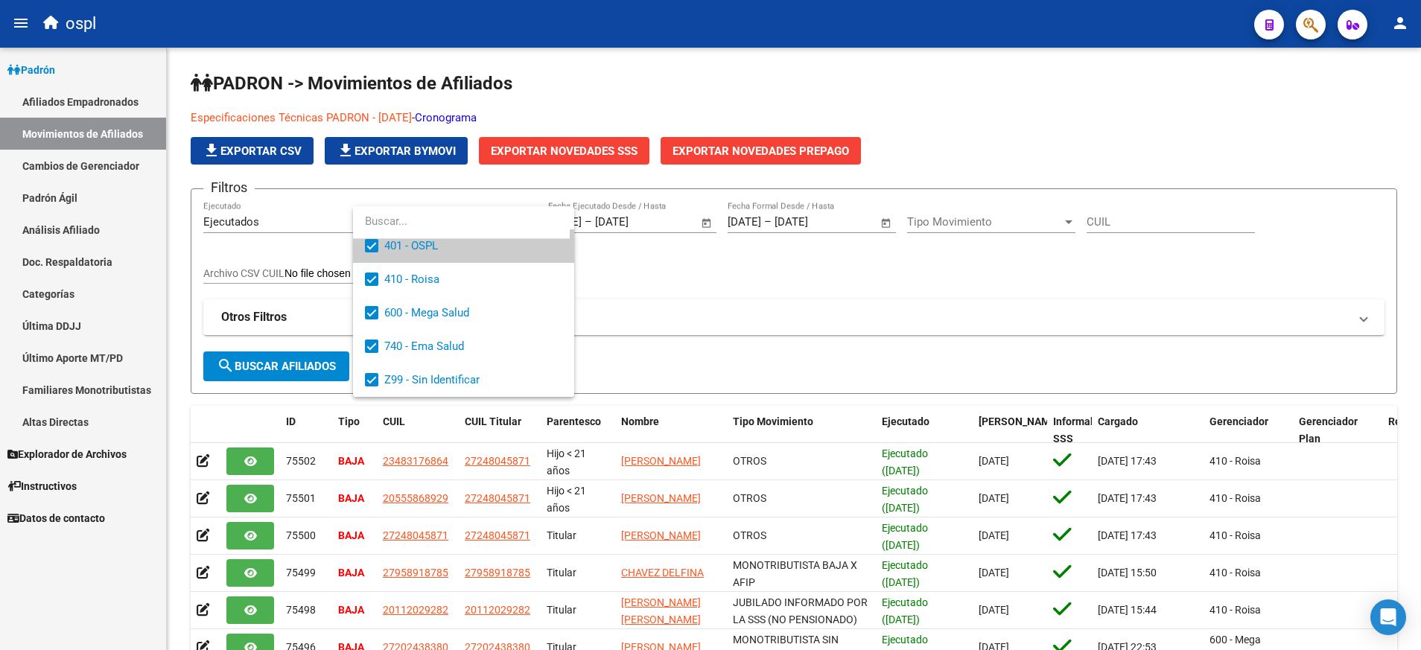
click at [669, 275] on div at bounding box center [710, 325] width 1421 height 650
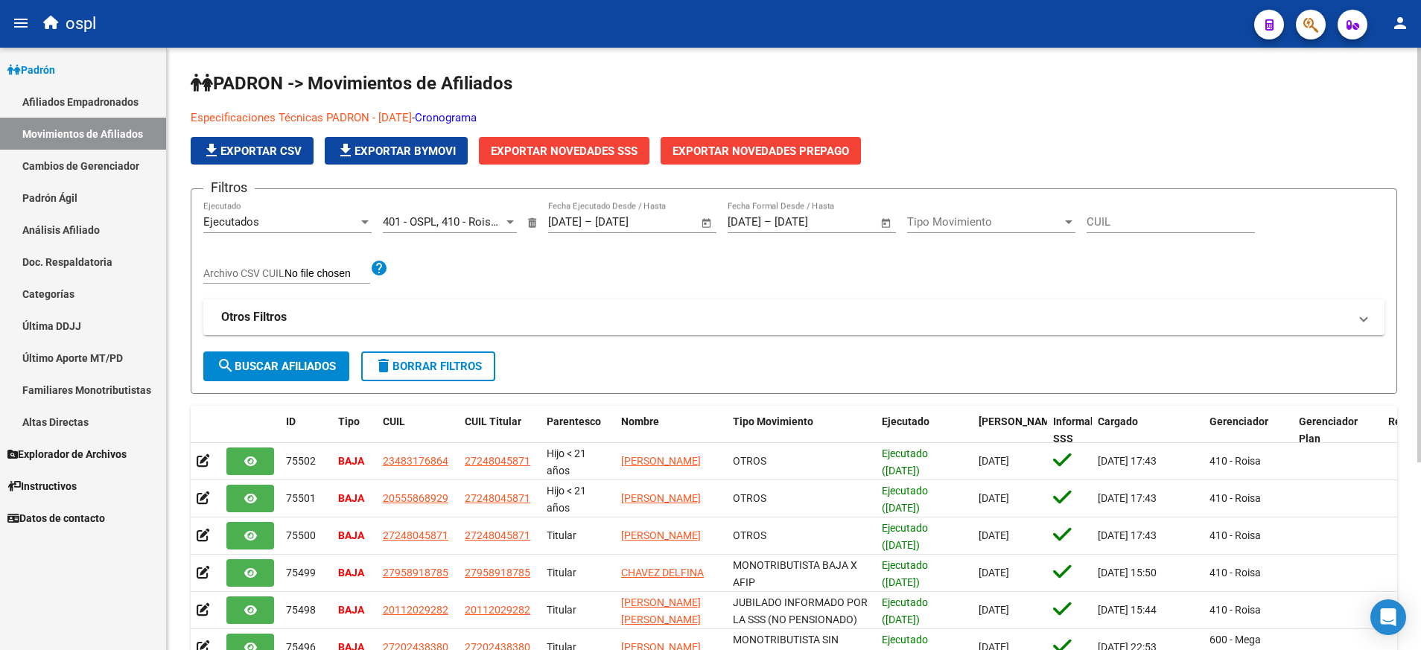
click at [1064, 229] on div "Tipo Movimiento Tipo Movimiento" at bounding box center [991, 217] width 168 height 32
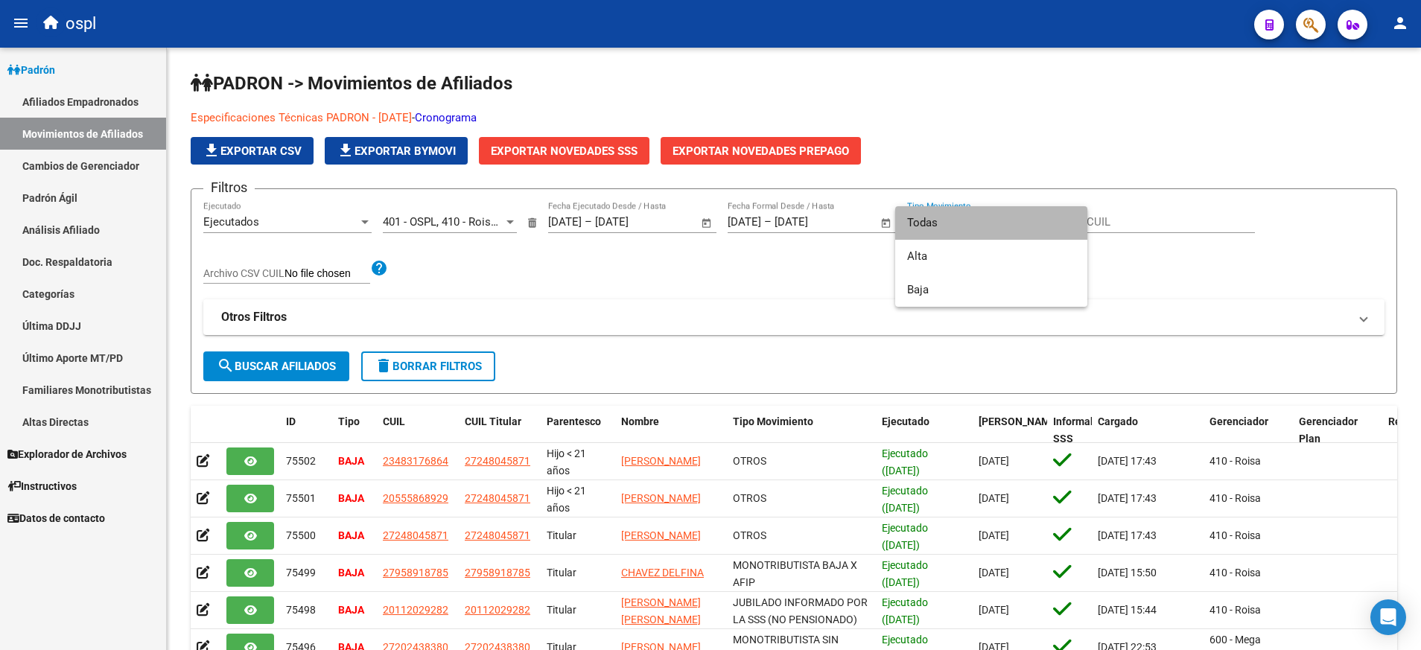
click at [1056, 225] on span "Todas" at bounding box center [991, 223] width 168 height 34
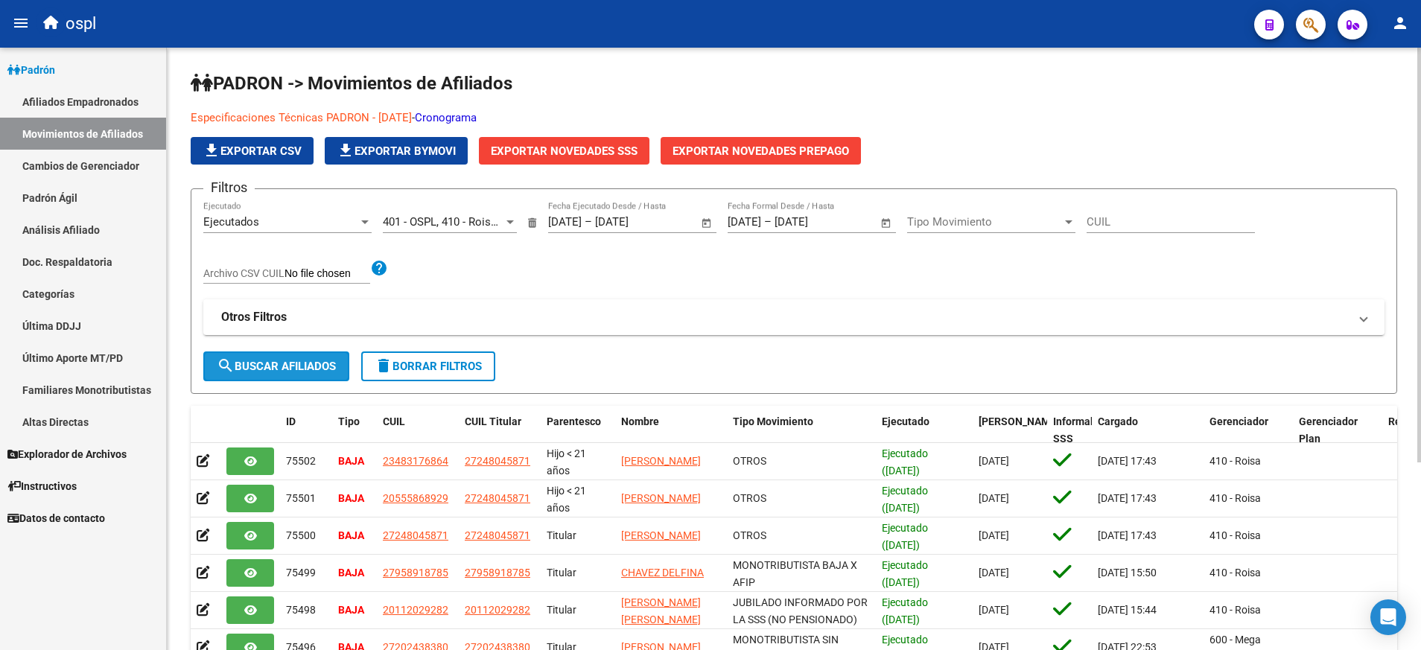
click at [299, 361] on span "search Buscar Afiliados" at bounding box center [276, 366] width 119 height 13
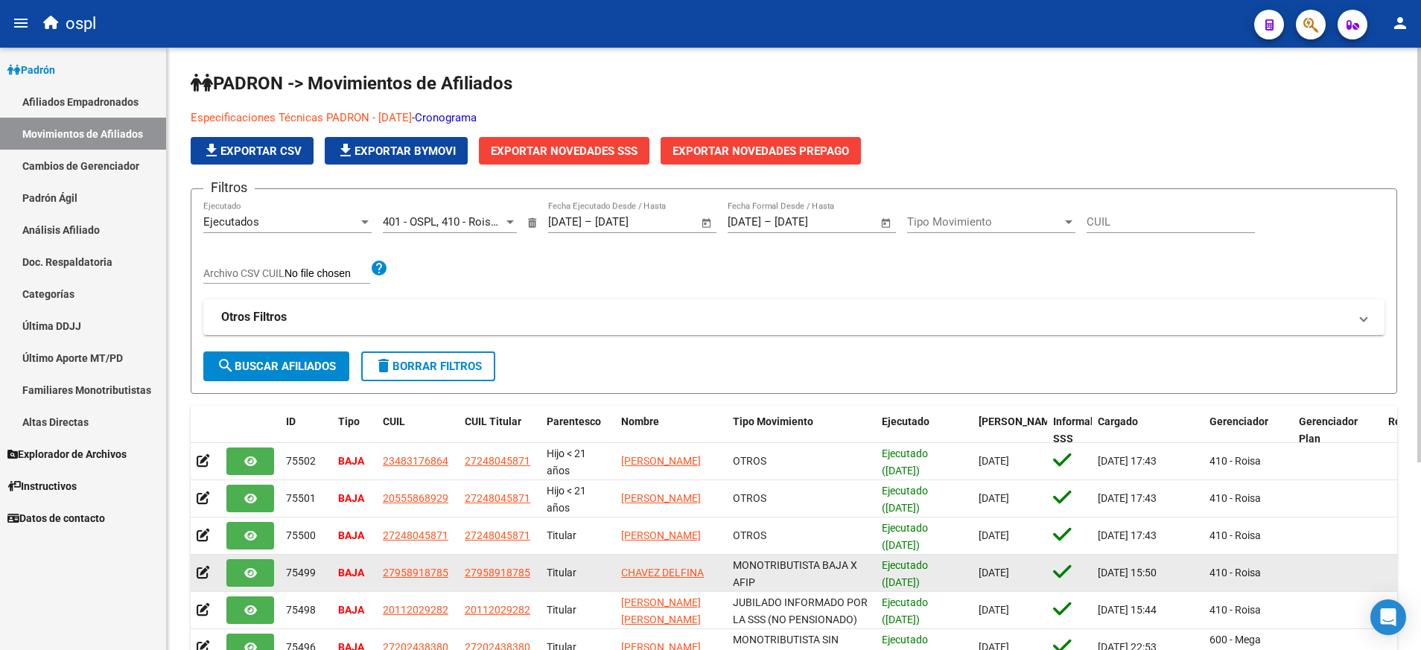
scroll to position [1, 0]
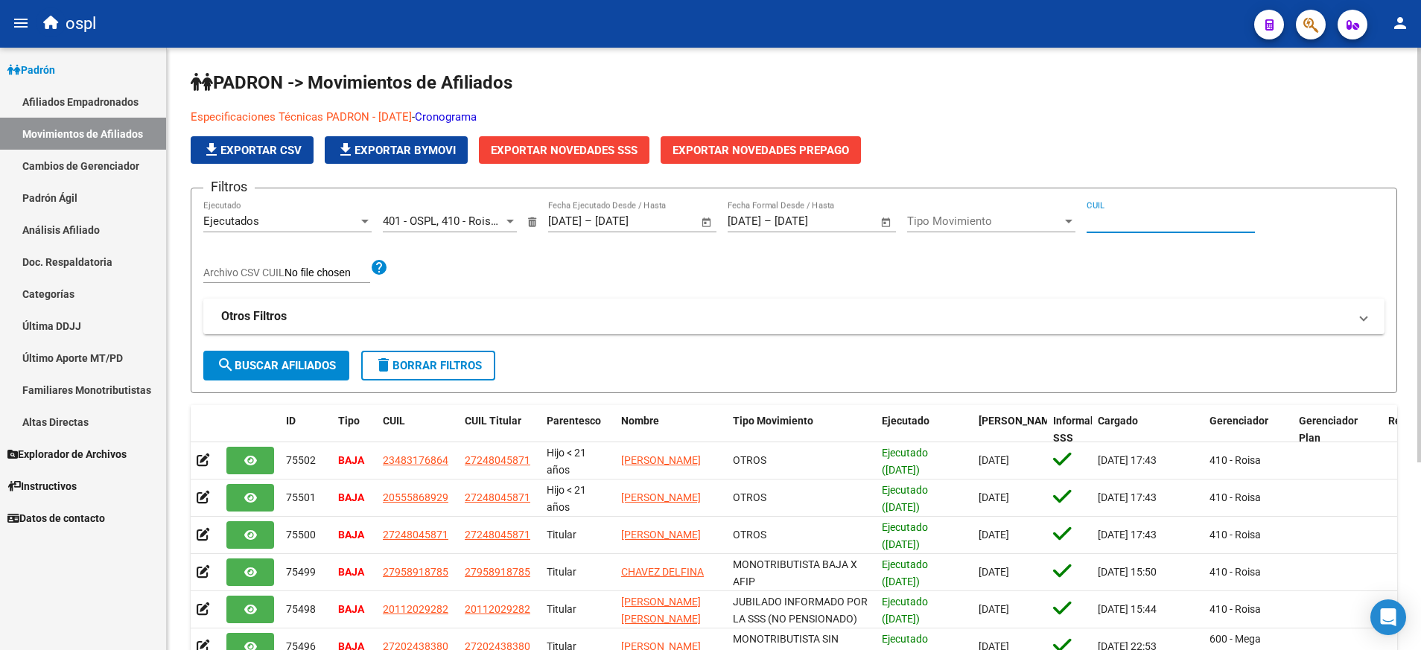
click at [1127, 226] on input "CUIL" at bounding box center [1170, 220] width 168 height 13
paste input "27248045871"
click at [283, 349] on div "Filtros Ejecutados Ejecutado 401 - OSPL, 410 - Roisa, 600 - Mega Salud, 740 - E…" at bounding box center [793, 275] width 1181 height 150
click at [288, 367] on span "search Buscar Afiliados" at bounding box center [276, 365] width 119 height 13
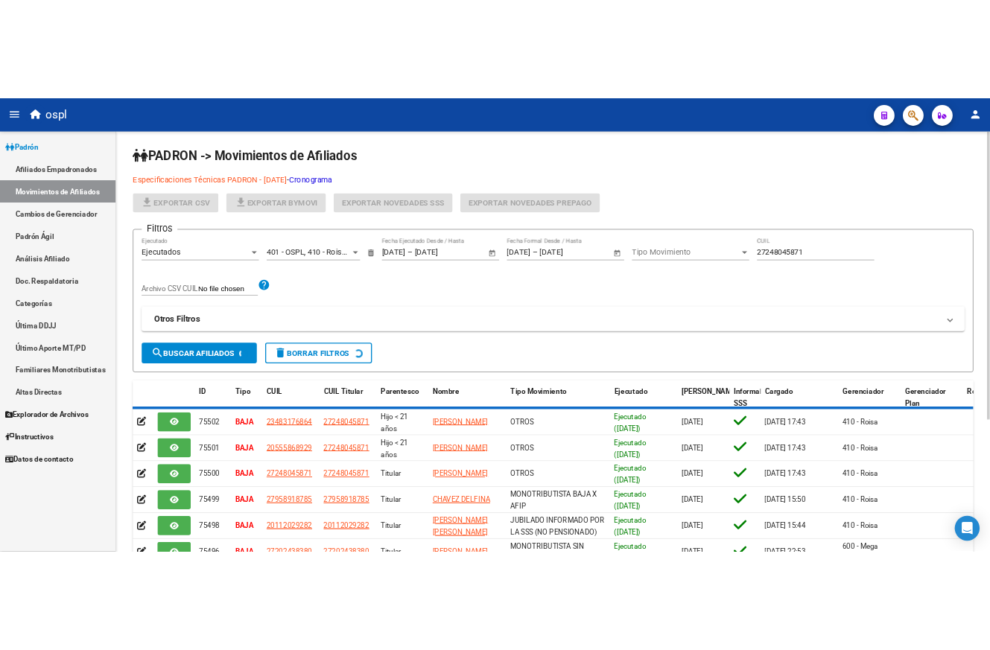
scroll to position [0, 0]
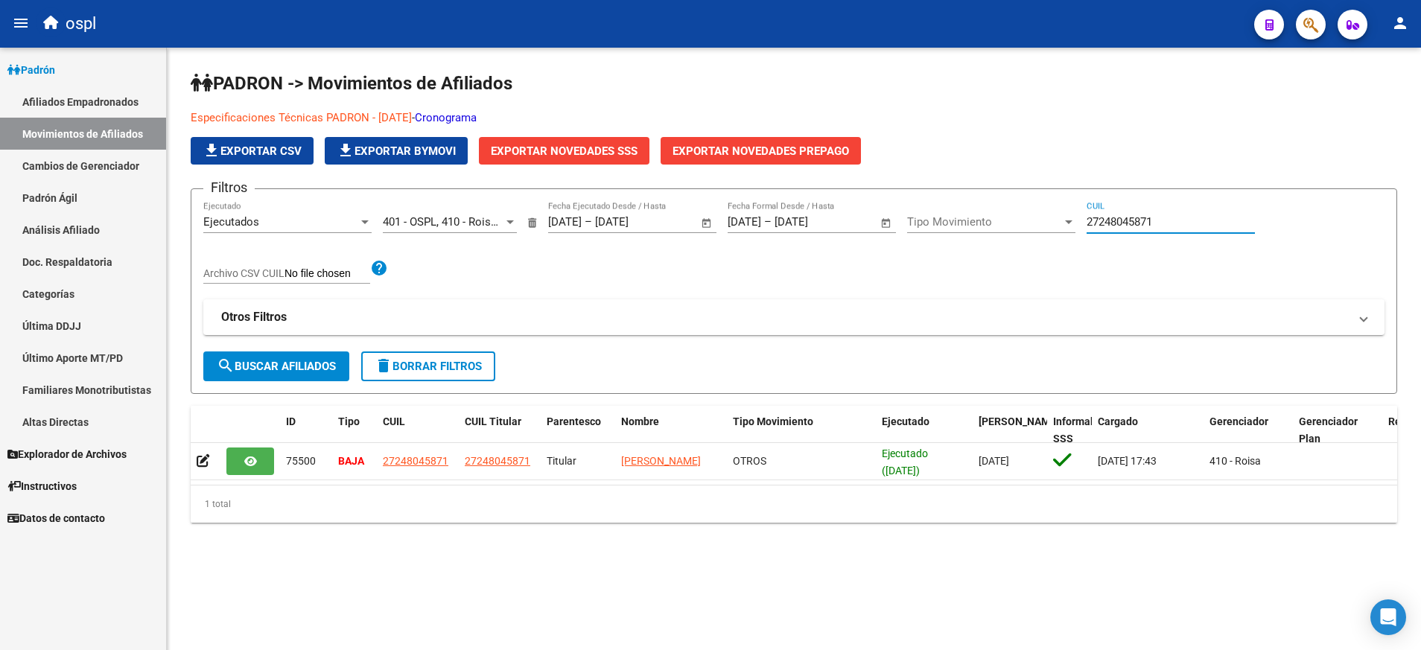
click at [1156, 223] on input "27248045871" at bounding box center [1170, 221] width 168 height 13
type input "2"
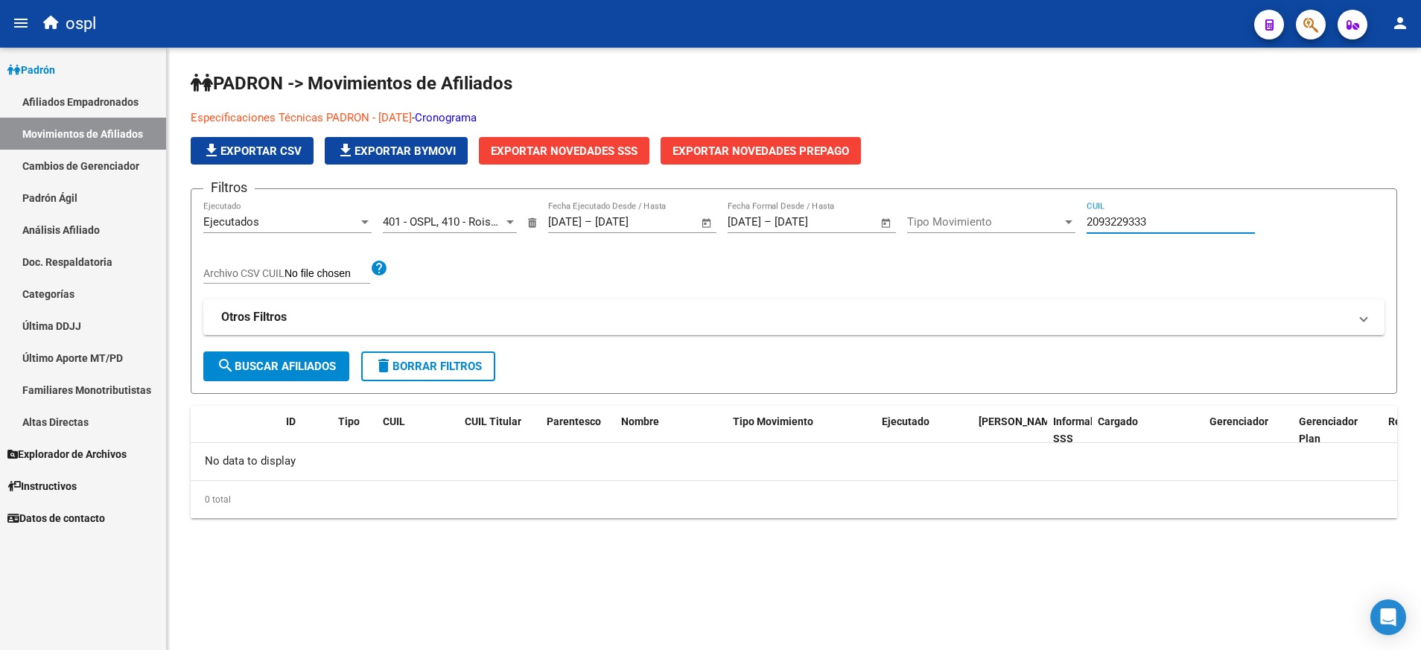
click at [1156, 223] on input "2093229333" at bounding box center [1170, 221] width 168 height 13
type input "2093229333"
click at [556, 141] on button "Exportar Novedades SSS" at bounding box center [564, 151] width 171 height 28
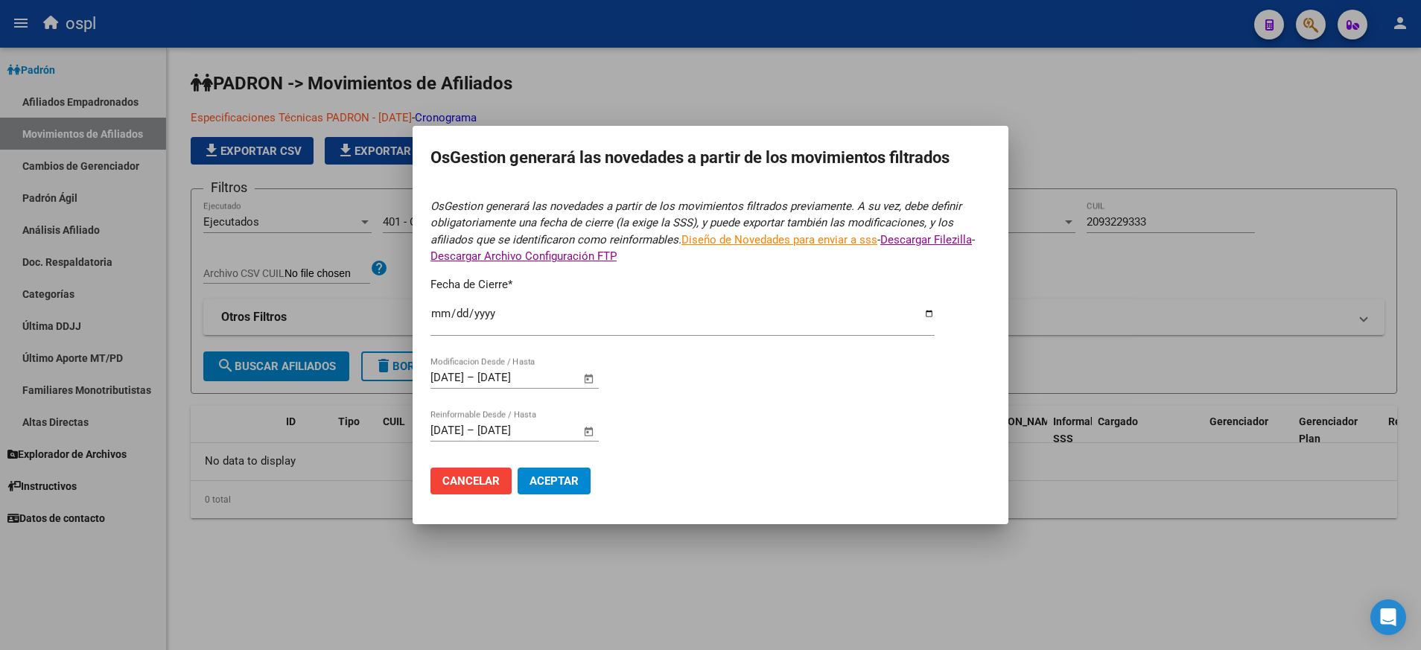
type input "[DATE]"
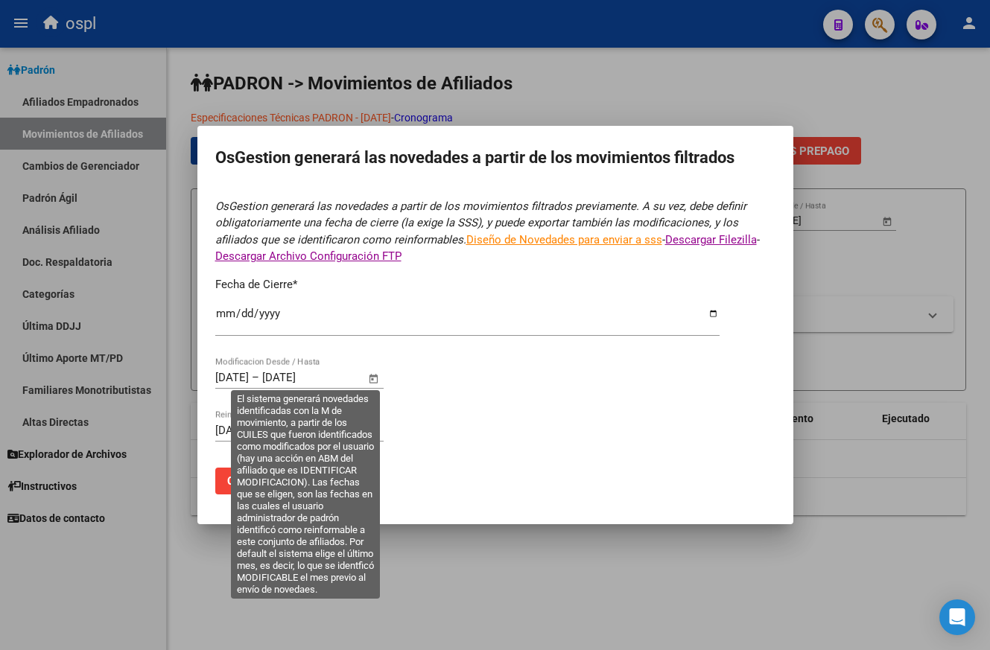
click at [375, 380] on span "Open calendar" at bounding box center [373, 378] width 36 height 36
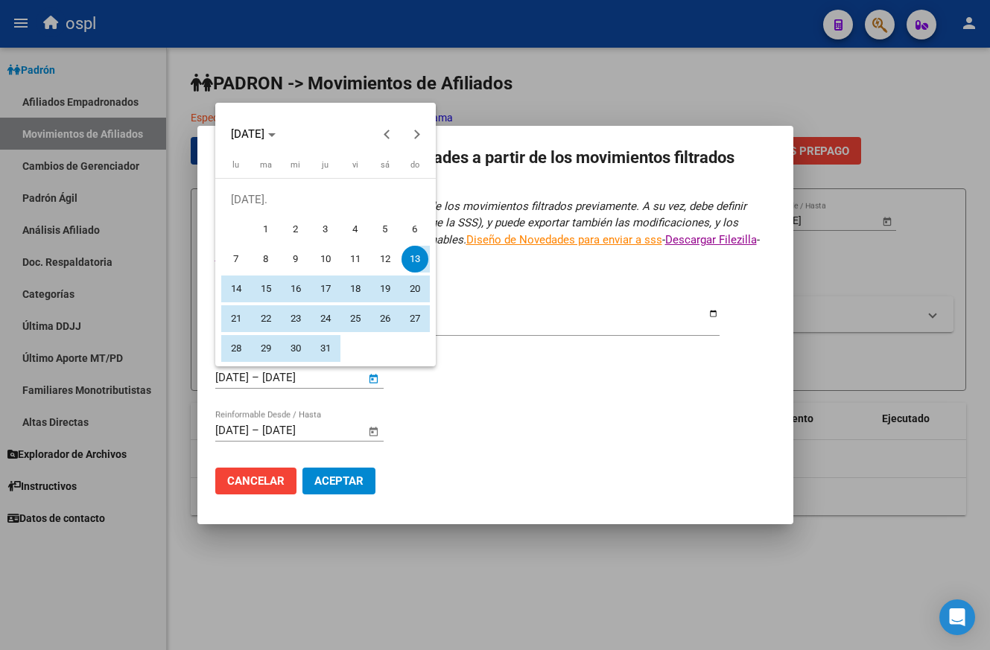
click at [260, 238] on span "1" at bounding box center [265, 229] width 27 height 27
type input "[DATE]"
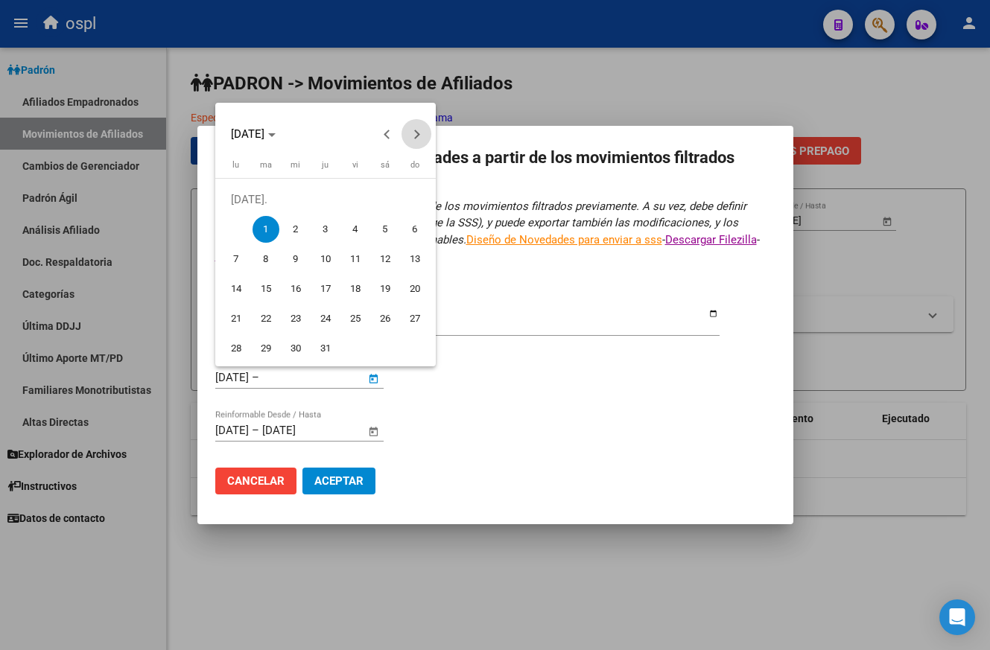
click at [420, 138] on span "Next month" at bounding box center [416, 134] width 30 height 30
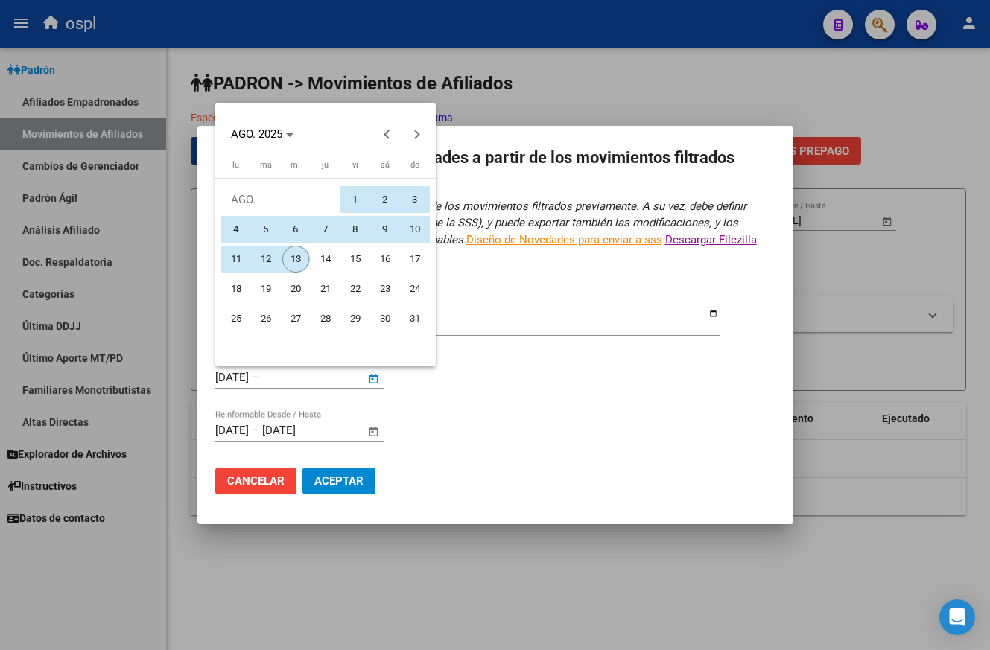
click at [296, 261] on span "13" at bounding box center [295, 259] width 27 height 27
type input "[DATE]"
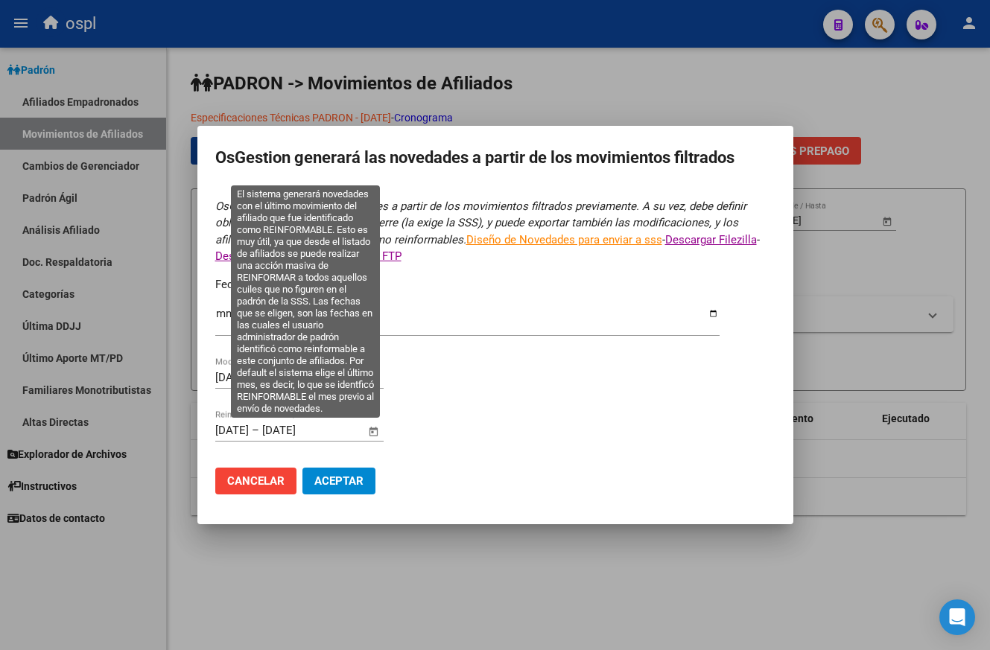
click at [370, 433] on span "Open calendar" at bounding box center [373, 431] width 36 height 36
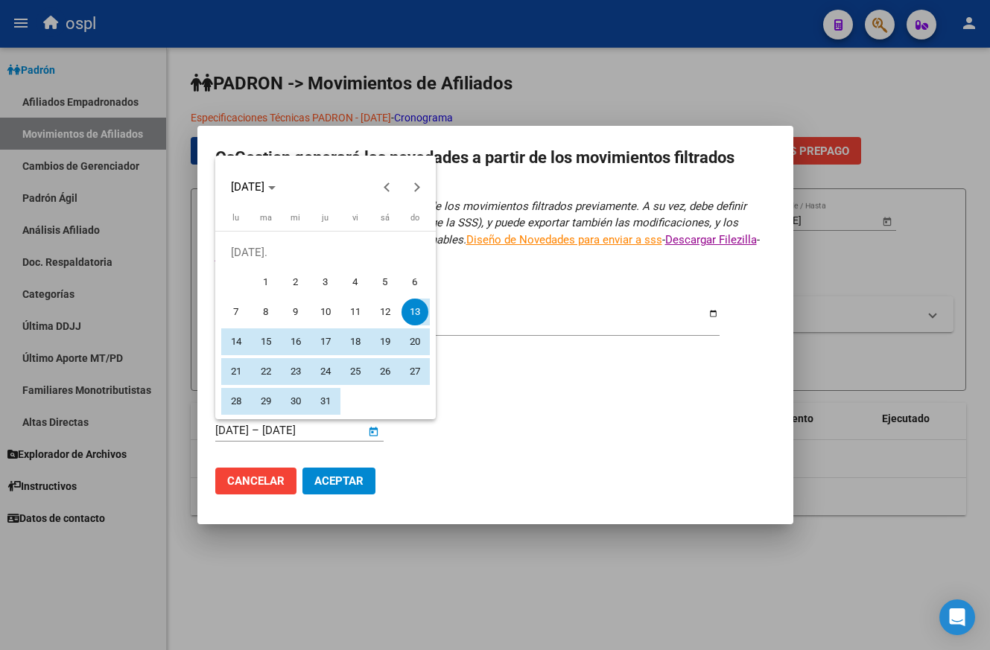
click at [263, 282] on span "1" at bounding box center [265, 282] width 27 height 27
type input "[DATE]"
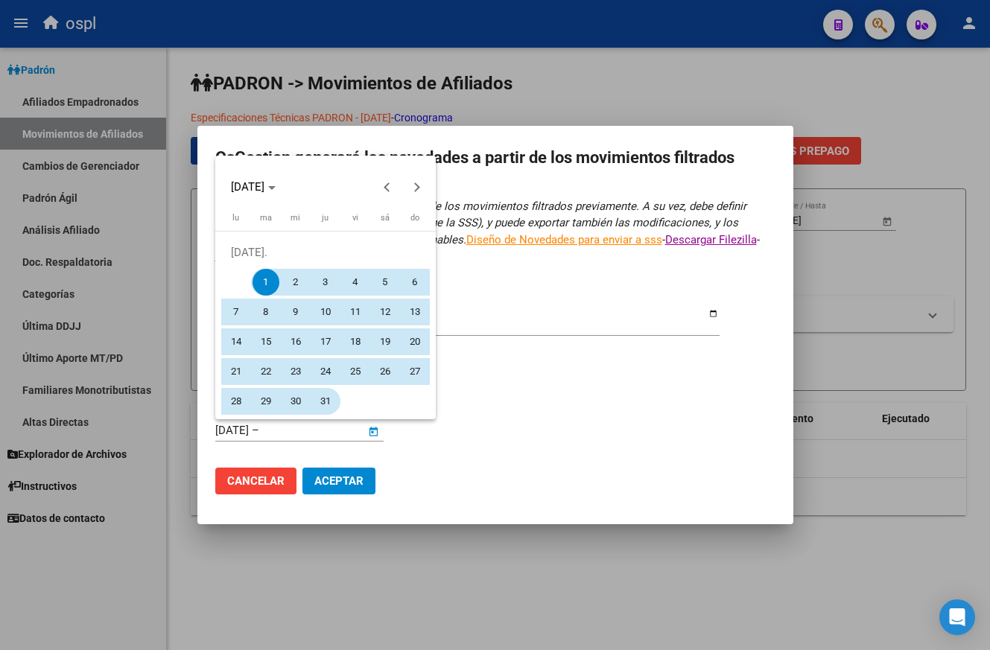
click at [329, 389] on span "31" at bounding box center [325, 401] width 27 height 27
type input "[DATE]"
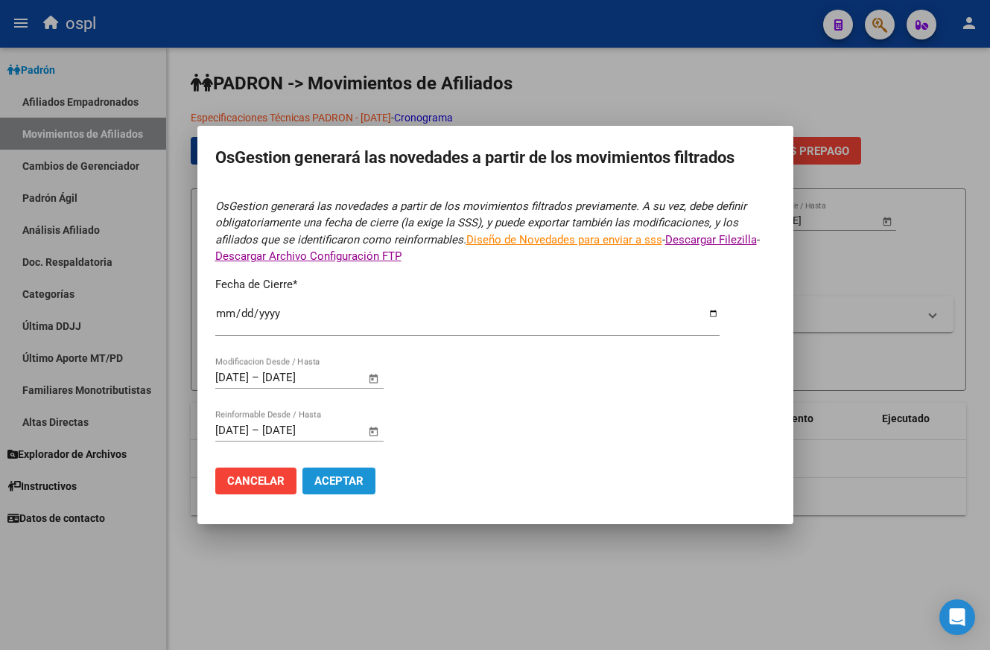
click at [345, 482] on span "Aceptar" at bounding box center [338, 480] width 49 height 13
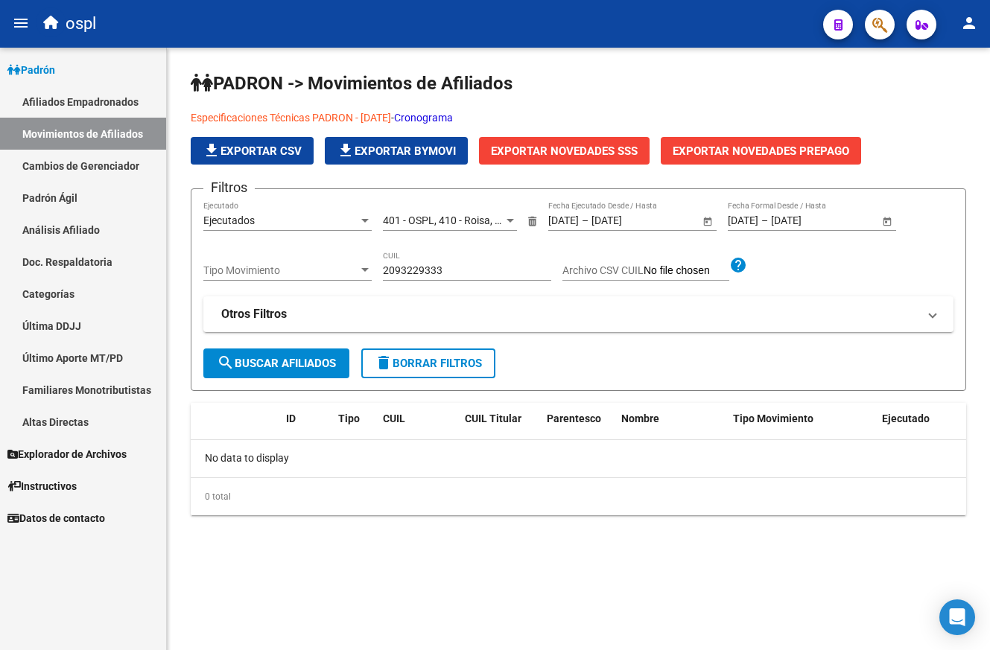
click at [544, 509] on div "0 total" at bounding box center [578, 496] width 775 height 37
click at [451, 269] on input "2093229333" at bounding box center [467, 270] width 168 height 13
type input "2"
click at [304, 348] on div "Filtros Ejecutados Ejecutado 401 - OSPL, 410 - Roisa, 600 - Mega Salud, 740 - E…" at bounding box center [578, 274] width 750 height 147
click at [304, 357] on span "search Buscar Afiliados" at bounding box center [276, 363] width 119 height 13
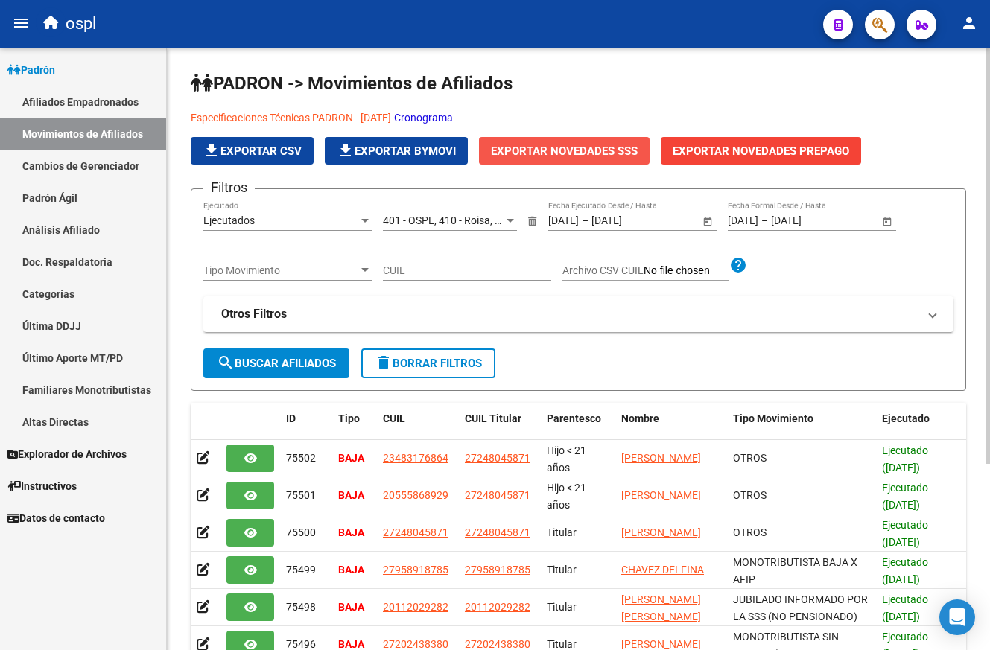
click at [557, 150] on span "Exportar Novedades SSS" at bounding box center [564, 150] width 147 height 13
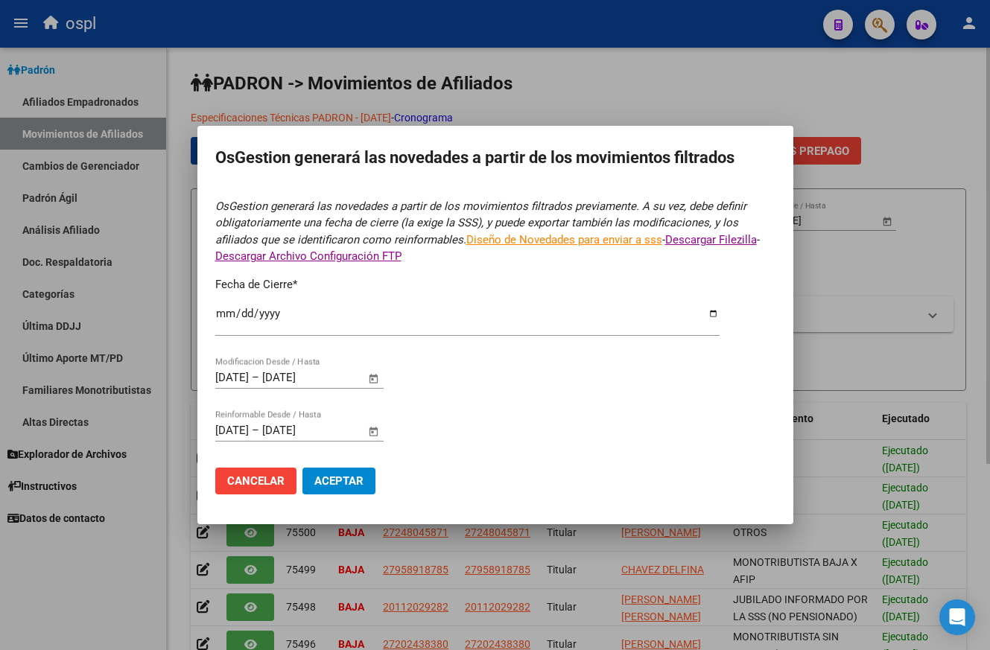
type input "[DATE]"
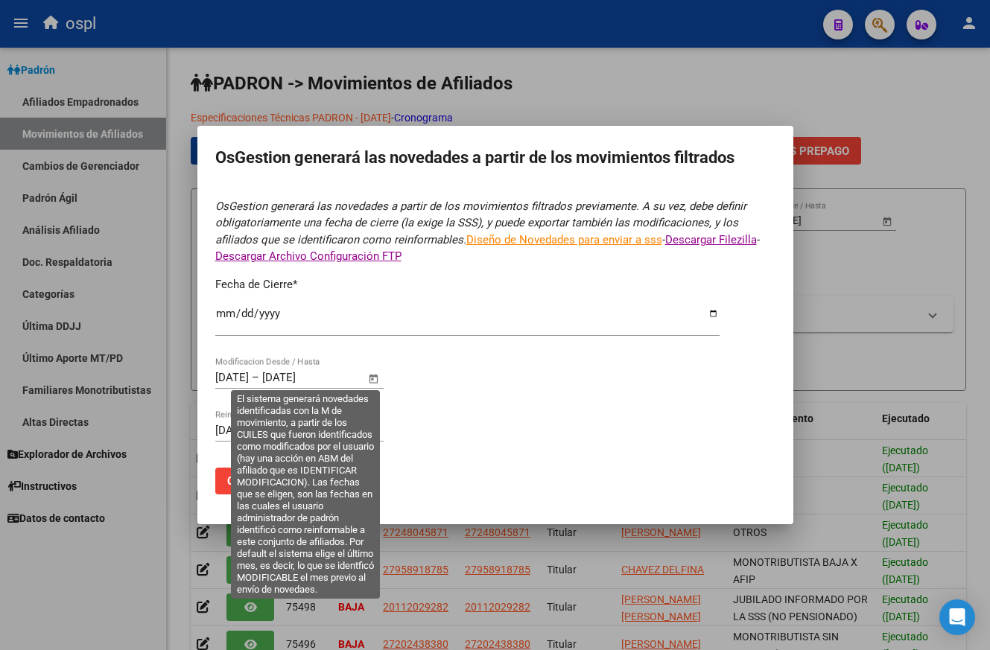
click at [375, 386] on span "Open calendar" at bounding box center [373, 378] width 36 height 36
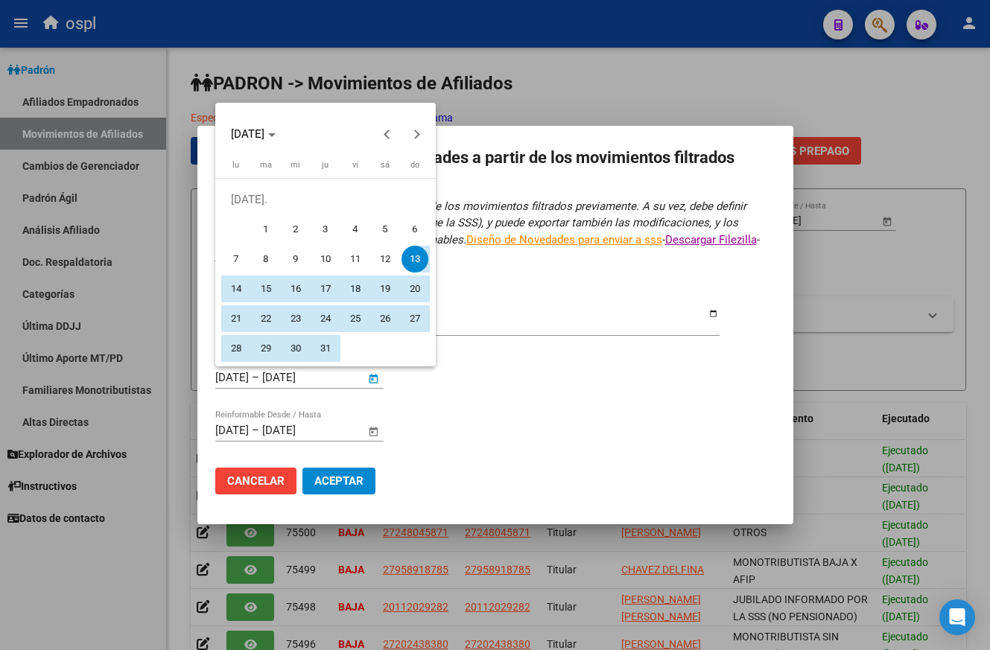
click at [263, 229] on span "1" at bounding box center [265, 229] width 27 height 27
type input "[DATE]"
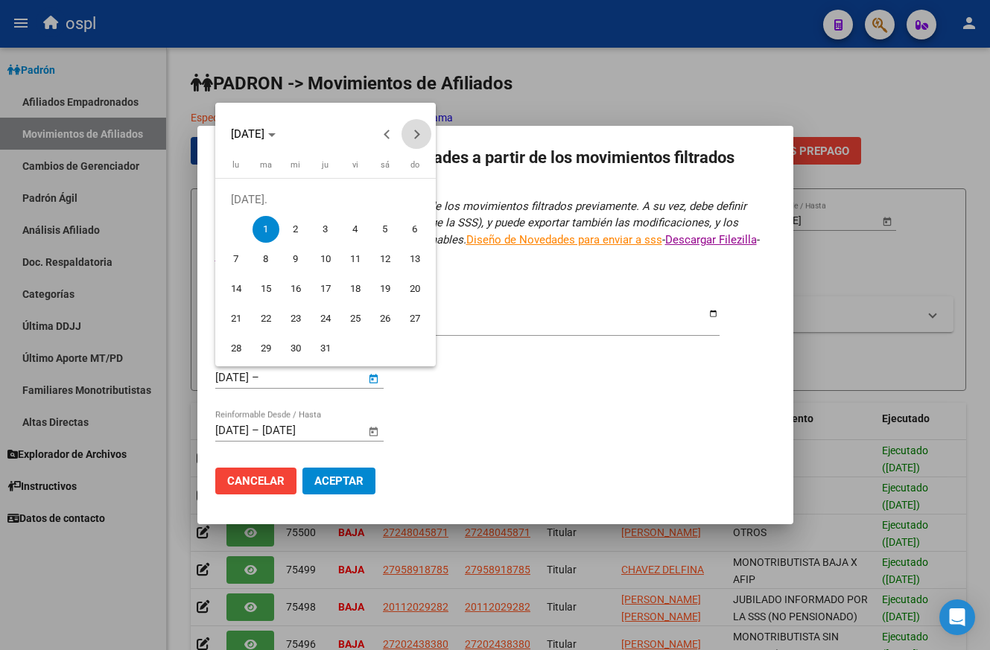
click at [415, 135] on button "Next month" at bounding box center [416, 134] width 30 height 30
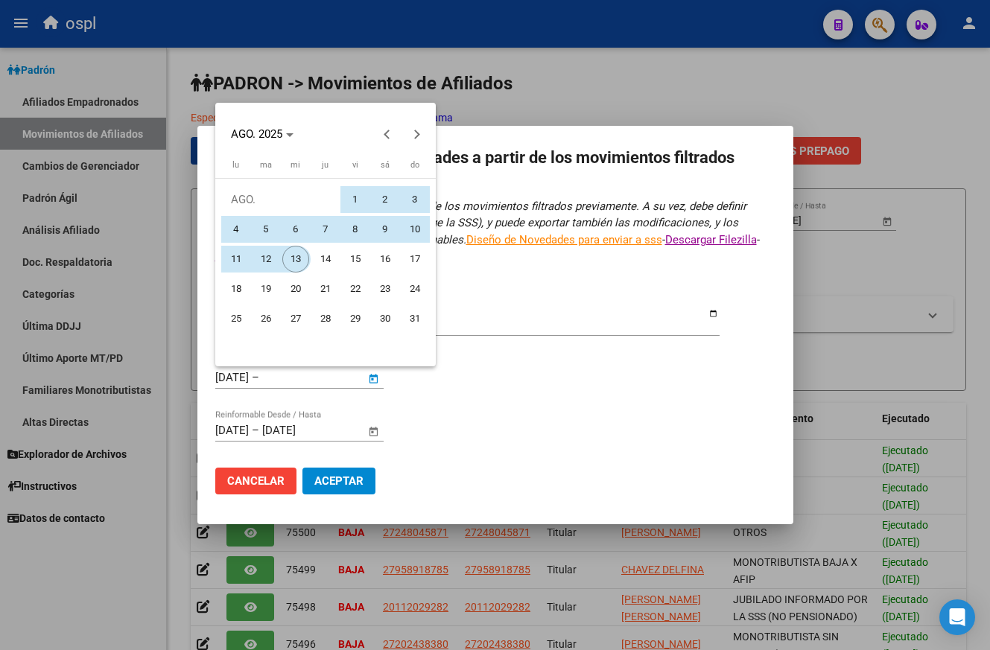
click at [293, 261] on span "13" at bounding box center [295, 259] width 27 height 27
type input "[DATE]"
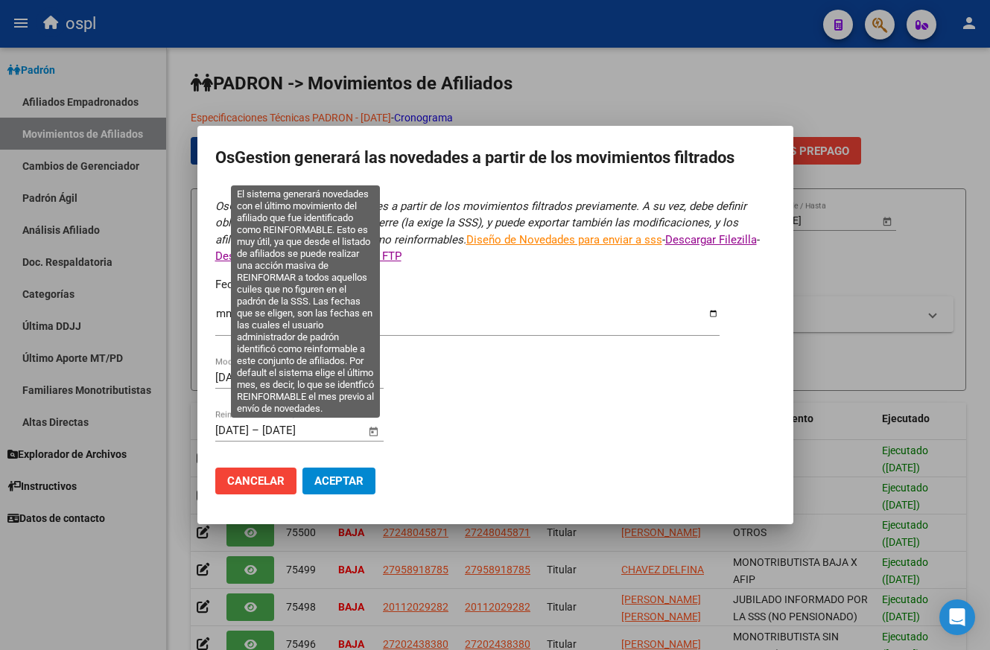
click at [366, 421] on span "Open calendar" at bounding box center [373, 431] width 36 height 36
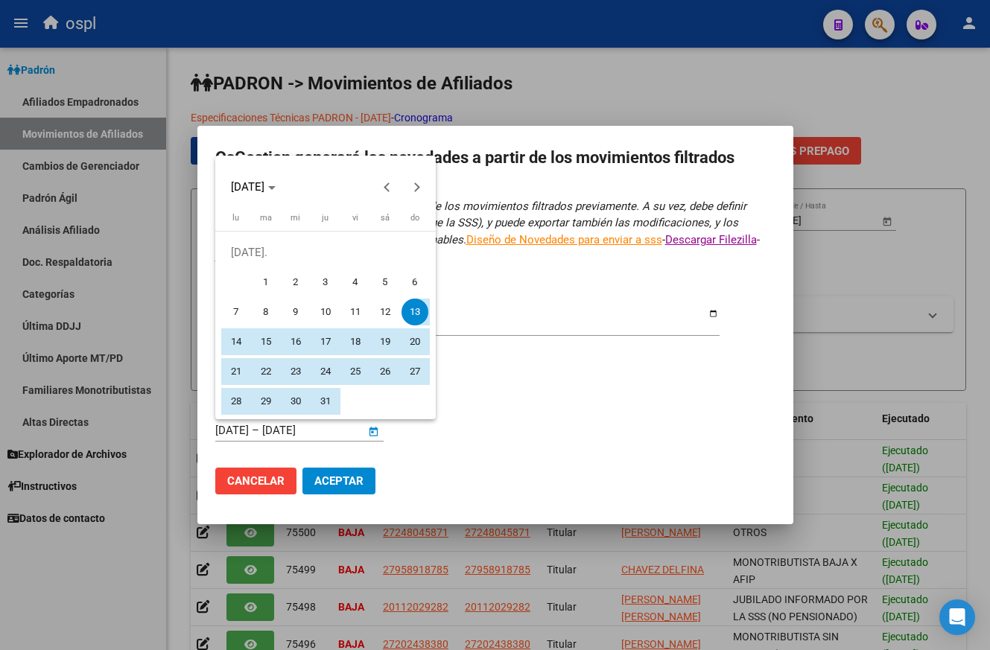
click at [257, 269] on button "1" at bounding box center [266, 282] width 30 height 30
type input "[DATE]"
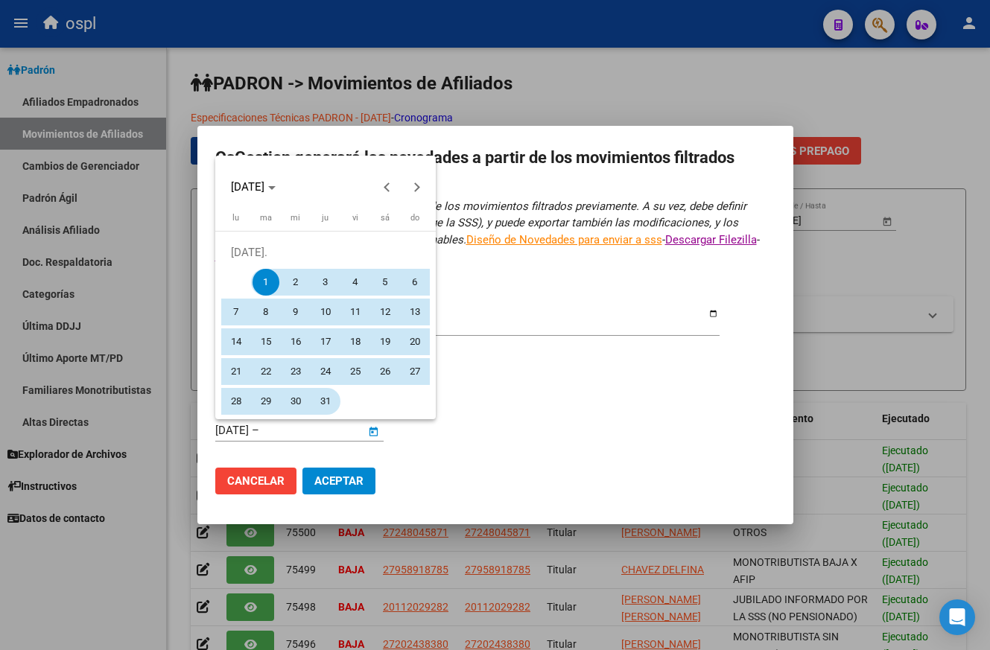
click at [319, 398] on span "31" at bounding box center [325, 401] width 27 height 27
type input "[DATE]"
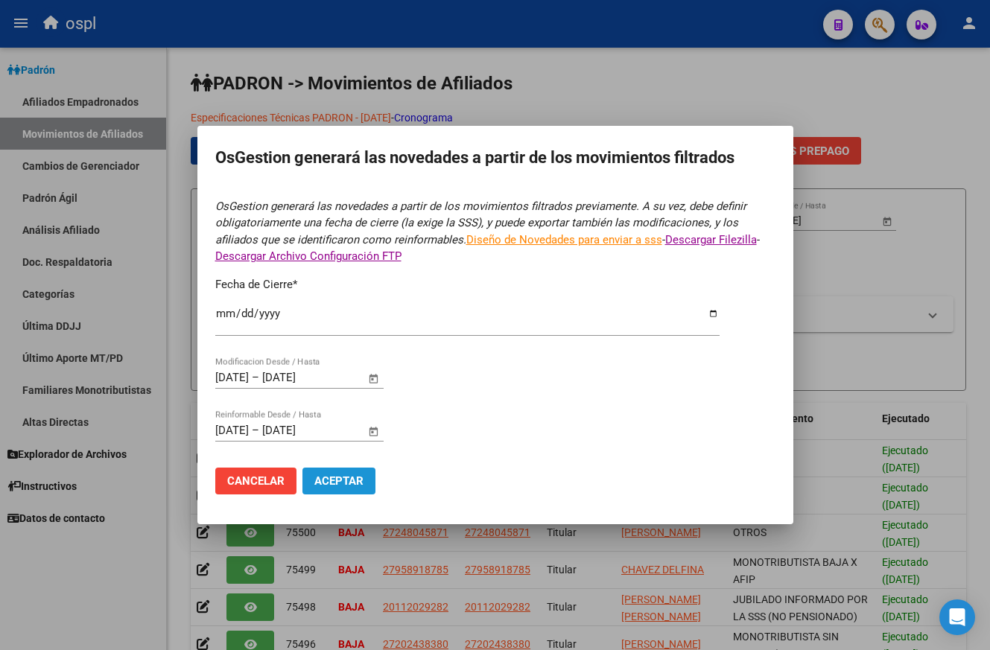
click at [343, 478] on span "Aceptar" at bounding box center [338, 480] width 49 height 13
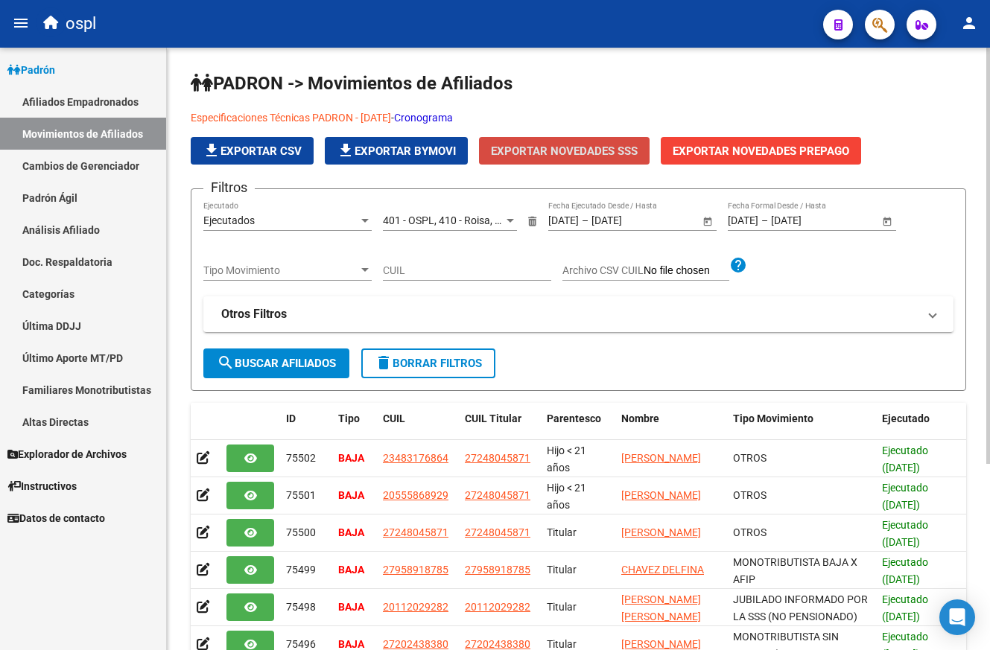
click at [588, 147] on span "Exportar Novedades SSS" at bounding box center [564, 150] width 147 height 13
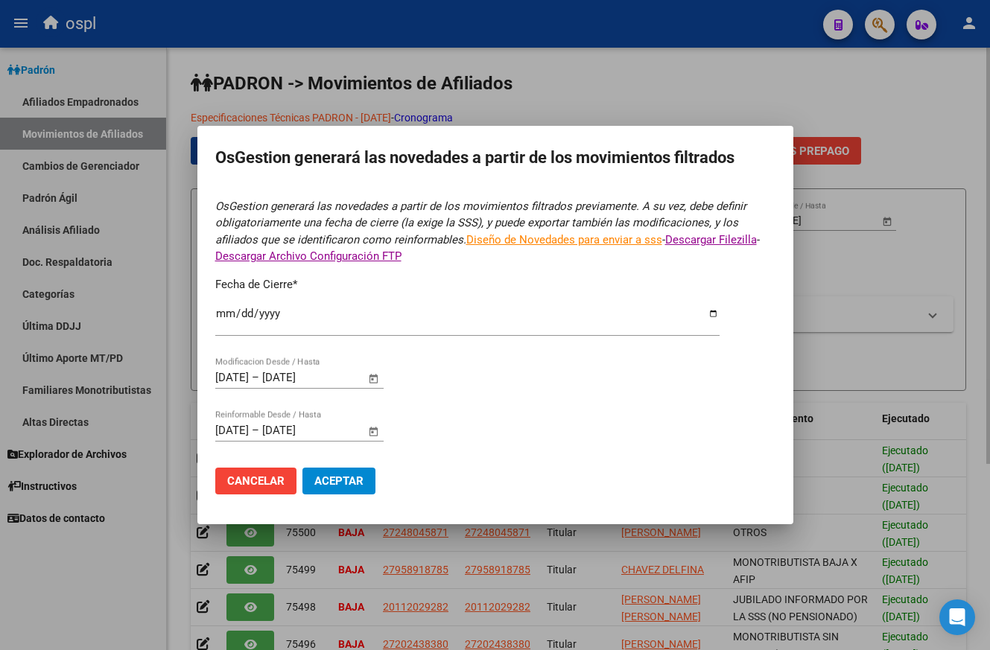
type input "[DATE]"
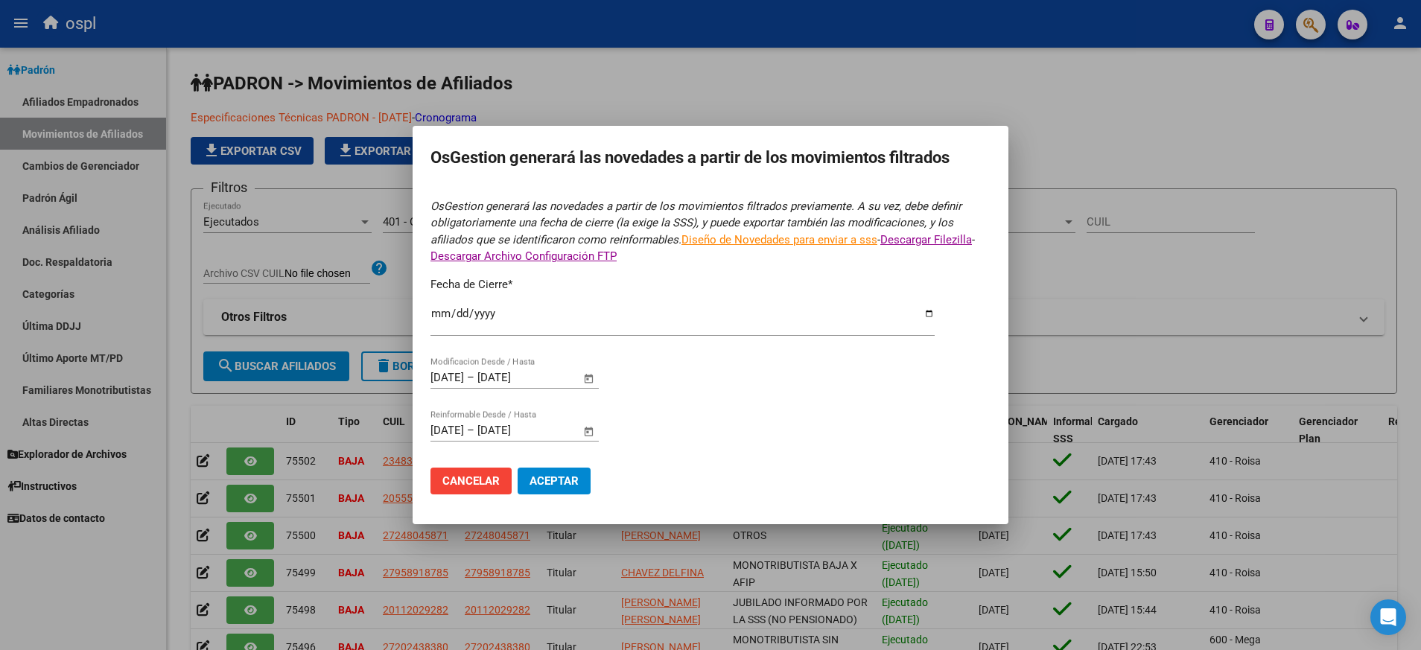
click at [482, 488] on button "Cancelar" at bounding box center [470, 481] width 81 height 27
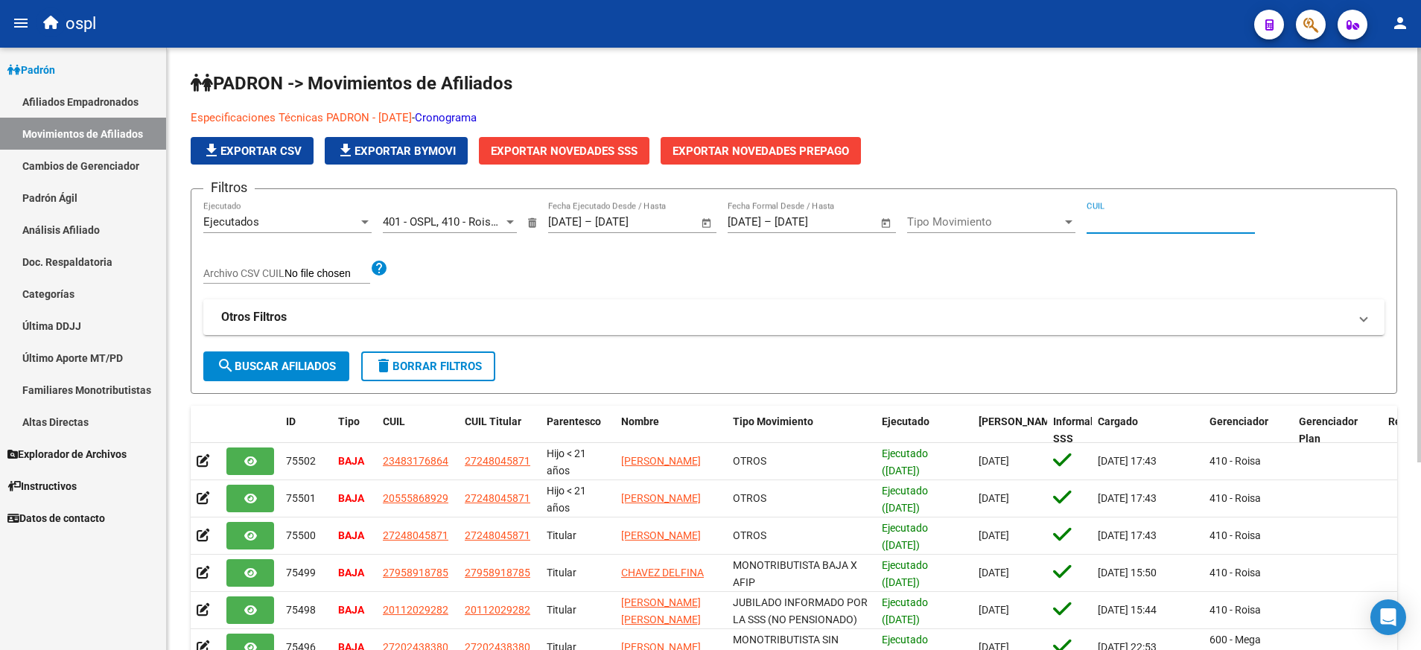
click at [1135, 217] on input "CUIL" at bounding box center [1170, 221] width 168 height 13
paste input "27274037356"
type input "27274037356"
click at [1135, 217] on input "27274037356" at bounding box center [1170, 221] width 168 height 13
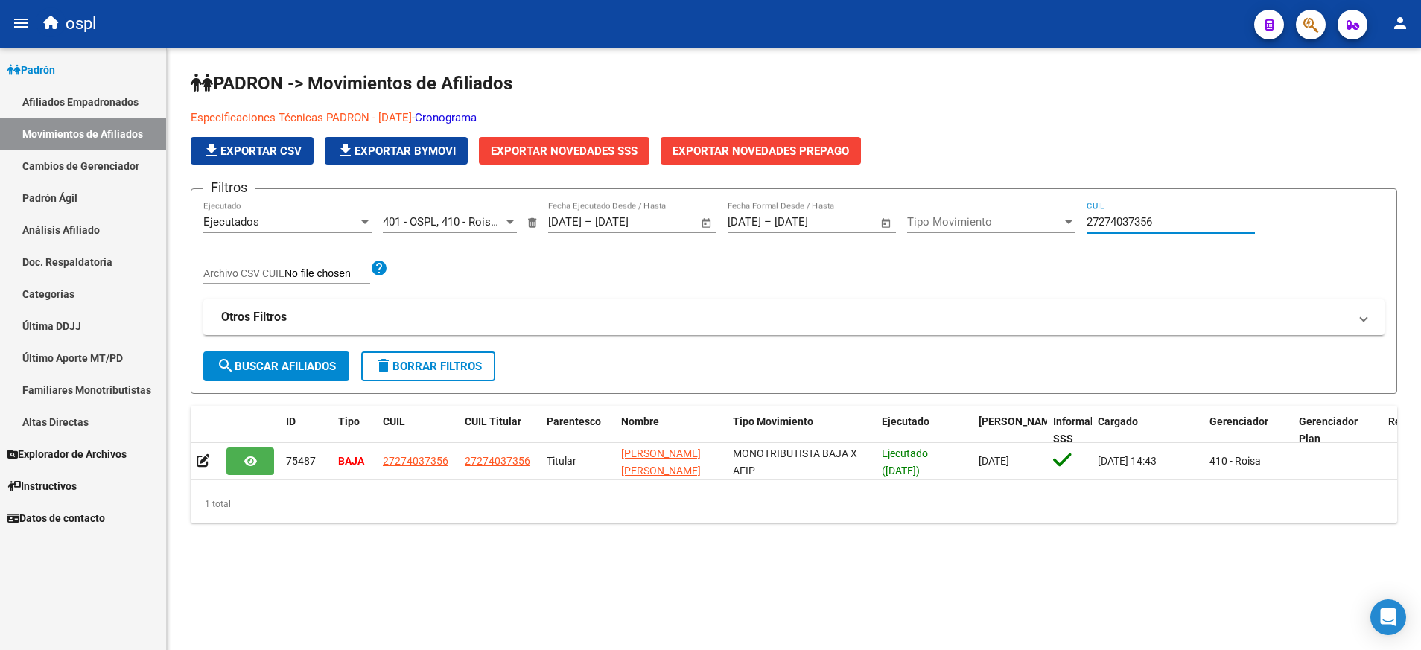
click at [1109, 223] on input "27274037356" at bounding box center [1170, 221] width 168 height 13
click at [286, 369] on span "search Buscar Afiliados" at bounding box center [276, 366] width 119 height 13
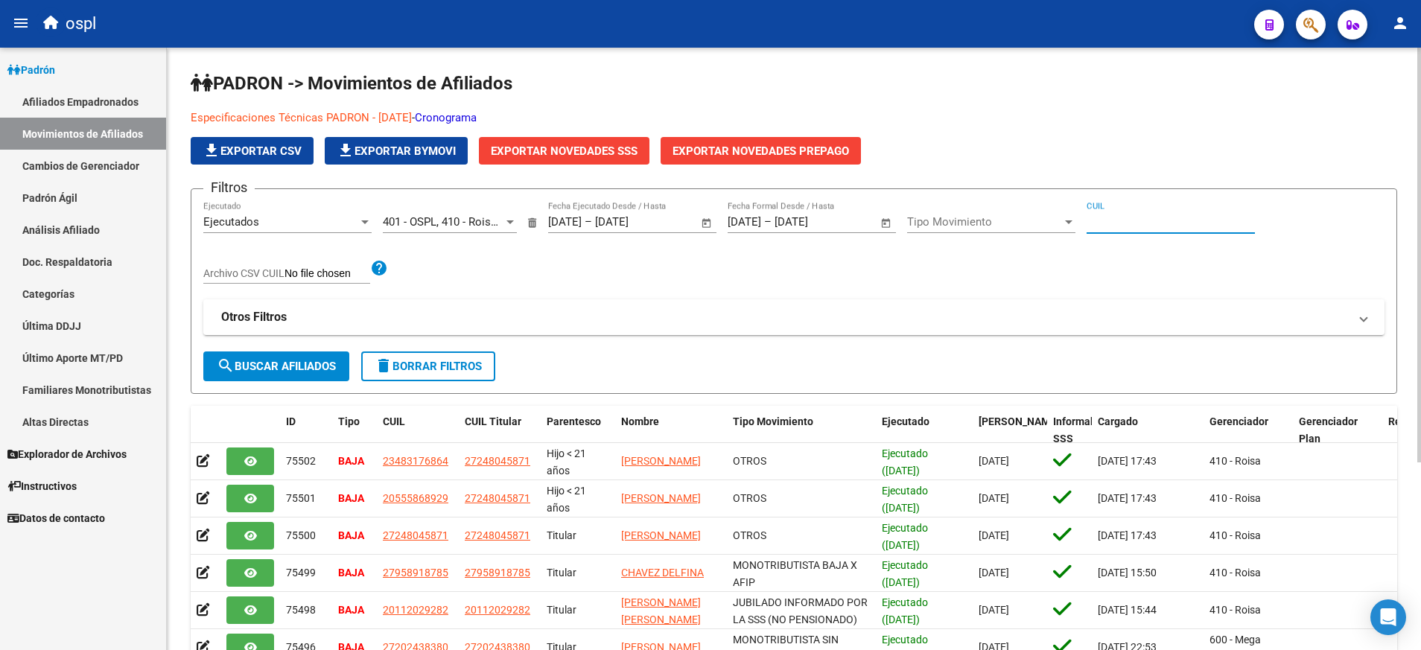
click at [1137, 223] on input "CUIL" at bounding box center [1170, 221] width 168 height 13
paste input "27274037356"
click at [300, 363] on span "search Buscar Afiliados" at bounding box center [276, 366] width 119 height 13
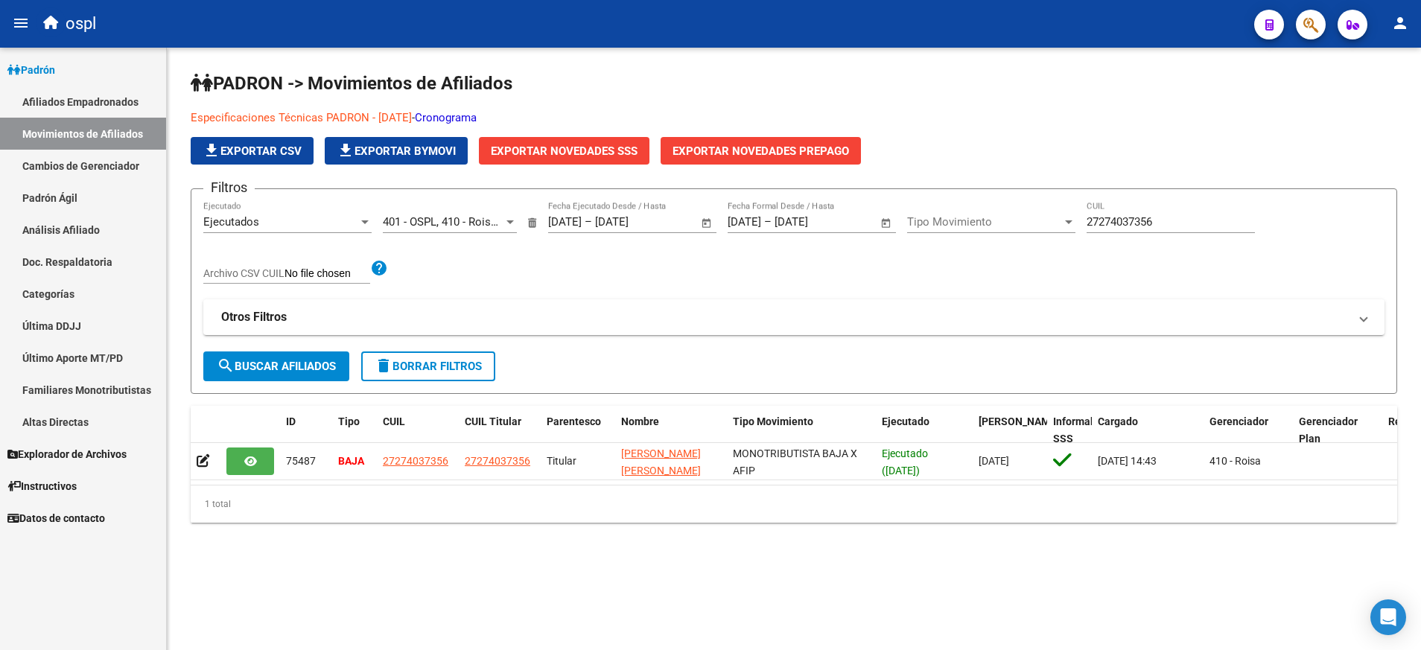
click at [1100, 214] on div "27274037356 CUIL" at bounding box center [1170, 217] width 168 height 32
type input "2"
click at [271, 362] on span "search Buscar Afiliados" at bounding box center [276, 366] width 119 height 13
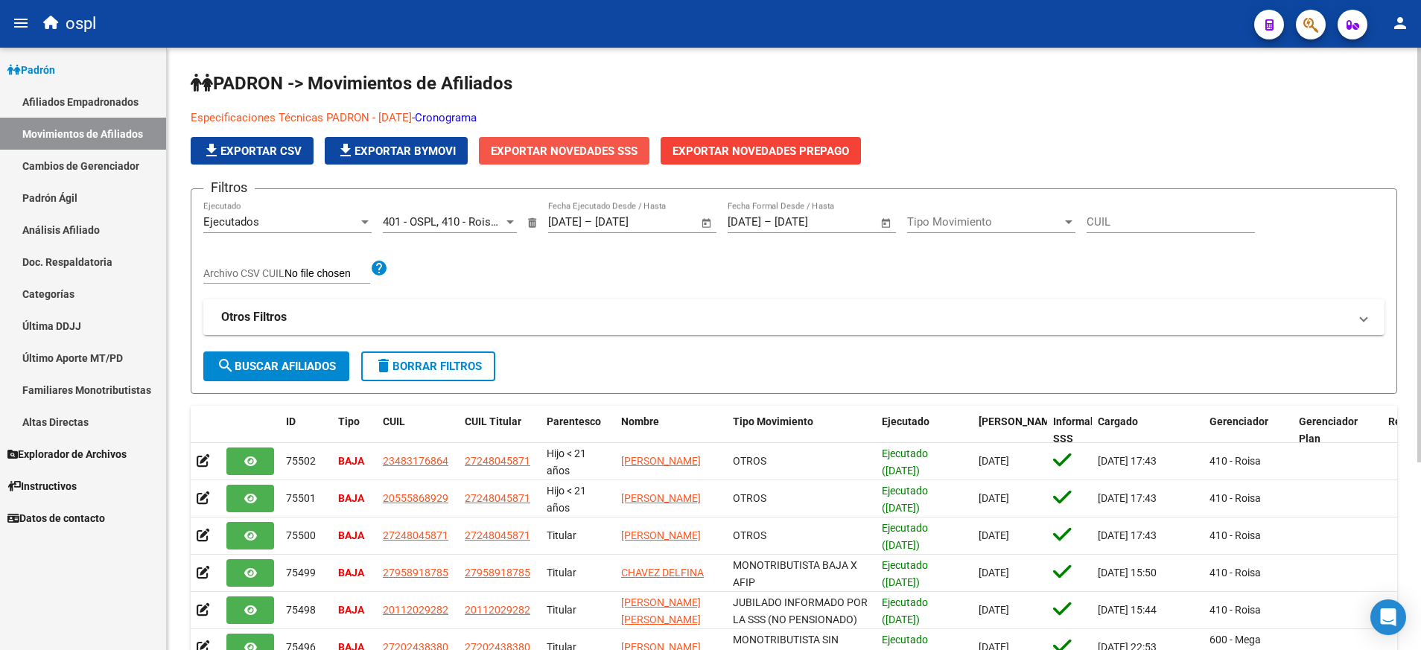
click at [587, 146] on span "Exportar Novedades SSS" at bounding box center [564, 150] width 147 height 13
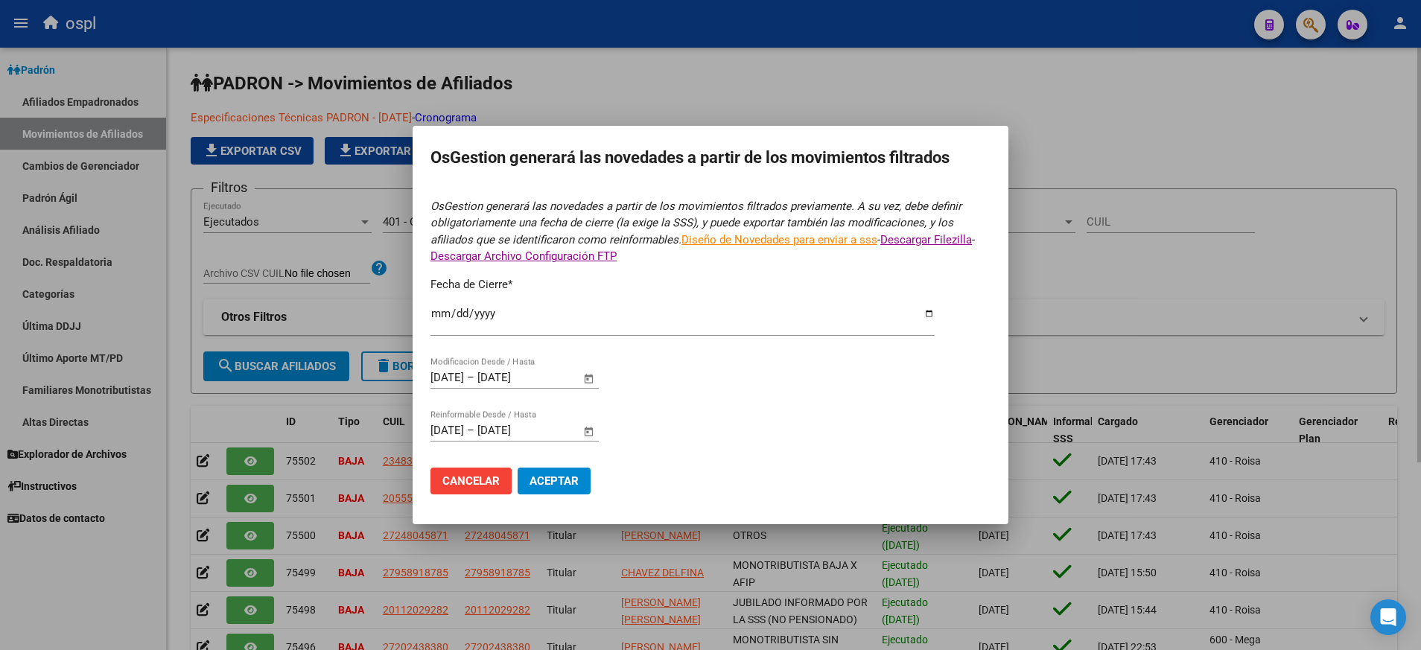
type input "[DATE]"
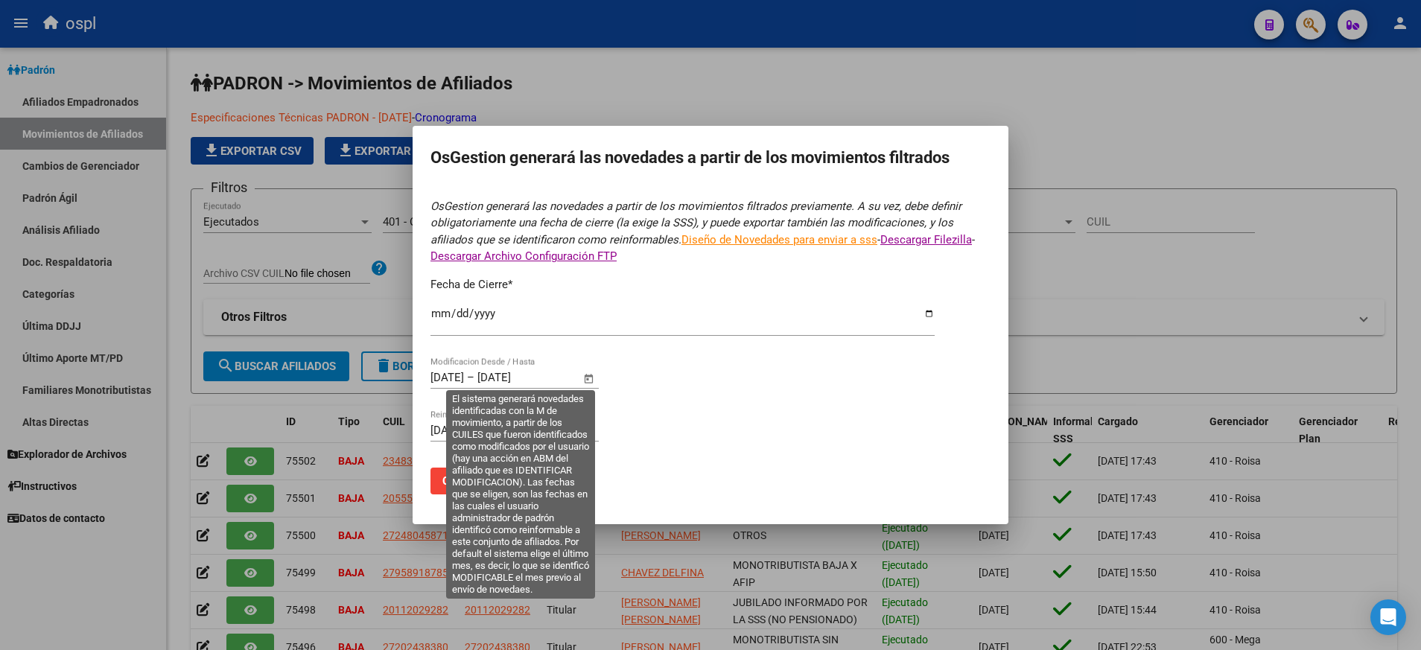
click at [584, 386] on span "Open calendar" at bounding box center [589, 378] width 36 height 36
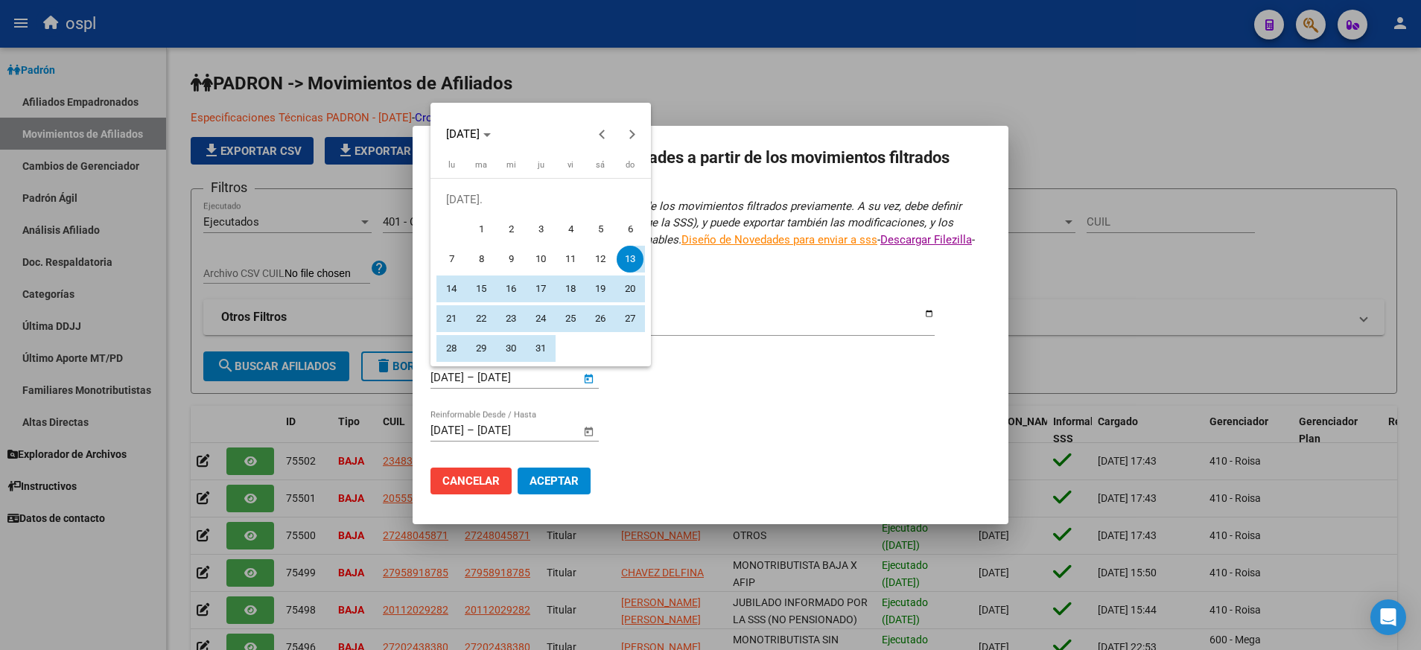
click at [472, 218] on button "1" at bounding box center [481, 229] width 30 height 30
type input "[DATE]"
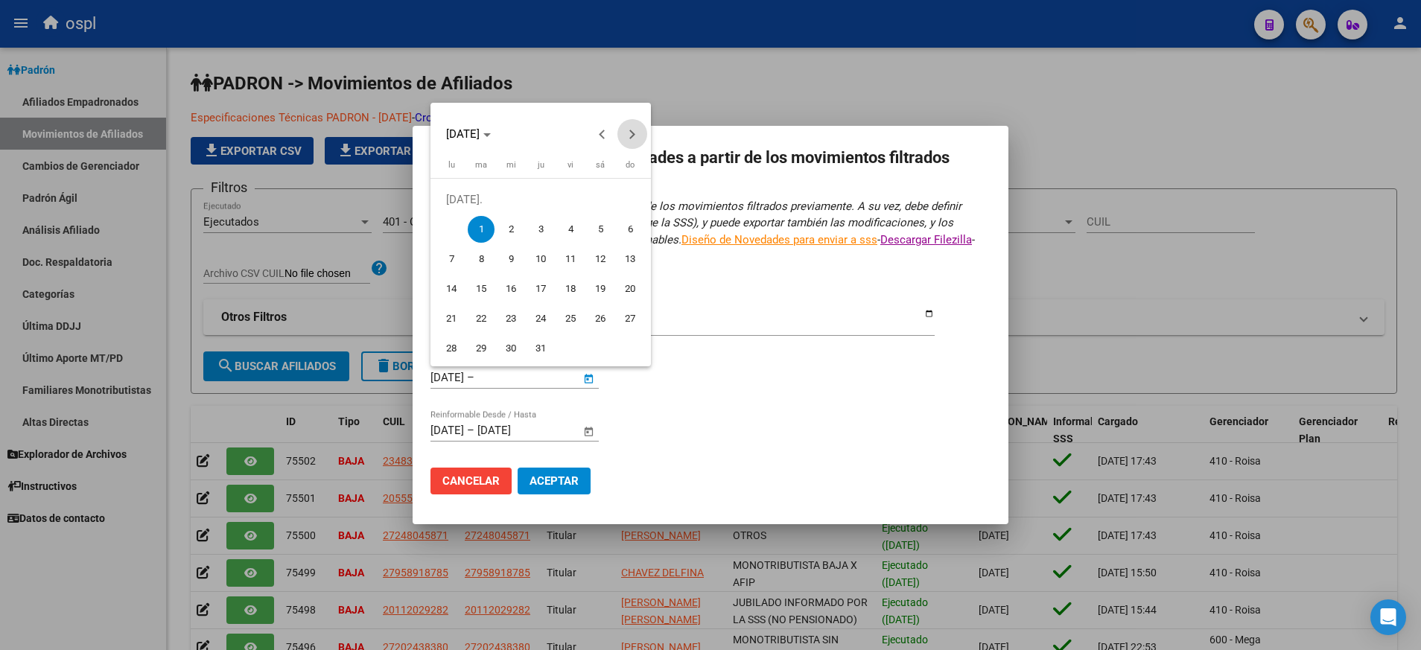
click at [629, 127] on span "Next month" at bounding box center [632, 134] width 30 height 30
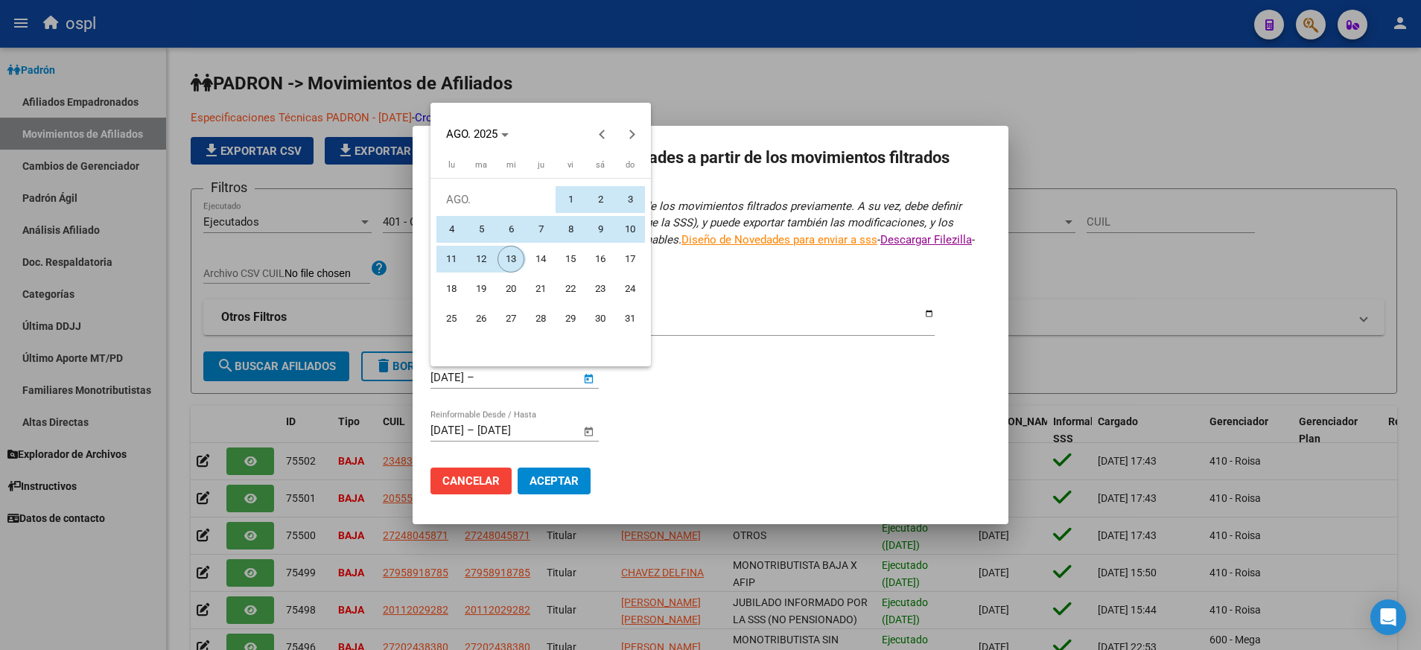
click at [512, 252] on span "13" at bounding box center [510, 259] width 27 height 27
type input "[DATE]"
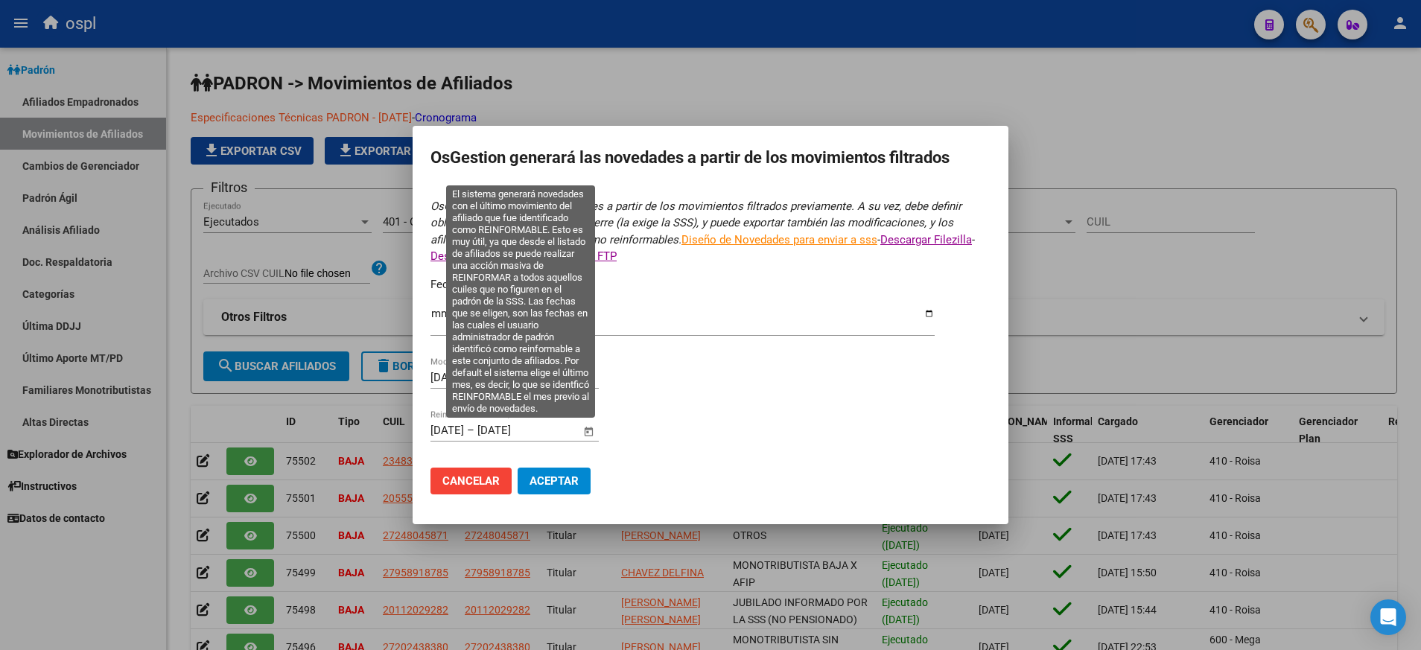
click at [590, 426] on span "Open calendar" at bounding box center [589, 431] width 36 height 36
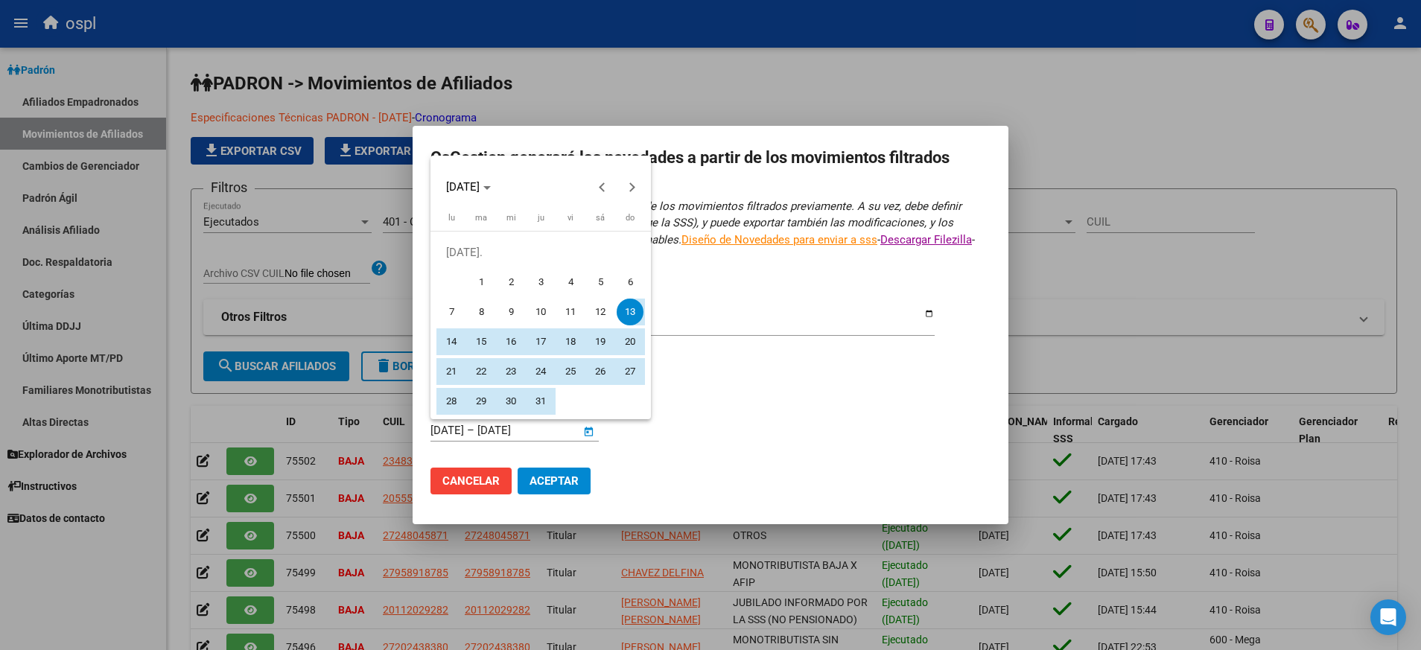
click at [485, 278] on span "1" at bounding box center [481, 282] width 27 height 27
type input "[DATE]"
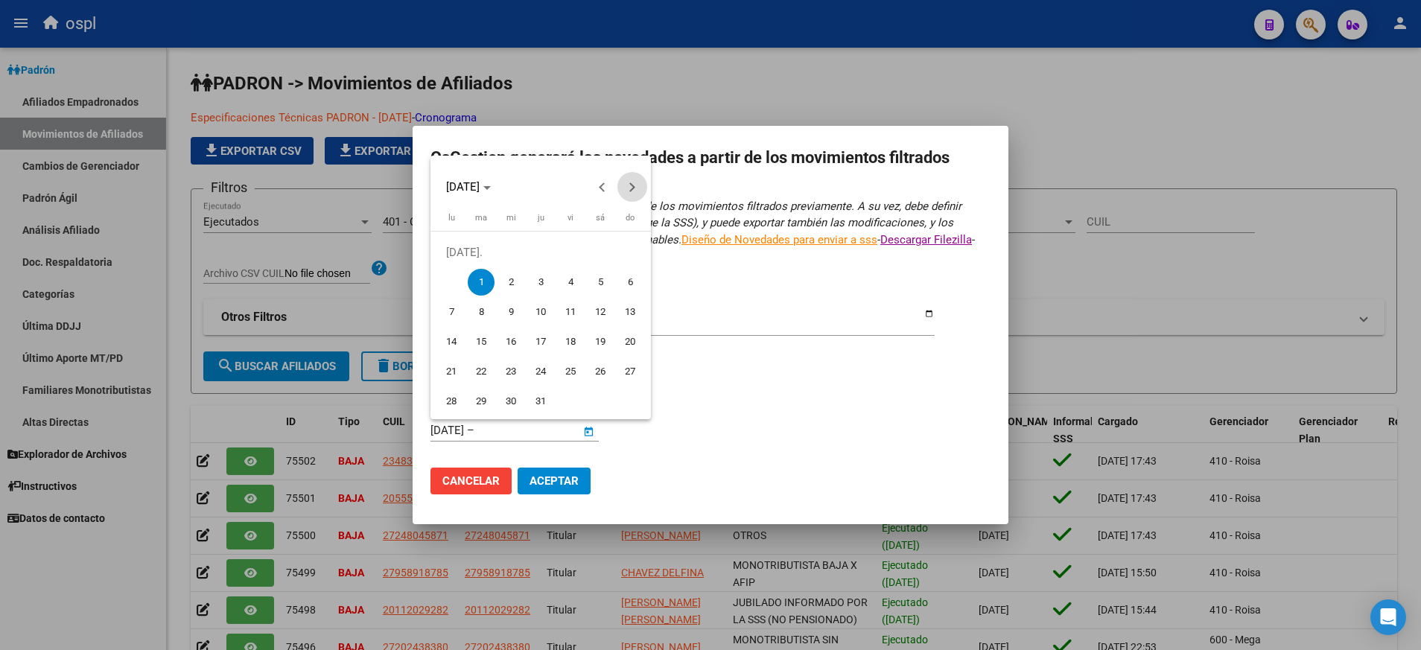
click at [628, 188] on button "Next month" at bounding box center [632, 187] width 30 height 30
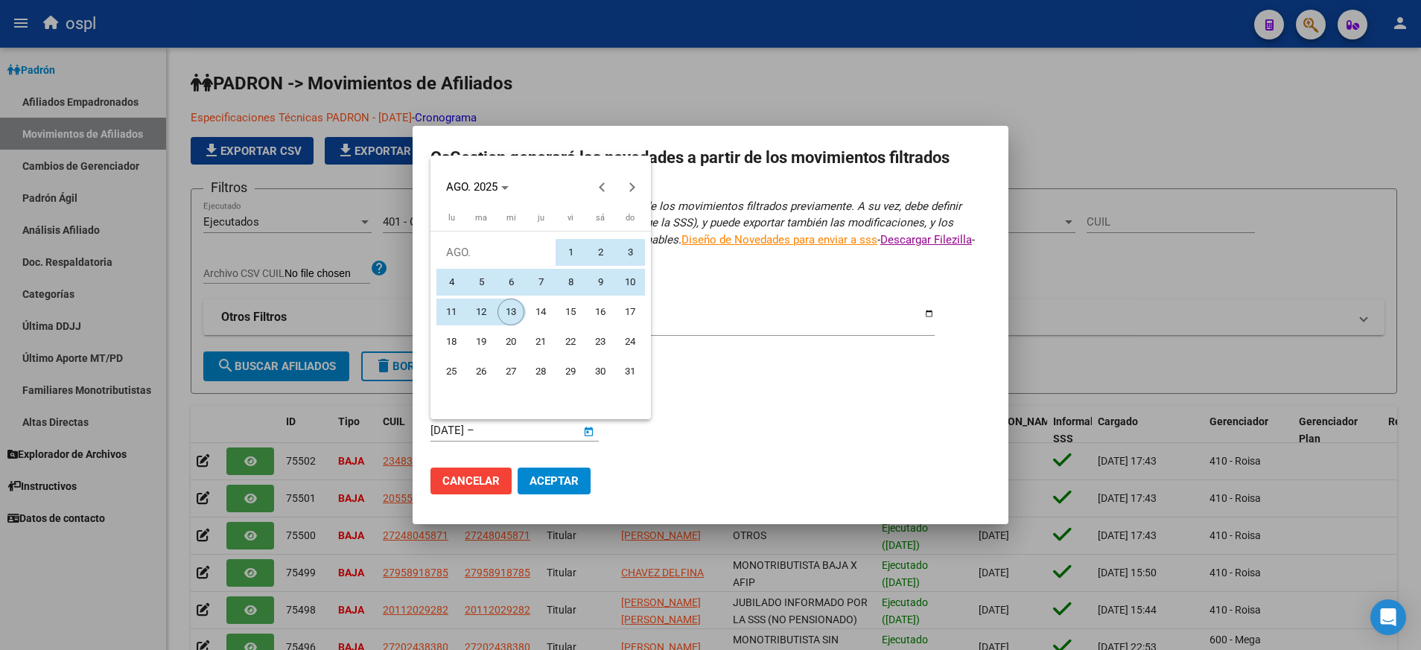
click at [512, 314] on span "13" at bounding box center [510, 312] width 27 height 27
type input "[DATE]"
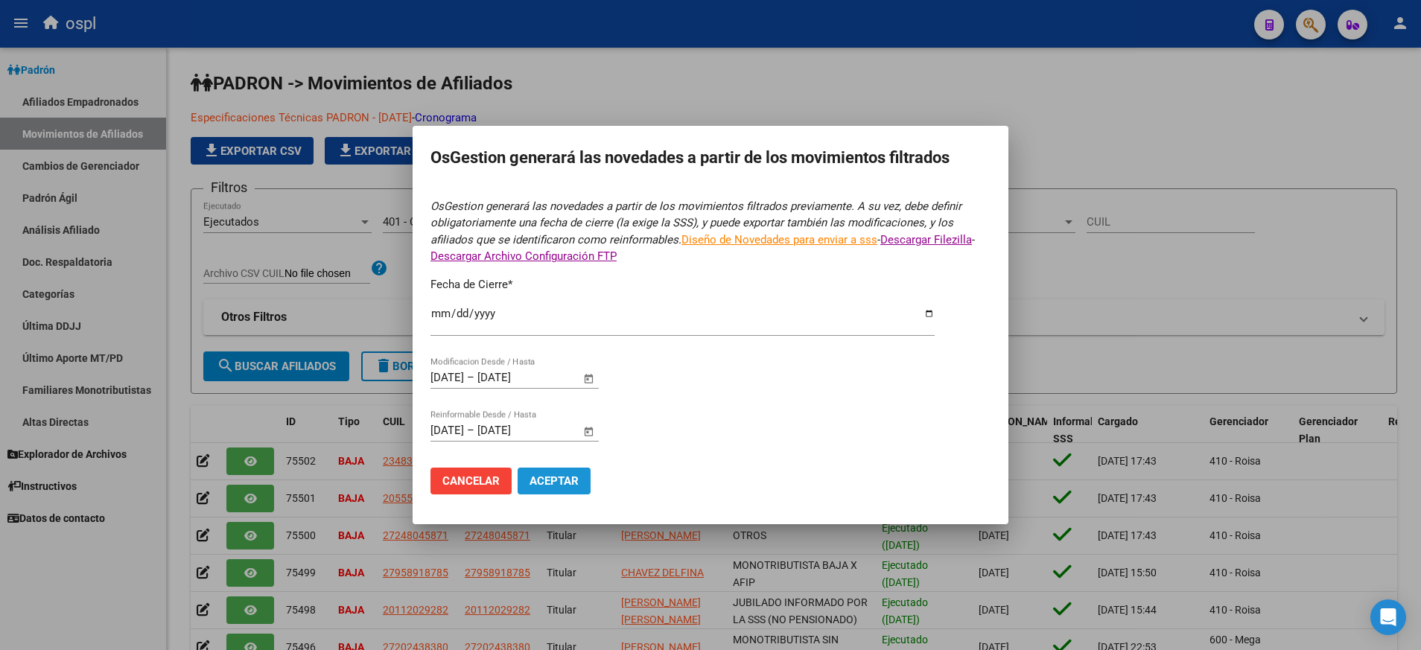
click at [561, 487] on span "Aceptar" at bounding box center [553, 480] width 49 height 13
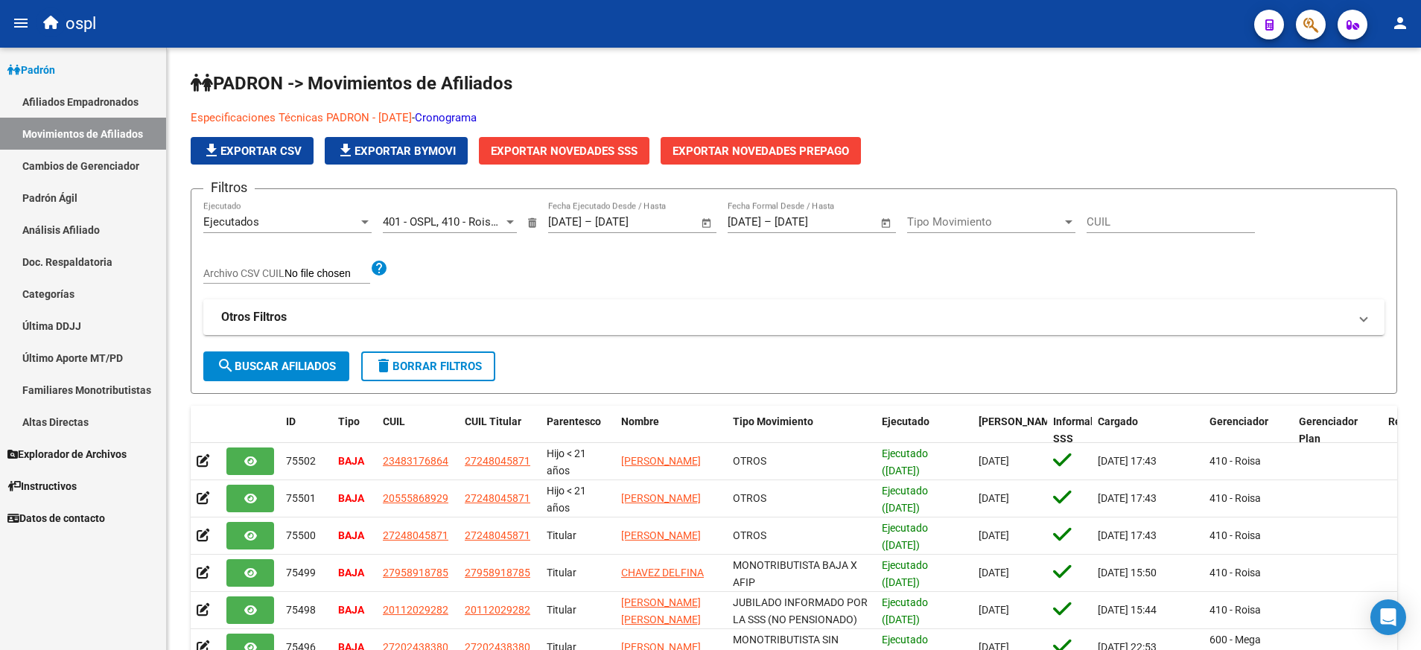
click at [114, 611] on div "Firma Express Padrón Afiliados Empadronados Movimientos de Afiliados Cambios de…" at bounding box center [83, 349] width 166 height 602
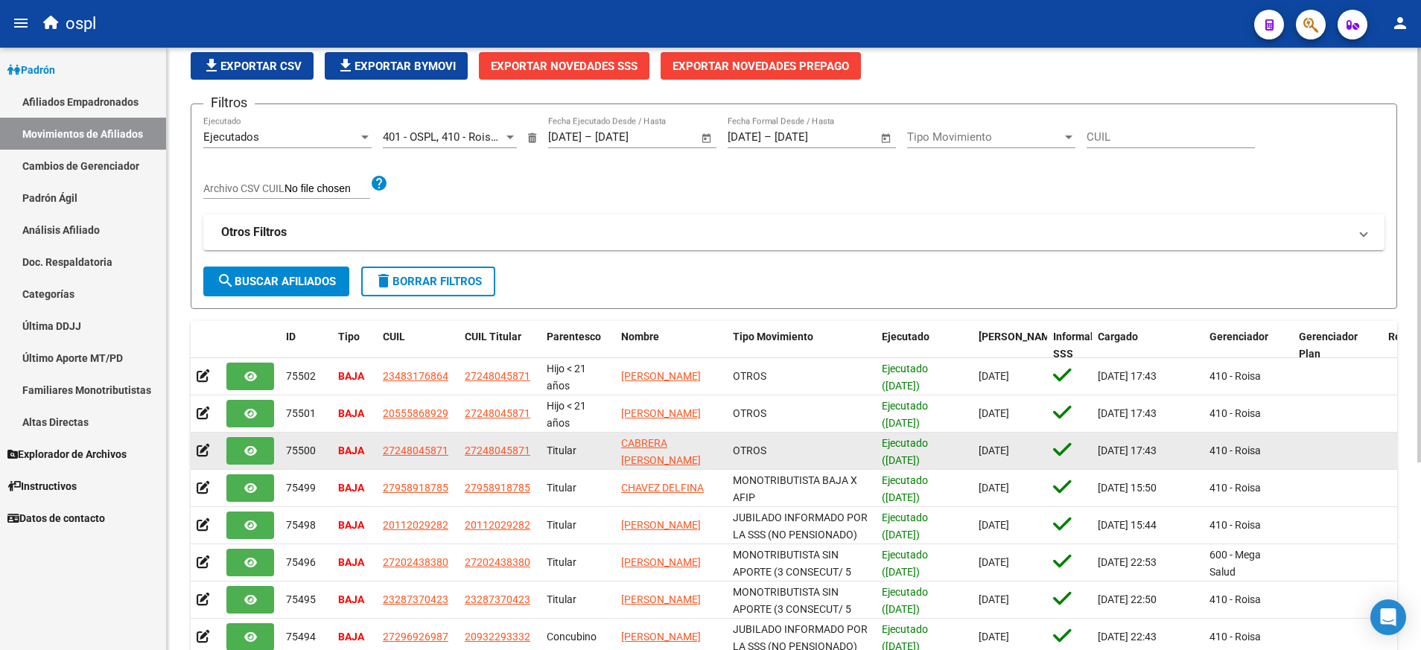
scroll to position [49, 0]
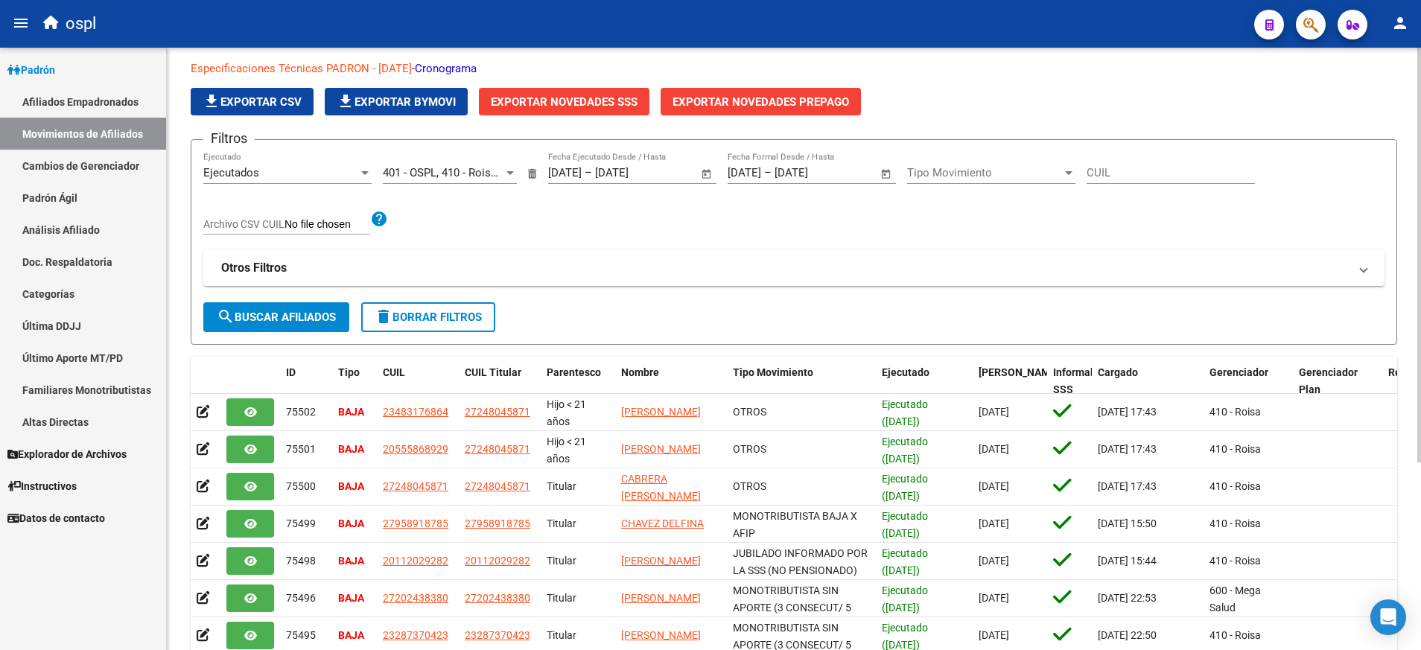
click at [289, 317] on span "search Buscar Afiliados" at bounding box center [276, 316] width 119 height 13
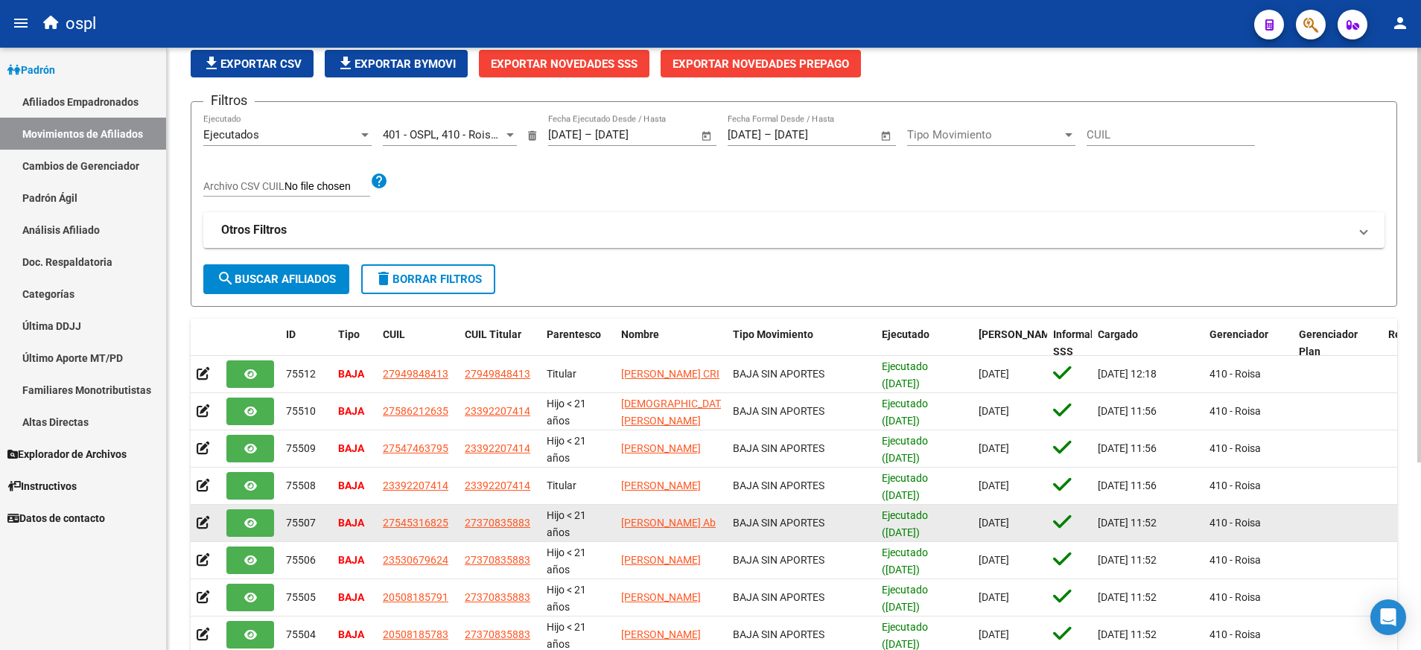
scroll to position [86, 0]
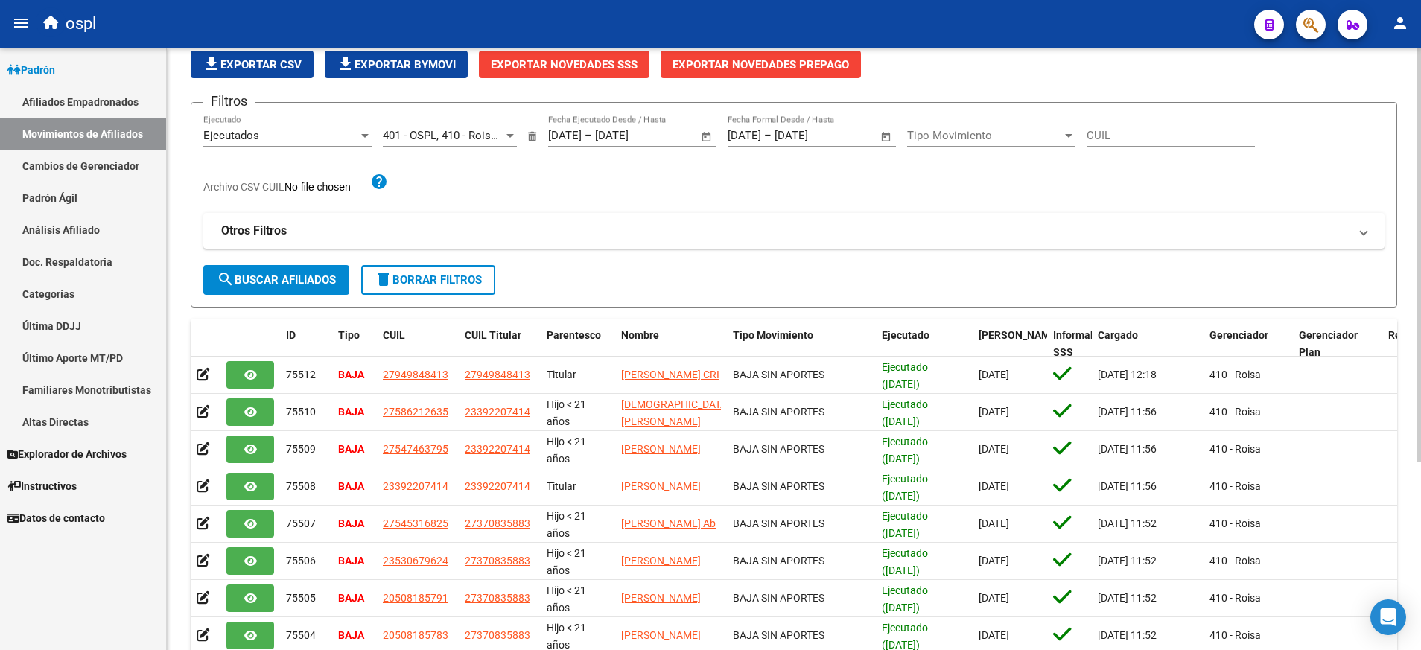
click at [574, 58] on span "Exportar Novedades SSS" at bounding box center [564, 64] width 147 height 13
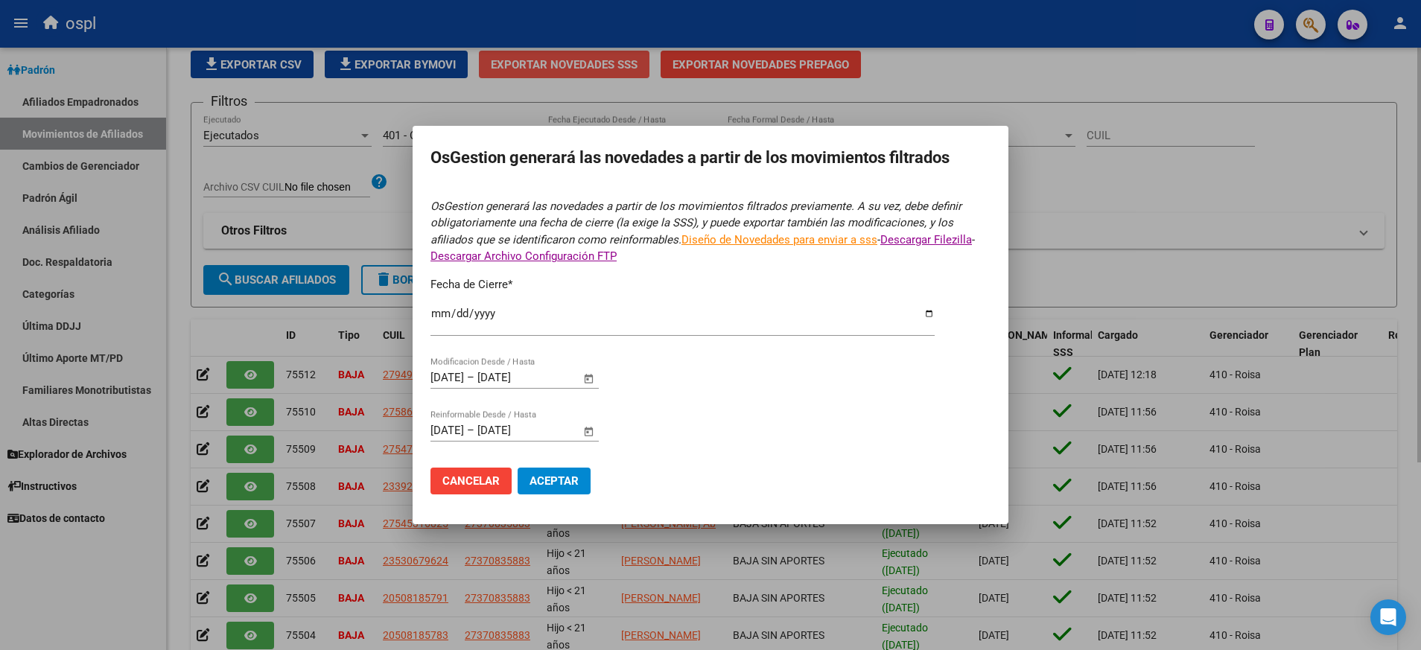
type input "[DATE]"
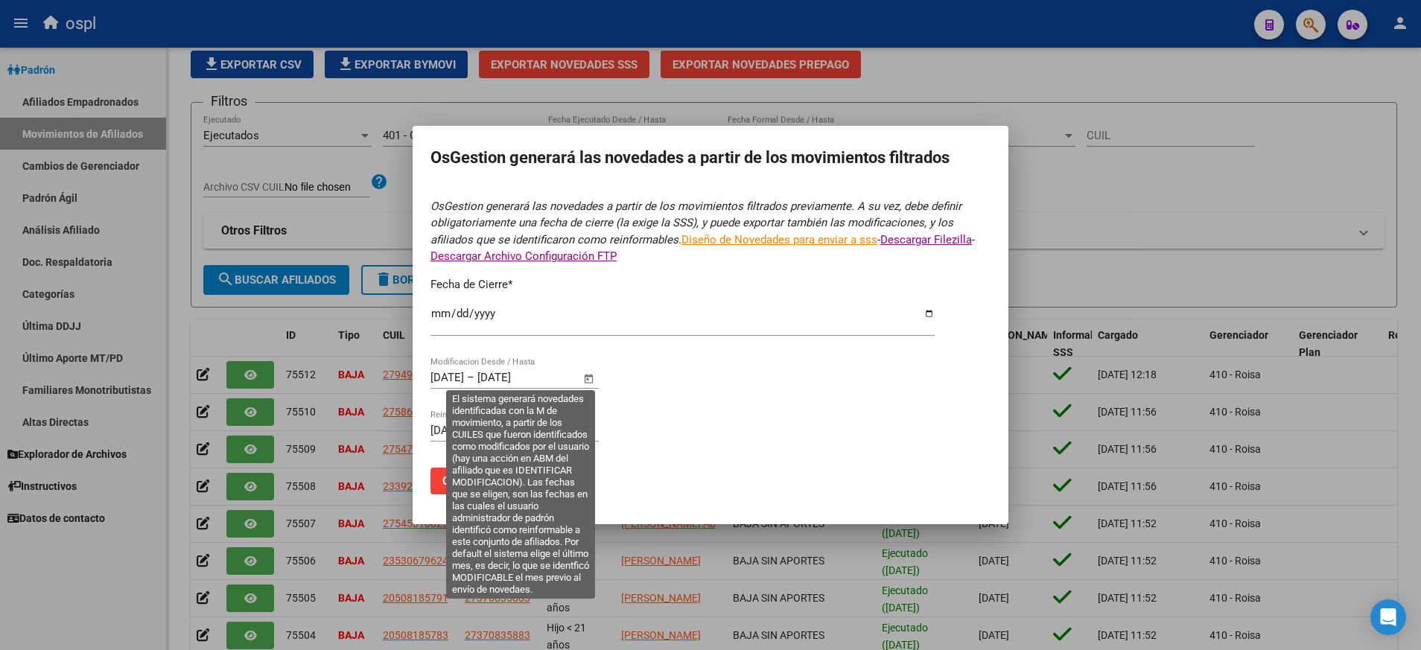
click at [587, 377] on span "Open calendar" at bounding box center [589, 378] width 36 height 36
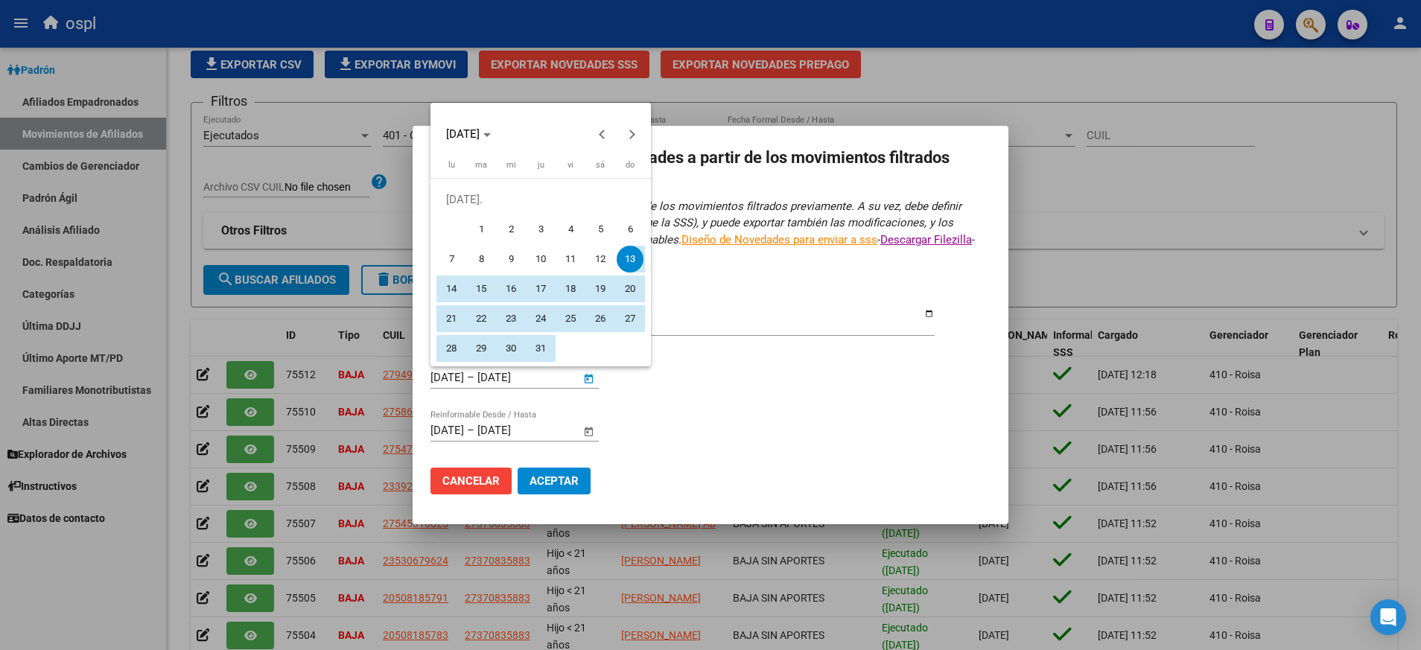
click at [486, 218] on span "1" at bounding box center [481, 229] width 27 height 27
type input "[DATE]"
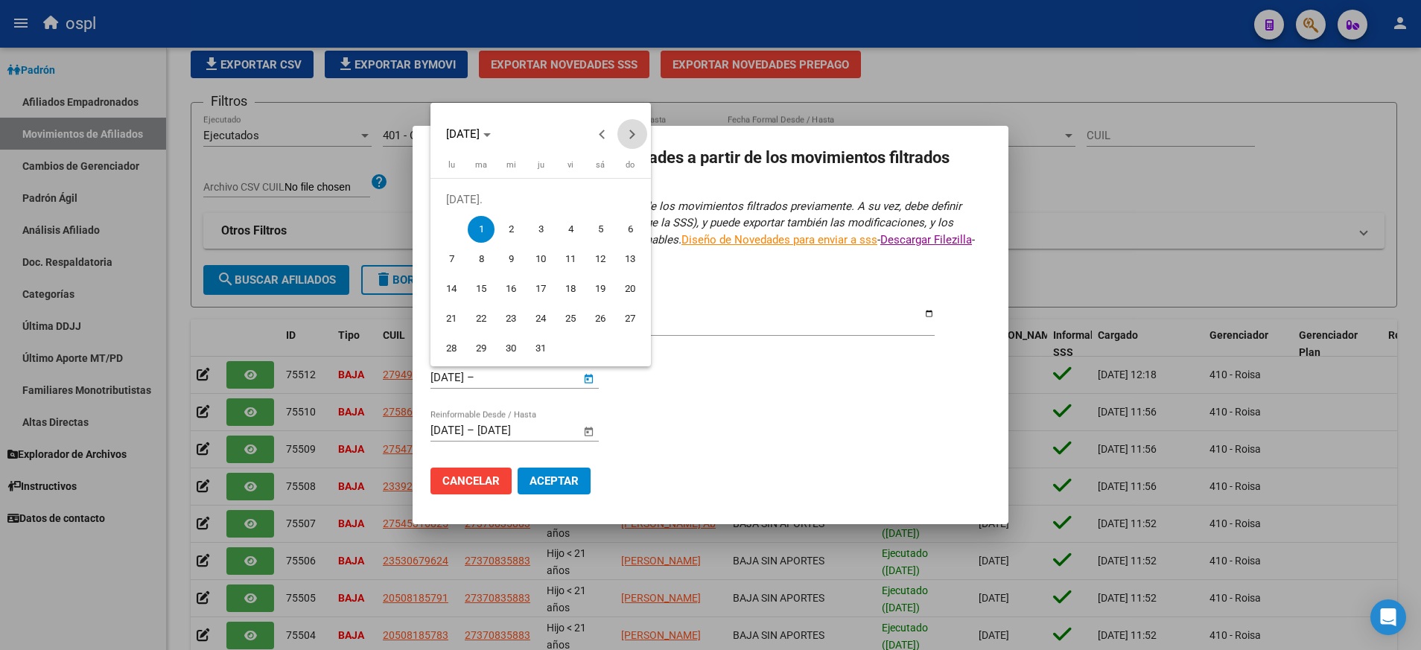
click at [634, 133] on button "Next month" at bounding box center [632, 134] width 30 height 30
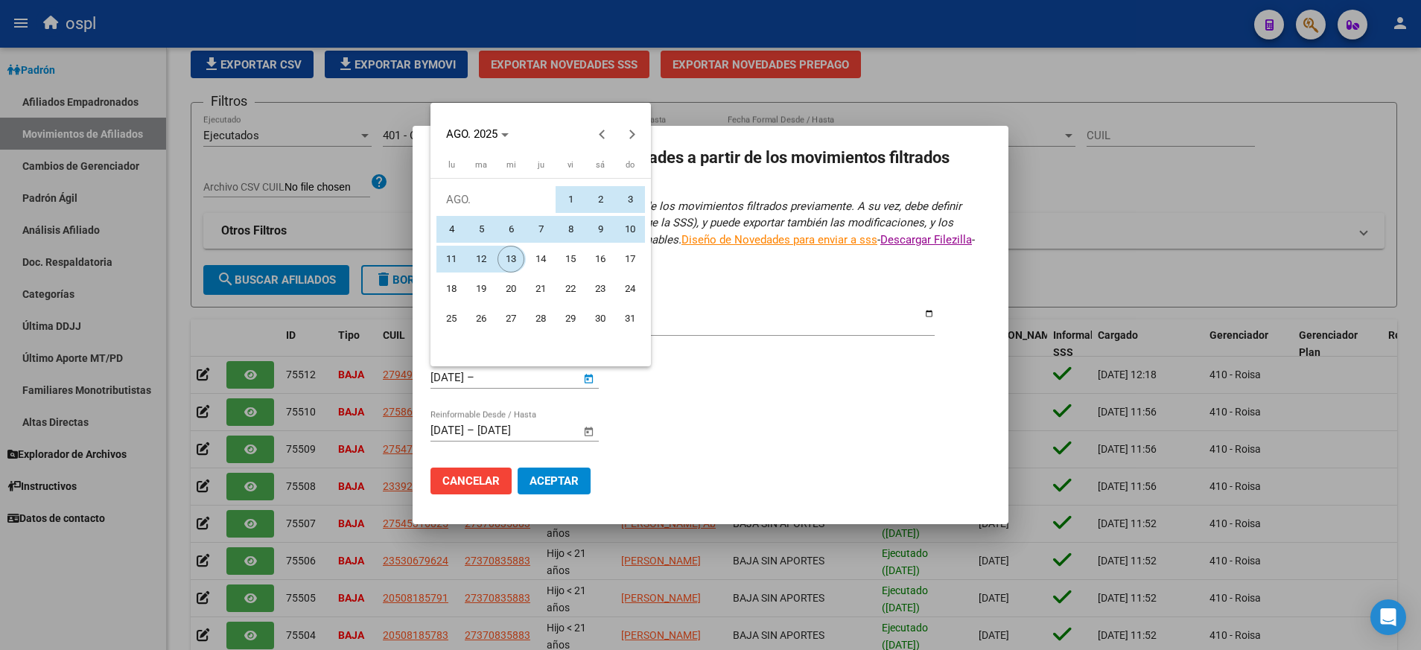
click at [516, 255] on span "13" at bounding box center [510, 259] width 27 height 27
type input "[DATE]"
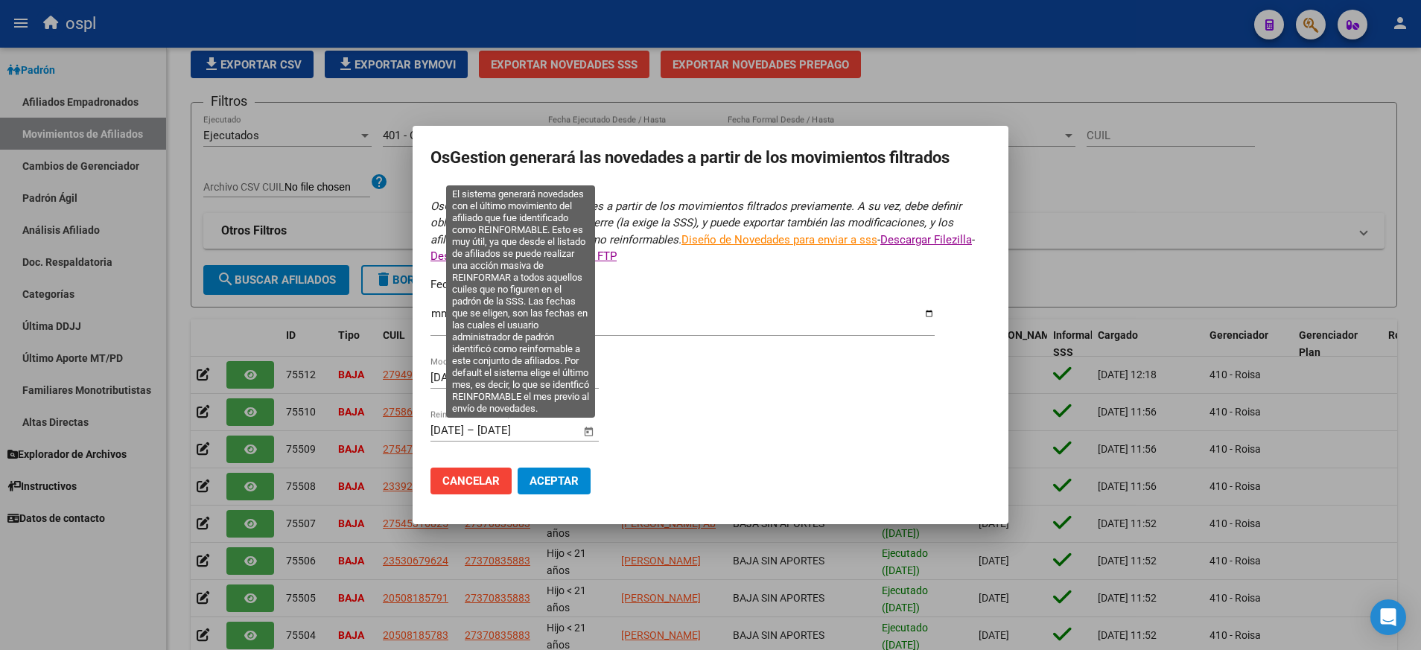
click at [589, 433] on span "Open calendar" at bounding box center [589, 431] width 36 height 36
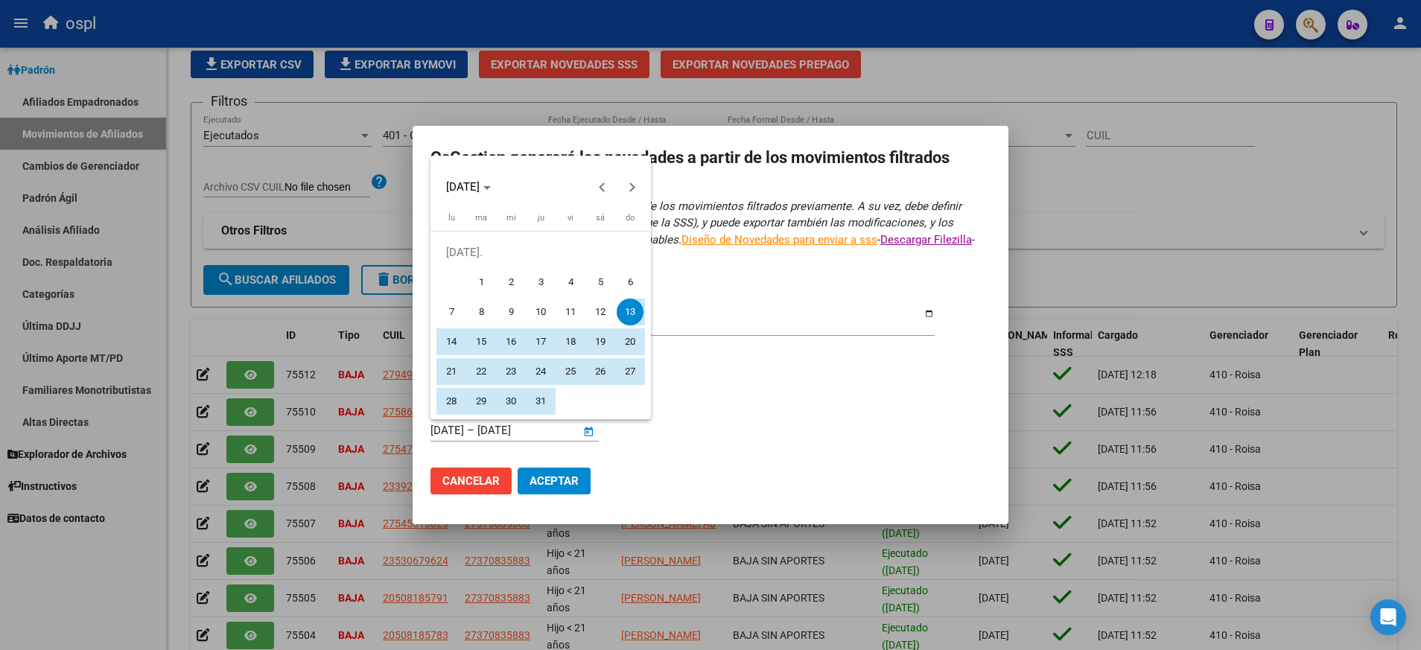
click at [482, 281] on span "1" at bounding box center [481, 282] width 27 height 27
type input "[DATE]"
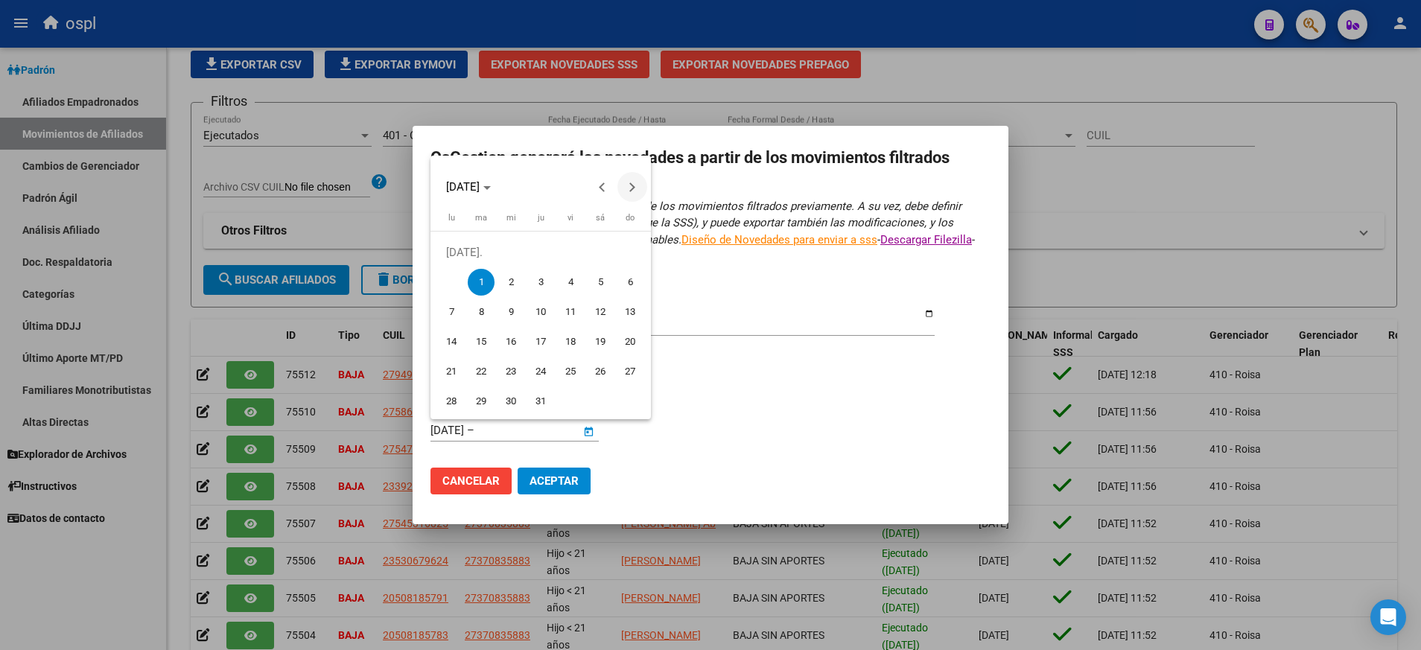
click at [625, 186] on span "Next month" at bounding box center [632, 187] width 30 height 30
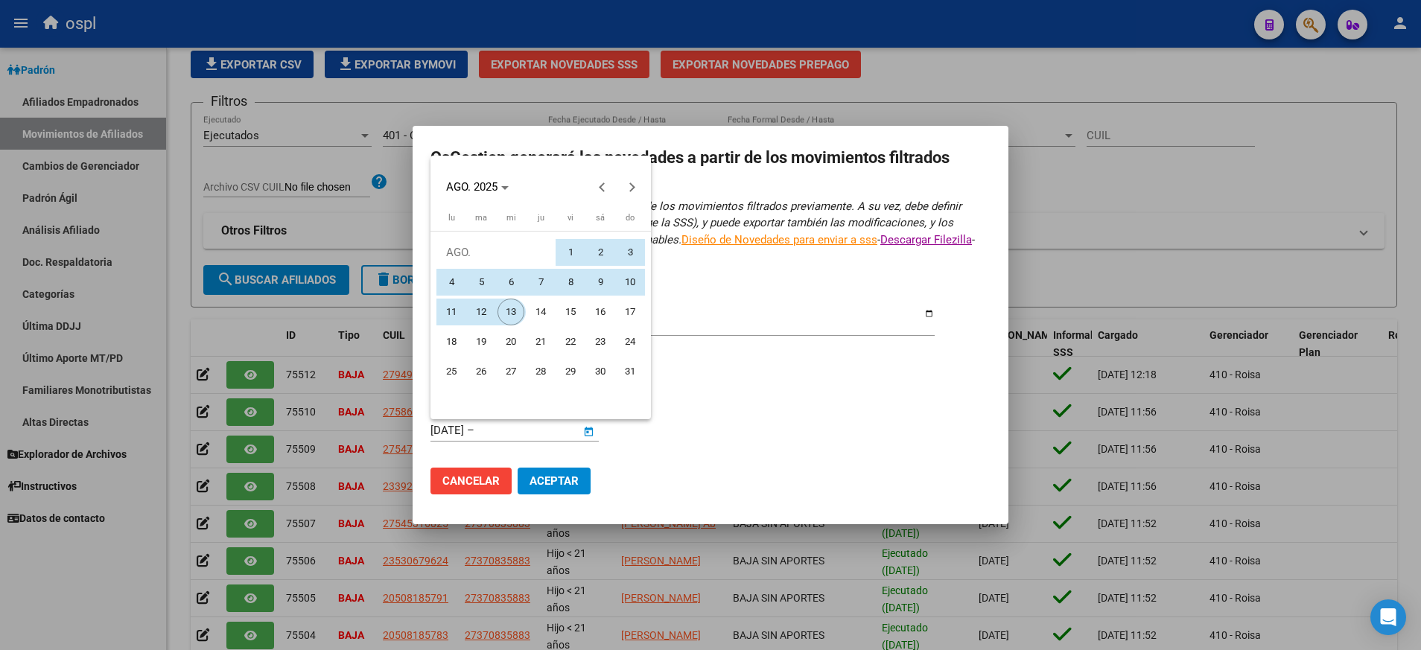
click at [506, 305] on span "13" at bounding box center [510, 312] width 27 height 27
type input "[DATE]"
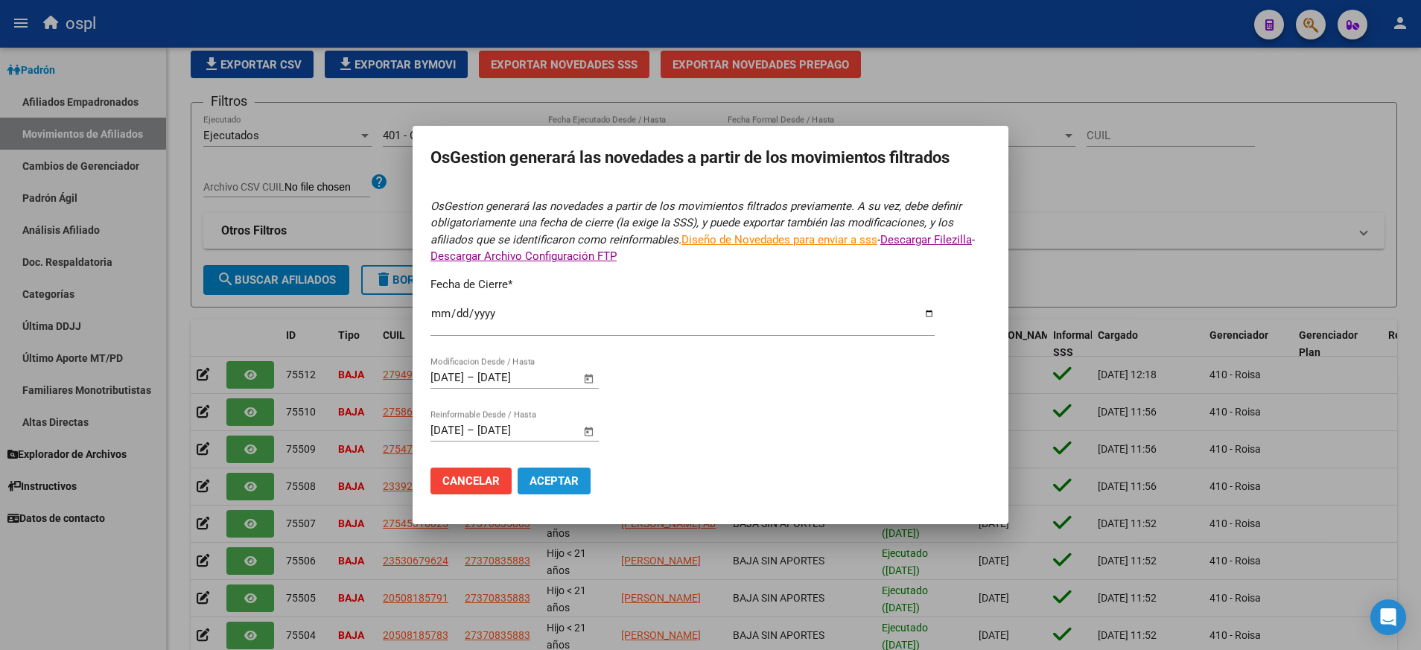
click at [558, 478] on span "Aceptar" at bounding box center [553, 480] width 49 height 13
